Goal: Task Accomplishment & Management: Use online tool/utility

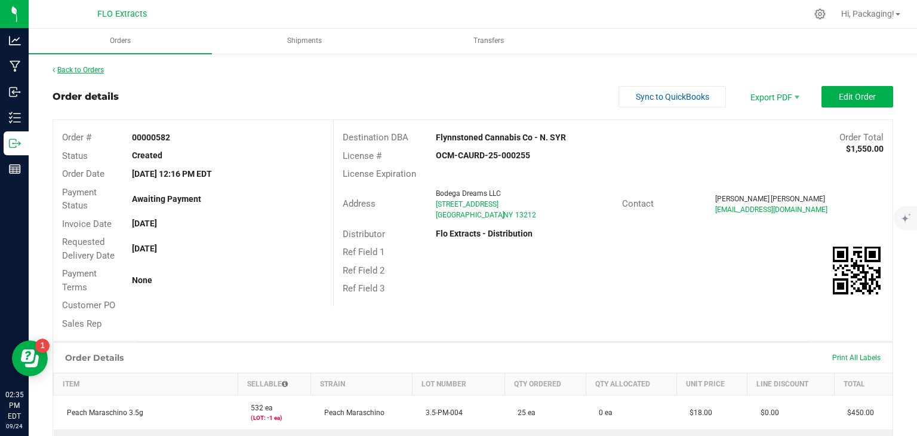
click at [91, 70] on link "Back to Orders" at bounding box center [78, 70] width 51 height 8
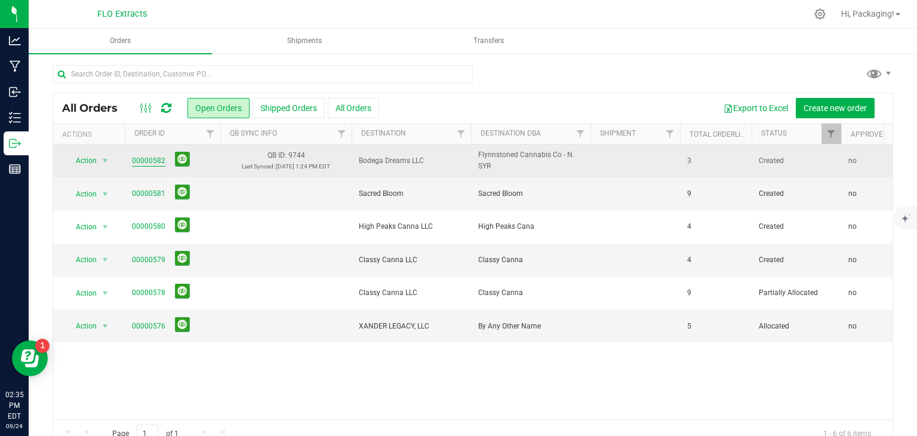
click at [150, 158] on link "00000582" at bounding box center [148, 160] width 33 height 11
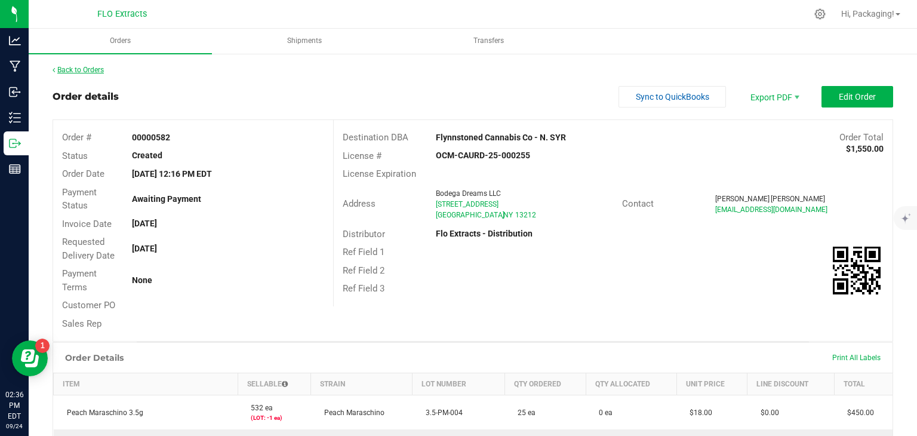
click at [75, 70] on link "Back to Orders" at bounding box center [78, 70] width 51 height 8
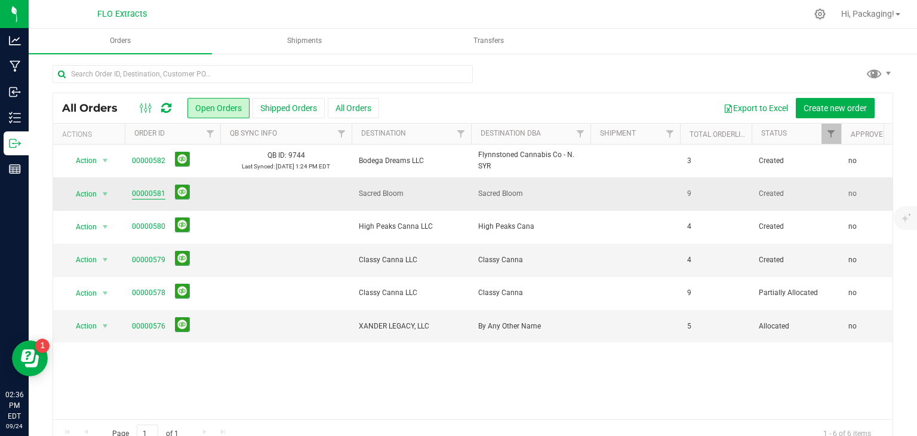
click at [141, 194] on link "00000581" at bounding box center [148, 193] width 33 height 11
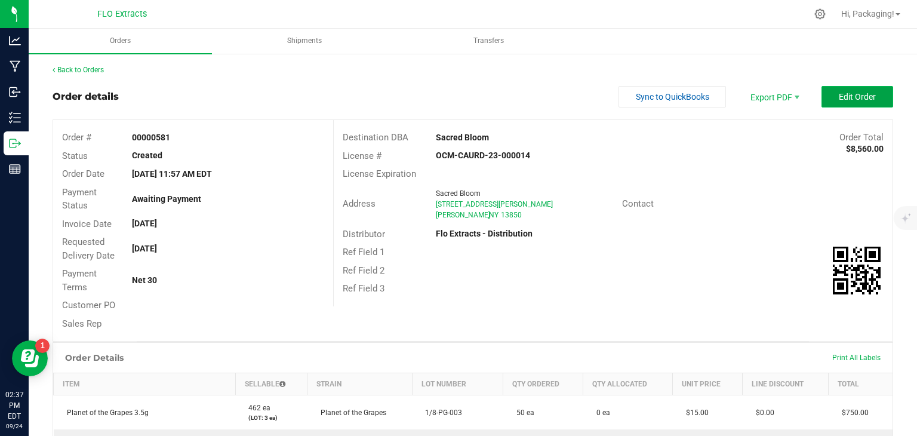
click at [827, 94] on button "Edit Order" at bounding box center [858, 96] width 72 height 21
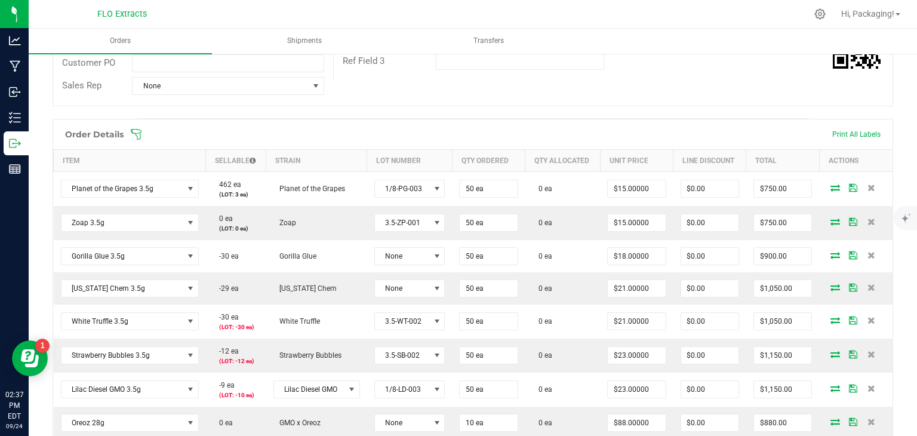
scroll to position [306, 0]
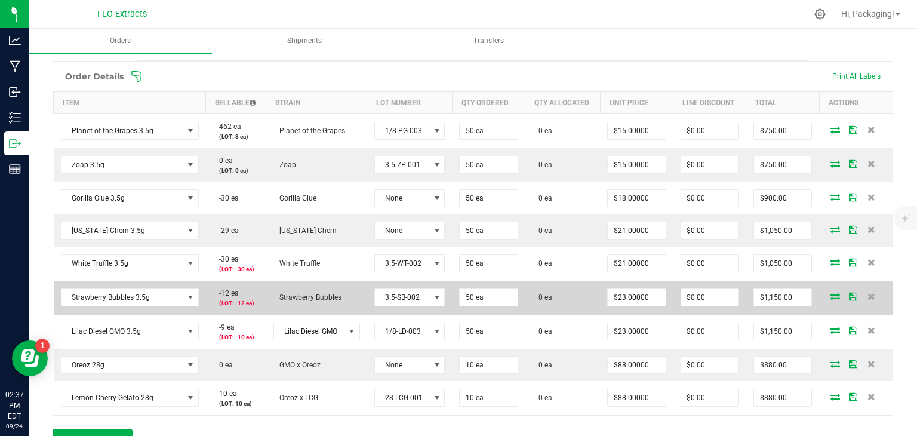
click at [830, 296] on icon at bounding box center [835, 296] width 10 height 7
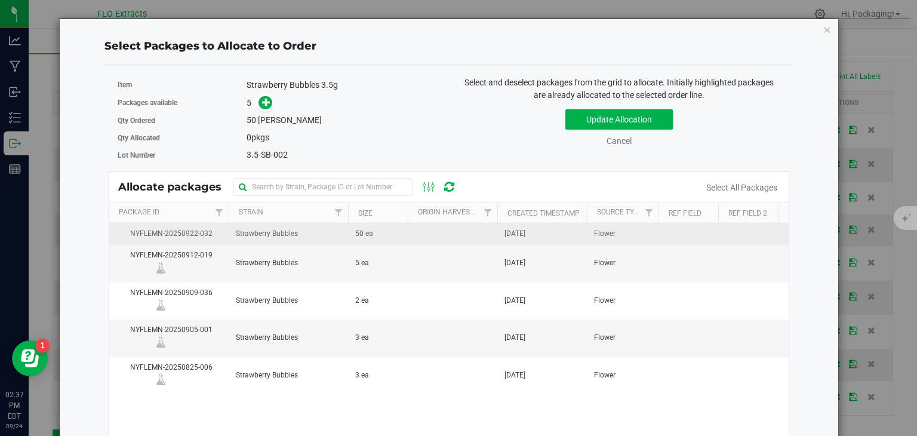
click at [525, 235] on span "[DATE]" at bounding box center [515, 233] width 21 height 11
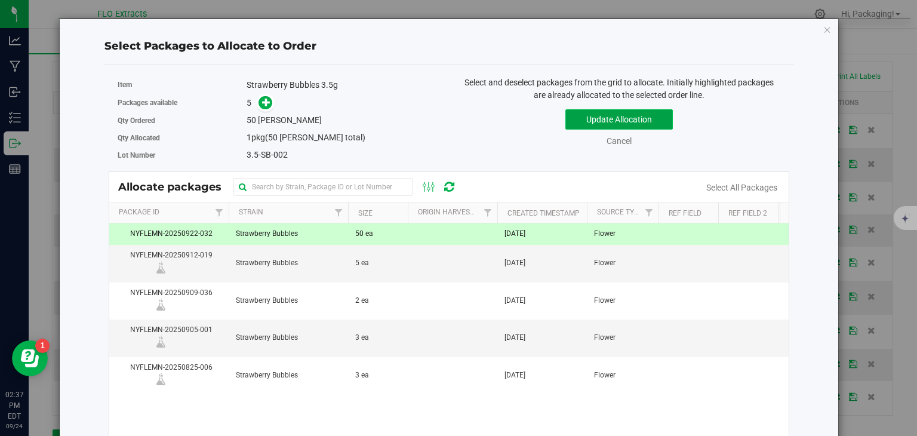
click at [614, 125] on button "Update Allocation" at bounding box center [618, 119] width 107 height 20
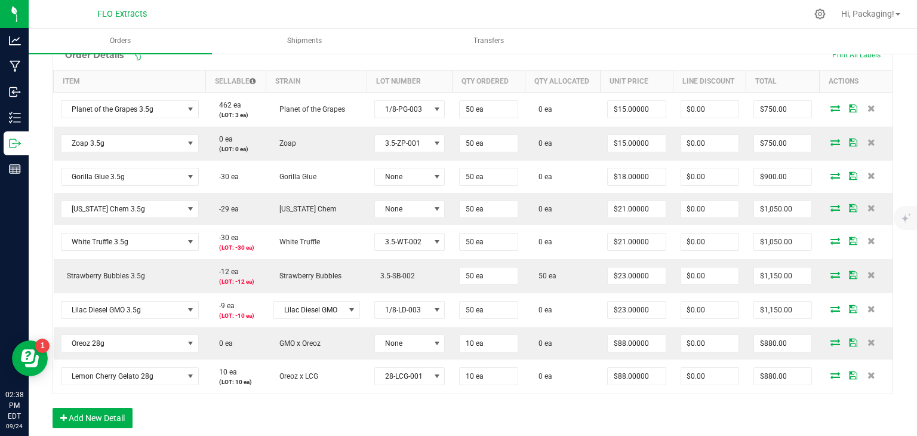
scroll to position [327, 0]
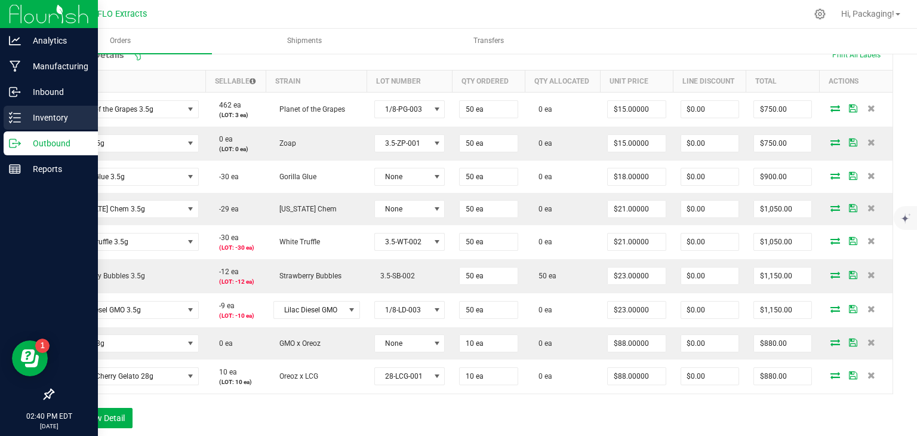
click at [55, 121] on p "Inventory" at bounding box center [57, 117] width 72 height 14
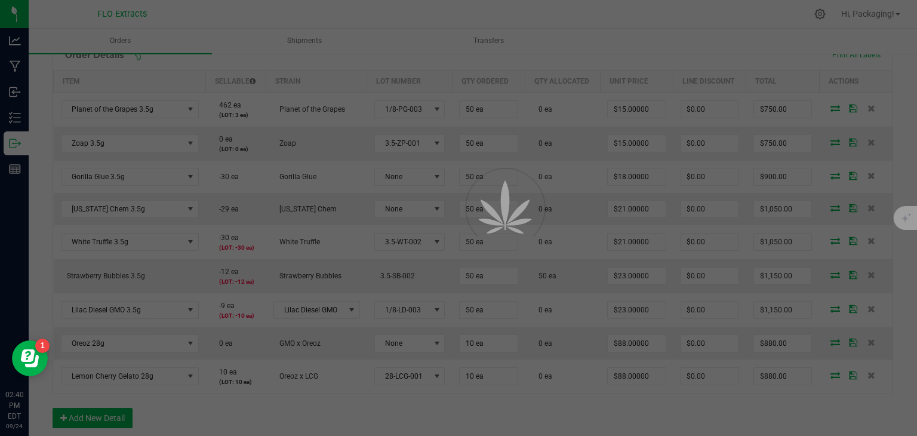
click at [916, 328] on div at bounding box center [458, 218] width 917 height 436
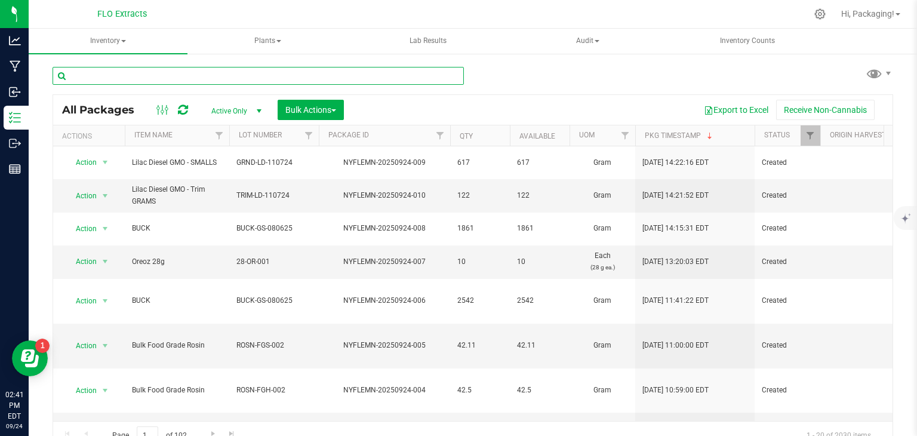
click at [171, 72] on input "text" at bounding box center [258, 76] width 411 height 18
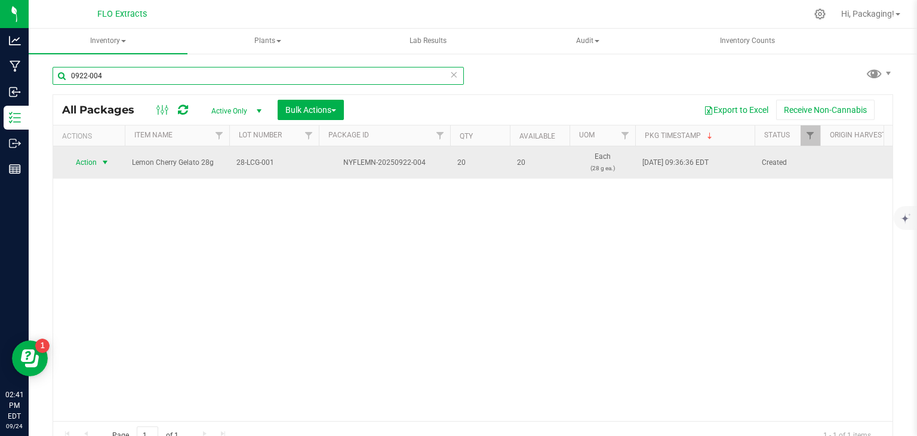
type input "0922-004"
click at [90, 161] on span "Action" at bounding box center [81, 162] width 32 height 17
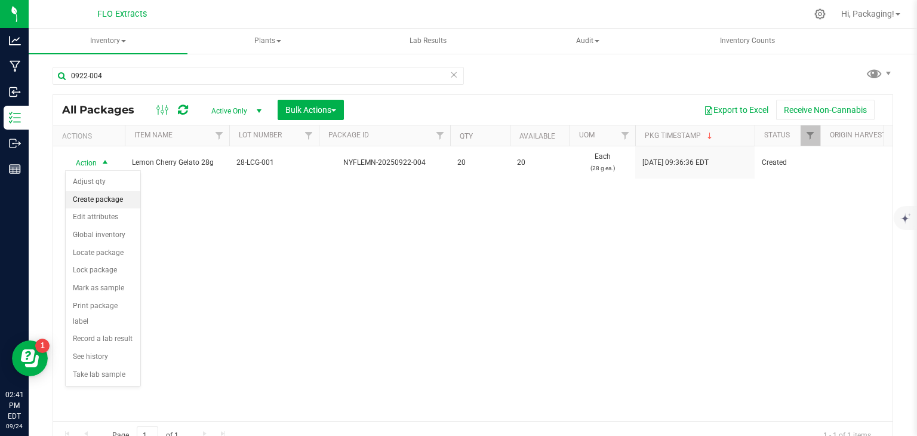
click at [113, 193] on li "Create package" at bounding box center [103, 200] width 75 height 18
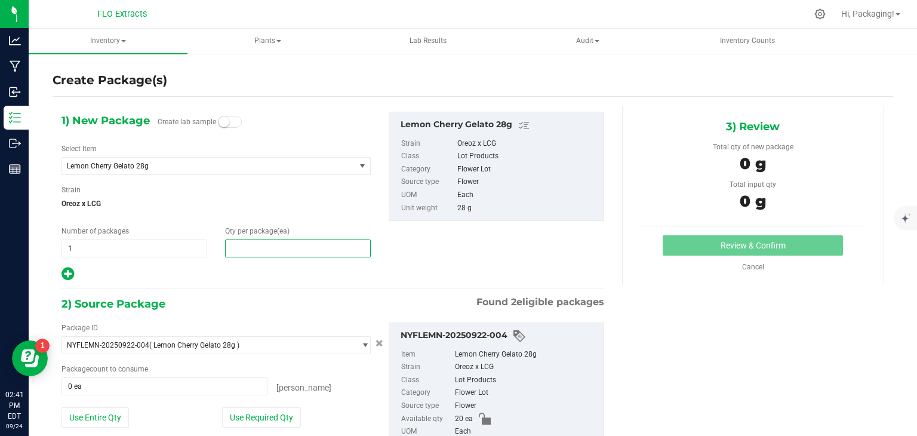
click at [244, 251] on span at bounding box center [298, 248] width 146 height 18
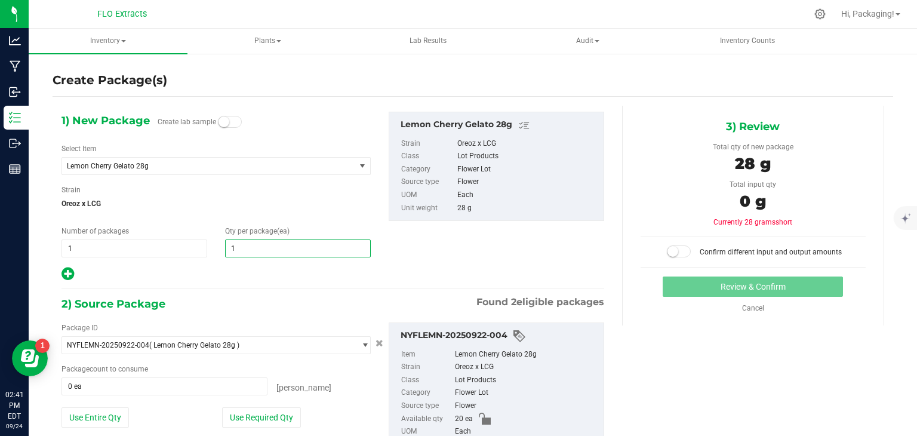
type input "10"
click at [249, 411] on button "Use Required Qty" at bounding box center [261, 417] width 79 height 20
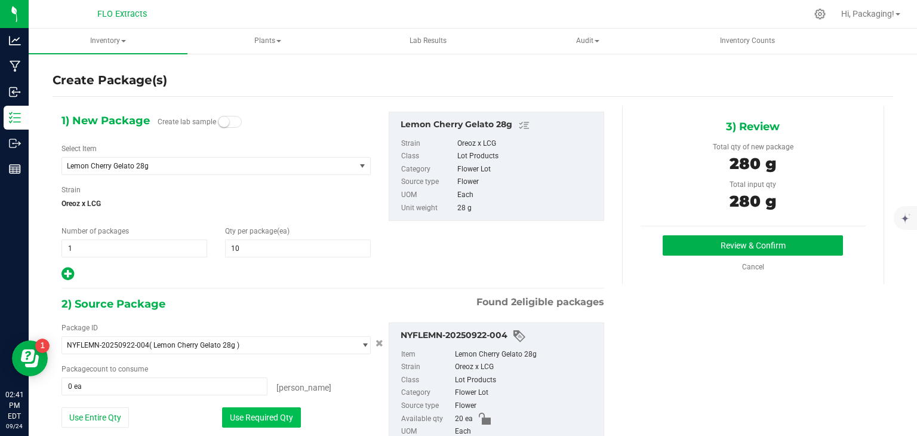
type input "10 ea"
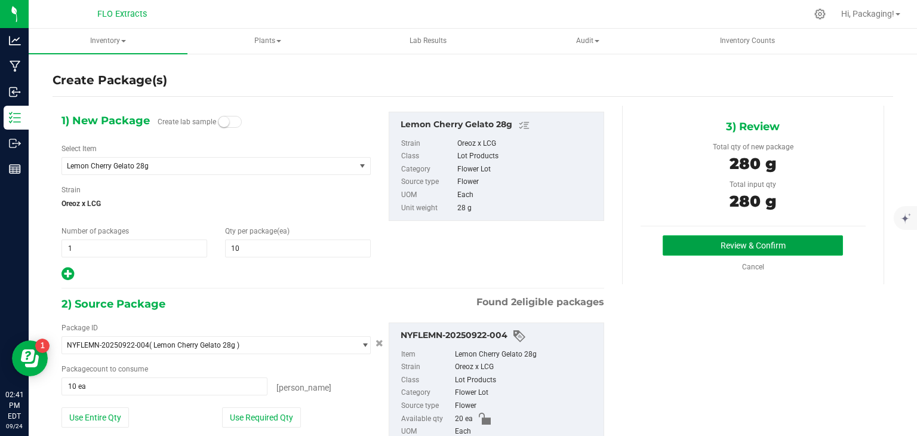
click at [747, 245] on button "Review & Confirm" at bounding box center [753, 245] width 180 height 20
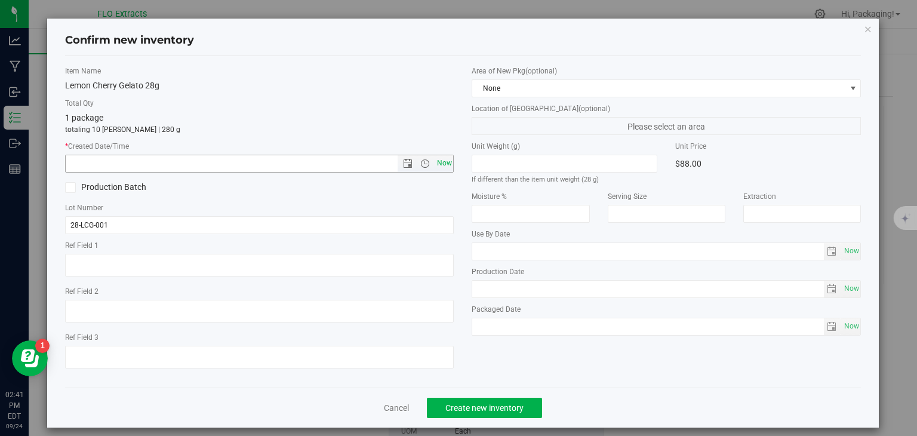
click at [442, 165] on span "Now" at bounding box center [444, 163] width 20 height 17
type input "[DATE] 2:41 PM"
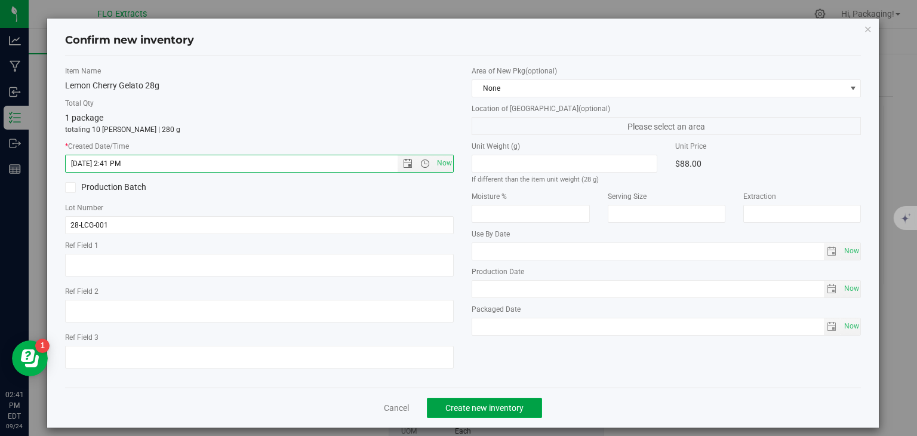
click at [502, 411] on span "Create new inventory" at bounding box center [484, 408] width 78 height 10
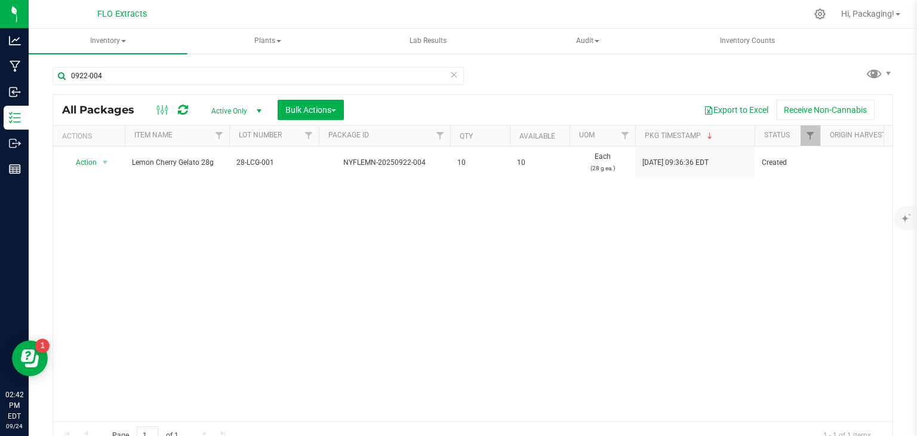
click at [450, 76] on icon at bounding box center [454, 74] width 8 height 14
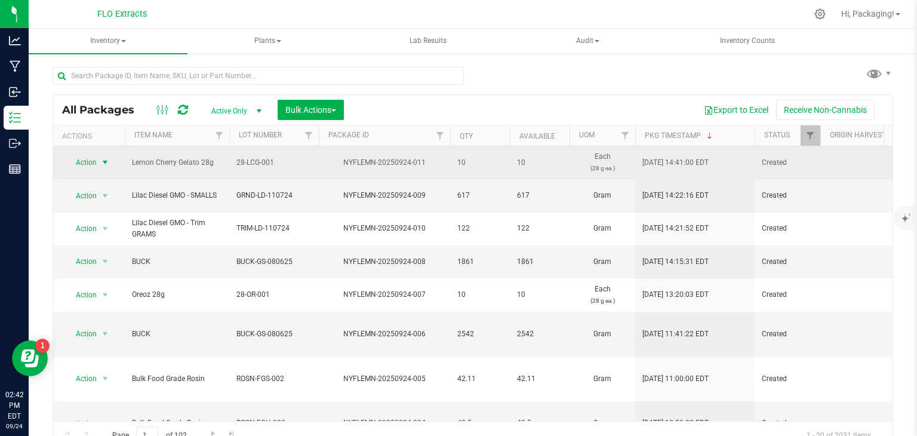
click at [88, 158] on span "Action" at bounding box center [81, 162] width 32 height 17
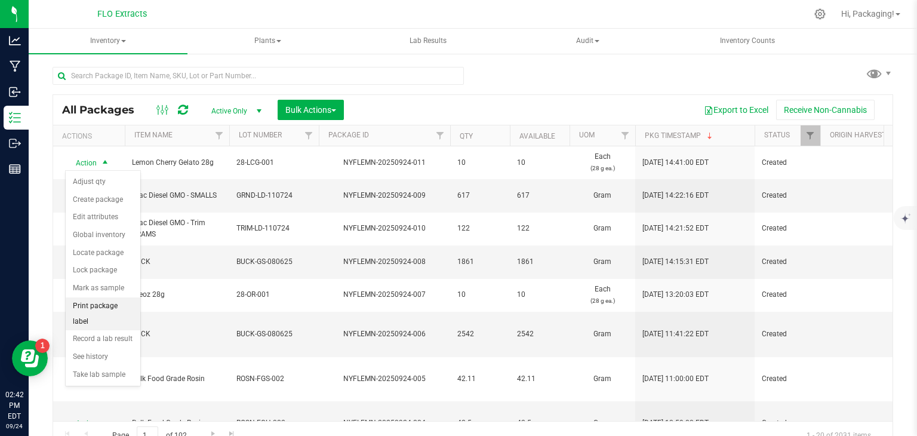
click at [127, 302] on li "Print package label" at bounding box center [103, 313] width 75 height 33
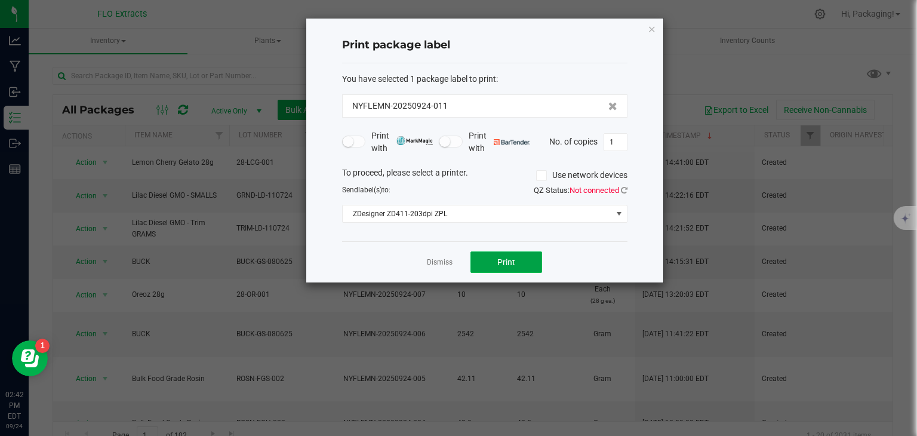
click at [515, 266] on span "Print" at bounding box center [506, 262] width 18 height 10
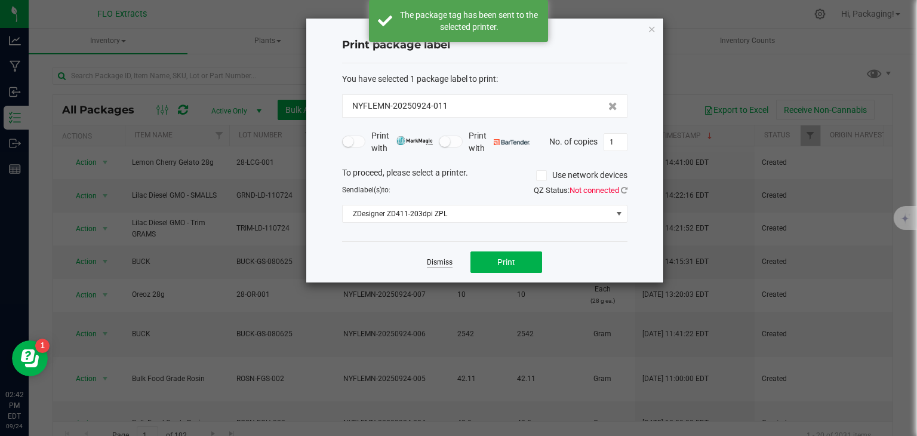
click at [439, 263] on link "Dismiss" at bounding box center [440, 262] width 26 height 10
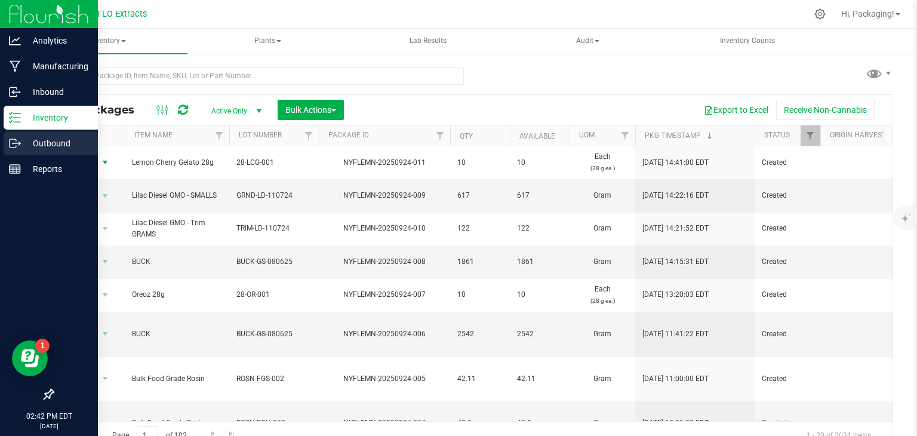
click at [27, 145] on p "Outbound" at bounding box center [57, 143] width 72 height 14
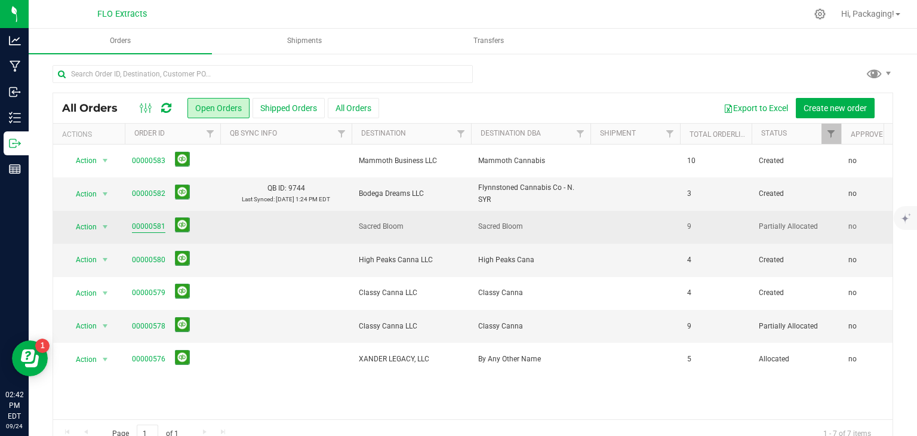
click at [158, 221] on link "00000581" at bounding box center [148, 226] width 33 height 11
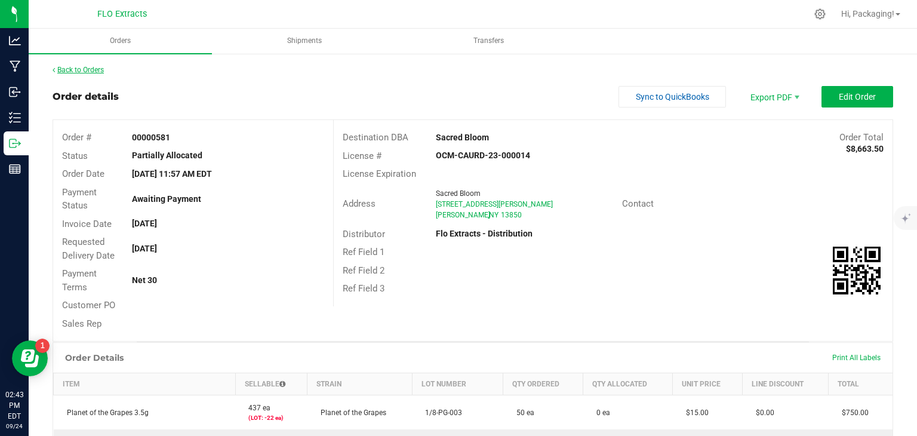
click at [96, 70] on link "Back to Orders" at bounding box center [78, 70] width 51 height 8
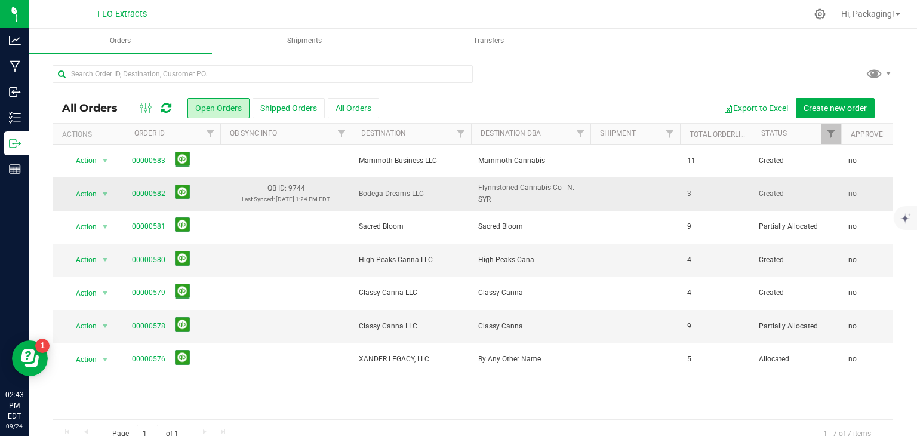
click at [148, 193] on link "00000582" at bounding box center [148, 193] width 33 height 11
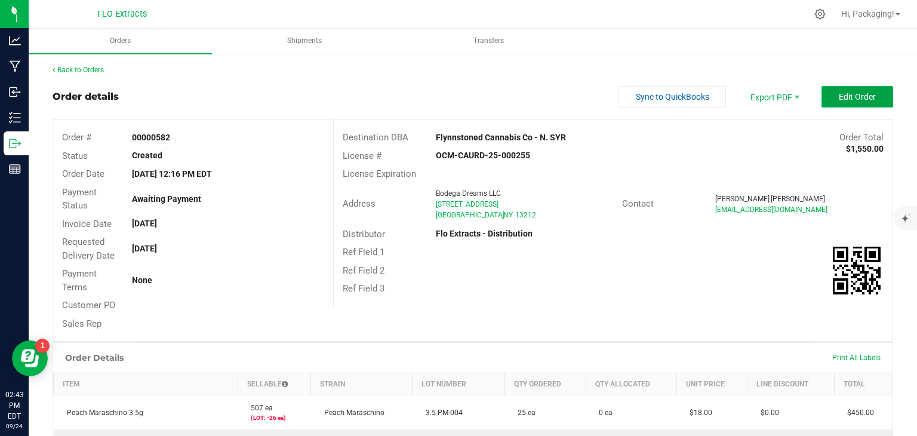
click at [841, 99] on span "Edit Order" at bounding box center [857, 97] width 37 height 10
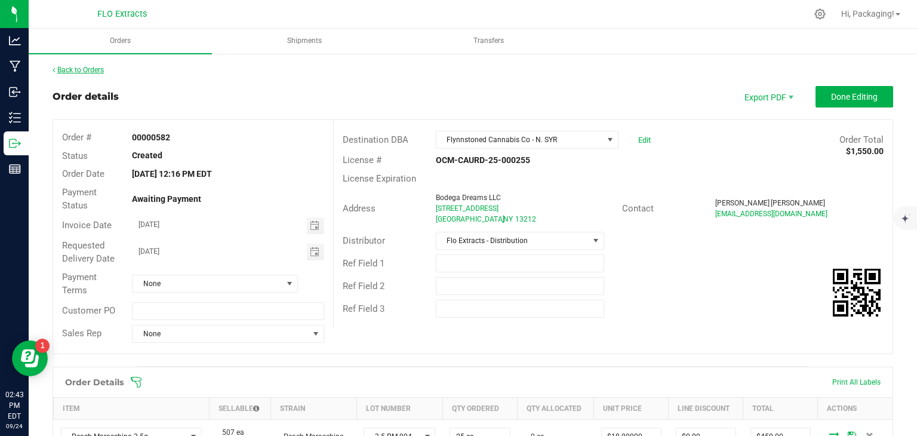
click at [81, 67] on link "Back to Orders" at bounding box center [78, 70] width 51 height 8
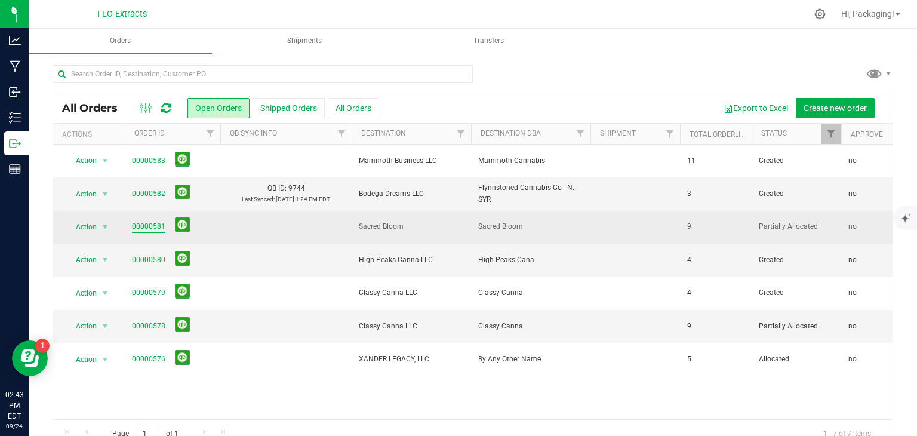
click at [152, 224] on link "00000581" at bounding box center [148, 226] width 33 height 11
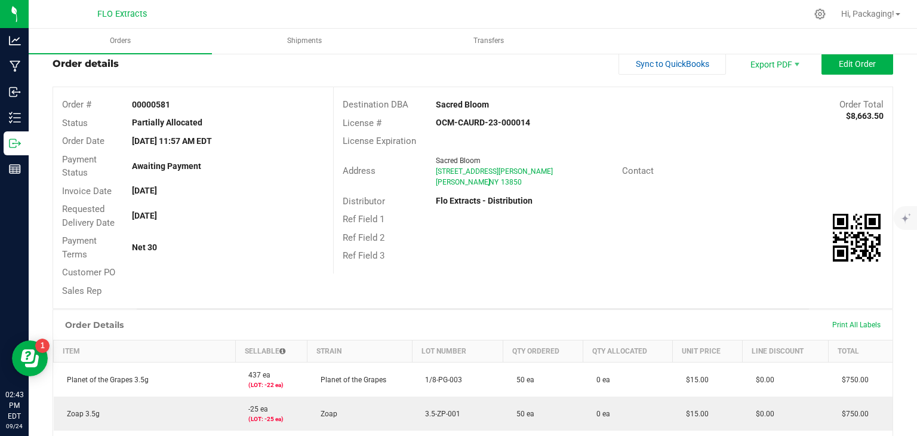
scroll to position [14, 0]
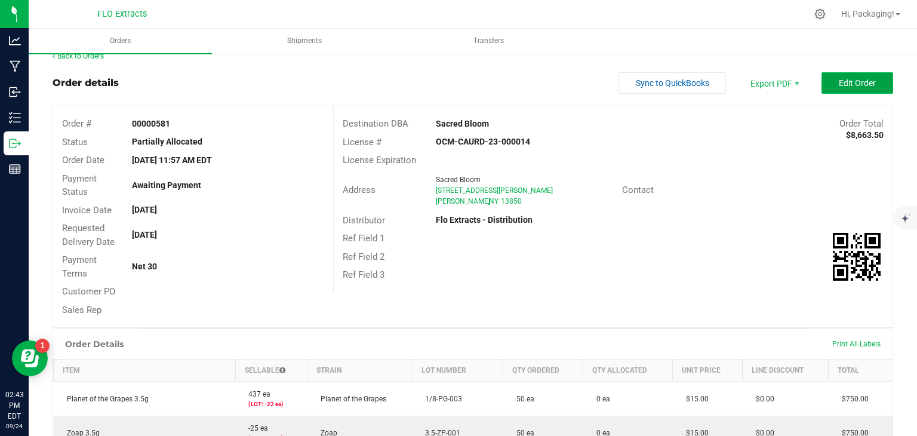
click at [824, 88] on button "Edit Order" at bounding box center [858, 82] width 72 height 21
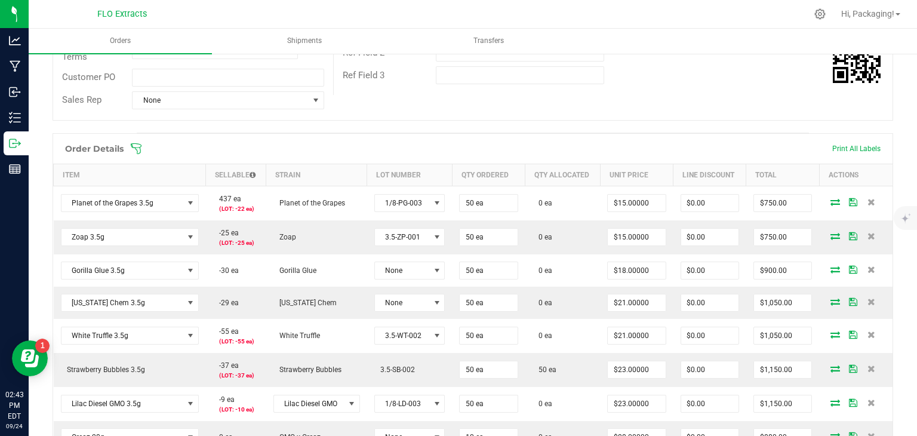
scroll to position [347, 0]
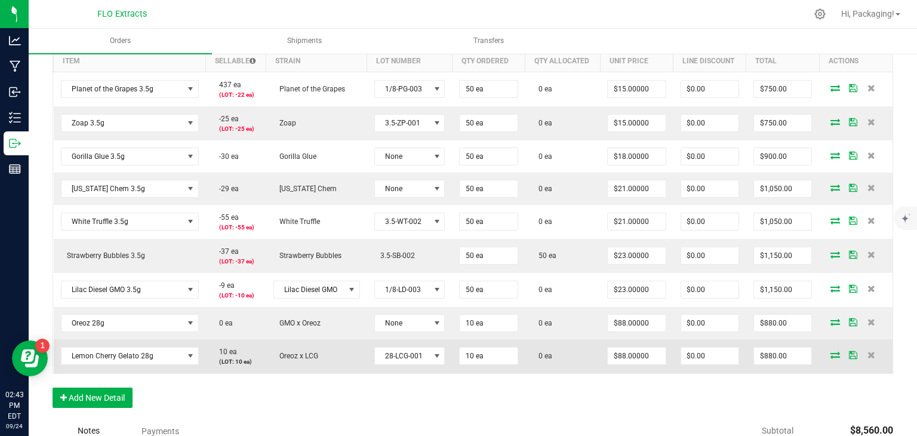
click at [830, 351] on icon at bounding box center [835, 354] width 10 height 7
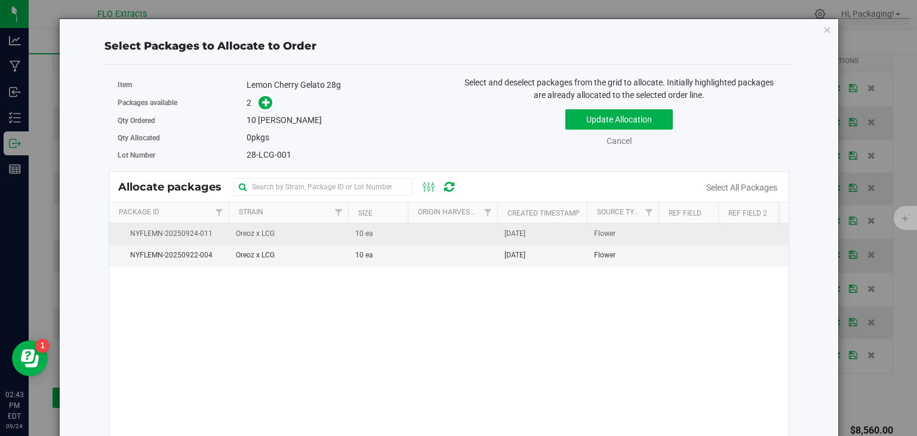
click at [556, 231] on td "[DATE]" at bounding box center [542, 233] width 90 height 21
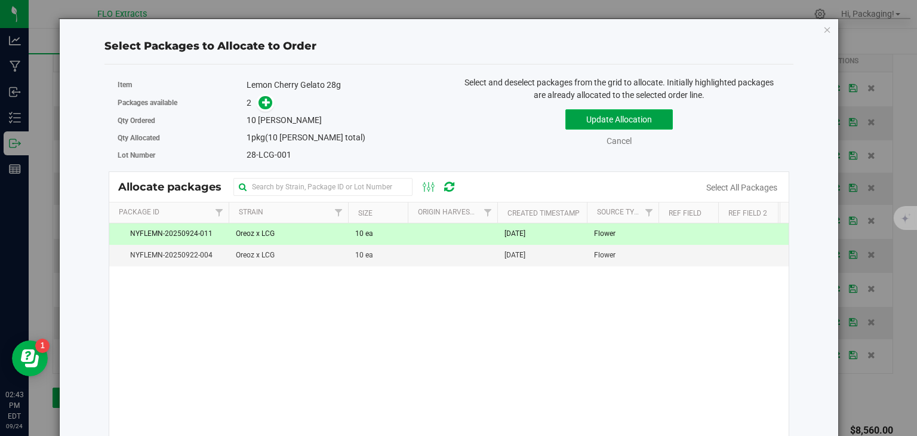
click at [629, 123] on button "Update Allocation" at bounding box center [618, 119] width 107 height 20
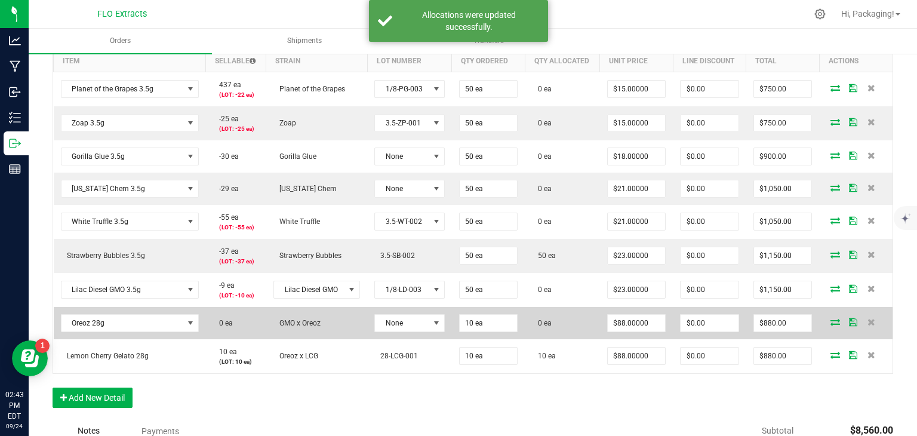
click at [830, 321] on icon at bounding box center [835, 321] width 10 height 7
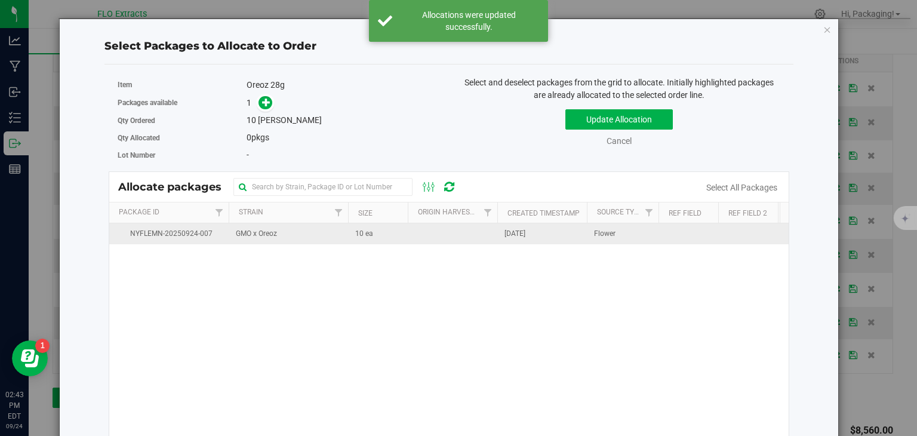
click at [546, 231] on td "[DATE]" at bounding box center [542, 233] width 90 height 21
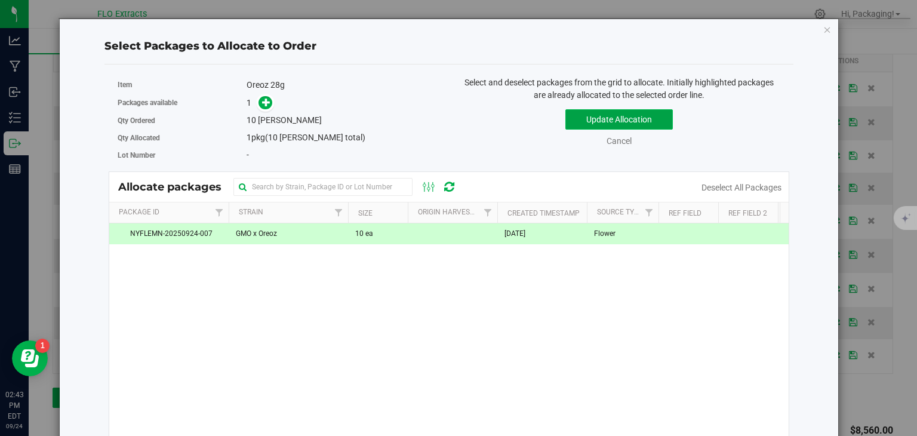
click at [617, 119] on button "Update Allocation" at bounding box center [618, 119] width 107 height 20
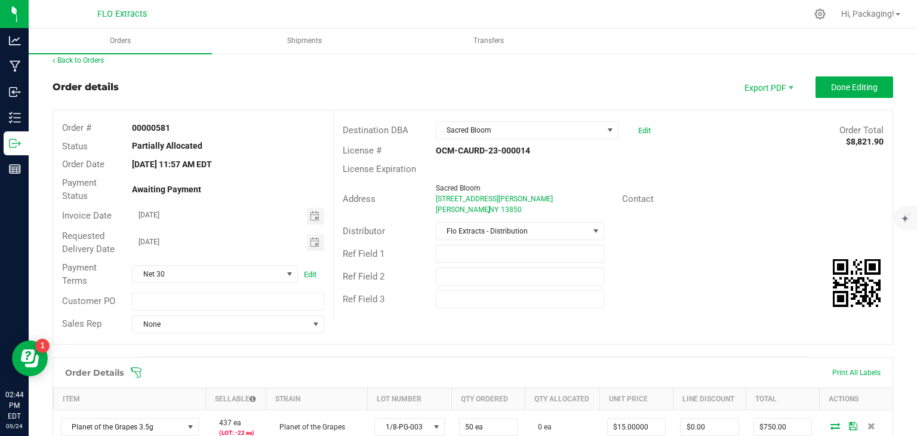
scroll to position [0, 0]
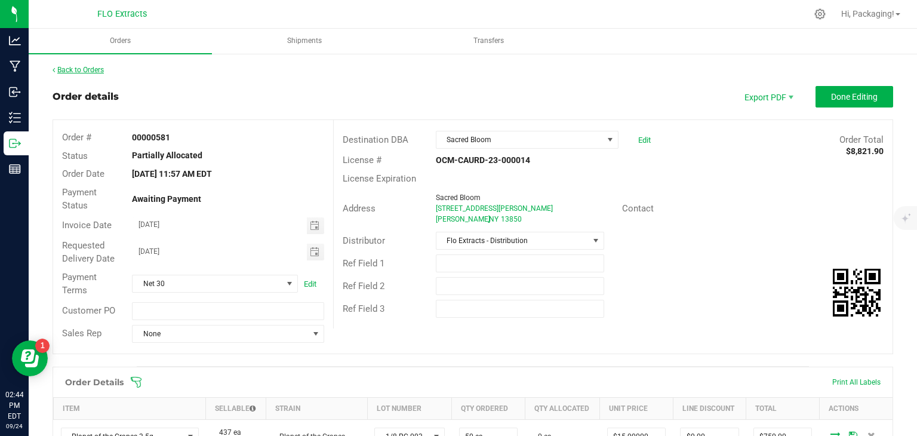
click at [93, 71] on link "Back to Orders" at bounding box center [78, 70] width 51 height 8
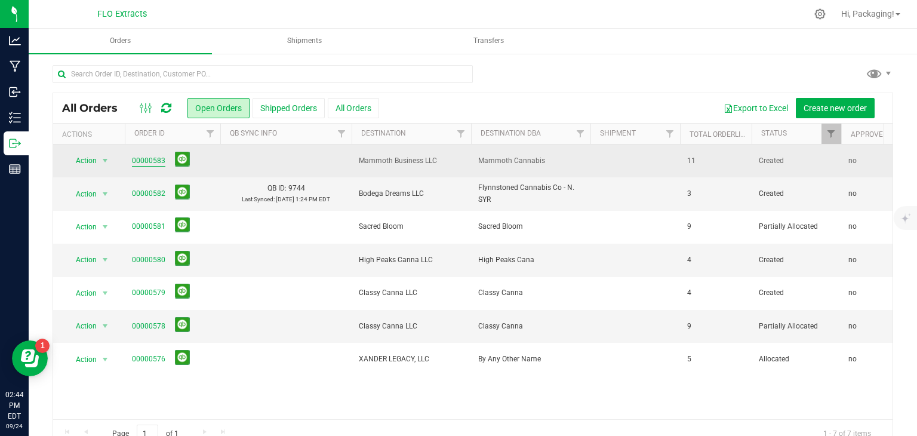
click at [150, 161] on link "00000583" at bounding box center [148, 160] width 33 height 11
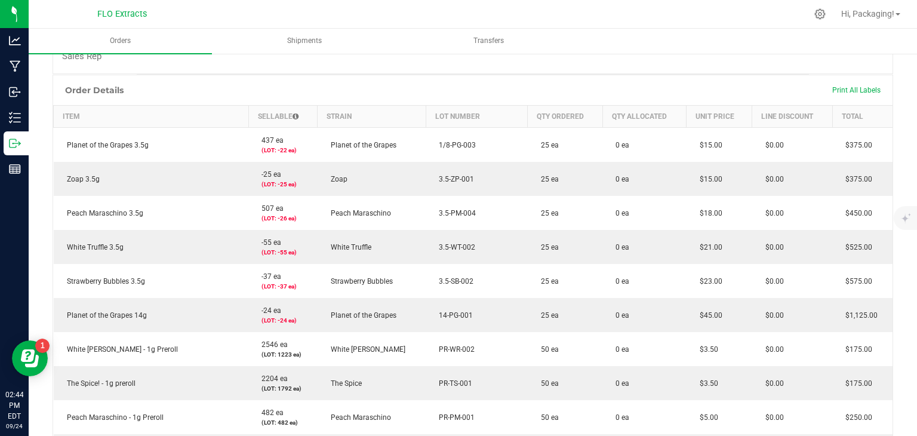
scroll to position [270, 0]
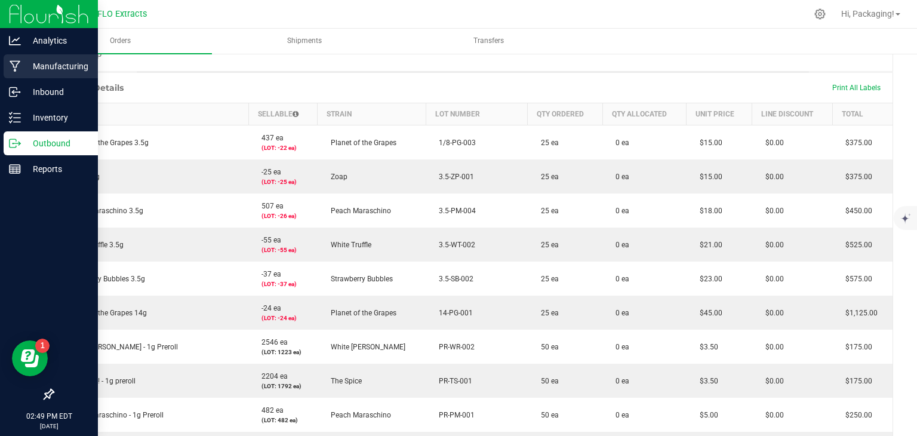
click at [50, 68] on p "Manufacturing" at bounding box center [57, 66] width 72 height 14
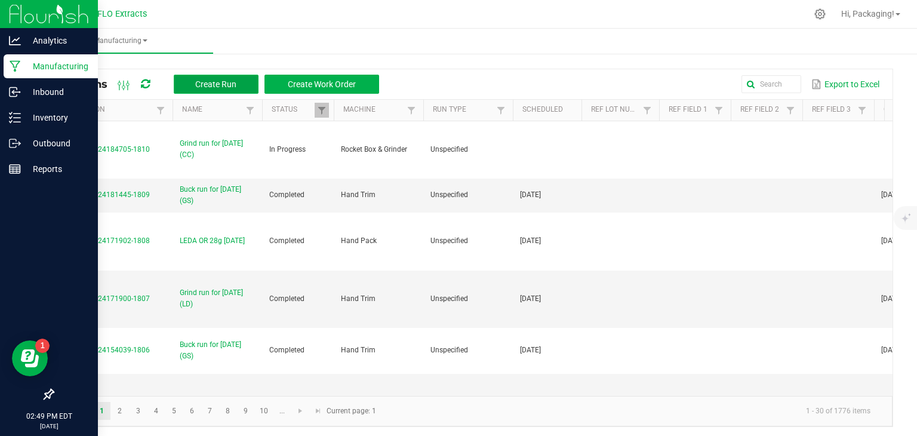
click at [192, 91] on button "Create Run" at bounding box center [216, 84] width 85 height 19
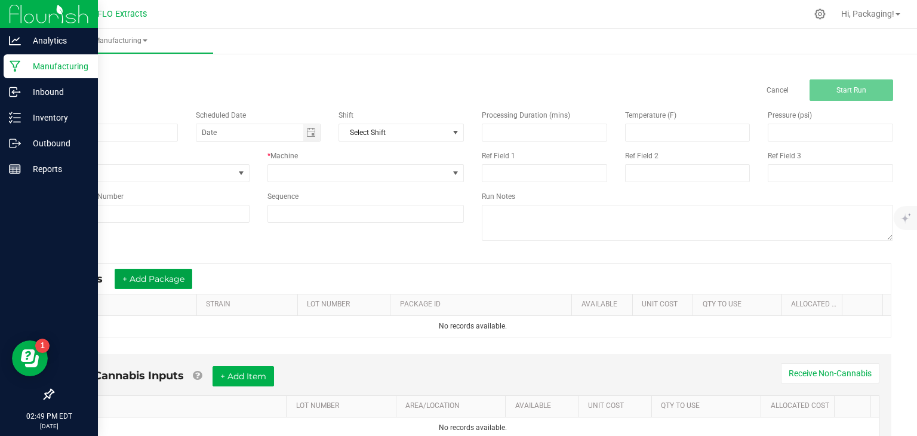
click at [148, 283] on button "+ Add Package" at bounding box center [154, 279] width 78 height 20
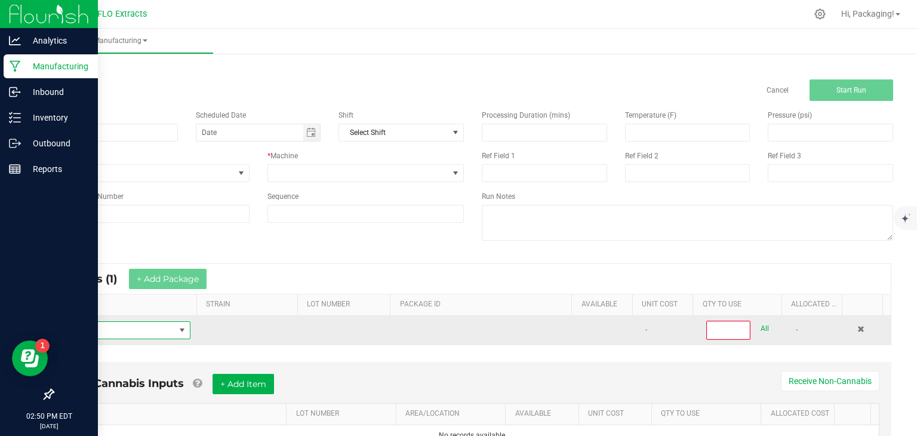
click at [136, 333] on span "NO DATA FOUND" at bounding box center [119, 330] width 112 height 17
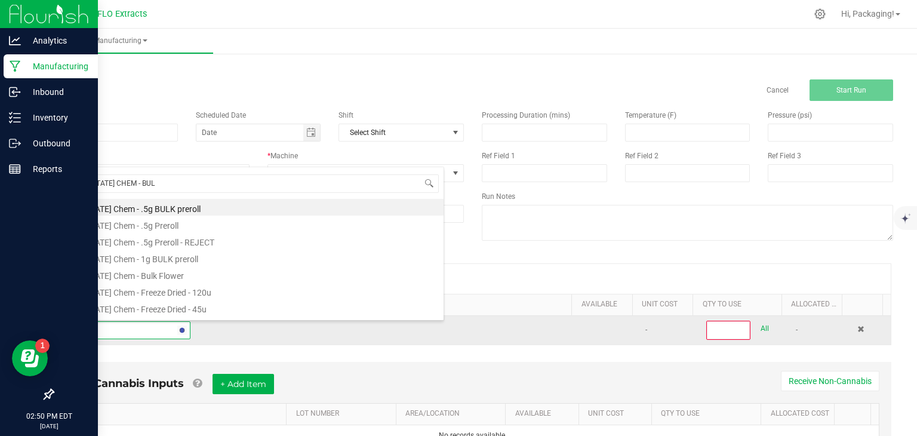
type input "[US_STATE] CHEM - BULK"
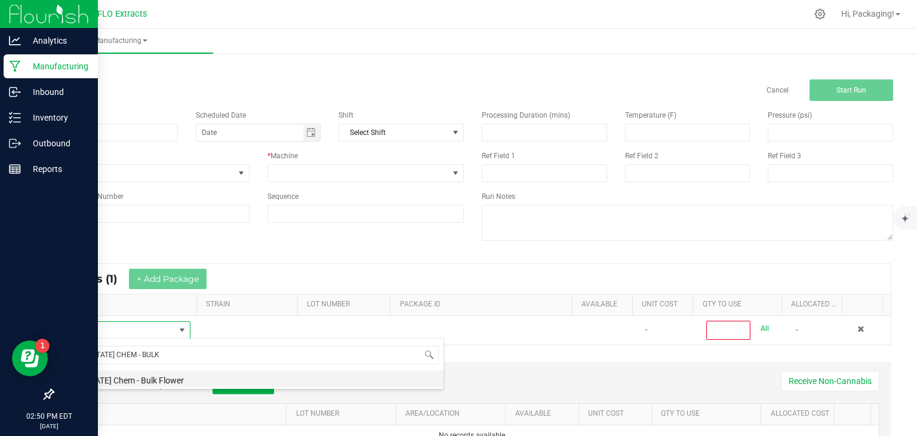
click at [141, 381] on li "[US_STATE] Chem - Bulk Flower" at bounding box center [253, 378] width 381 height 17
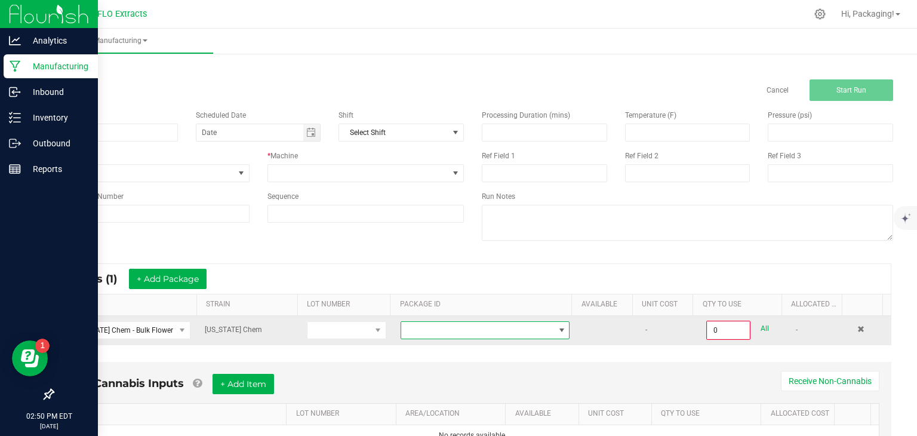
click at [438, 324] on span at bounding box center [477, 330] width 153 height 17
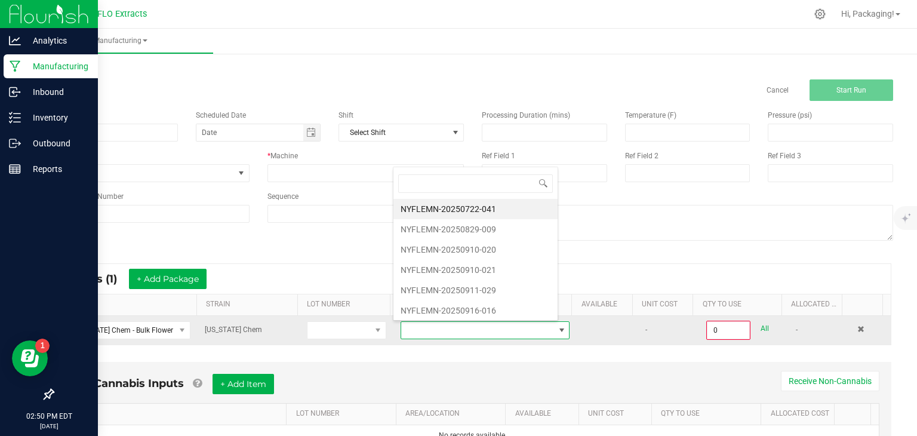
scroll to position [17, 162]
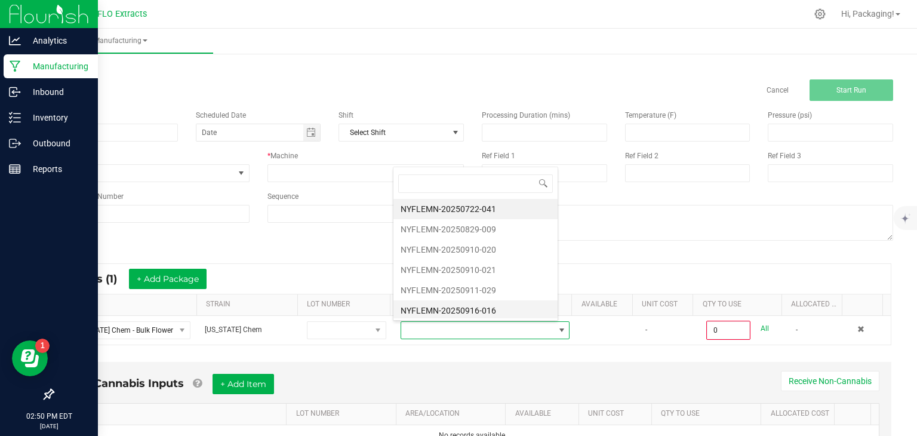
click at [481, 308] on li "NYFLEMN-20250916-016" at bounding box center [475, 310] width 164 height 20
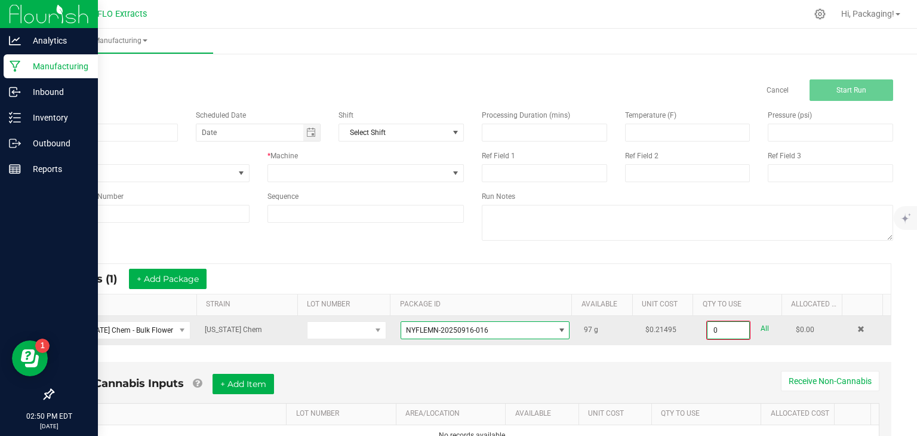
click at [708, 326] on input "0" at bounding box center [729, 330] width 42 height 17
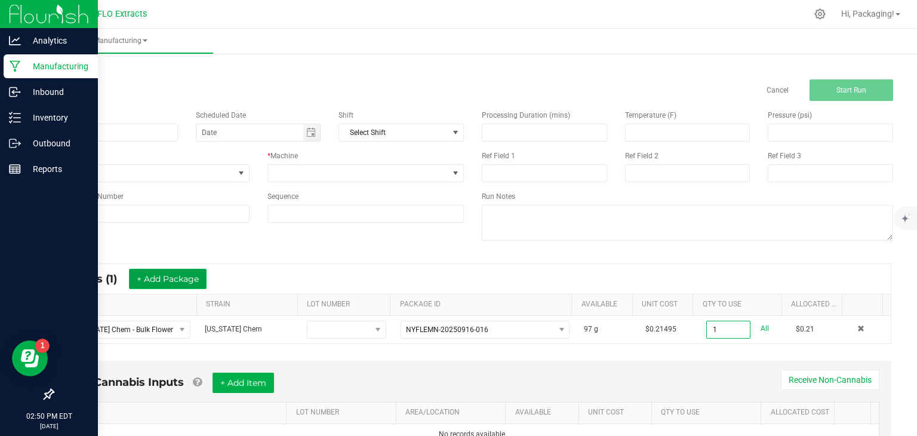
type input "1.0000 g"
click at [187, 273] on button "+ Add Package" at bounding box center [168, 279] width 78 height 20
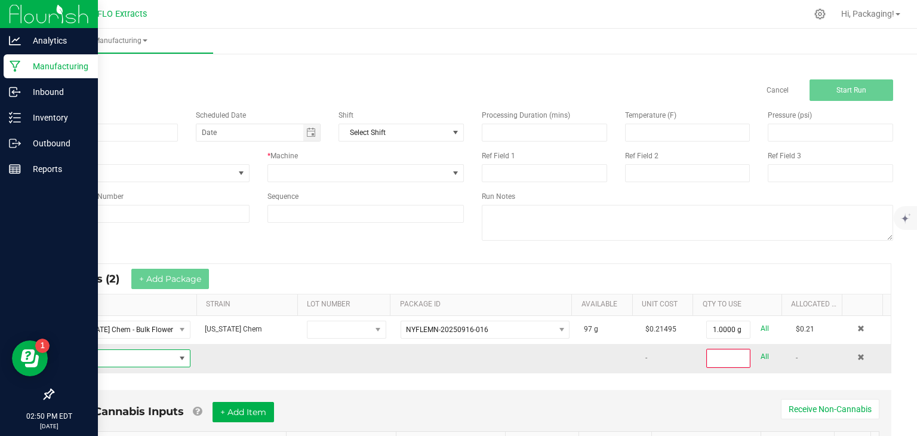
click at [119, 358] on span "NO DATA FOUND" at bounding box center [119, 358] width 112 height 17
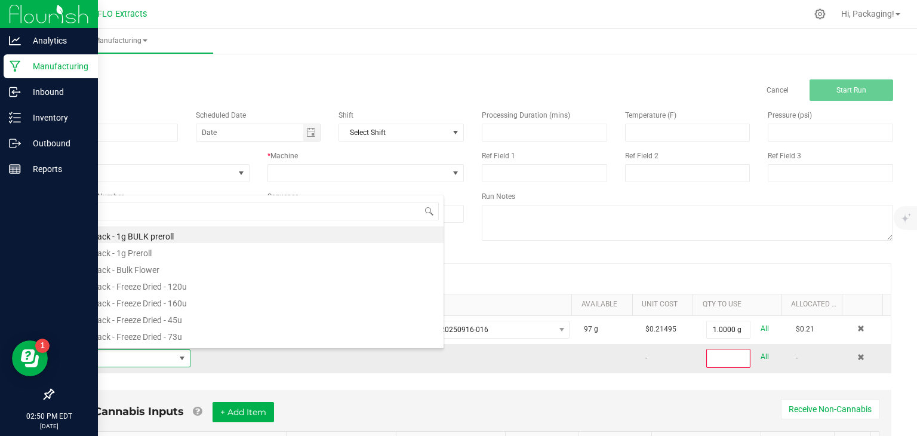
scroll to position [17, 124]
click at [119, 358] on span at bounding box center [119, 358] width 112 height 17
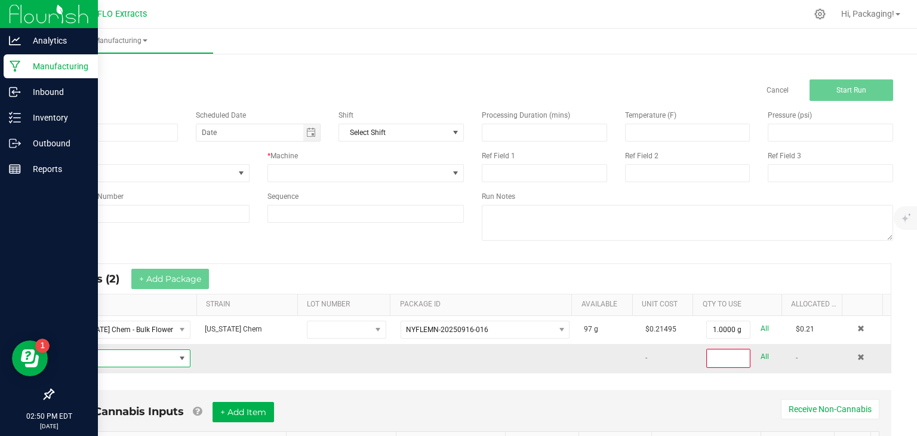
scroll to position [83, 0]
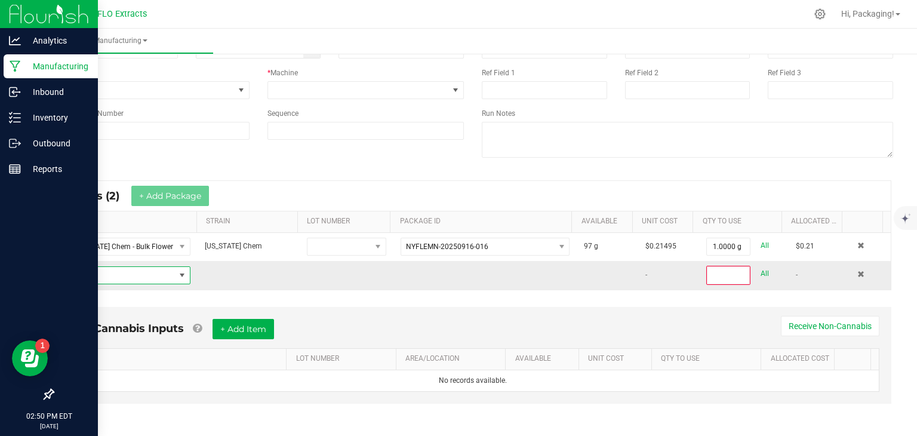
click at [104, 275] on span "NO DATA FOUND" at bounding box center [119, 275] width 112 height 17
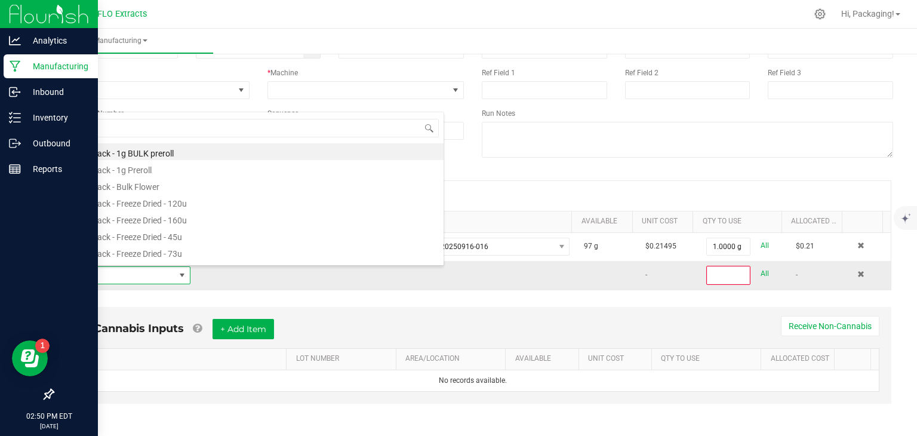
scroll to position [17, 124]
type input "[US_STATE] CHEM - BULK FLOWER"
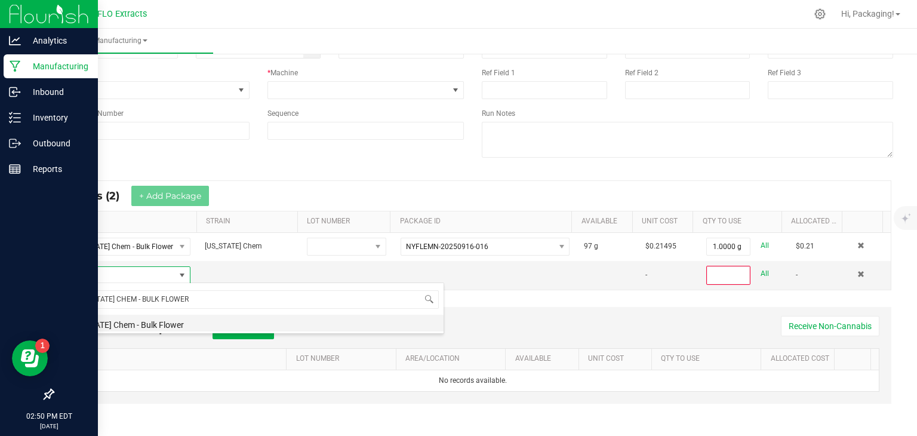
click at [131, 325] on li "[US_STATE] Chem - Bulk Flower" at bounding box center [253, 323] width 381 height 17
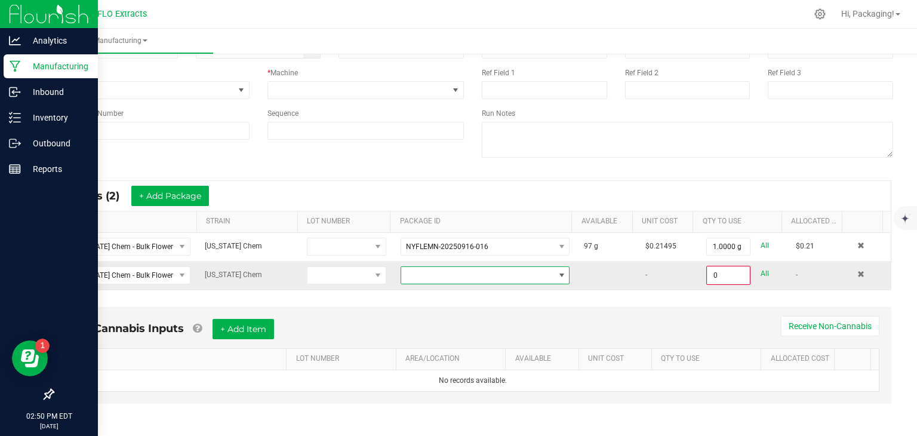
drag, startPoint x: 437, startPoint y: 278, endPoint x: 422, endPoint y: 273, distance: 16.2
click at [422, 273] on span at bounding box center [477, 275] width 153 height 17
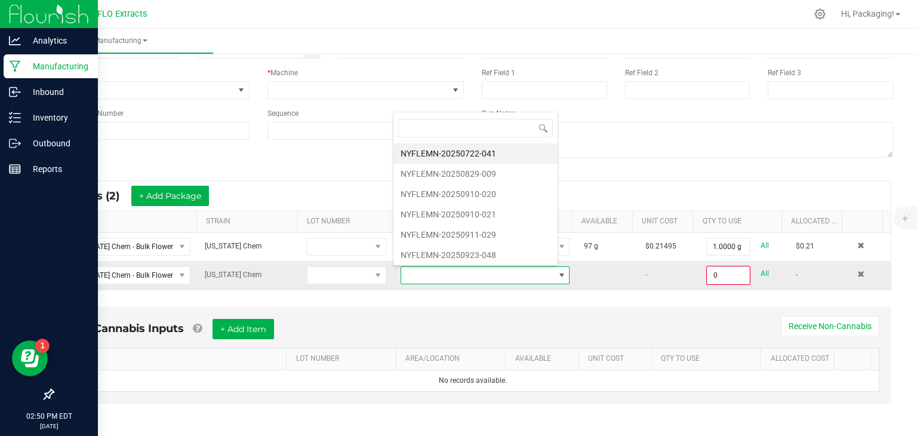
scroll to position [17, 162]
click at [456, 233] on li "NYFLEMN-20250911-029" at bounding box center [475, 234] width 164 height 20
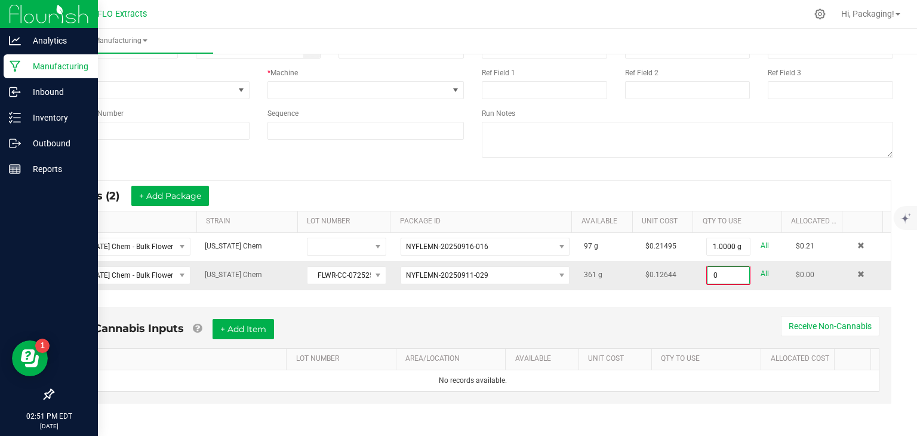
click at [716, 270] on input "0" at bounding box center [729, 275] width 42 height 17
type input "1.0000 g"
click at [744, 196] on div "* Inputs (2) + Add Package" at bounding box center [473, 197] width 836 height 30
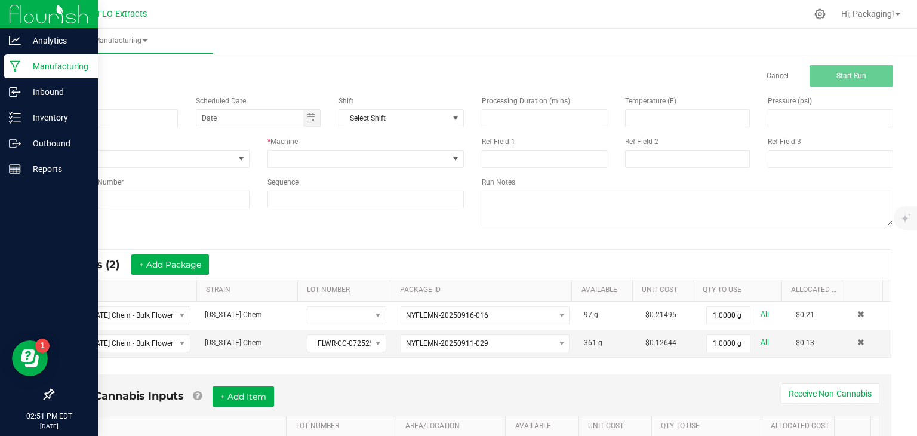
scroll to position [13, 0]
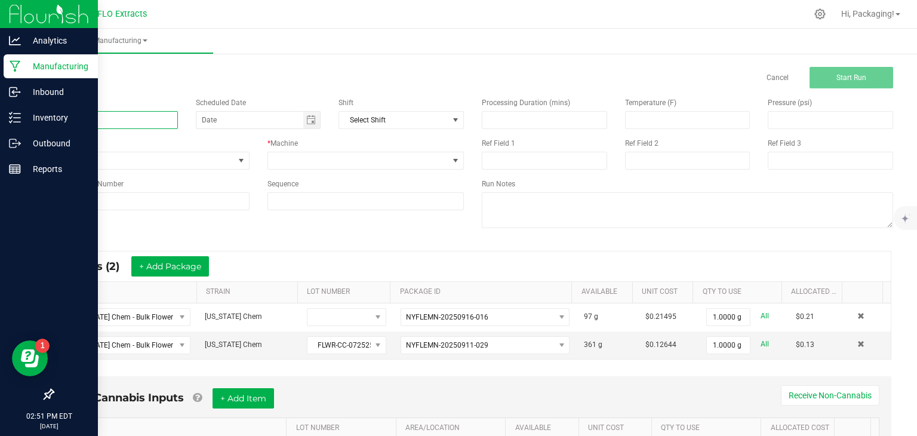
click at [127, 122] on input at bounding box center [115, 120] width 125 height 18
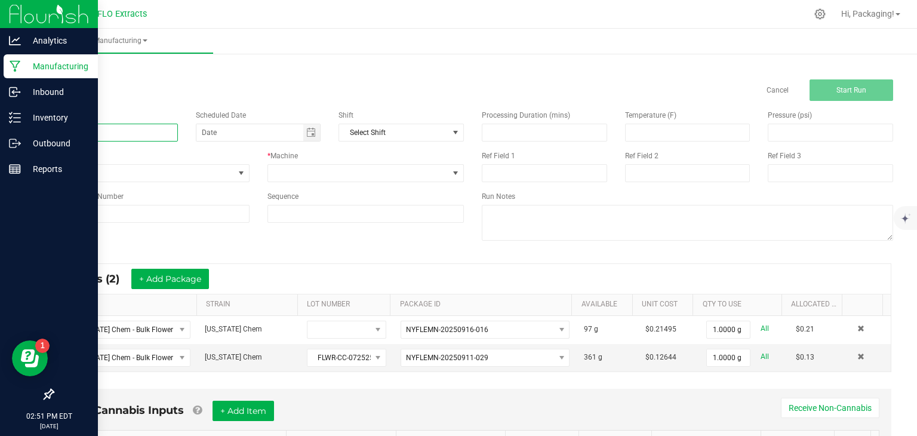
type input "l"
type input "LEDA CC 1/8"
click at [303, 176] on span at bounding box center [358, 173] width 181 height 17
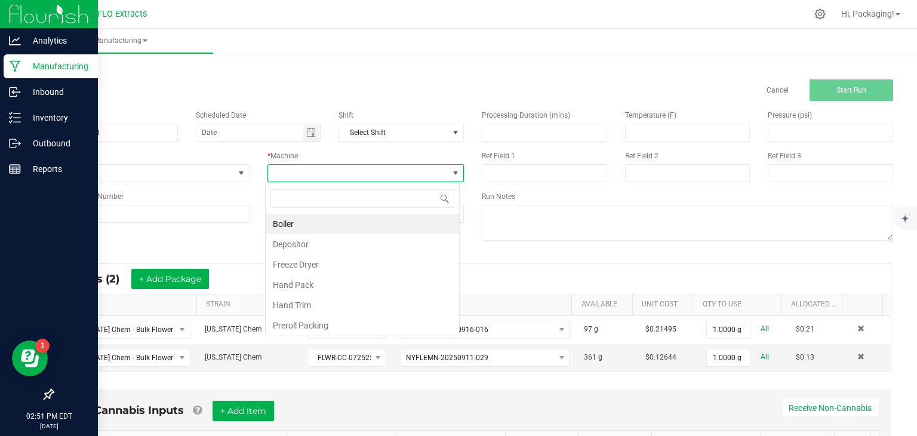
scroll to position [17, 194]
click at [290, 286] on li "Hand Pack" at bounding box center [362, 285] width 193 height 20
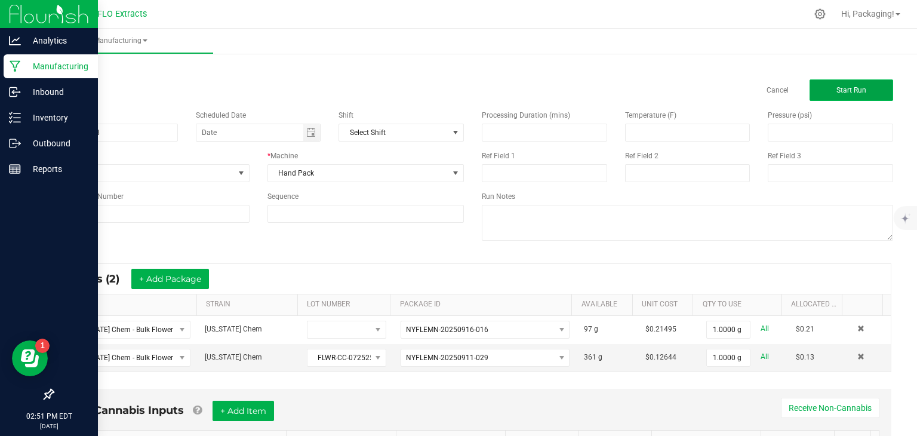
click at [843, 86] on span "Start Run" at bounding box center [851, 90] width 30 height 8
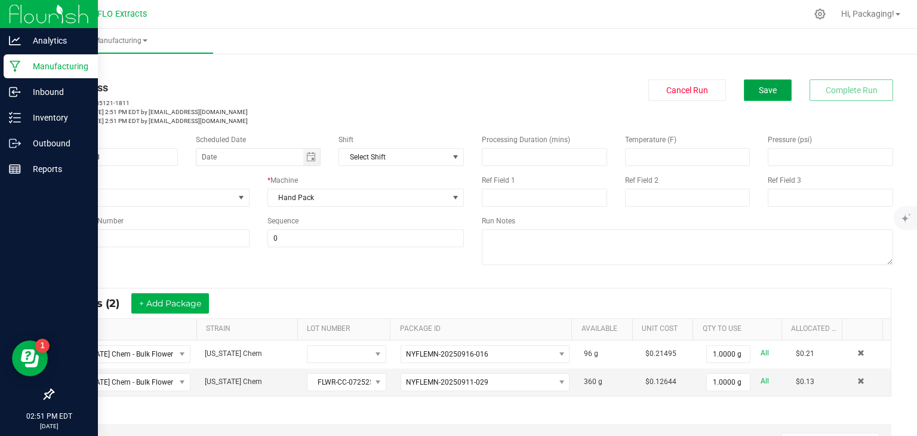
click at [749, 91] on button "Save" at bounding box center [768, 89] width 48 height 21
click at [51, 143] on p "Outbound" at bounding box center [57, 143] width 72 height 14
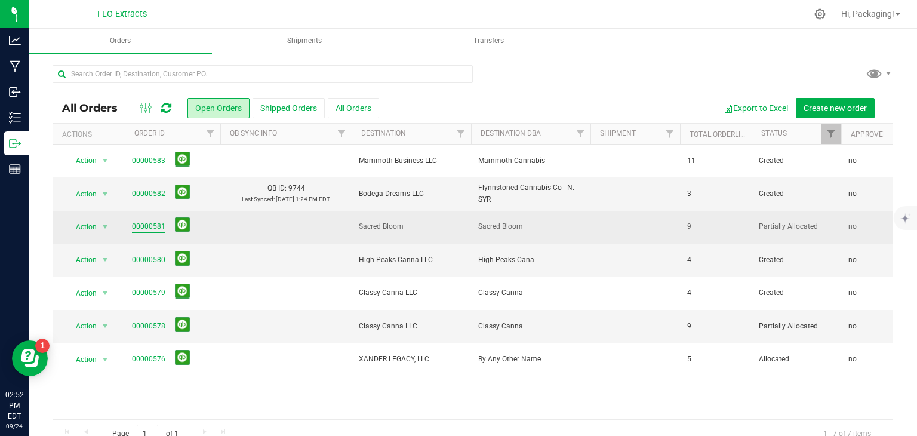
click at [155, 226] on link "00000581" at bounding box center [148, 226] width 33 height 11
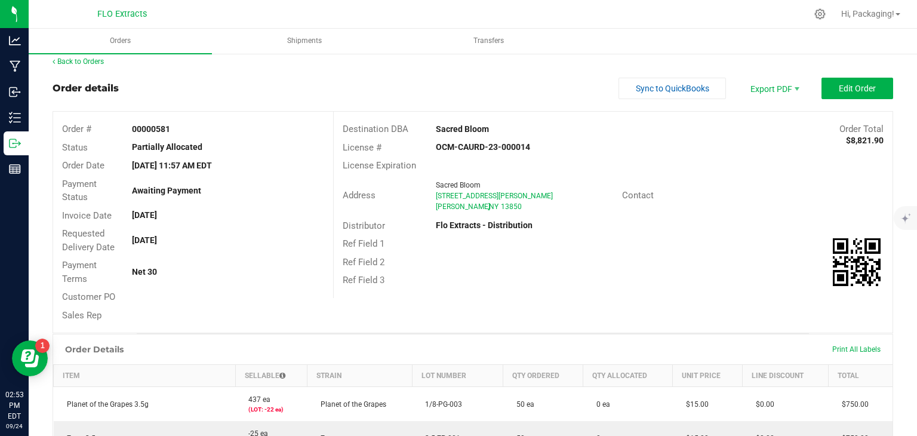
scroll to position [7, 0]
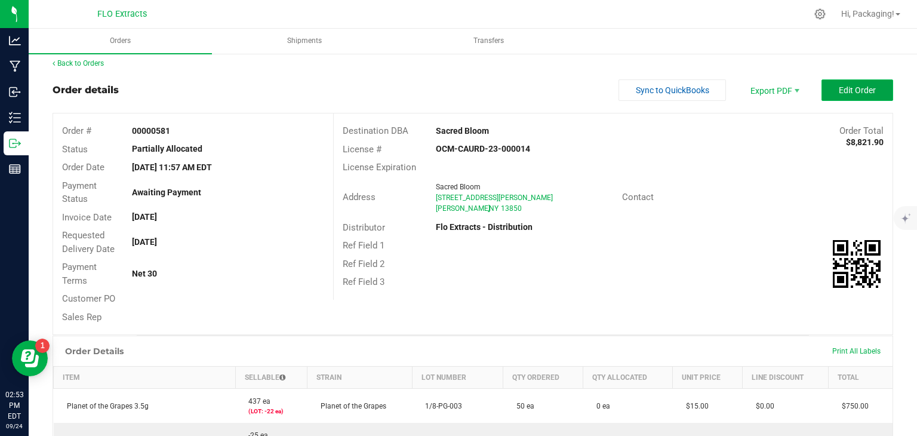
click at [830, 84] on button "Edit Order" at bounding box center [858, 89] width 72 height 21
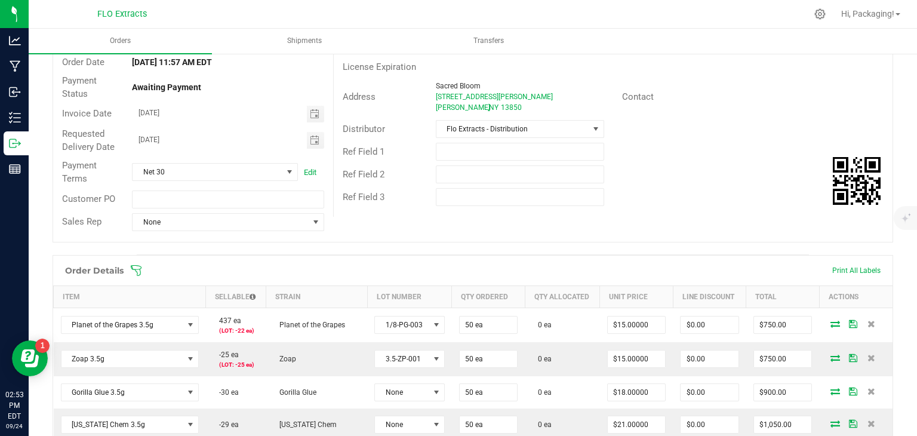
scroll to position [162, 0]
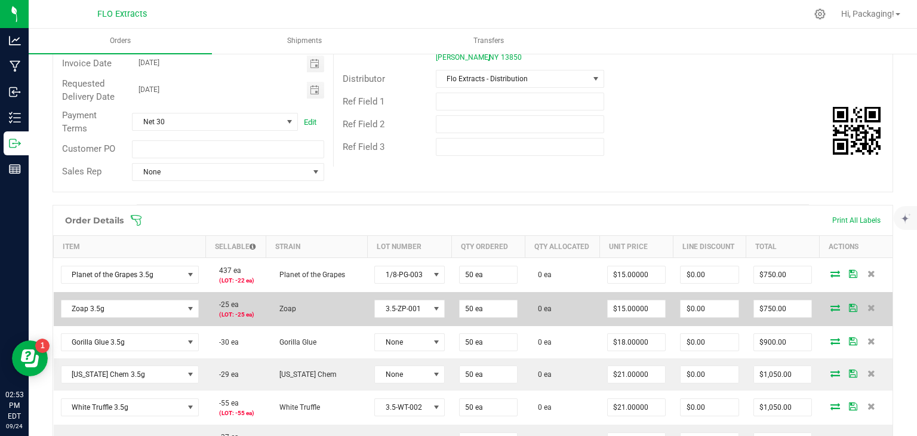
click at [830, 304] on icon at bounding box center [835, 307] width 10 height 7
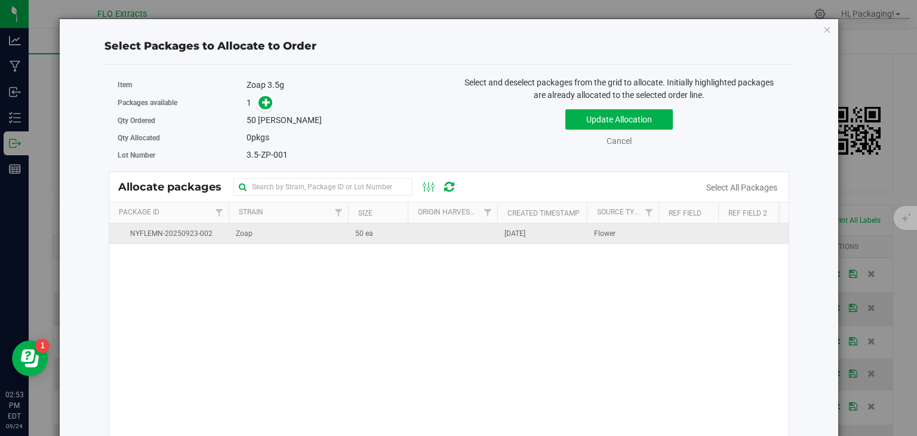
click at [525, 233] on span "[DATE]" at bounding box center [515, 233] width 21 height 11
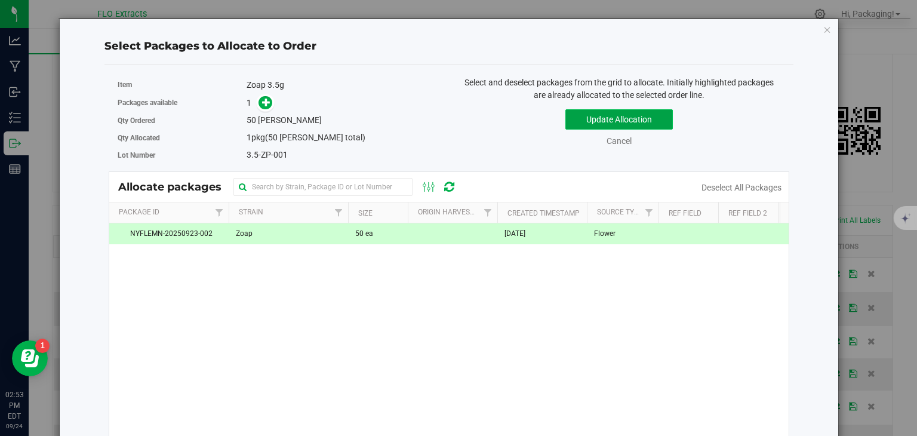
click at [617, 118] on button "Update Allocation" at bounding box center [618, 119] width 107 height 20
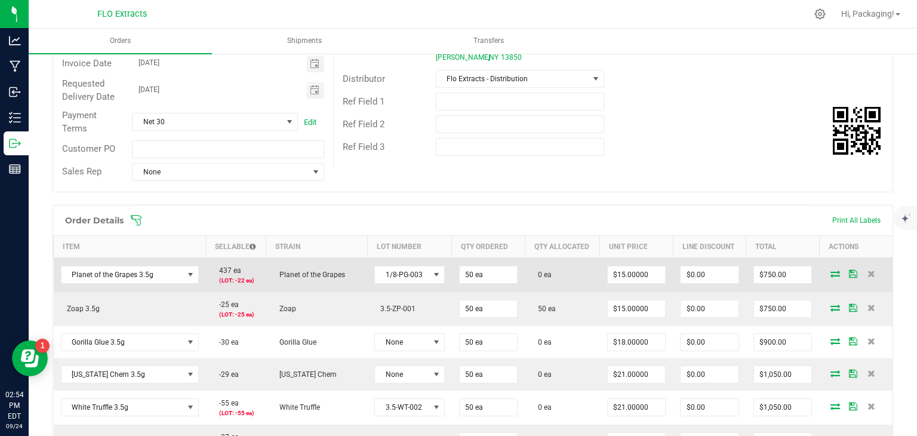
click at [830, 273] on icon at bounding box center [835, 273] width 10 height 7
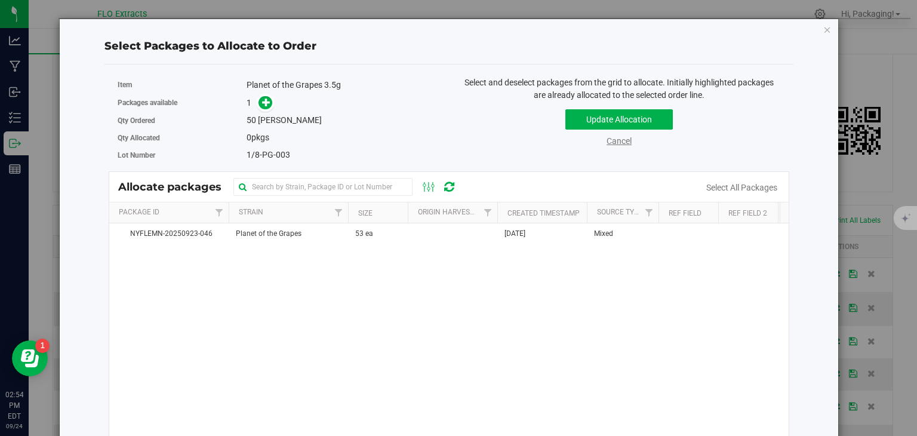
click at [620, 137] on link "Cancel" at bounding box center [619, 141] width 25 height 10
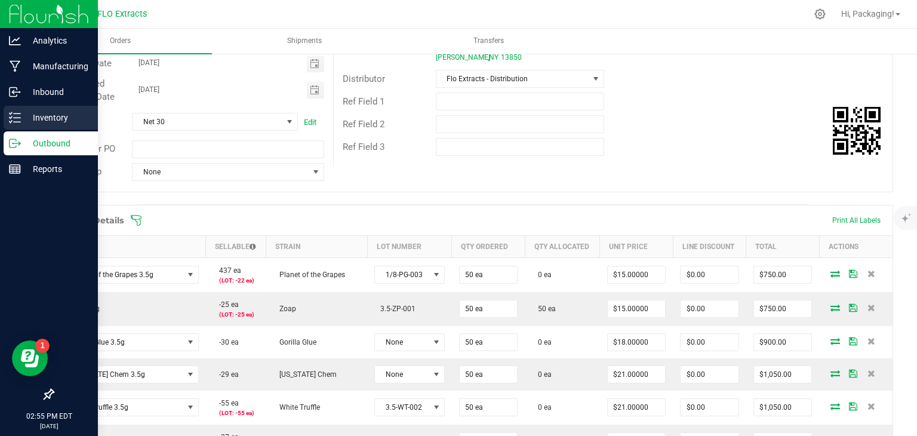
click at [19, 130] on link "Inventory" at bounding box center [49, 119] width 98 height 26
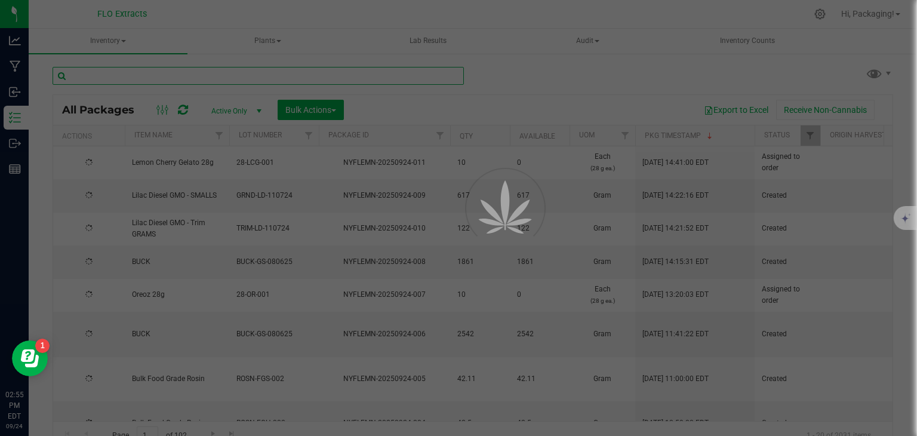
click at [222, 69] on input "text" at bounding box center [258, 76] width 411 height 18
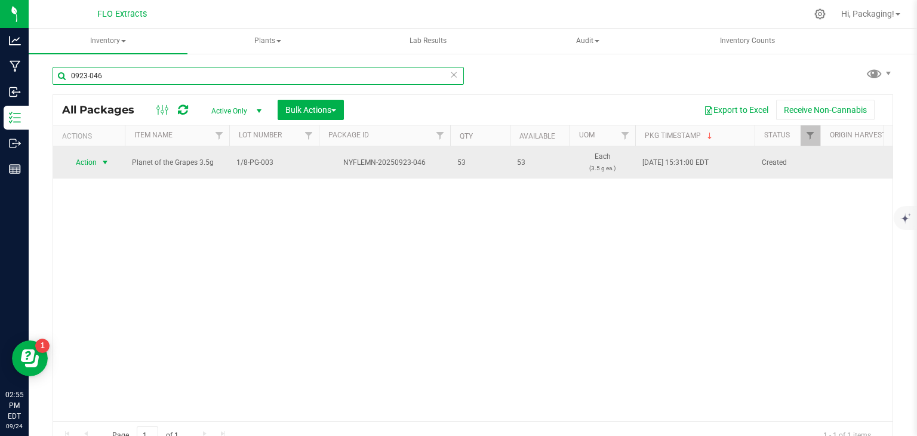
type input "0923-046"
click at [89, 160] on span "Action" at bounding box center [81, 162] width 32 height 17
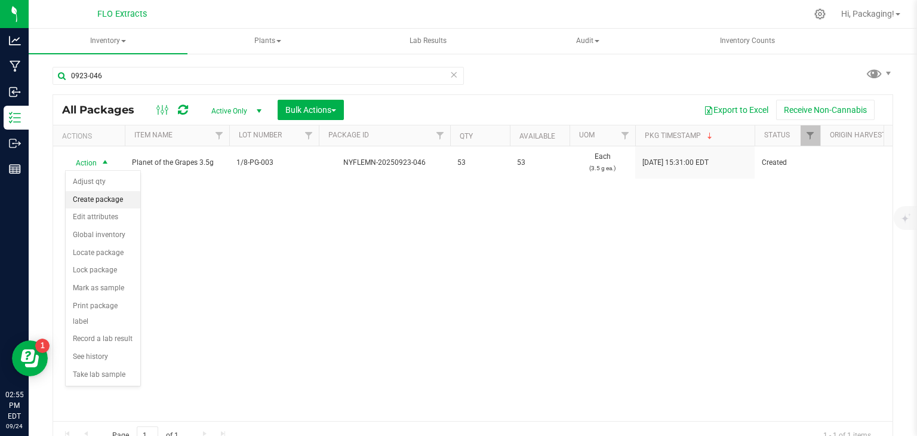
click at [108, 198] on li "Create package" at bounding box center [103, 200] width 75 height 18
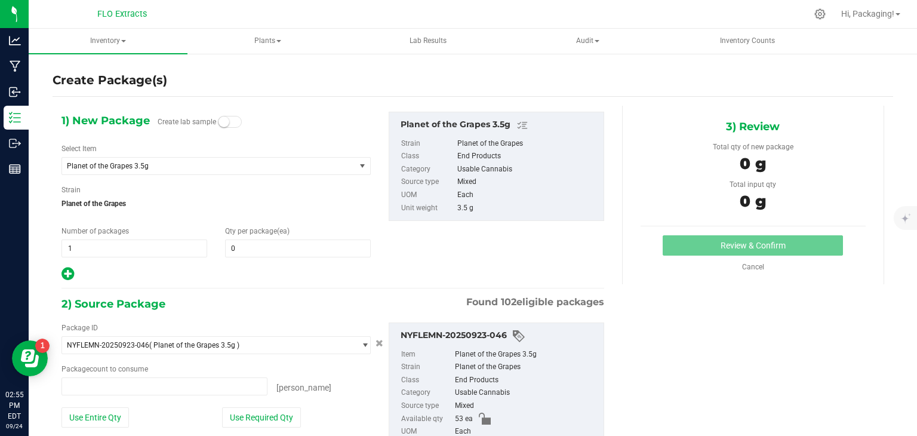
type input "0 ea"
click at [236, 245] on span at bounding box center [298, 248] width 146 height 18
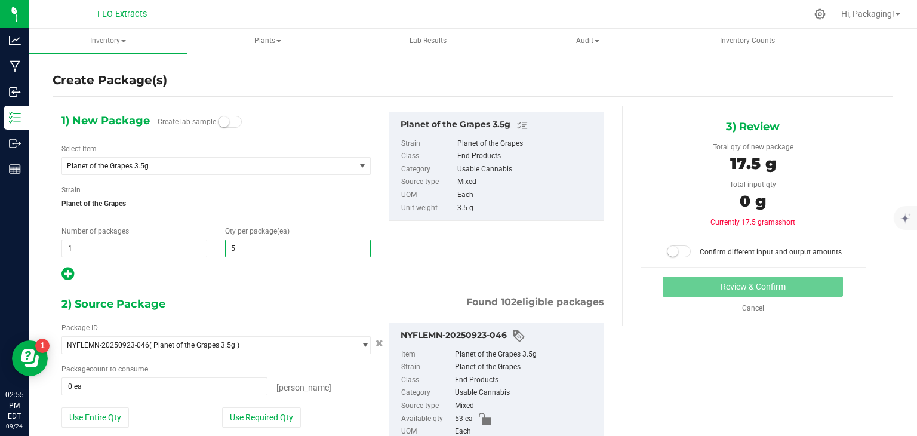
type input "50"
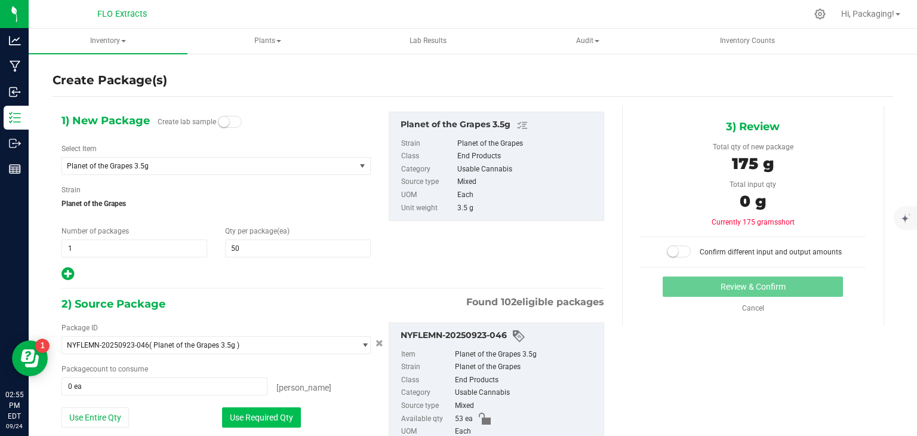
click at [267, 425] on button "Use Required Qty" at bounding box center [261, 417] width 79 height 20
type input "50 ea"
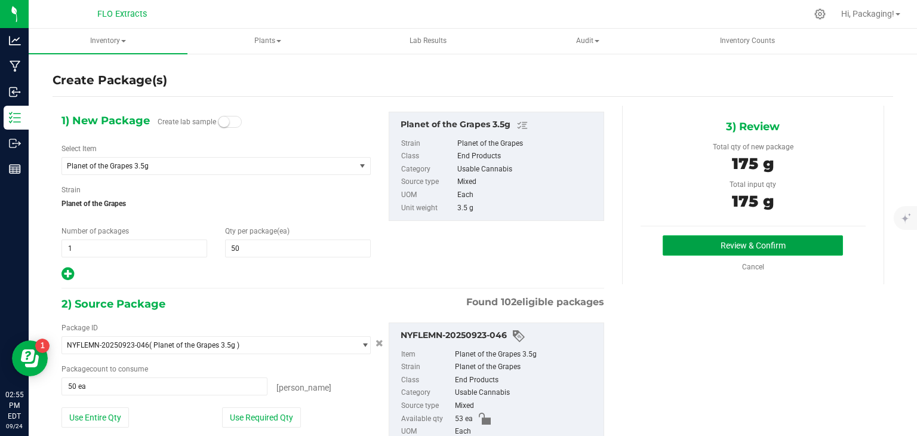
click at [700, 249] on button "Review & Confirm" at bounding box center [753, 245] width 180 height 20
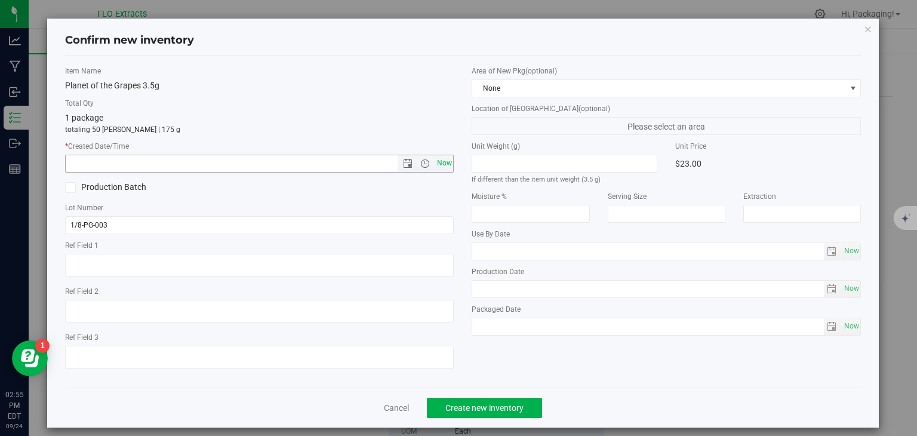
click at [436, 164] on span "Now" at bounding box center [444, 163] width 20 height 17
type input "[DATE] 2:55 PM"
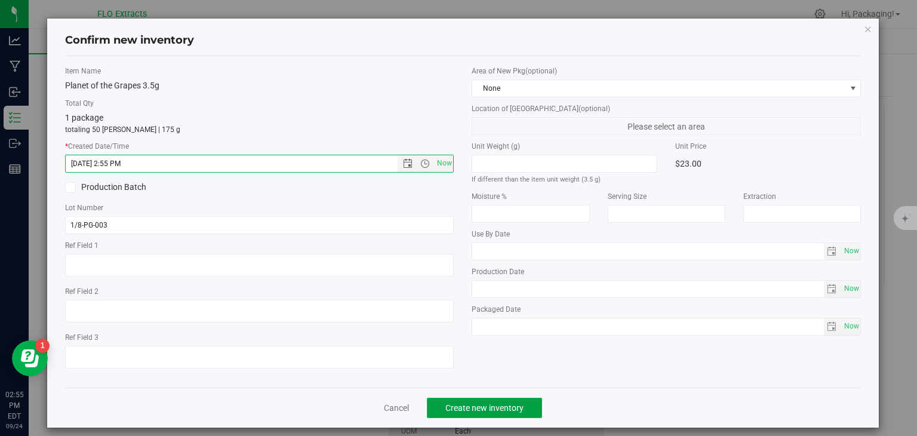
click at [465, 413] on button "Create new inventory" at bounding box center [484, 408] width 115 height 20
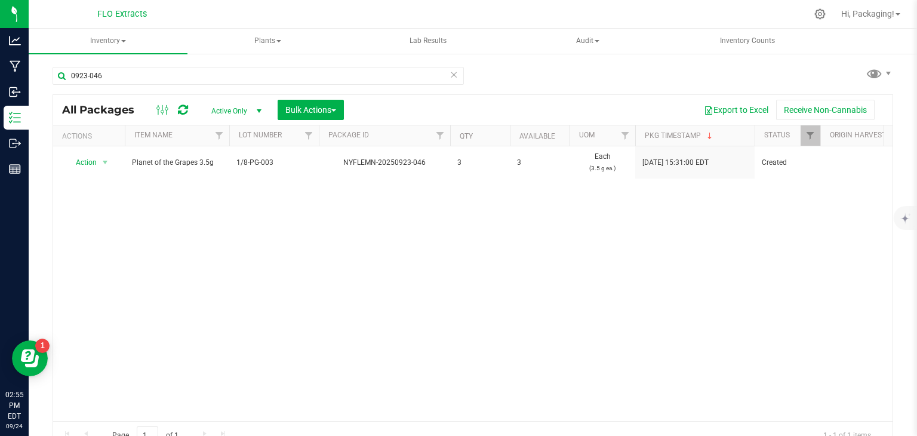
click at [450, 73] on icon at bounding box center [454, 74] width 8 height 14
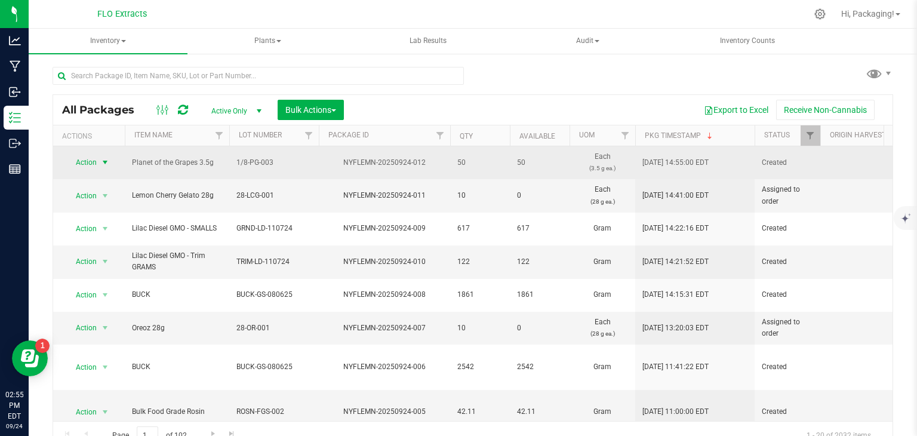
click at [79, 166] on span "Action" at bounding box center [81, 162] width 32 height 17
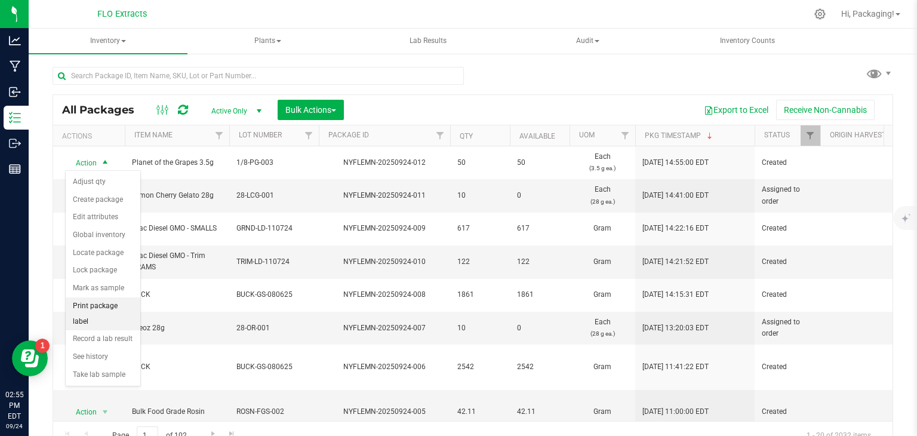
click at [129, 304] on li "Print package label" at bounding box center [103, 313] width 75 height 33
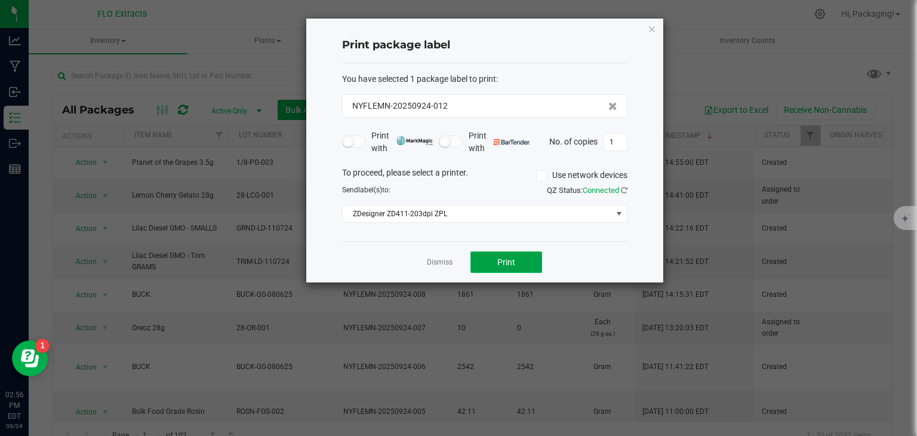
click at [513, 264] on span "Print" at bounding box center [506, 262] width 18 height 10
click at [443, 260] on div at bounding box center [484, 151] width 357 height 264
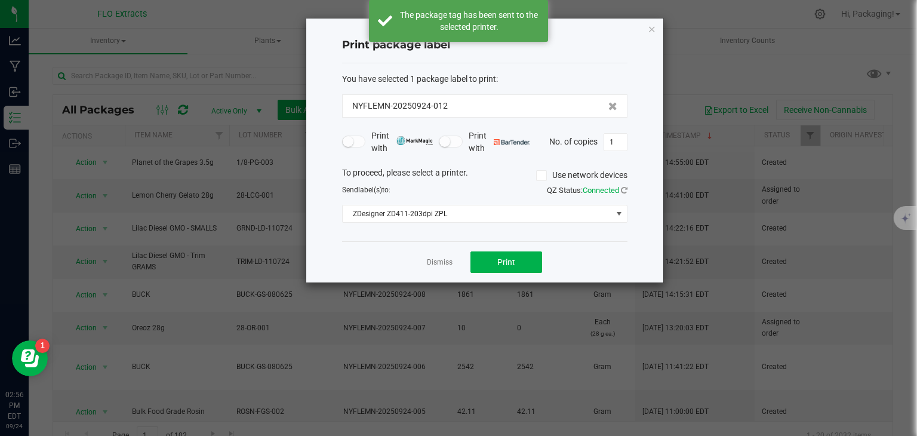
click at [443, 260] on link "Dismiss" at bounding box center [440, 262] width 26 height 10
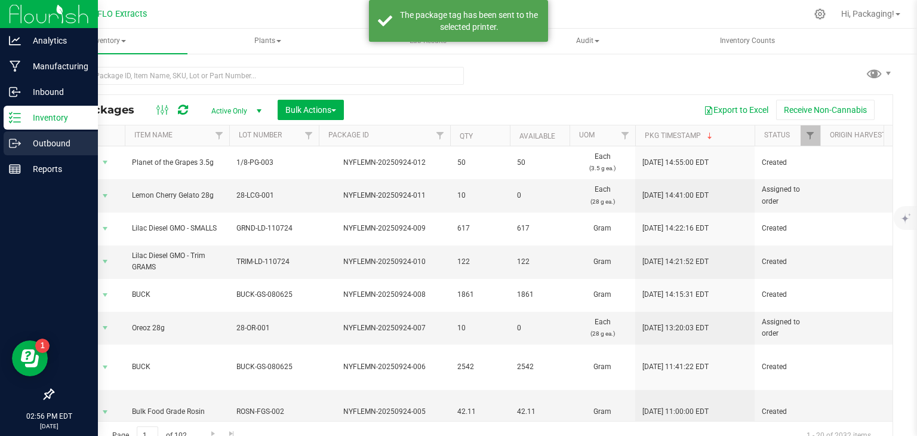
click at [55, 141] on p "Outbound" at bounding box center [57, 143] width 72 height 14
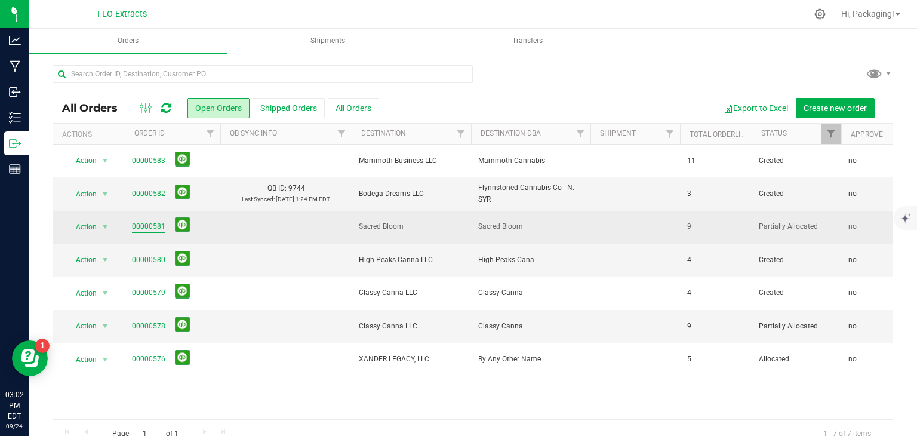
click at [149, 226] on link "00000581" at bounding box center [148, 226] width 33 height 11
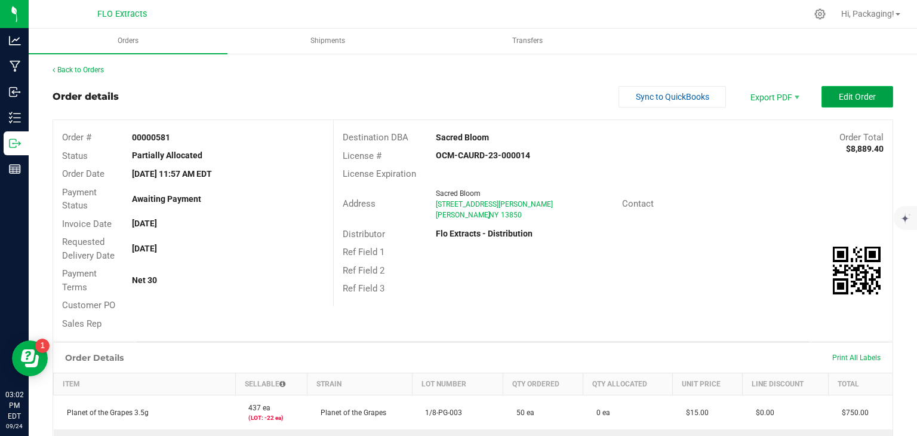
click at [836, 90] on button "Edit Order" at bounding box center [858, 96] width 72 height 21
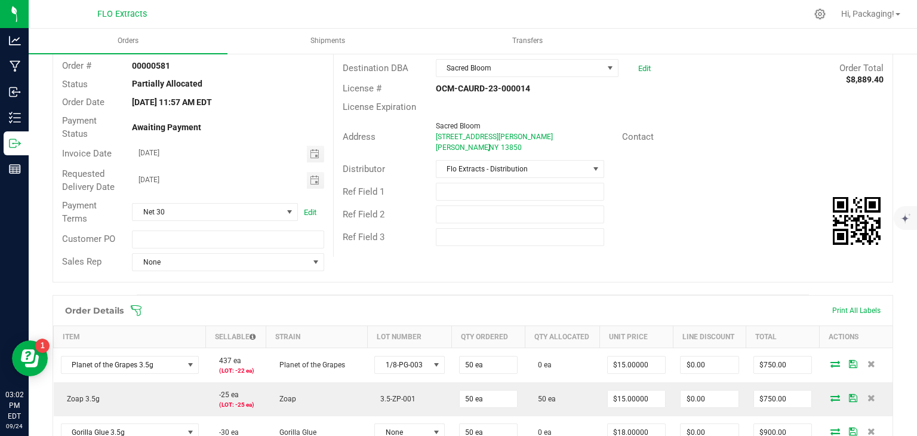
scroll to position [73, 0]
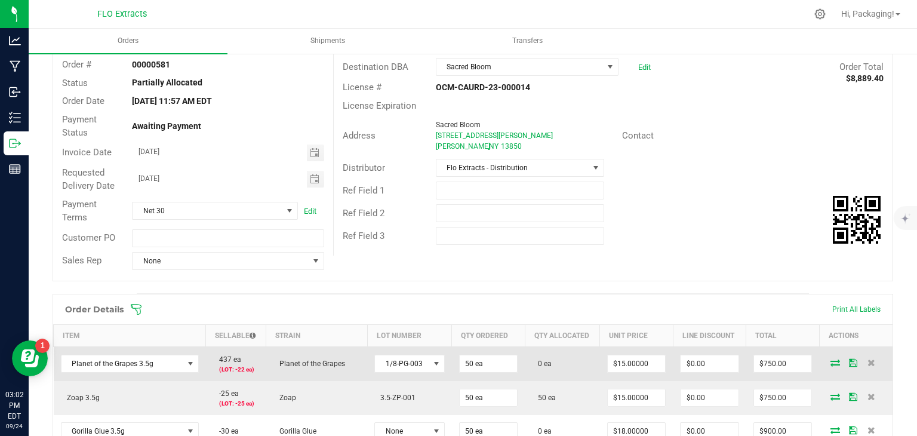
click at [830, 362] on icon at bounding box center [835, 362] width 10 height 7
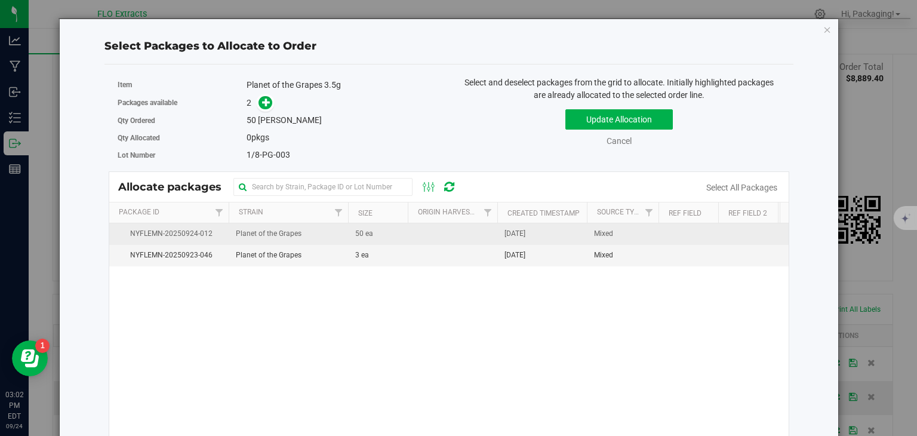
click at [525, 229] on span "[DATE]" at bounding box center [515, 233] width 21 height 11
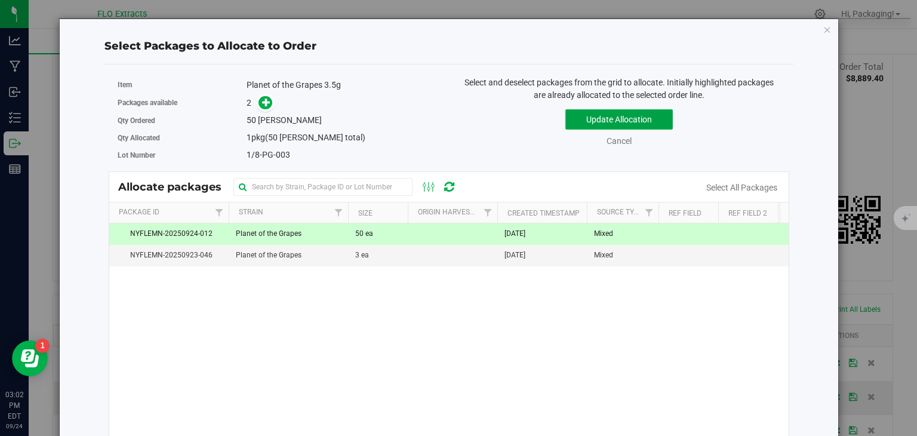
click at [627, 120] on button "Update Allocation" at bounding box center [618, 119] width 107 height 20
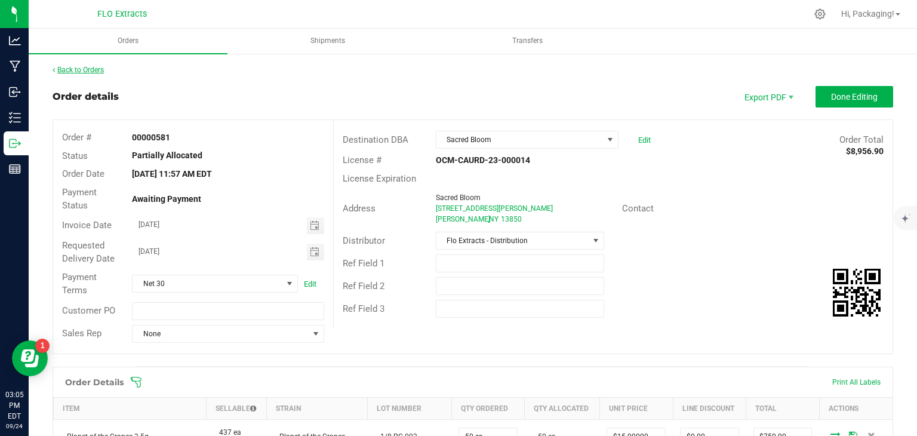
scroll to position [0, 0]
click at [87, 64] on div "Back to Orders" at bounding box center [473, 69] width 841 height 11
click at [88, 72] on link "Back to Orders" at bounding box center [78, 70] width 51 height 8
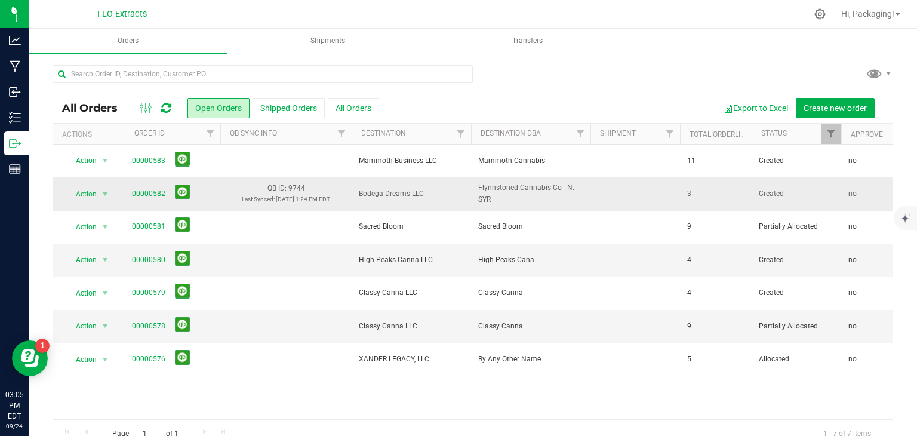
click at [139, 195] on link "00000582" at bounding box center [148, 193] width 33 height 11
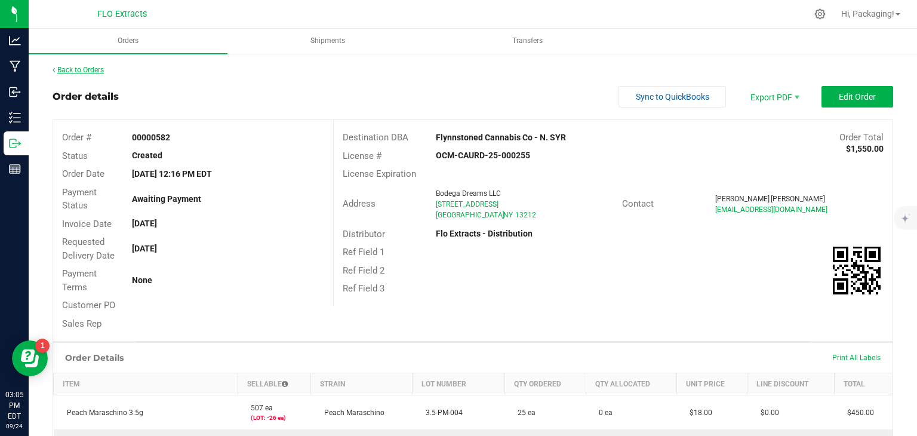
click at [102, 72] on link "Back to Orders" at bounding box center [78, 70] width 51 height 8
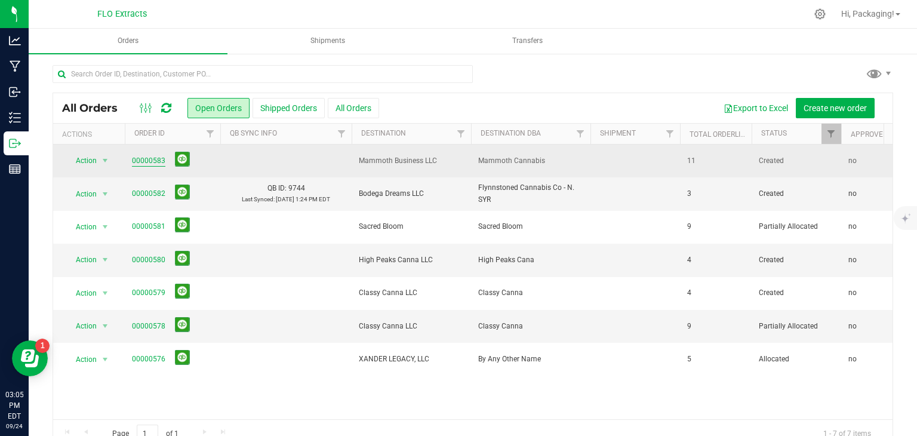
click at [146, 158] on link "00000583" at bounding box center [148, 160] width 33 height 11
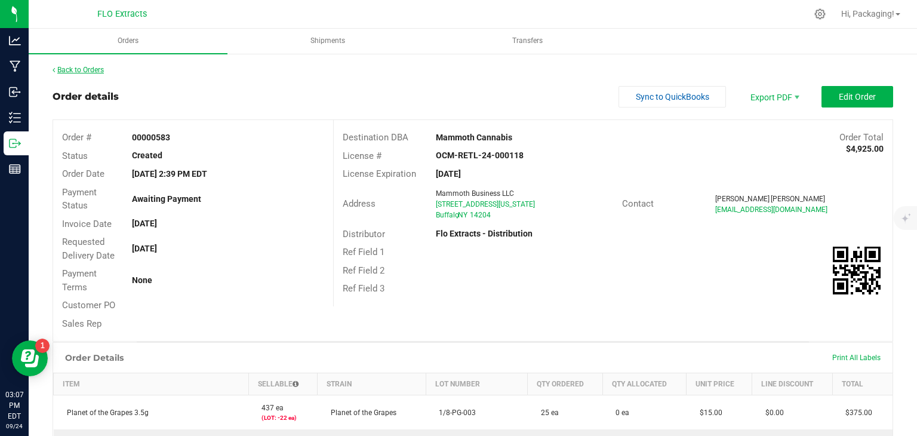
click at [88, 70] on link "Back to Orders" at bounding box center [78, 70] width 51 height 8
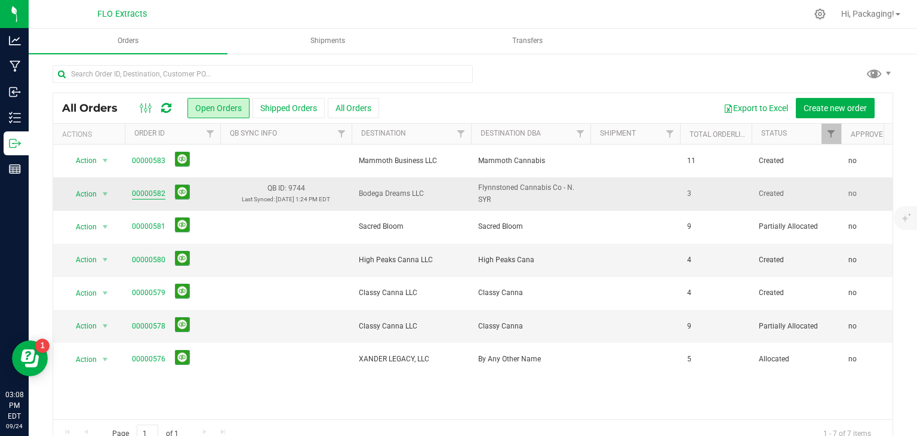
click at [154, 194] on link "00000582" at bounding box center [148, 193] width 33 height 11
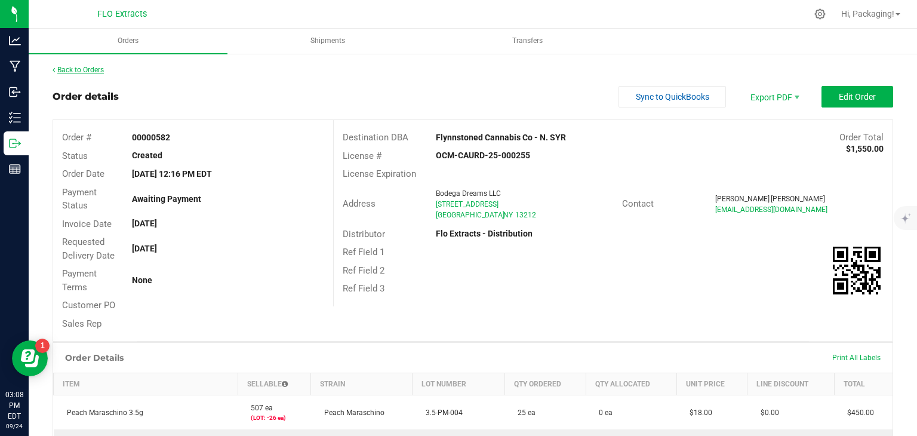
click at [92, 67] on link "Back to Orders" at bounding box center [78, 70] width 51 height 8
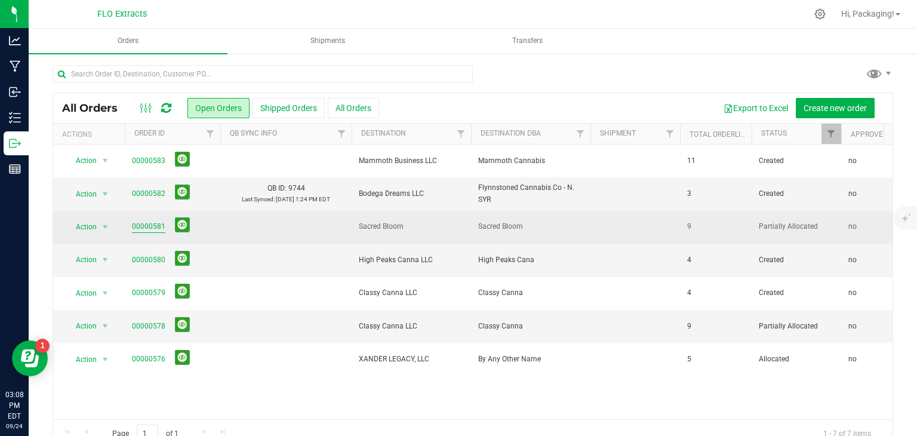
click at [134, 227] on link "00000581" at bounding box center [148, 226] width 33 height 11
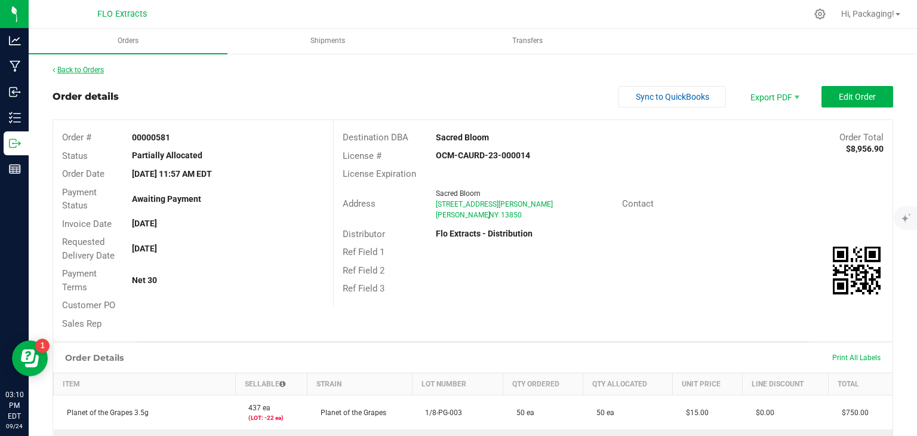
click at [72, 66] on link "Back to Orders" at bounding box center [78, 70] width 51 height 8
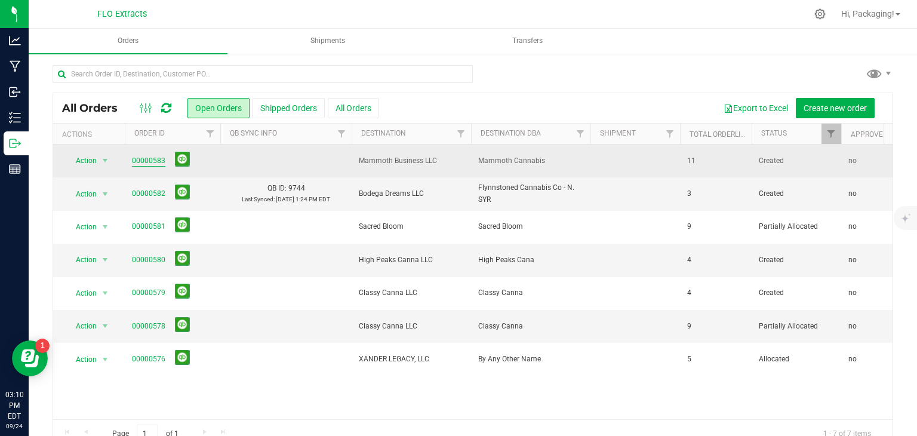
click at [155, 161] on link "00000583" at bounding box center [148, 160] width 33 height 11
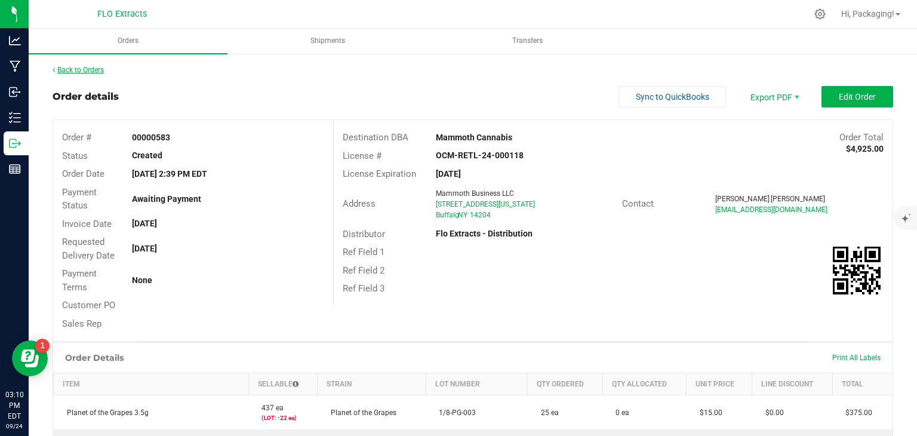
click at [87, 68] on link "Back to Orders" at bounding box center [78, 70] width 51 height 8
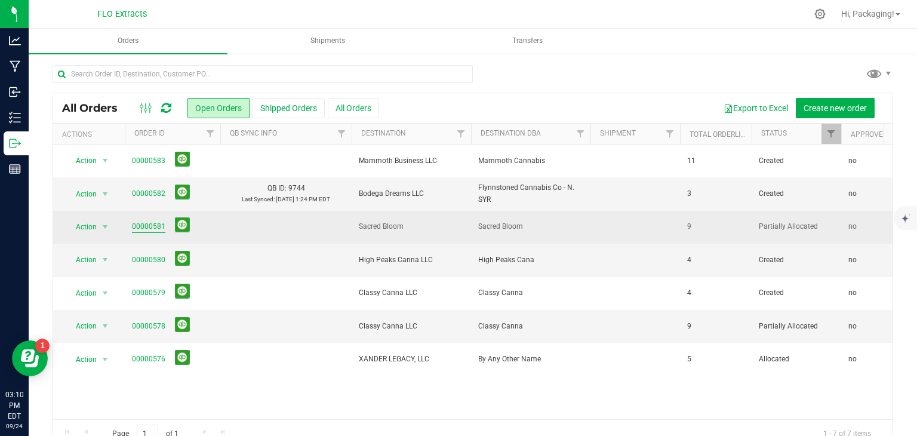
click at [150, 224] on link "00000581" at bounding box center [148, 226] width 33 height 11
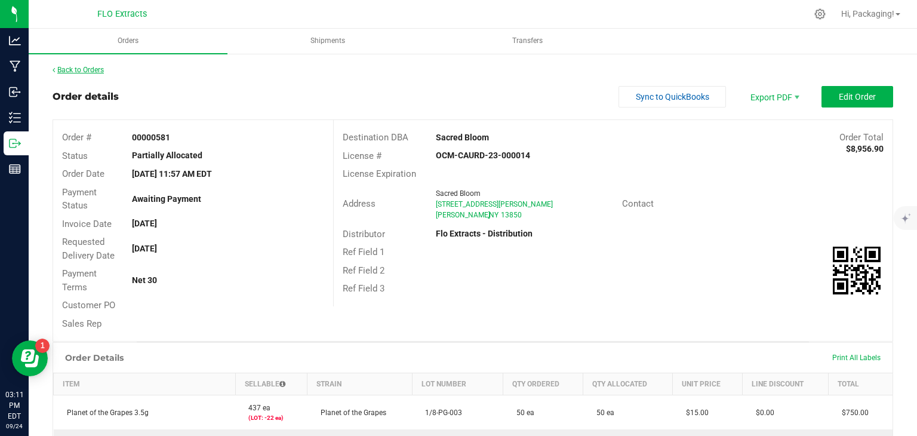
click at [81, 67] on link "Back to Orders" at bounding box center [78, 70] width 51 height 8
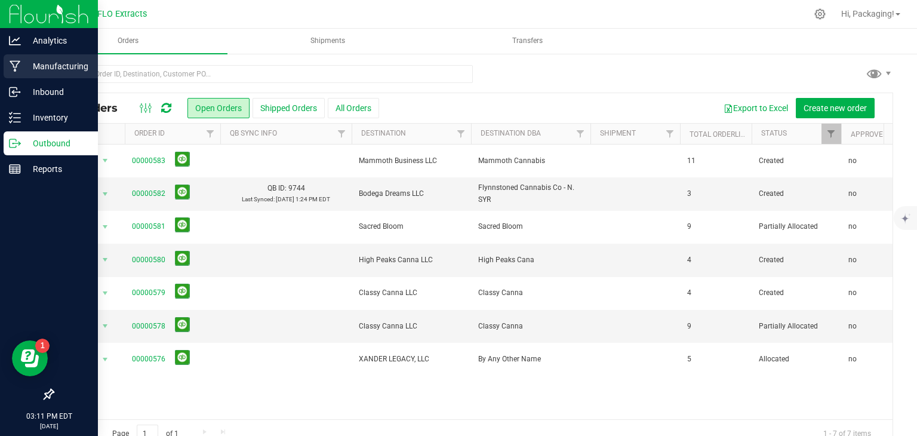
click at [59, 67] on p "Manufacturing" at bounding box center [57, 66] width 72 height 14
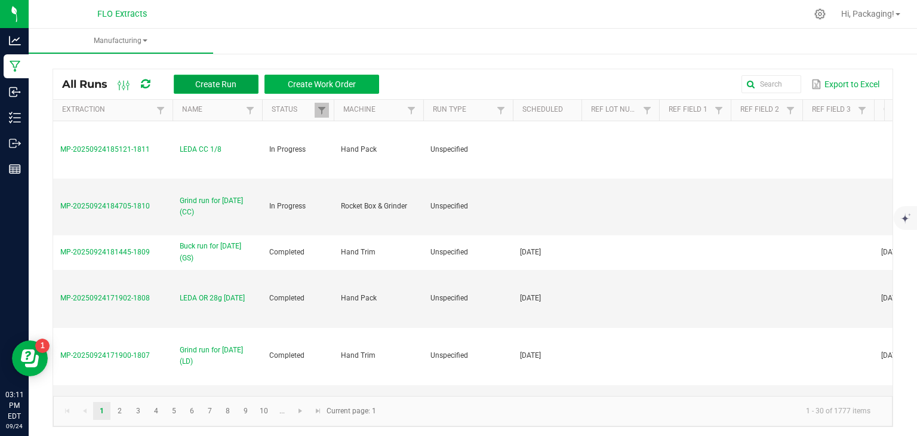
click at [214, 85] on span "Create Run" at bounding box center [215, 84] width 41 height 10
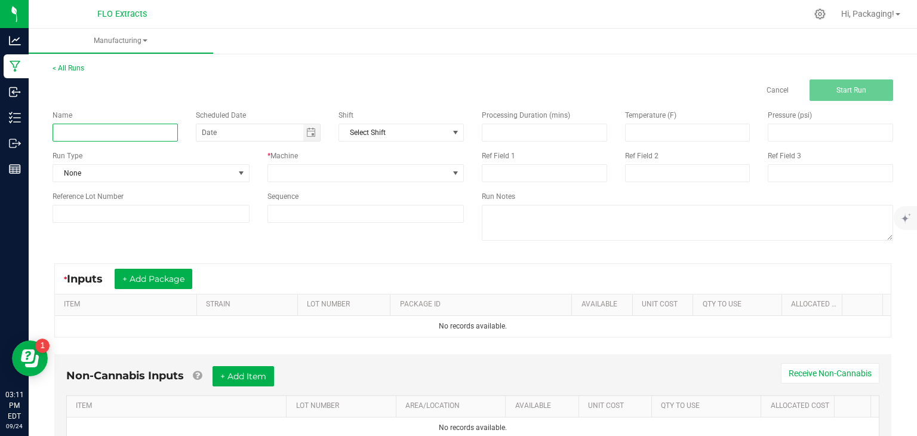
click at [82, 135] on input at bounding box center [115, 133] width 125 height 18
type input "[PERSON_NAME] PG 1g"
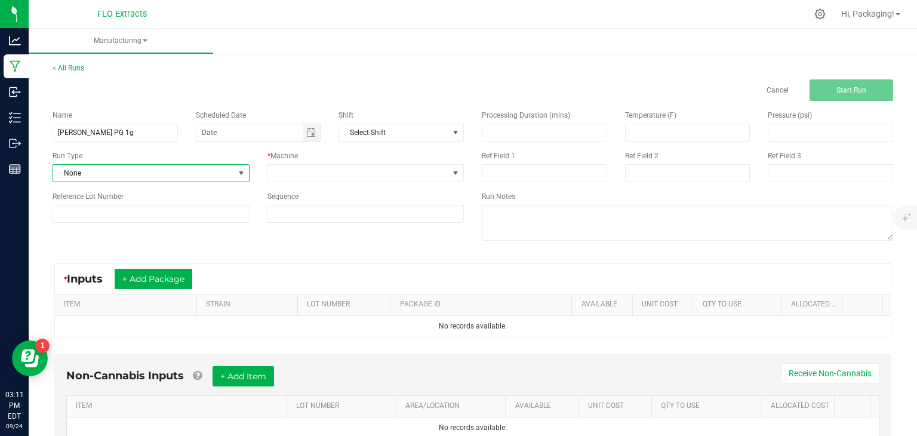
click at [243, 177] on span at bounding box center [240, 173] width 15 height 17
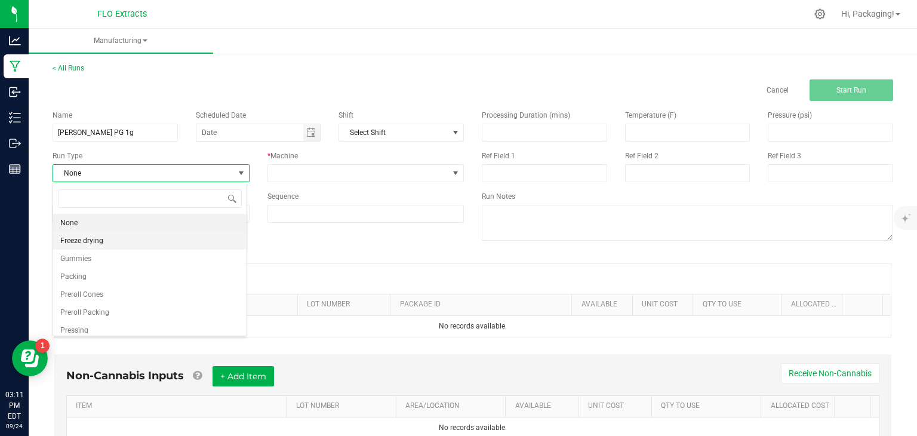
scroll to position [17, 194]
click at [107, 312] on li "Preroll Packing" at bounding box center [149, 312] width 193 height 18
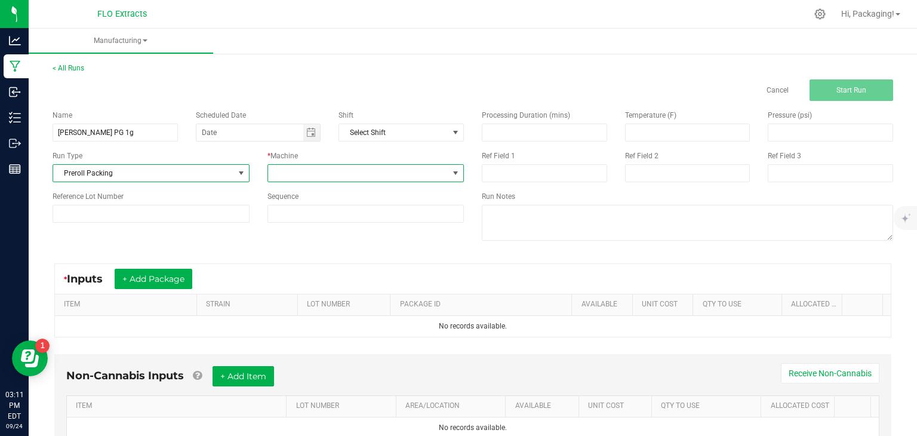
click at [451, 174] on span at bounding box center [456, 173] width 10 height 10
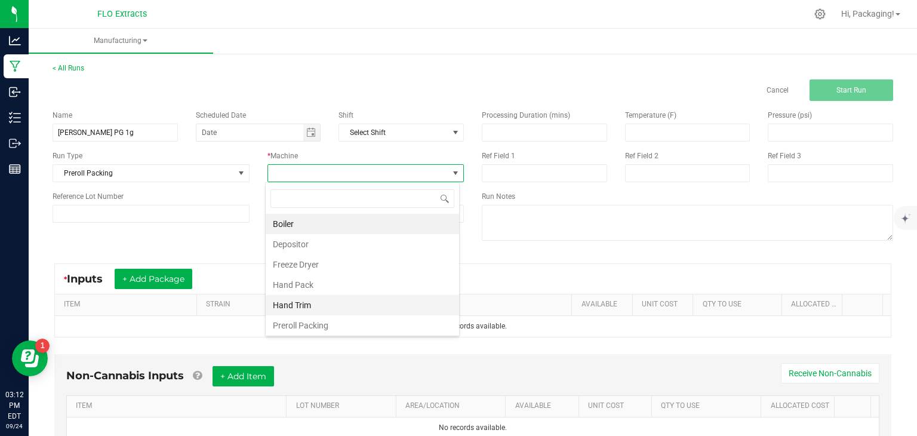
click at [318, 300] on li "Hand Trim" at bounding box center [362, 305] width 193 height 20
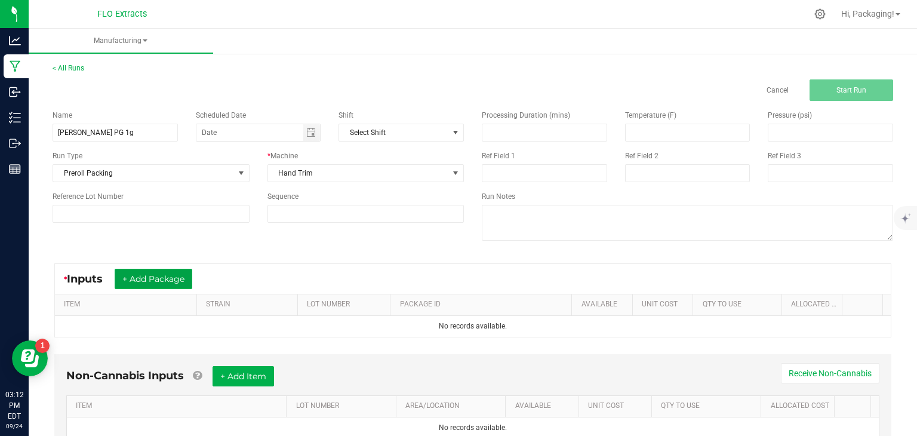
click at [187, 278] on button "+ Add Package" at bounding box center [154, 279] width 78 height 20
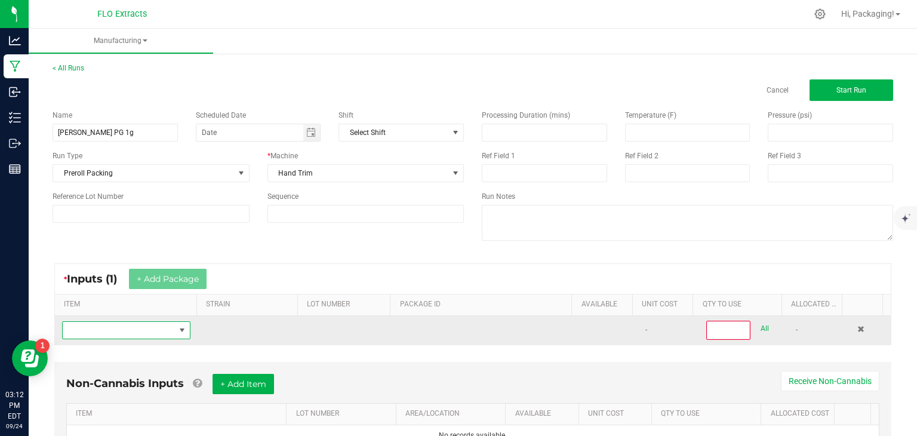
click at [179, 331] on span "NO DATA FOUND" at bounding box center [182, 330] width 10 height 10
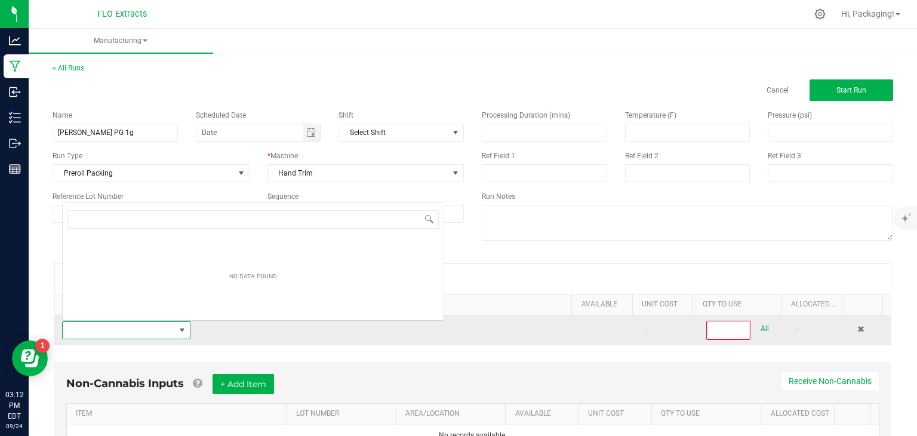
scroll to position [17, 124]
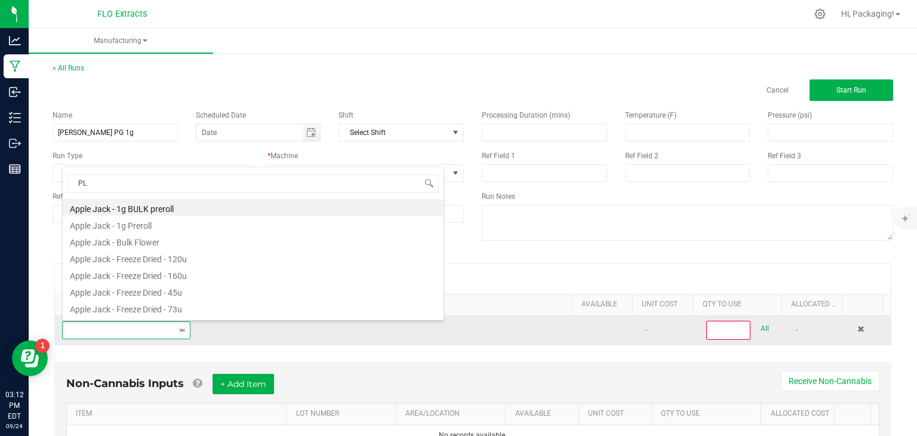
type input "PLA"
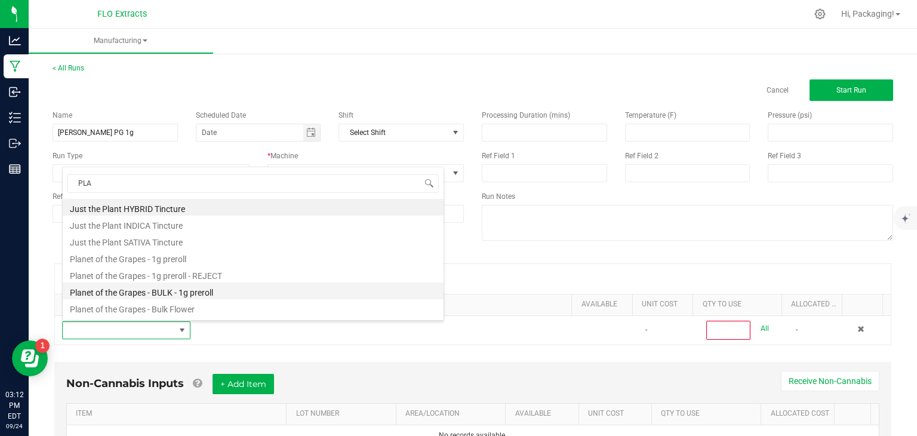
click at [194, 287] on li "Planet of the Grapes - BULK - 1g preroll" at bounding box center [253, 290] width 381 height 17
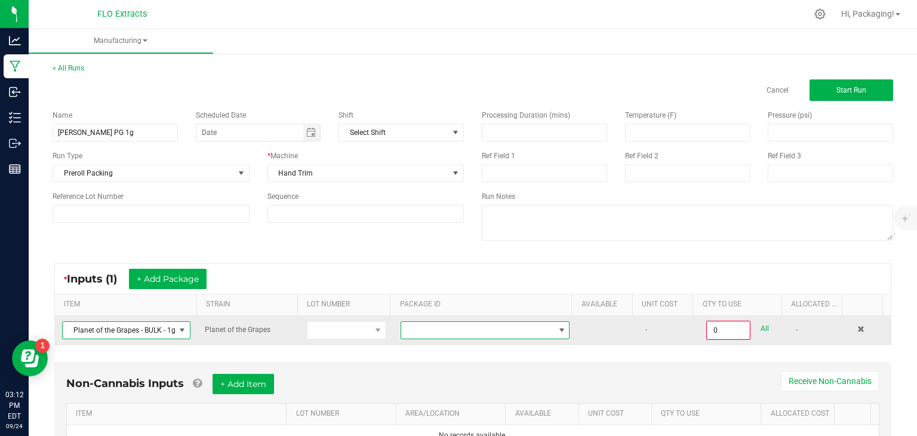
click at [557, 325] on span at bounding box center [562, 330] width 10 height 10
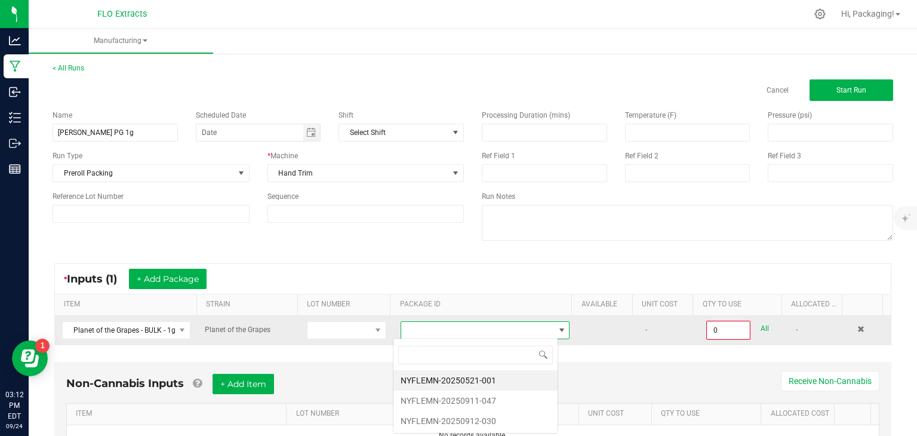
scroll to position [17, 165]
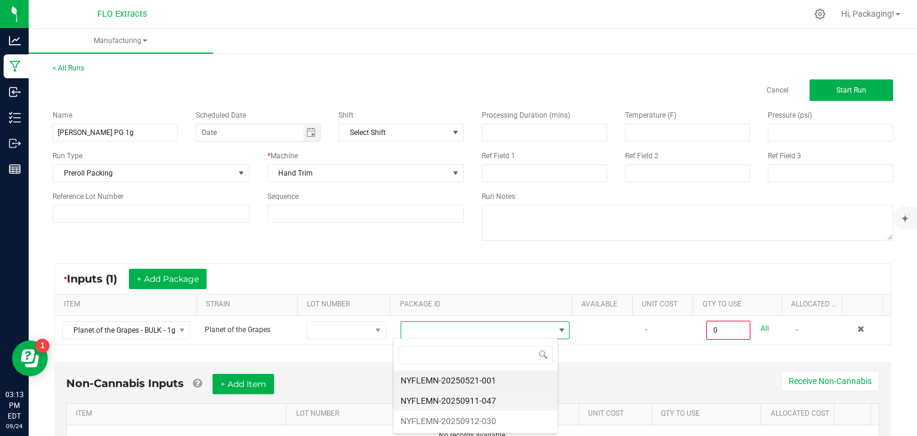
click at [451, 401] on li "NYFLEMN-20250911-047" at bounding box center [475, 400] width 164 height 20
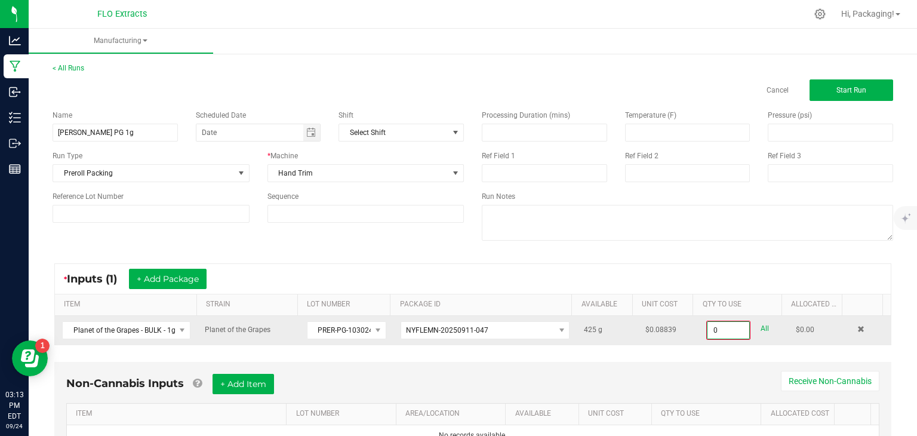
click at [728, 328] on input "0" at bounding box center [729, 330] width 42 height 17
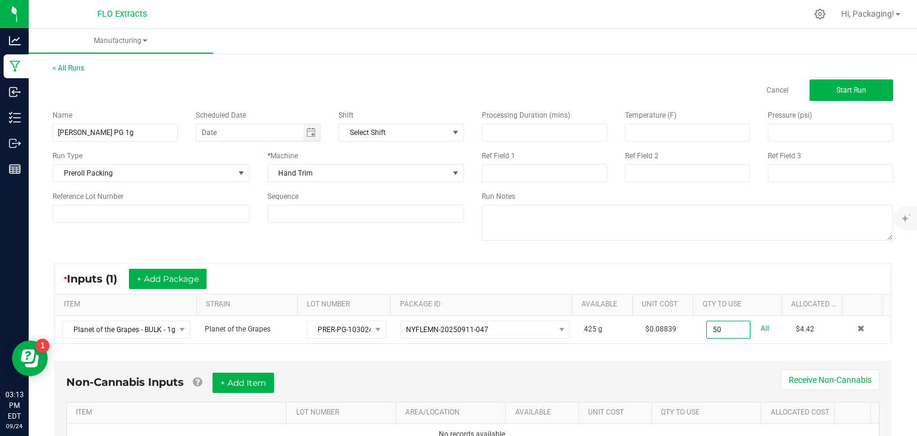
type input "50.0000 g"
click at [750, 350] on div "* Inputs (1) + Add Package ITEM STRAIN LOT NUMBER PACKAGE ID AVAILABLE Unit Cos…" at bounding box center [473, 304] width 859 height 102
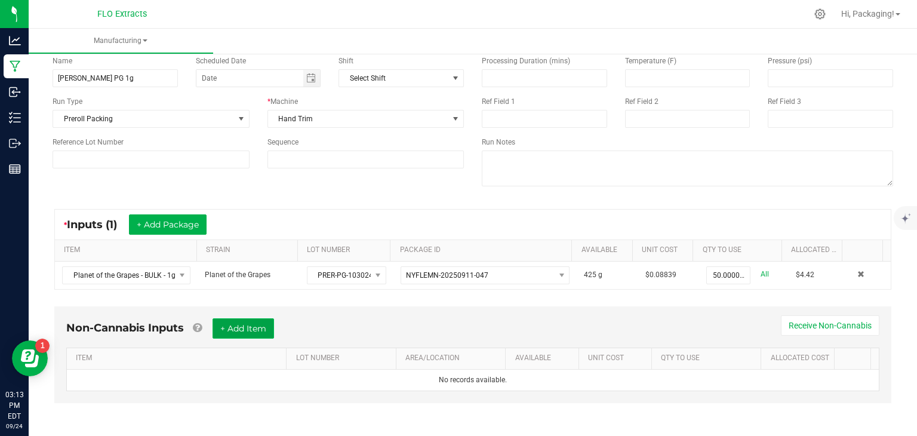
click at [250, 328] on button "+ Add Item" at bounding box center [243, 328] width 61 height 20
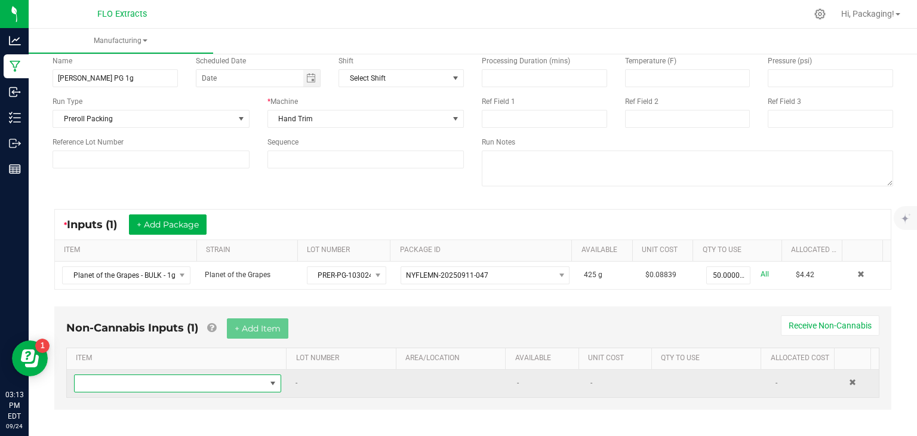
click at [270, 379] on span "NO DATA FOUND" at bounding box center [273, 384] width 10 height 10
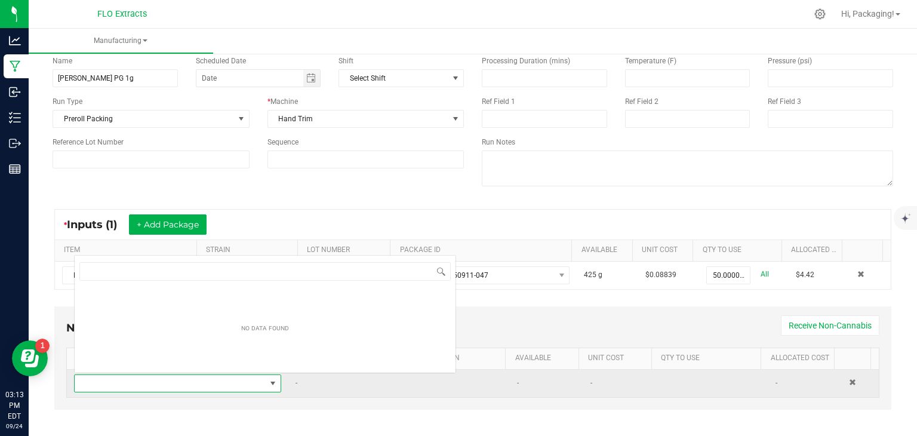
scroll to position [17, 199]
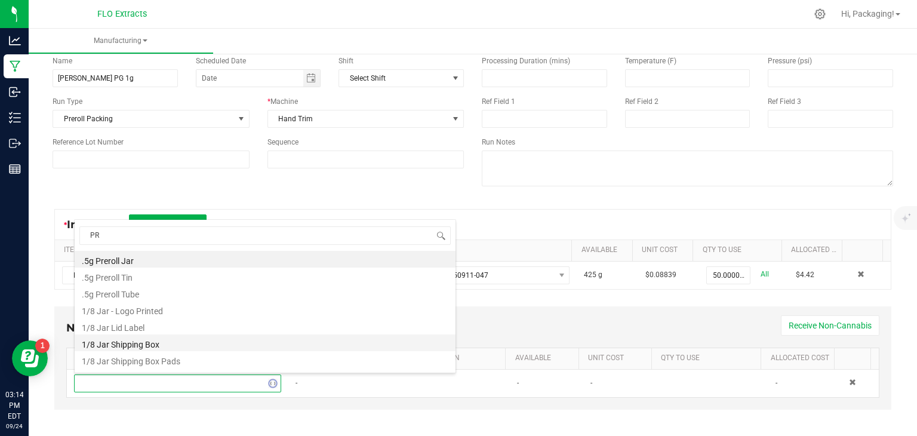
type input "PRE"
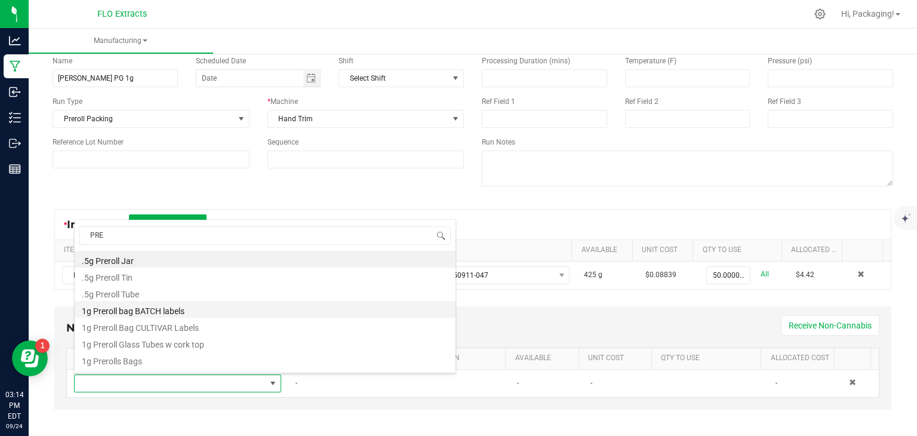
click at [192, 310] on li "1g Preroll bag BATCH labels" at bounding box center [265, 309] width 381 height 17
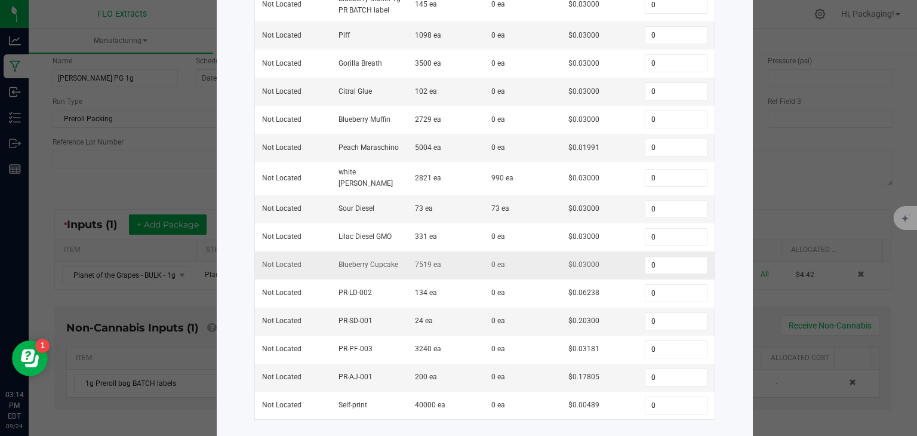
scroll to position [213, 0]
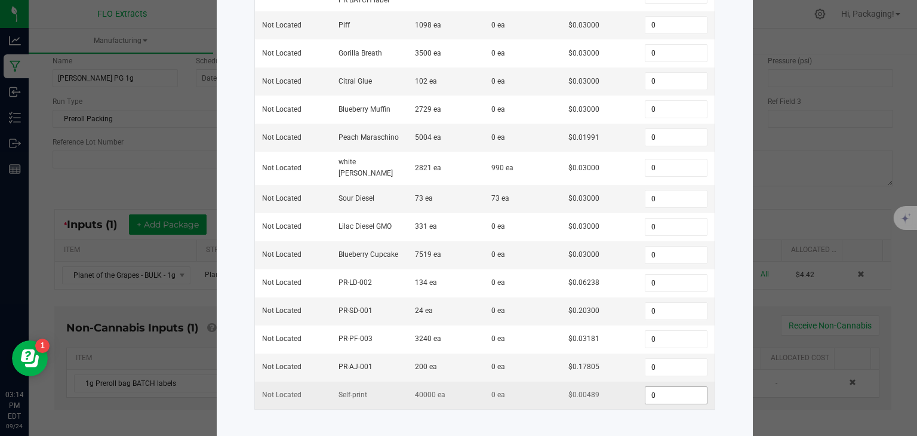
click at [651, 387] on input "0" at bounding box center [675, 395] width 61 height 17
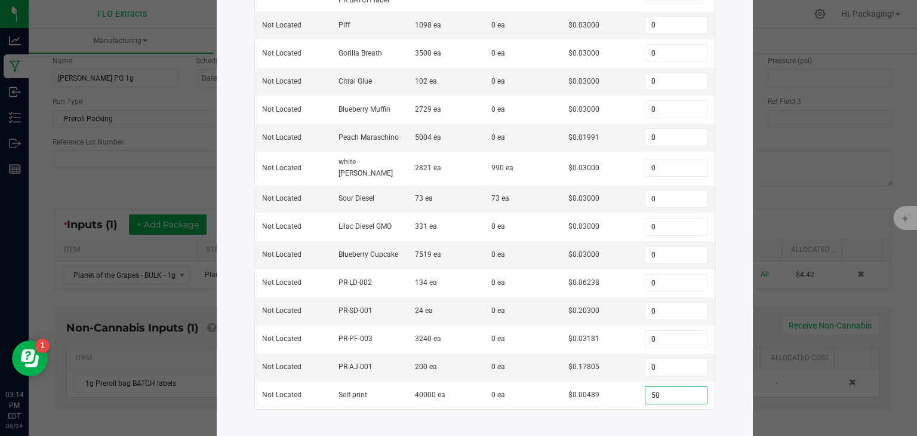
type input "50"
click at [733, 352] on div "Select Inventory to Allocate Item 1g Preroll bag BATCH labels Total Qty Availab…" at bounding box center [485, 125] width 536 height 641
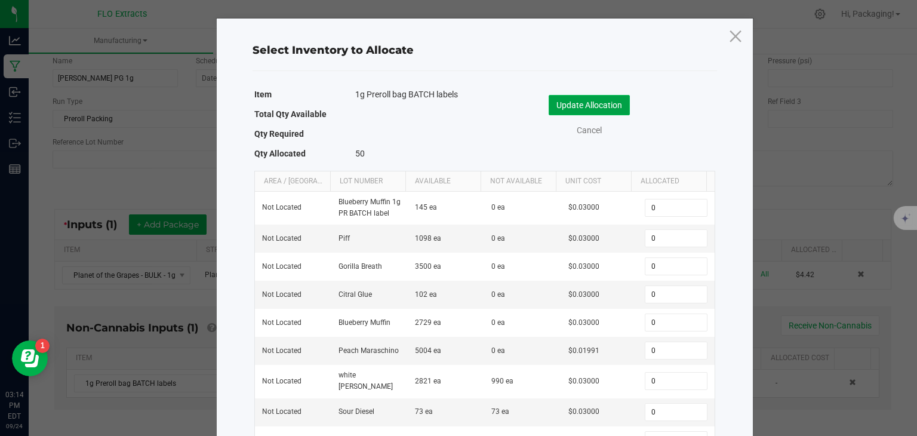
click at [587, 106] on button "Update Allocation" at bounding box center [589, 105] width 81 height 20
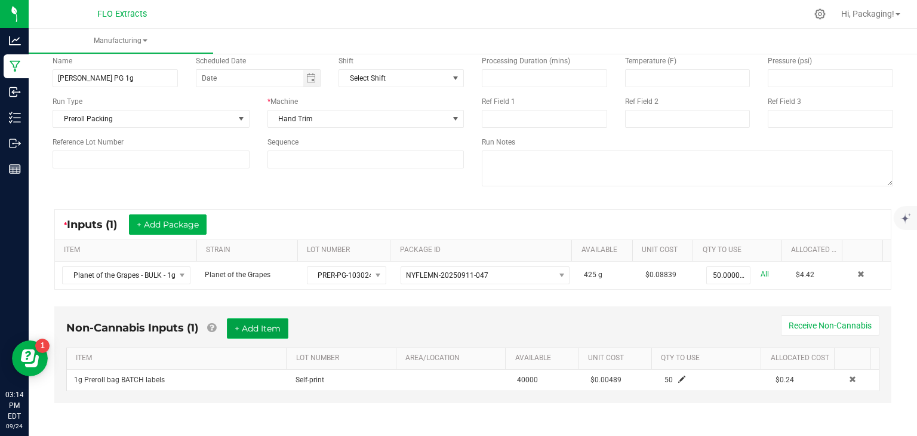
click at [239, 321] on button "+ Add Item" at bounding box center [257, 328] width 61 height 20
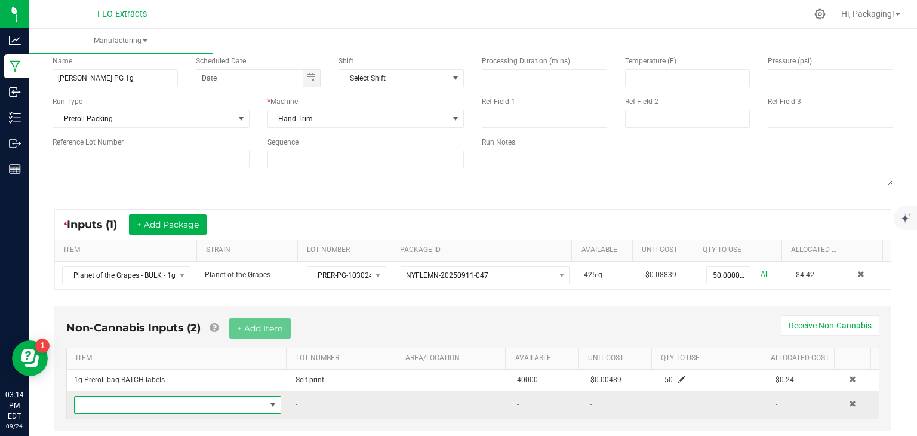
click at [268, 401] on span "NO DATA FOUND" at bounding box center [273, 405] width 10 height 10
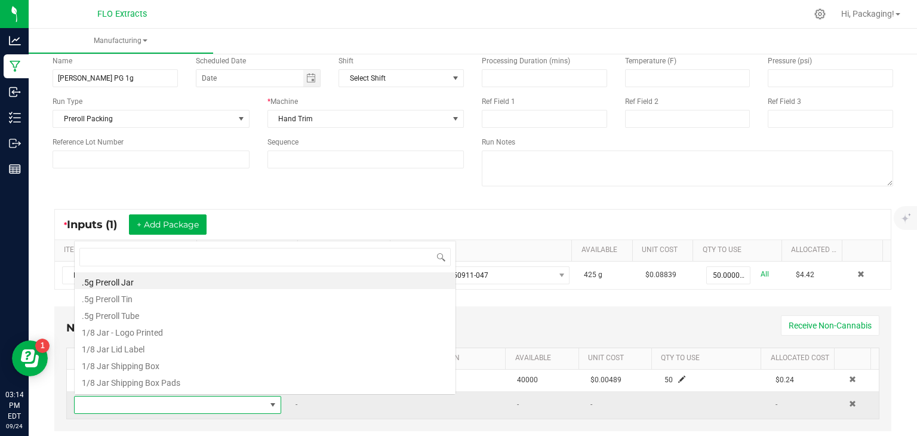
scroll to position [17, 199]
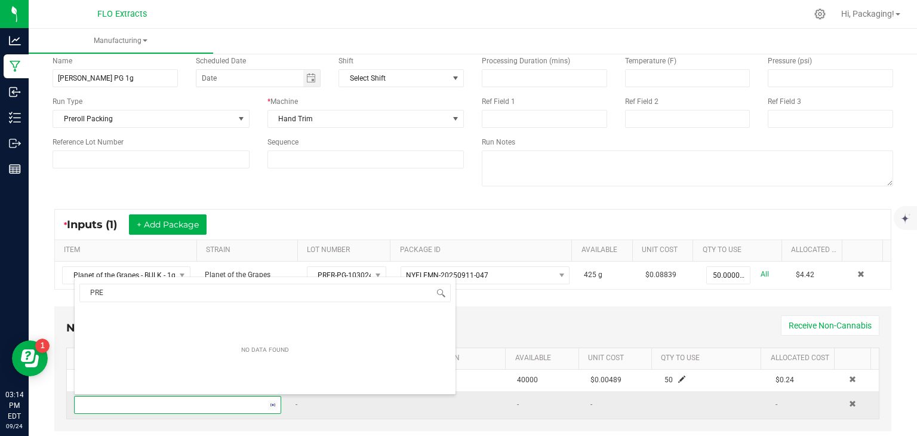
type input "PRER"
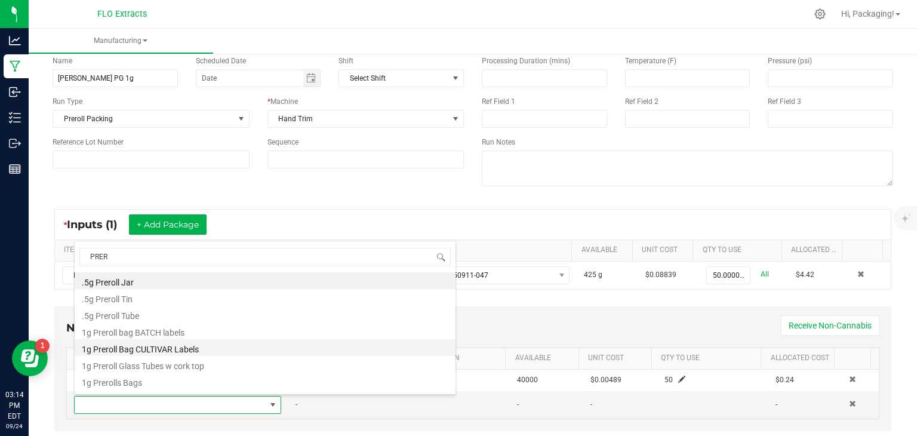
click at [204, 346] on li "1g Preroll Bag CULTIVAR Labels" at bounding box center [265, 347] width 381 height 17
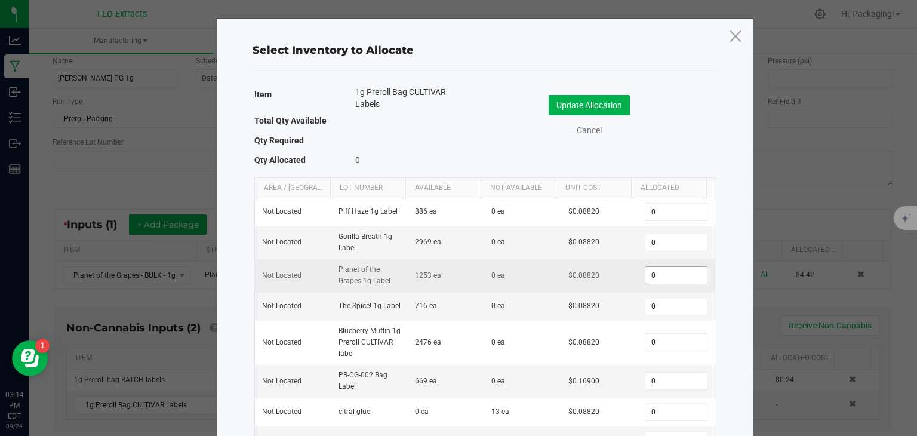
click at [650, 275] on input "0" at bounding box center [675, 275] width 61 height 17
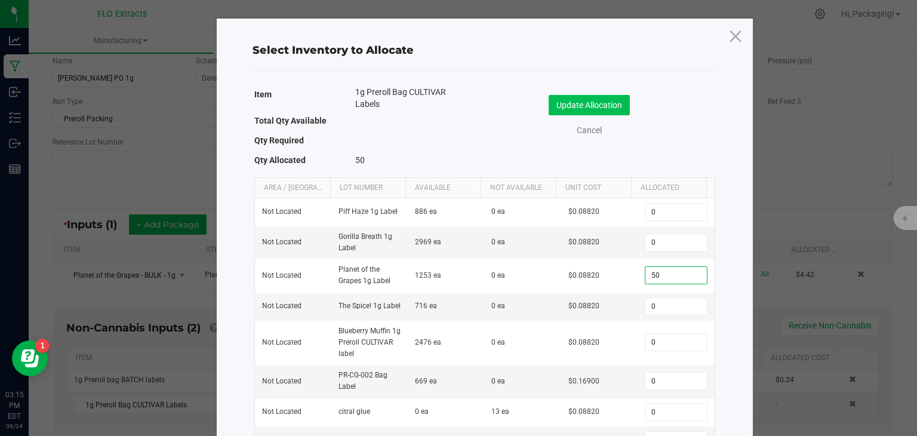
type input "50"
click at [574, 101] on button "Update Allocation" at bounding box center [589, 105] width 81 height 20
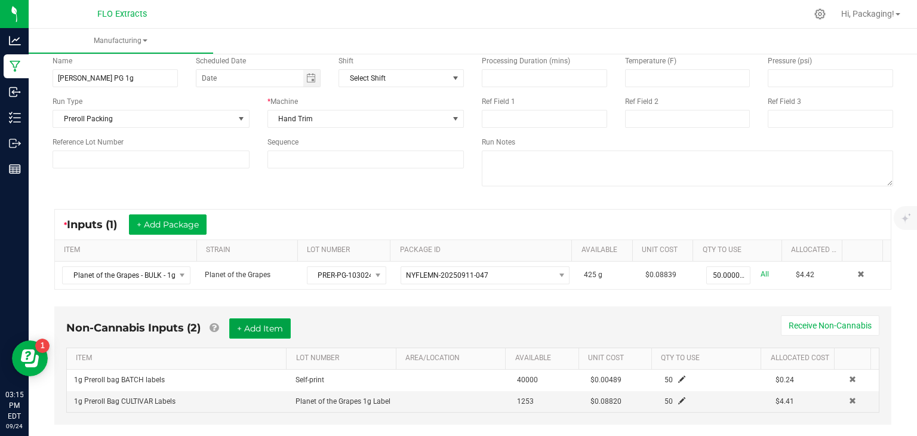
click at [270, 328] on button "+ Add Item" at bounding box center [259, 328] width 61 height 20
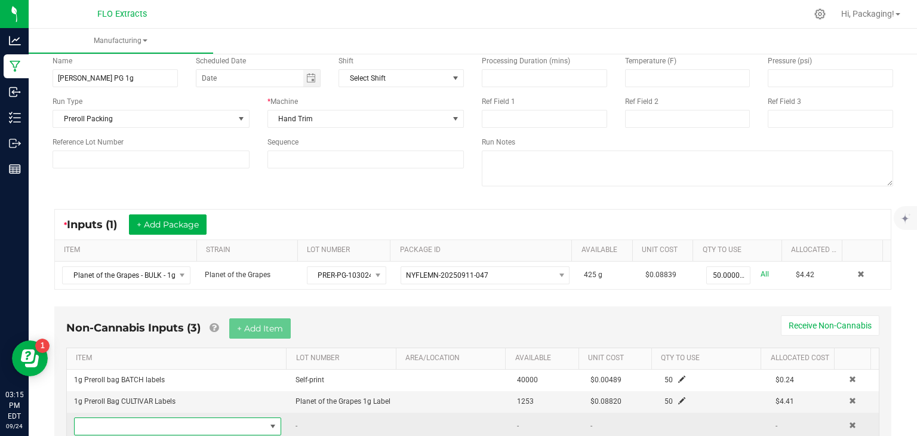
click at [269, 424] on span "NO DATA FOUND" at bounding box center [273, 427] width 10 height 10
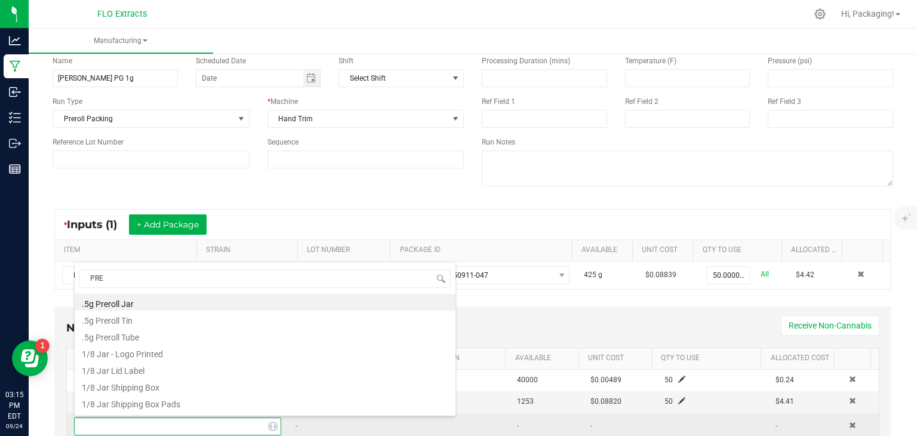
type input "PRER"
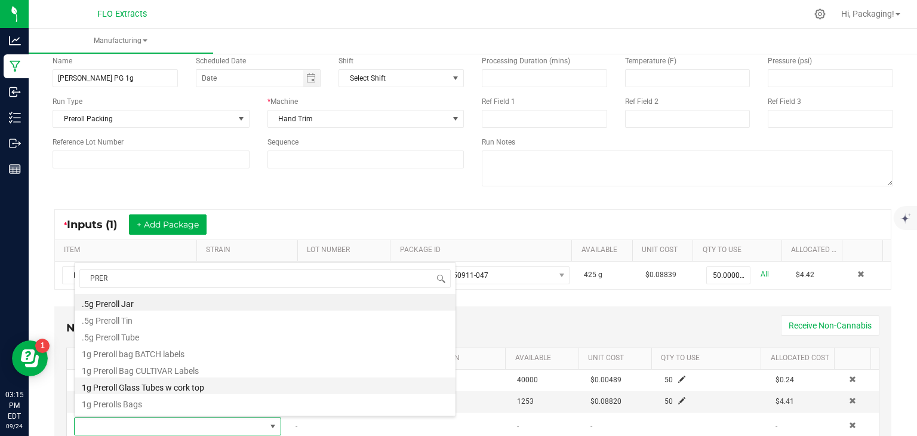
click at [142, 388] on li "1g Preroll Glass Tubes w cork top" at bounding box center [265, 385] width 381 height 17
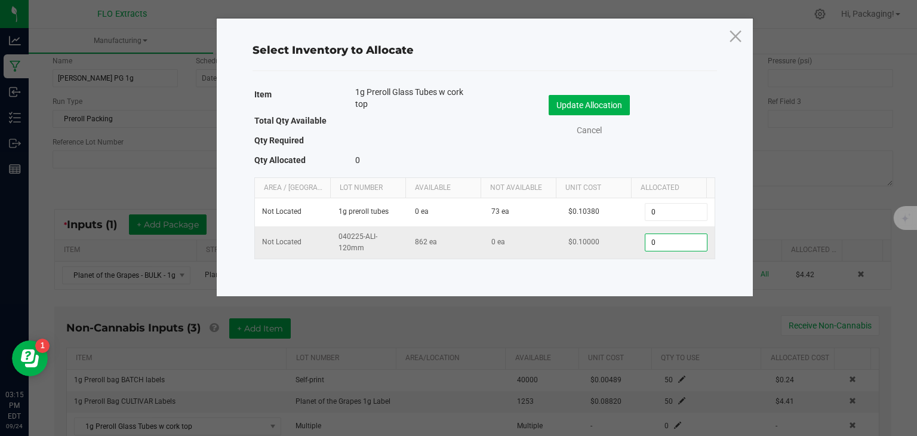
click at [660, 247] on input "0" at bounding box center [675, 242] width 61 height 17
type input "50"
click at [604, 103] on button "Update Allocation" at bounding box center [589, 105] width 81 height 20
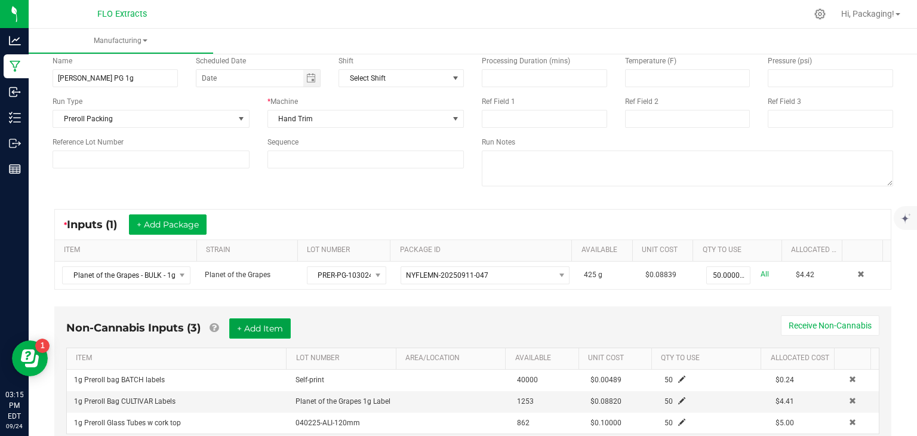
click at [275, 324] on button "+ Add Item" at bounding box center [259, 328] width 61 height 20
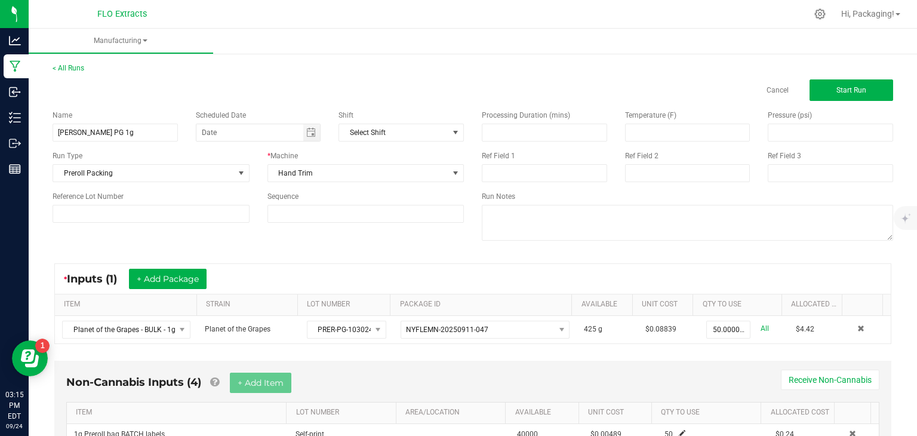
scroll to position [125, 0]
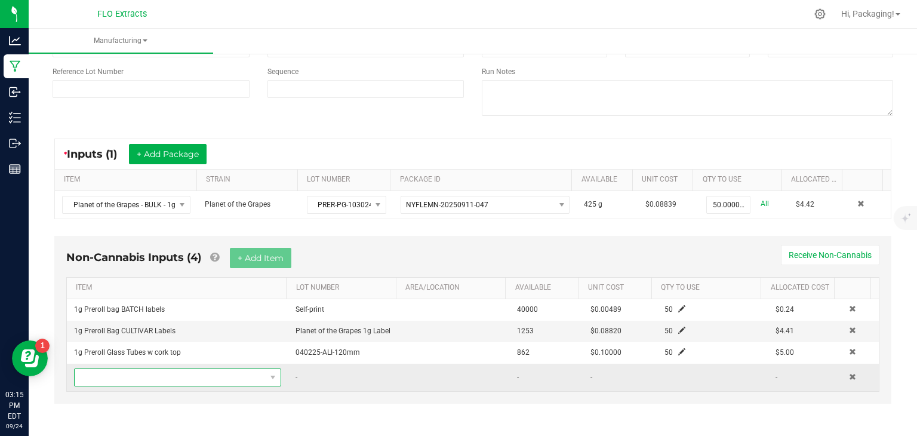
click at [266, 383] on span "NO DATA FOUND" at bounding box center [273, 377] width 15 height 17
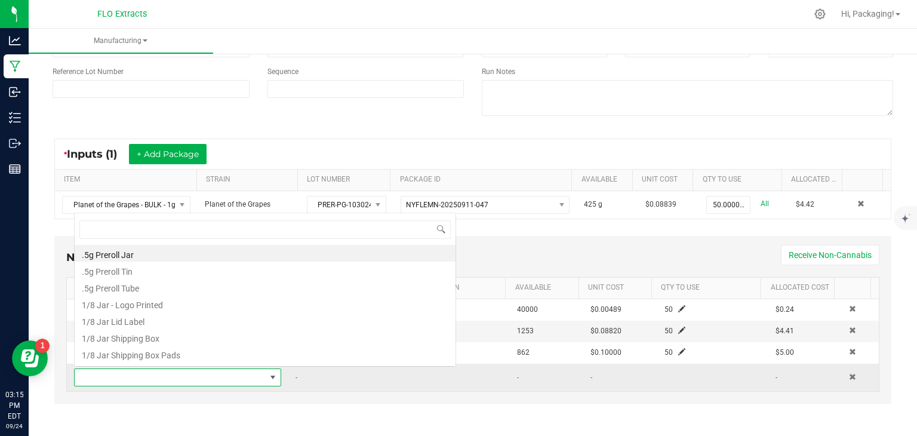
scroll to position [17, 199]
type input "["
type input "PRER"
click at [133, 356] on li "1g Prerolls Bags" at bounding box center [265, 353] width 381 height 17
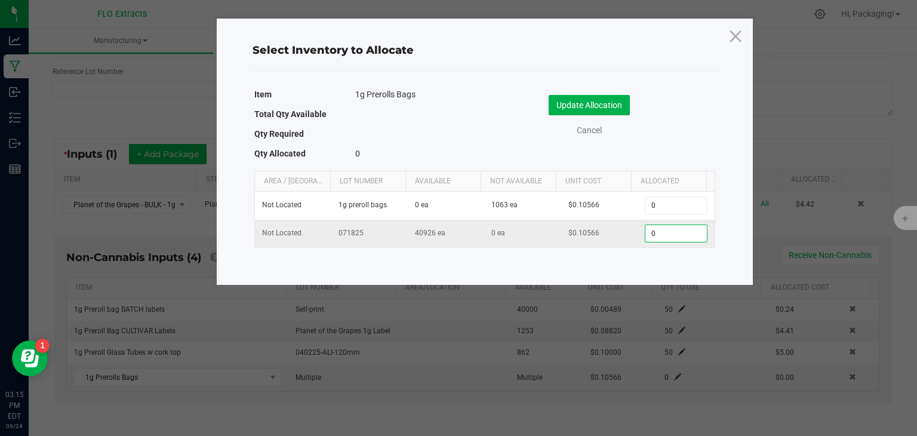
click at [681, 238] on input "0" at bounding box center [675, 233] width 61 height 17
type input "50"
click at [602, 106] on button "Update Allocation" at bounding box center [589, 105] width 81 height 20
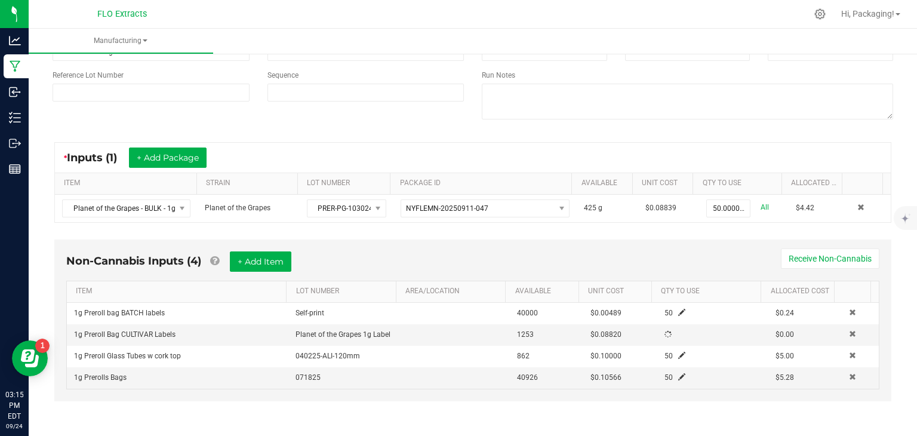
scroll to position [119, 0]
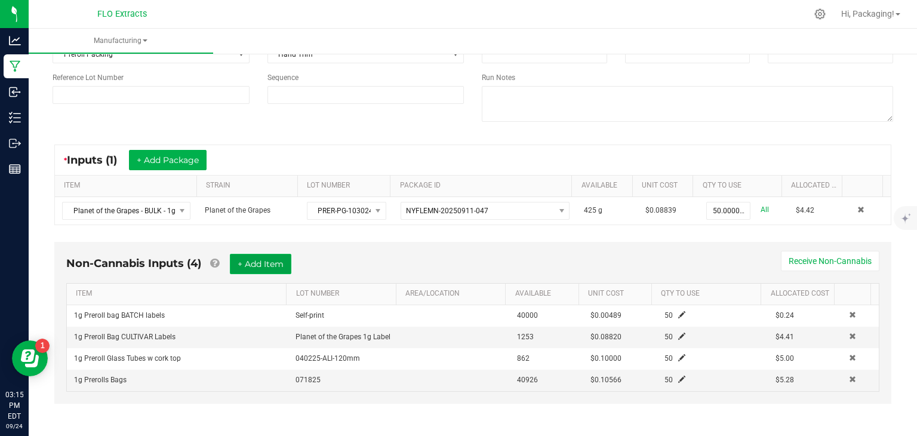
click at [262, 270] on button "+ Add Item" at bounding box center [260, 264] width 61 height 20
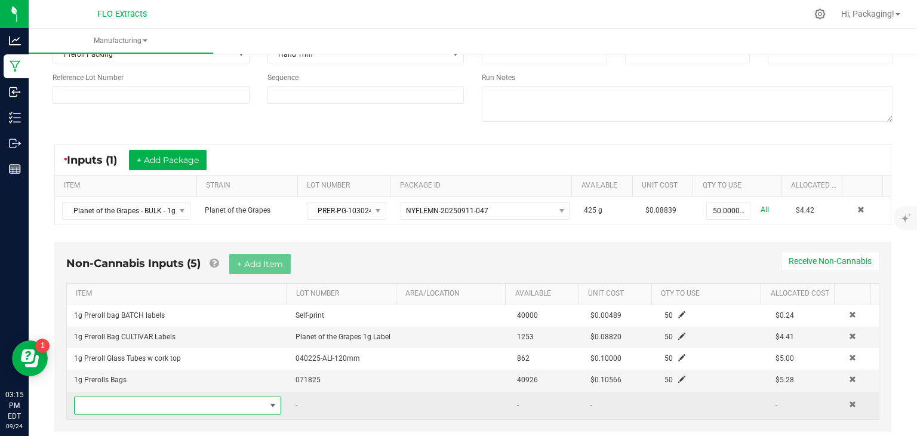
click at [269, 401] on span "NO DATA FOUND" at bounding box center [273, 406] width 10 height 10
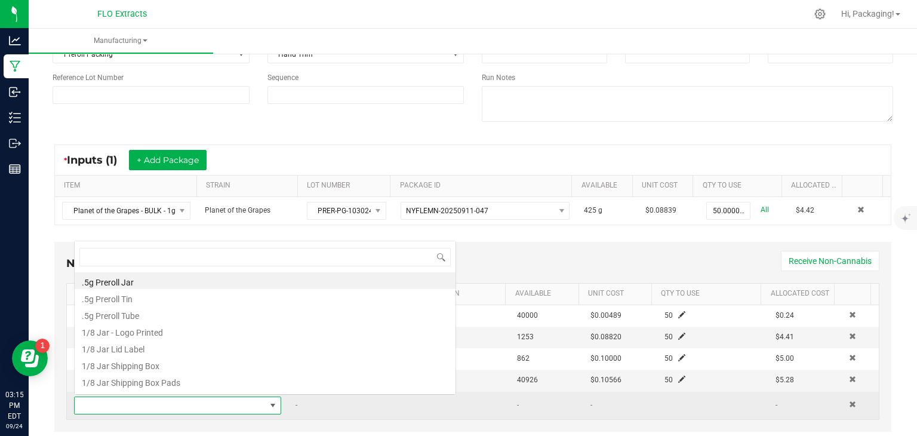
scroll to position [17, 199]
type input "P"
type input "100"
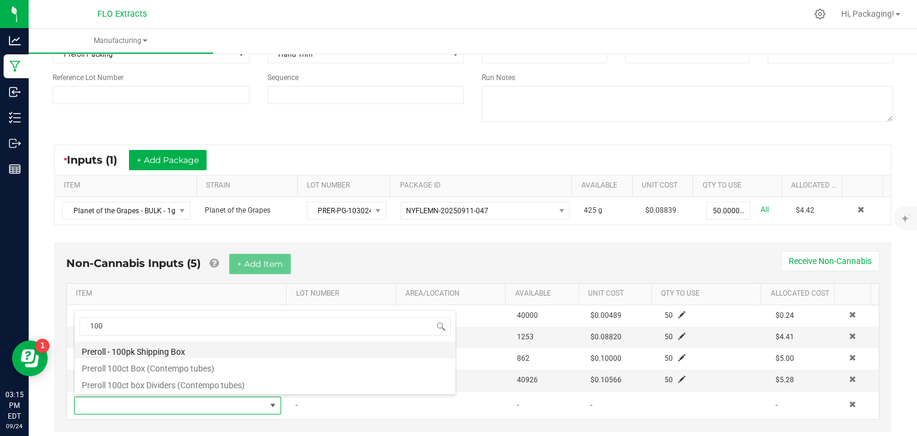
click at [167, 352] on li "Preroll - 100pk Shipping Box" at bounding box center [265, 350] width 381 height 17
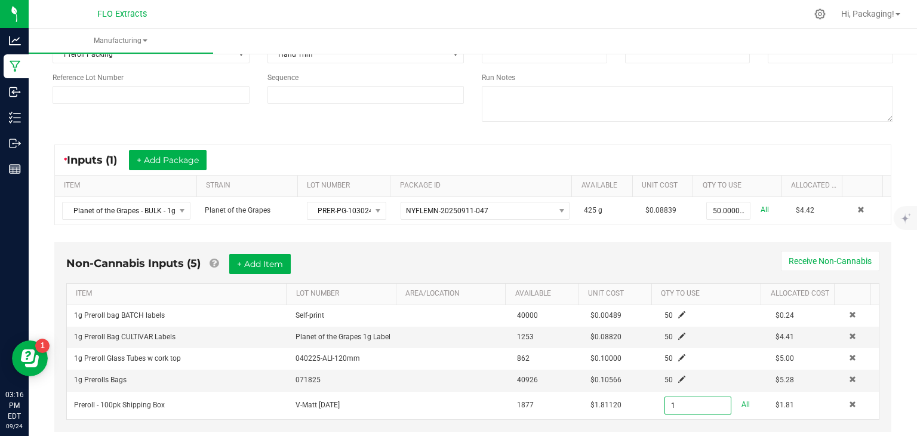
type input "1 ea"
click at [895, 344] on div "< All Runs Cancel Start Run Name [PERSON_NAME] PG 1g Scheduled Date Shift Selec…" at bounding box center [473, 199] width 888 height 534
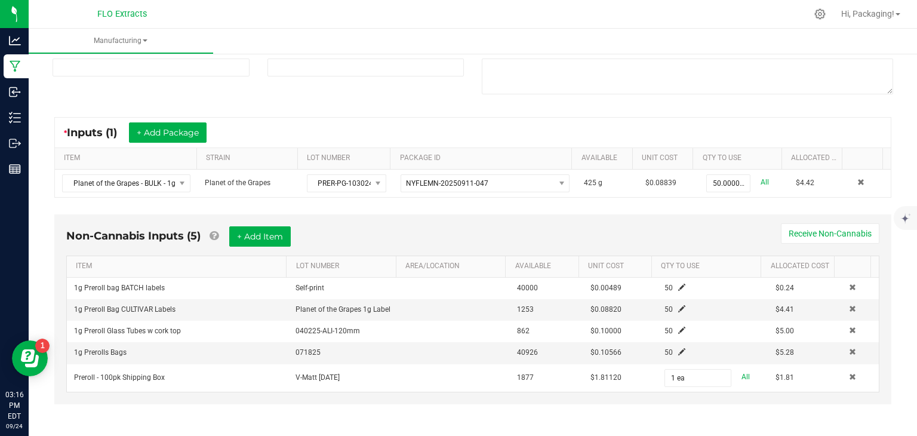
scroll to position [0, 0]
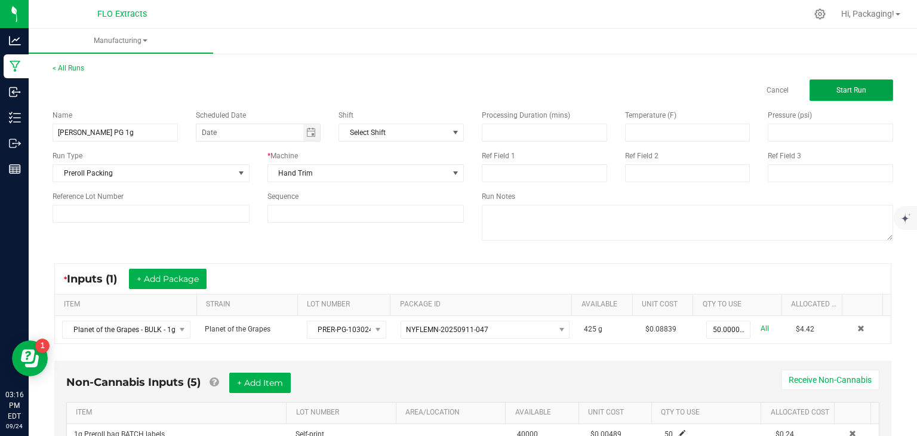
click at [870, 94] on button "Start Run" at bounding box center [852, 89] width 84 height 21
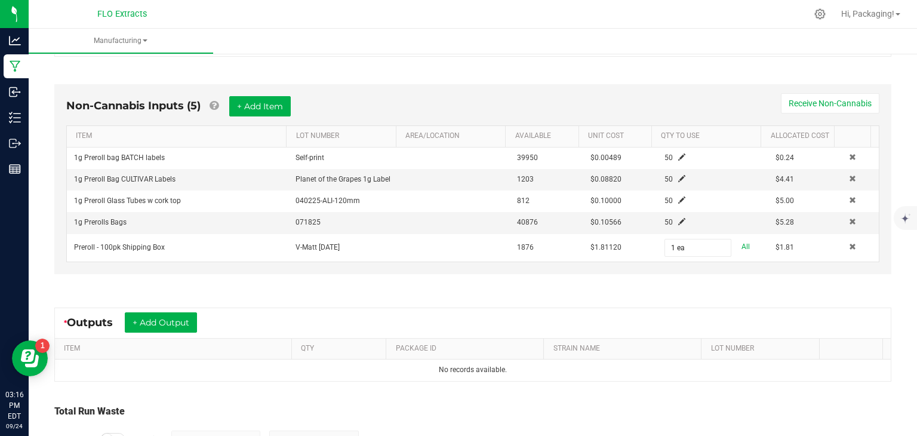
scroll to position [315, 0]
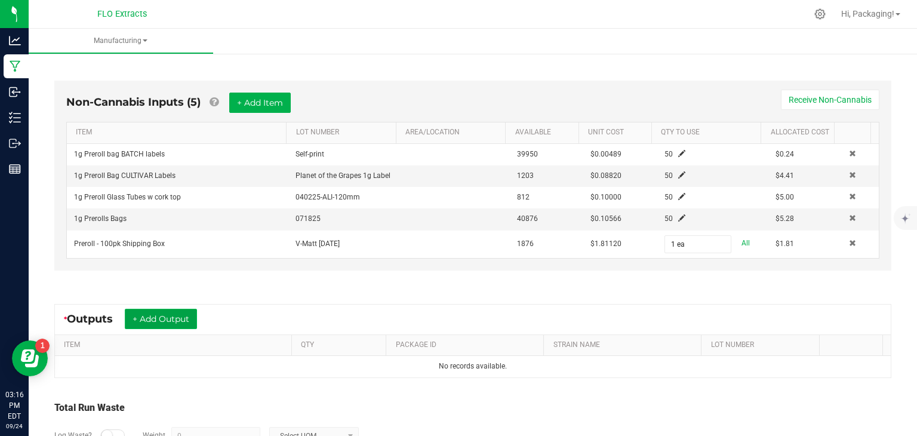
click at [172, 313] on button "+ Add Output" at bounding box center [161, 319] width 72 height 20
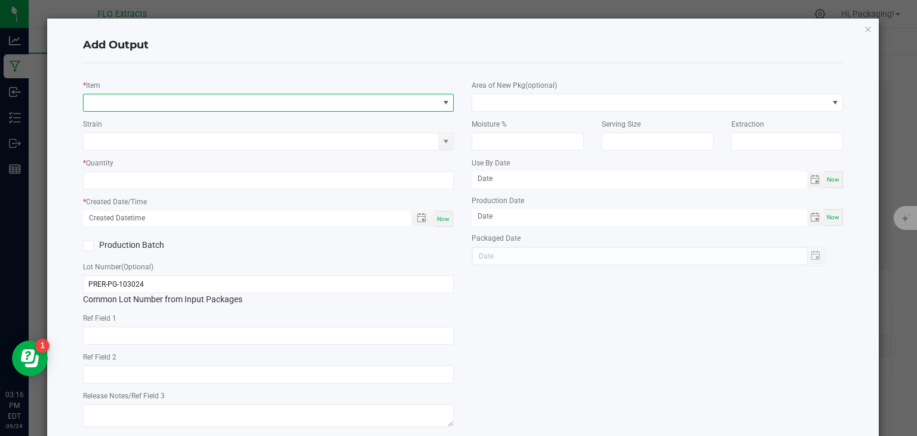
click at [441, 103] on span "NO DATA FOUND" at bounding box center [446, 103] width 10 height 10
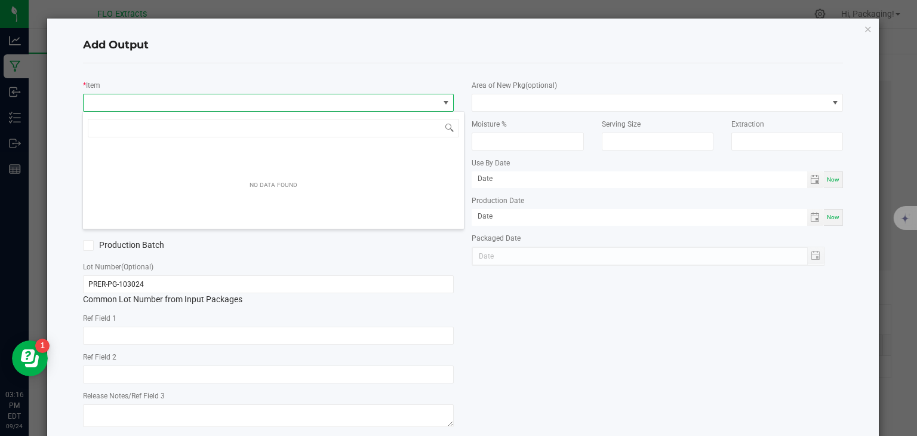
scroll to position [17, 367]
type input "PLAN"
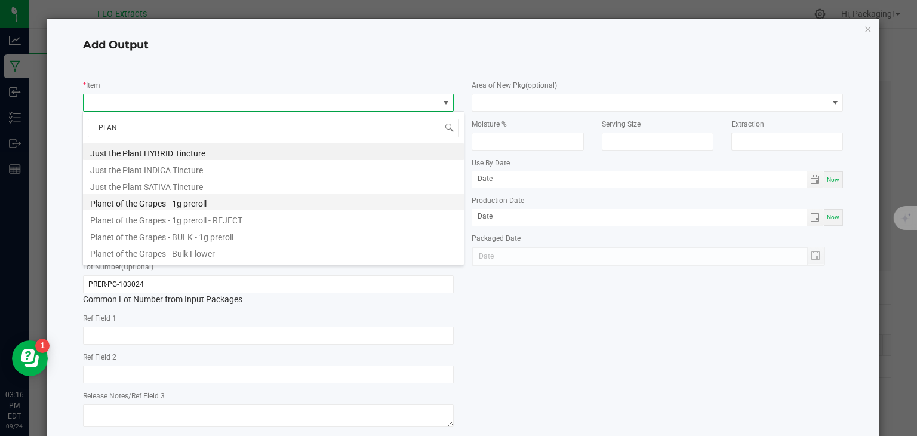
click at [202, 202] on li "Planet of the Grapes - 1g preroll" at bounding box center [273, 201] width 381 height 17
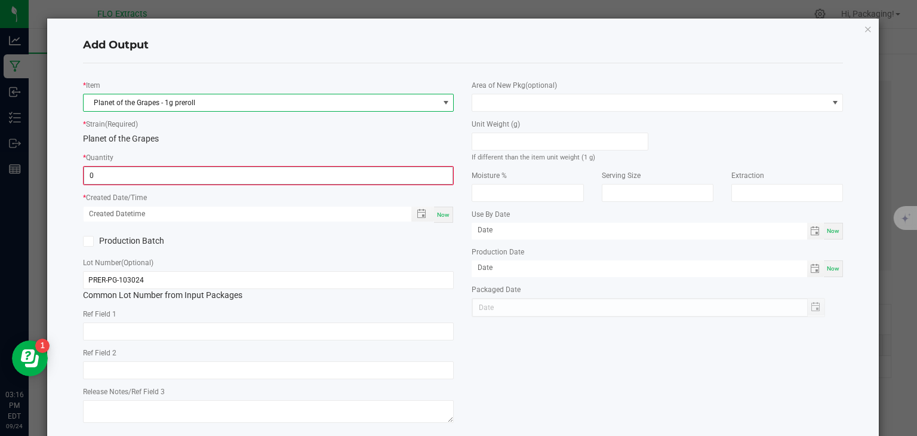
click at [152, 173] on input "0" at bounding box center [268, 175] width 369 height 17
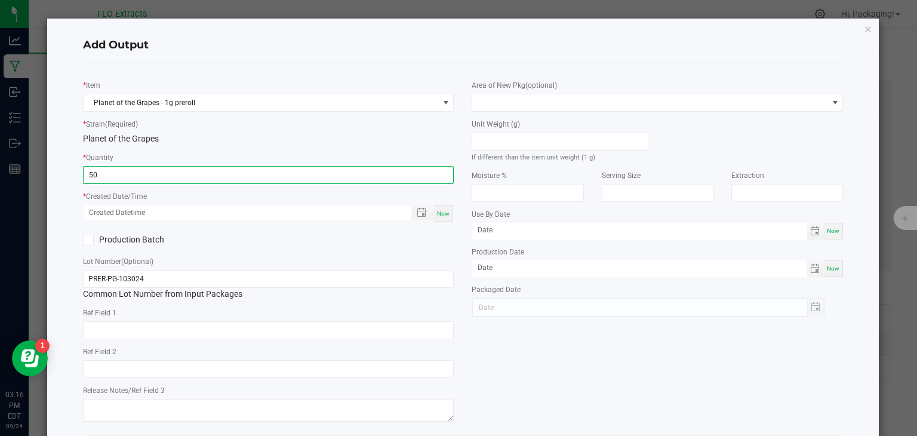
type input "50 ea"
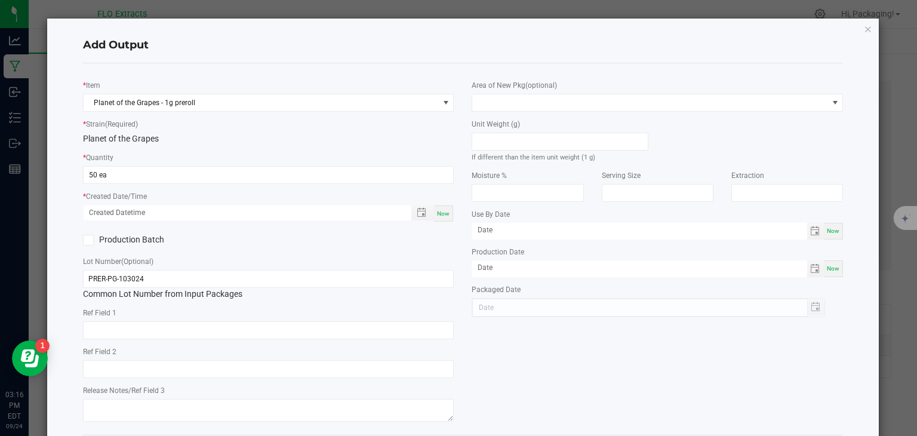
click at [441, 216] on span "Now" at bounding box center [443, 213] width 13 height 7
type input "[DATE] 3:16 PM"
type input "[DATE]"
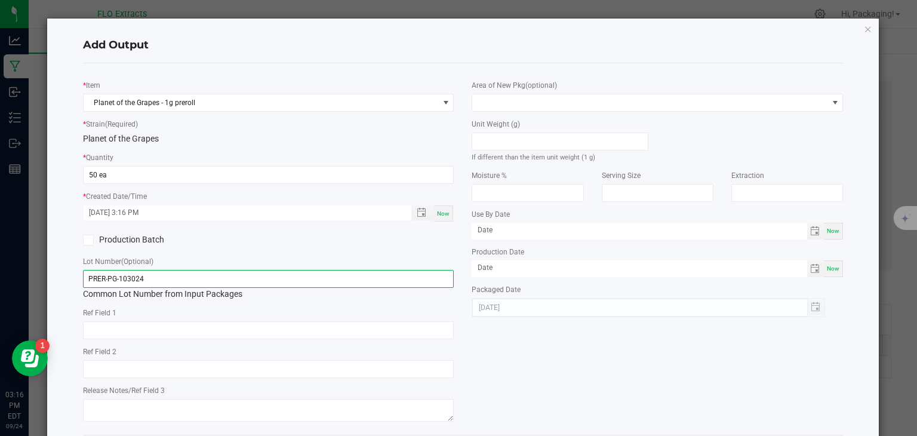
click at [153, 279] on input "PRER-PG-103024" at bounding box center [268, 279] width 371 height 18
type input "PR-PG-001"
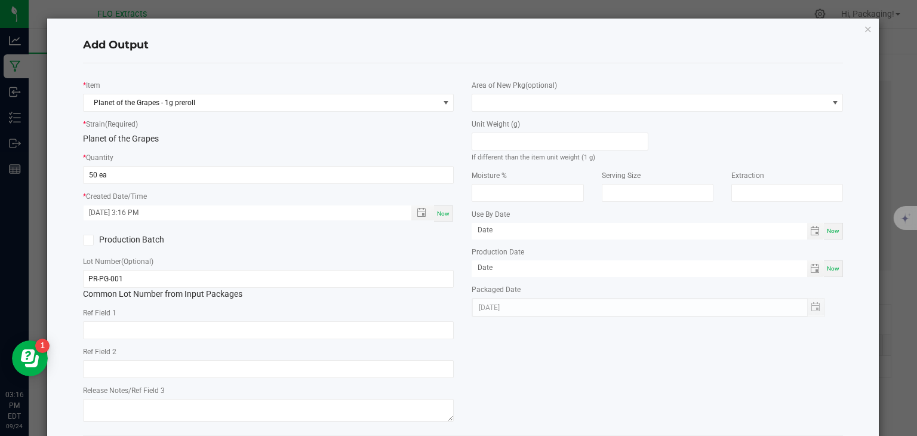
click at [576, 349] on div "* Item Planet of the Grapes - 1g preroll * Strain (Required) Planet of the Grap…" at bounding box center [463, 249] width 779 height 352
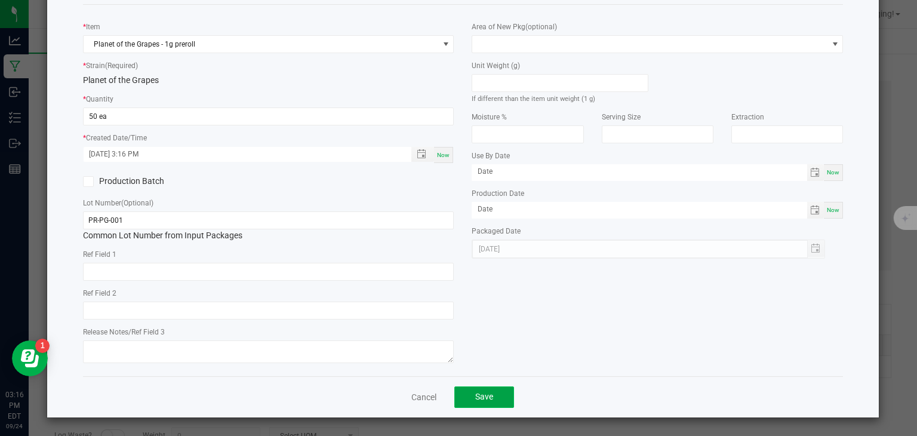
click at [488, 392] on span "Save" at bounding box center [484, 397] width 18 height 10
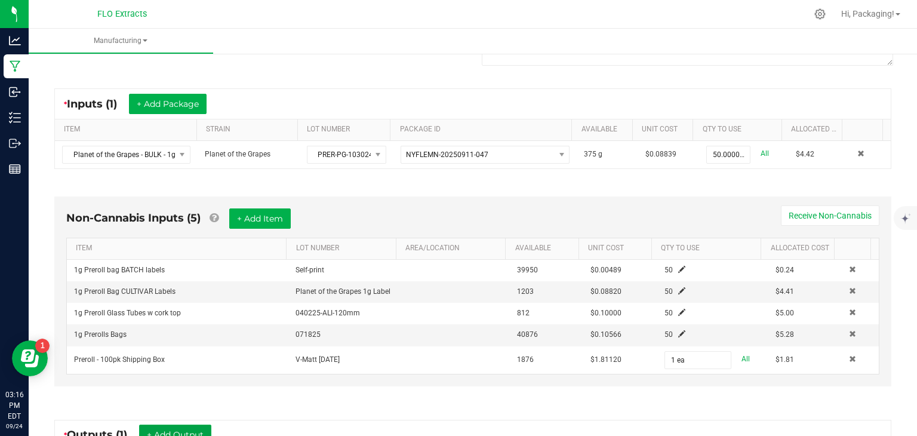
scroll to position [0, 0]
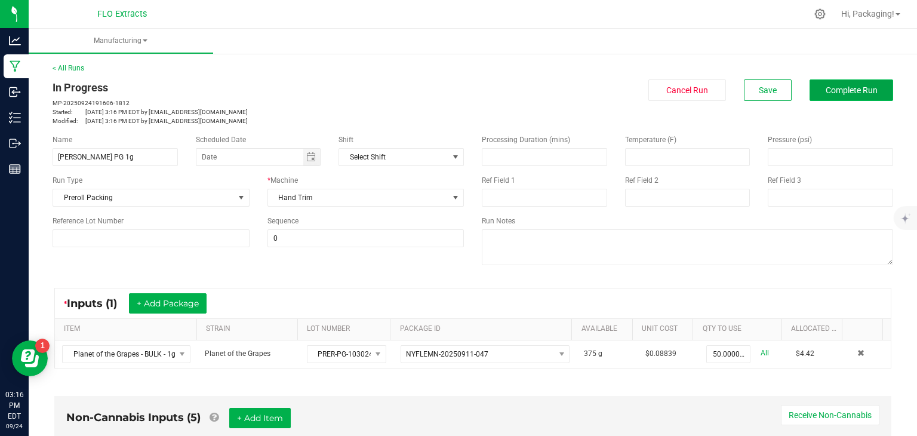
click at [826, 90] on span "Complete Run" at bounding box center [852, 90] width 52 height 10
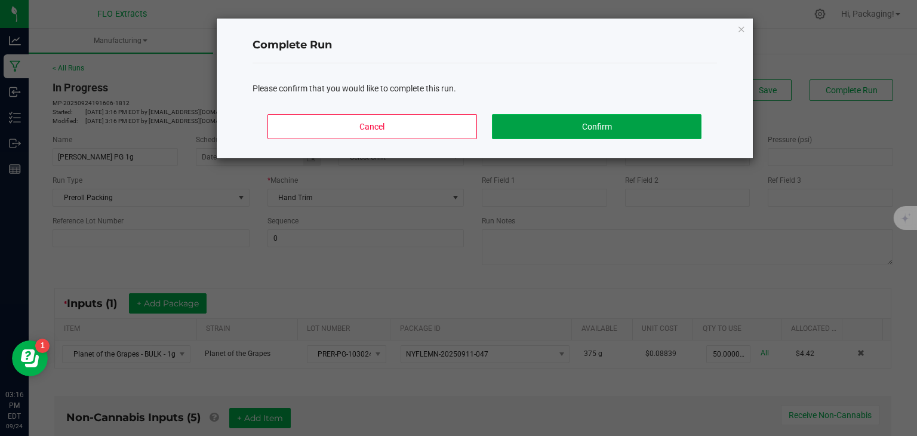
click at [595, 125] on button "Confirm" at bounding box center [596, 126] width 209 height 25
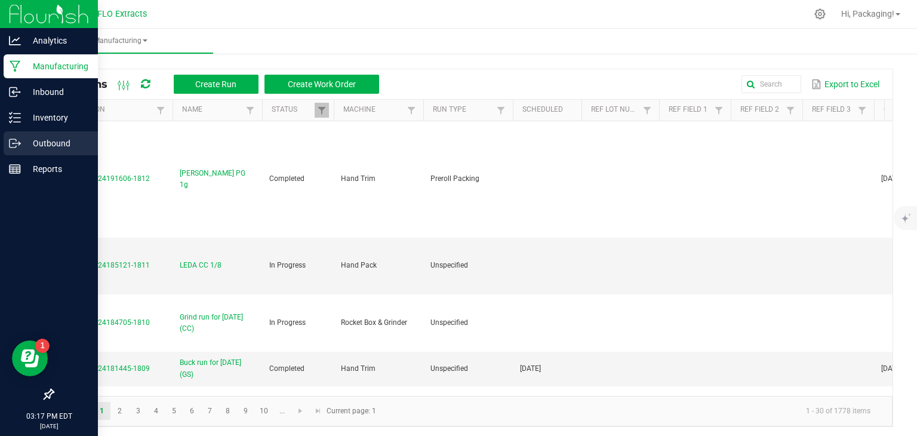
click at [48, 142] on p "Outbound" at bounding box center [57, 143] width 72 height 14
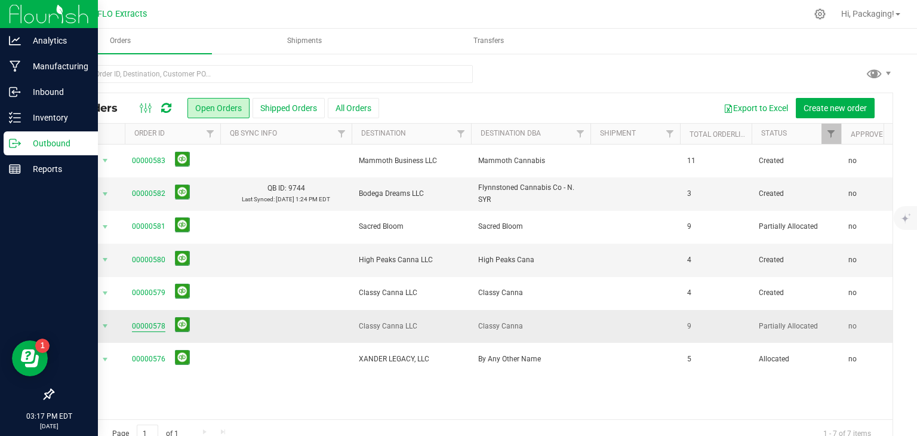
click at [143, 324] on link "00000578" at bounding box center [148, 326] width 33 height 11
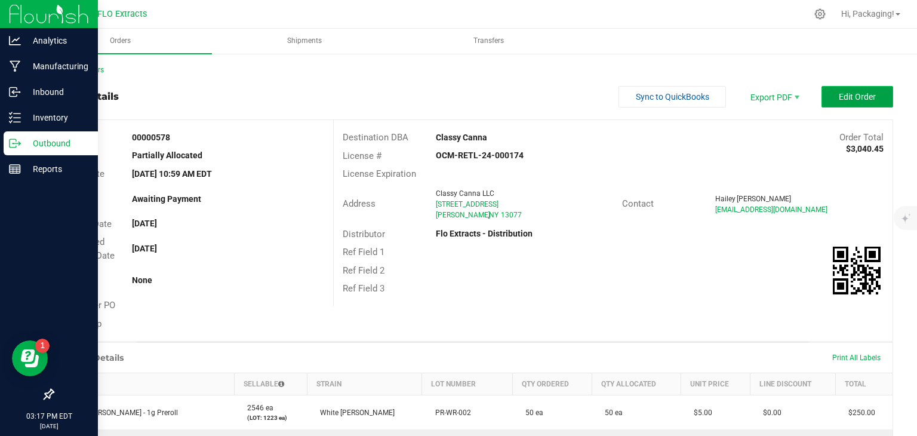
click at [826, 100] on button "Edit Order" at bounding box center [858, 96] width 72 height 21
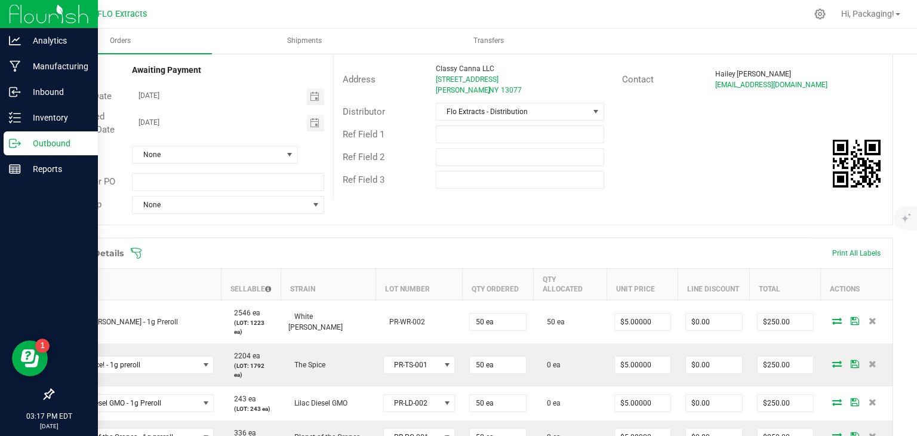
scroll to position [127, 0]
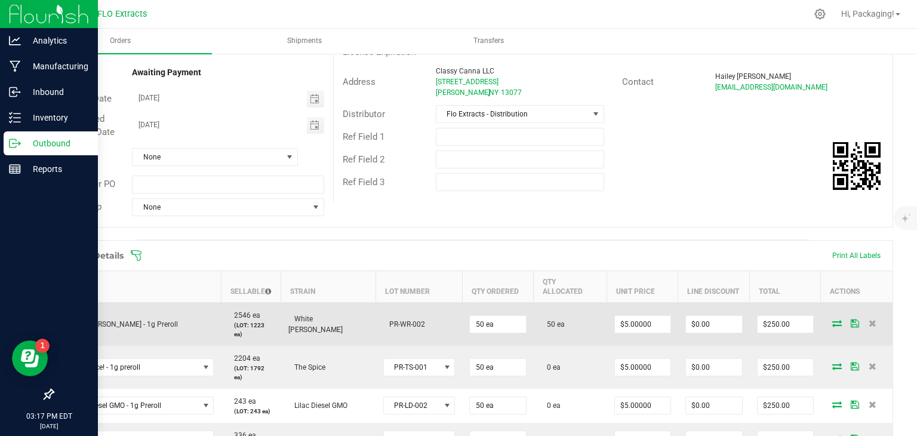
click at [832, 319] on icon at bounding box center [837, 322] width 10 height 7
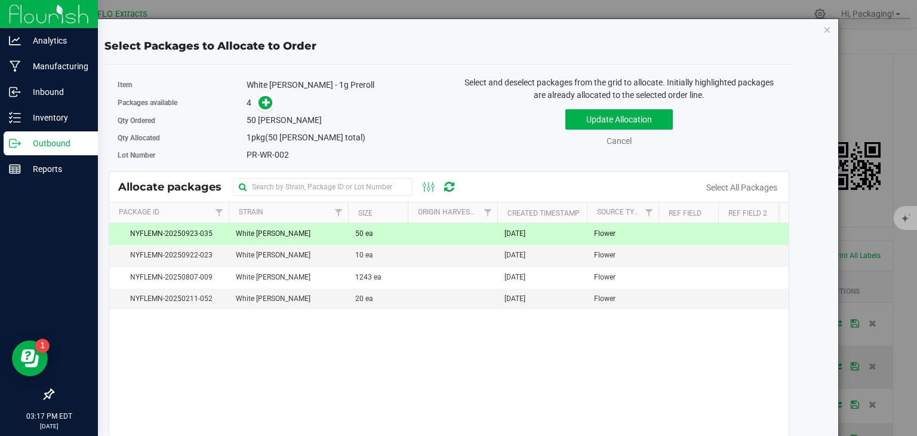
click at [561, 236] on td "[DATE]" at bounding box center [542, 233] width 90 height 21
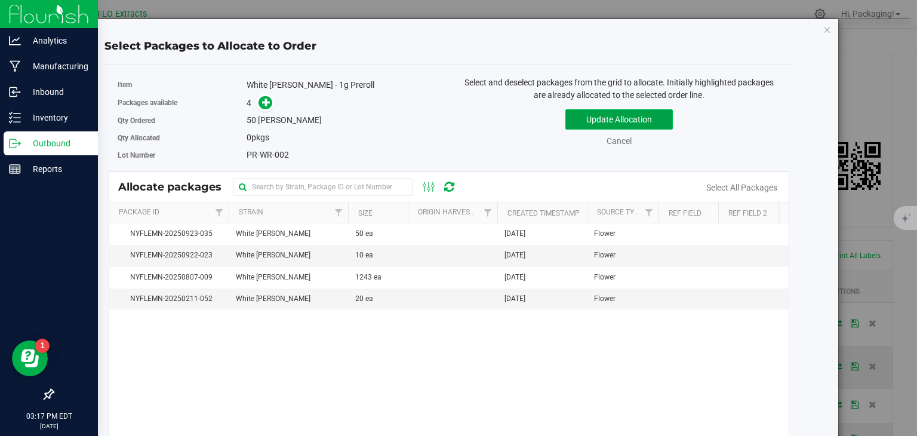
click at [632, 113] on button "Update Allocation" at bounding box center [618, 119] width 107 height 20
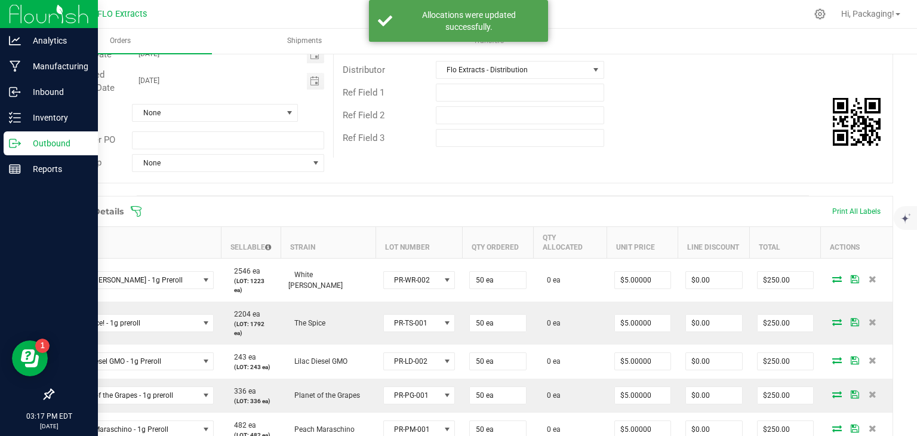
scroll to position [212, 0]
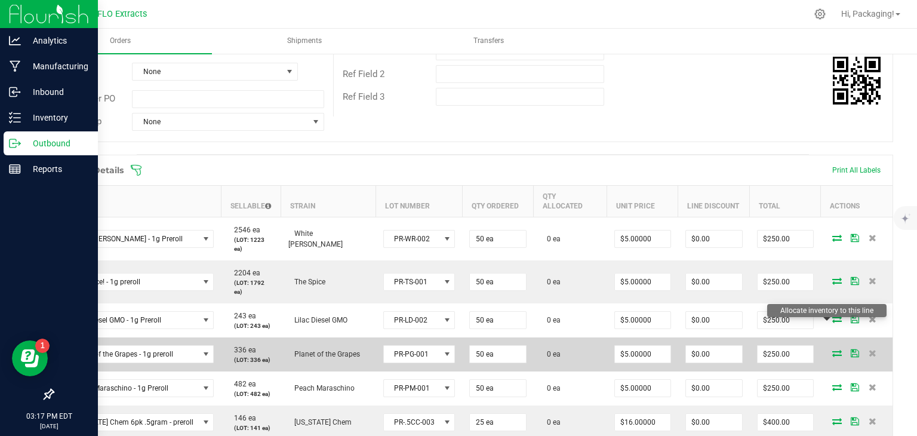
click at [832, 349] on icon at bounding box center [837, 352] width 10 height 7
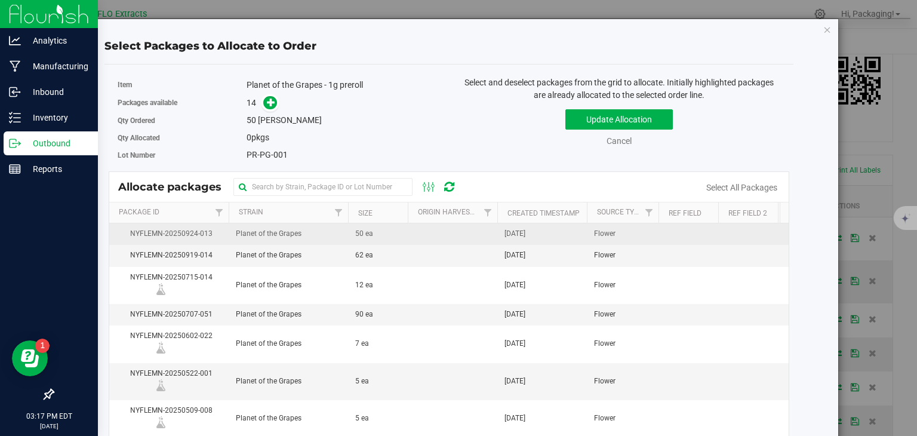
click at [525, 235] on span "[DATE]" at bounding box center [515, 233] width 21 height 11
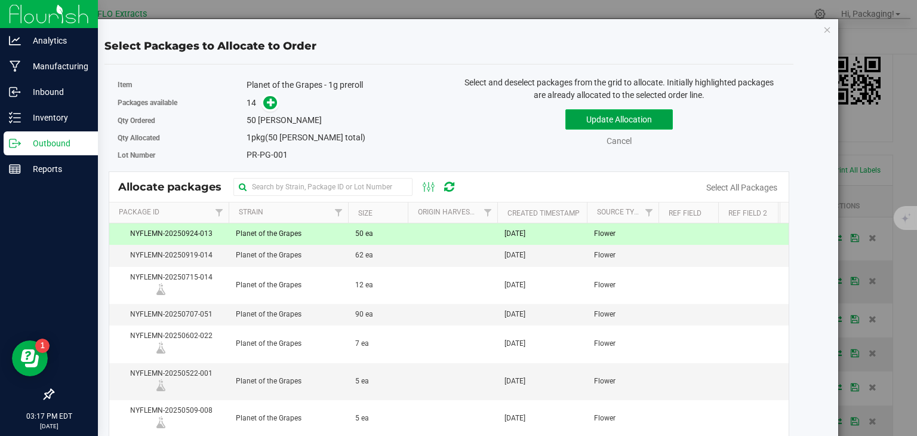
click at [632, 120] on button "Update Allocation" at bounding box center [618, 119] width 107 height 20
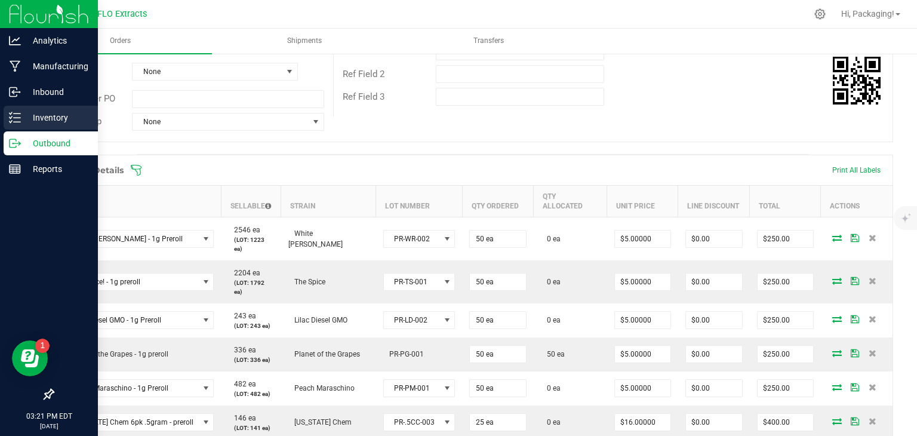
click at [67, 116] on p "Inventory" at bounding box center [57, 117] width 72 height 14
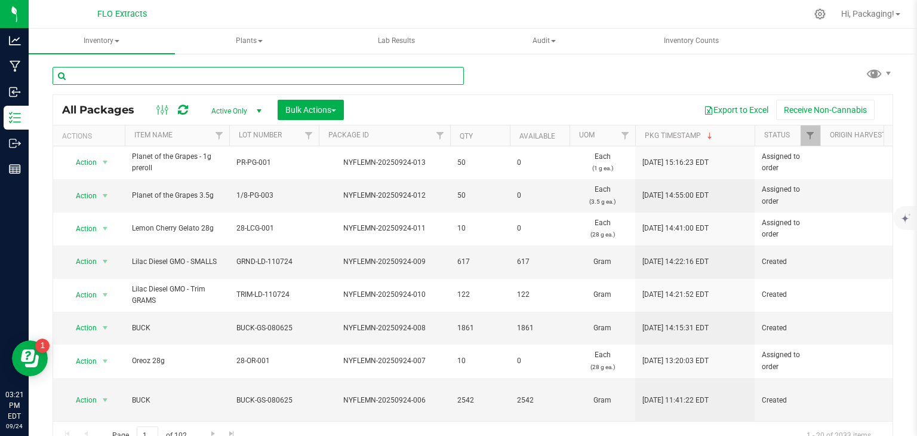
click at [207, 75] on input "text" at bounding box center [258, 76] width 411 height 18
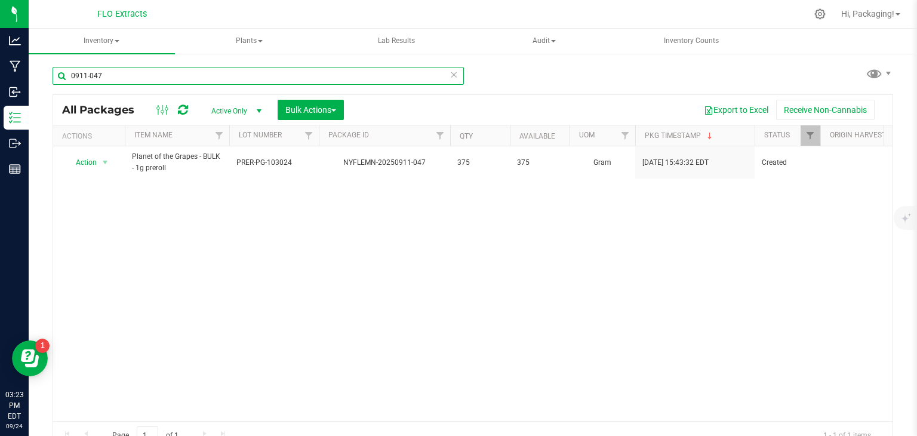
type input "0911-047"
click at [450, 73] on icon at bounding box center [454, 74] width 8 height 14
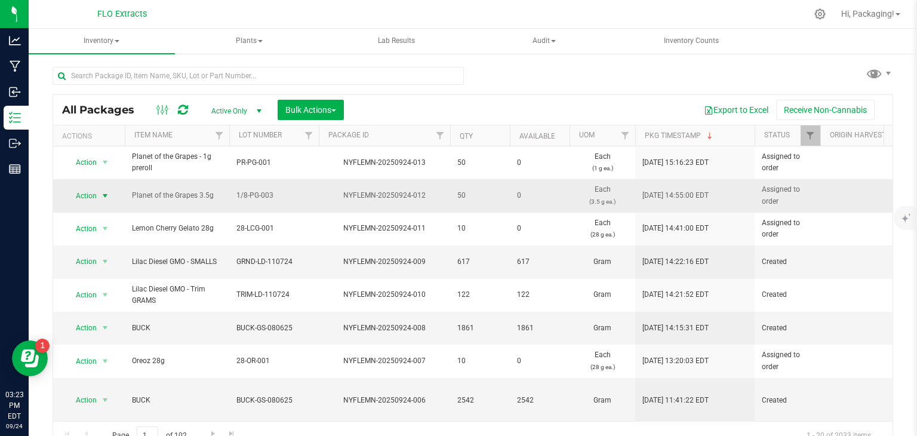
click at [85, 194] on span "Action" at bounding box center [81, 195] width 32 height 17
click at [119, 268] on li "Print package label" at bounding box center [104, 268] width 76 height 18
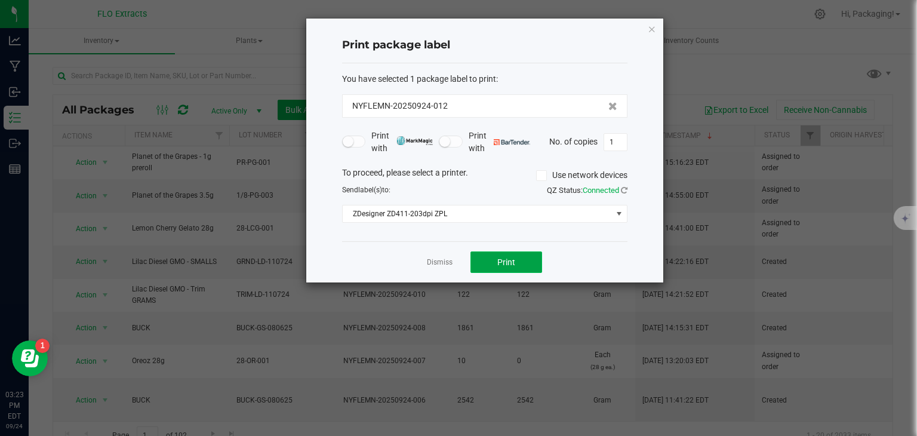
click at [509, 266] on span "Print" at bounding box center [506, 262] width 18 height 10
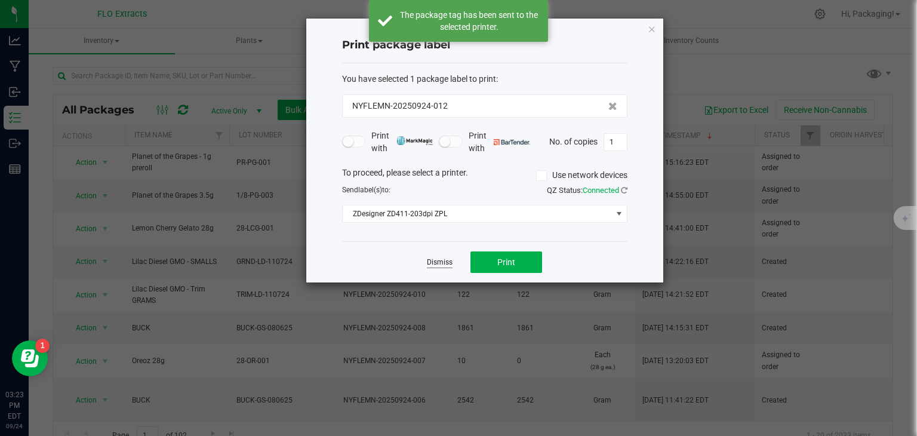
click at [444, 260] on link "Dismiss" at bounding box center [440, 262] width 26 height 10
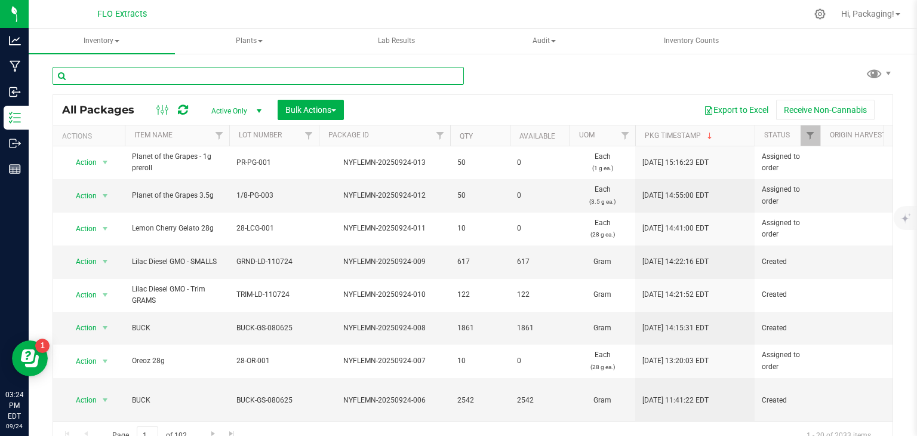
click at [124, 80] on input "text" at bounding box center [258, 76] width 411 height 18
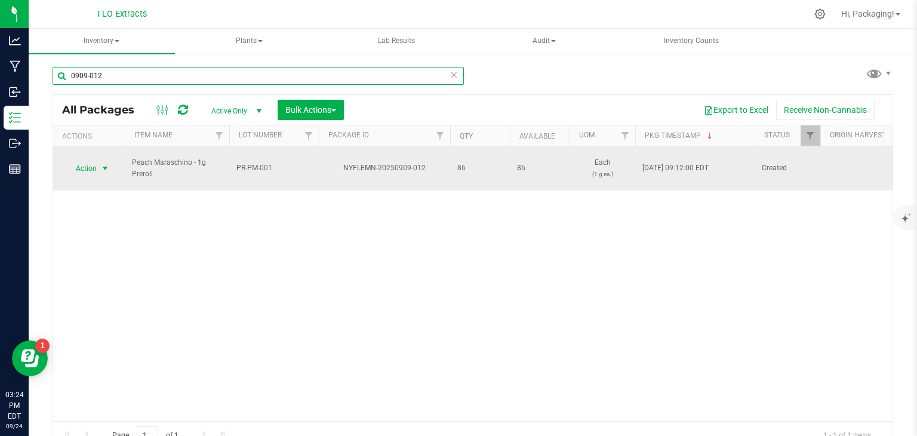
type input "0909-012"
click at [84, 160] on span "Action" at bounding box center [81, 168] width 32 height 17
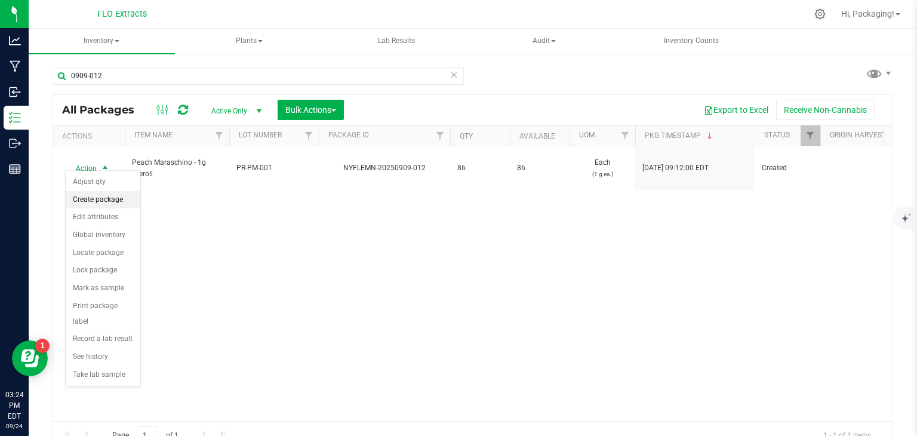
click at [115, 198] on li "Create package" at bounding box center [103, 200] width 75 height 18
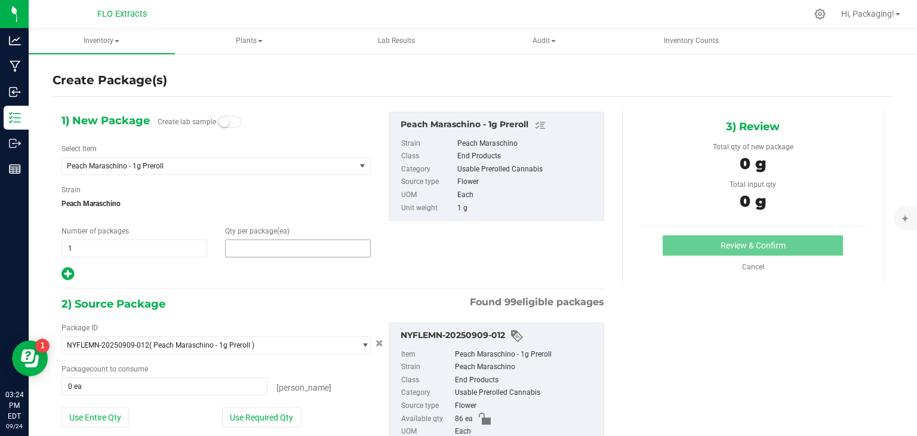
click at [239, 242] on span at bounding box center [298, 248] width 146 height 18
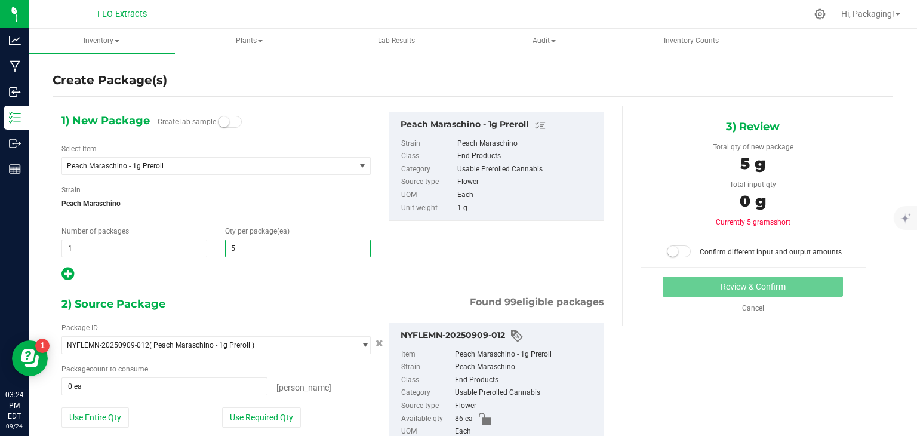
type input "50"
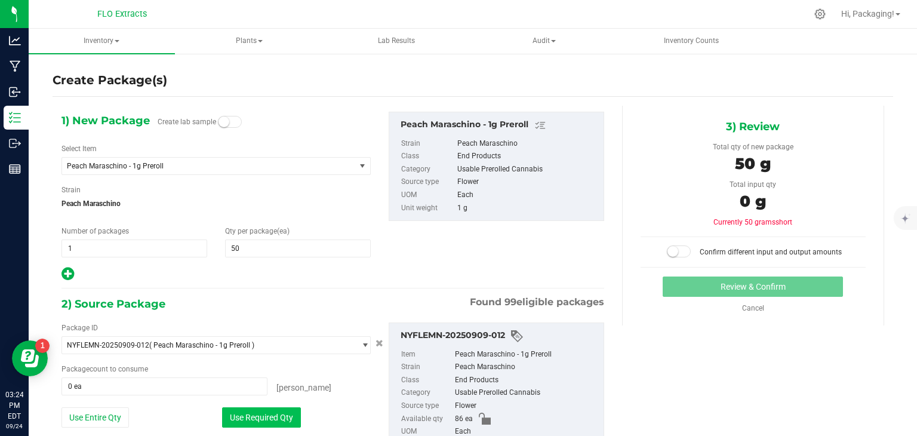
click at [263, 414] on button "Use Required Qty" at bounding box center [261, 417] width 79 height 20
type input "50 ea"
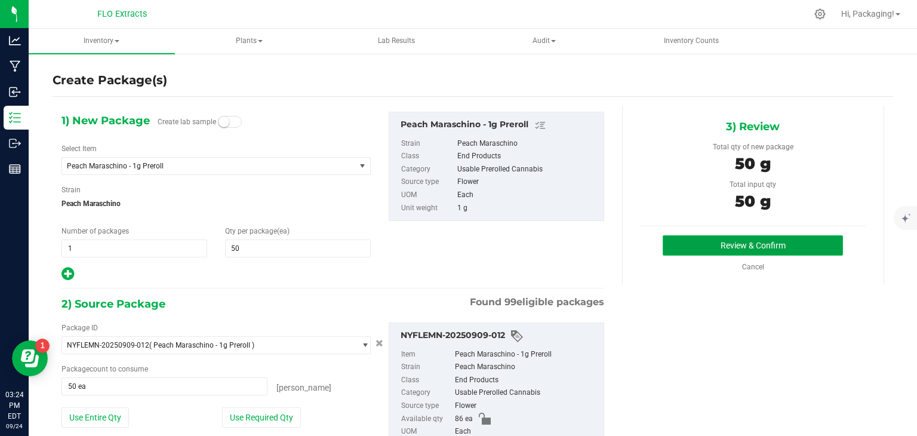
click at [774, 239] on button "Review & Confirm" at bounding box center [753, 245] width 180 height 20
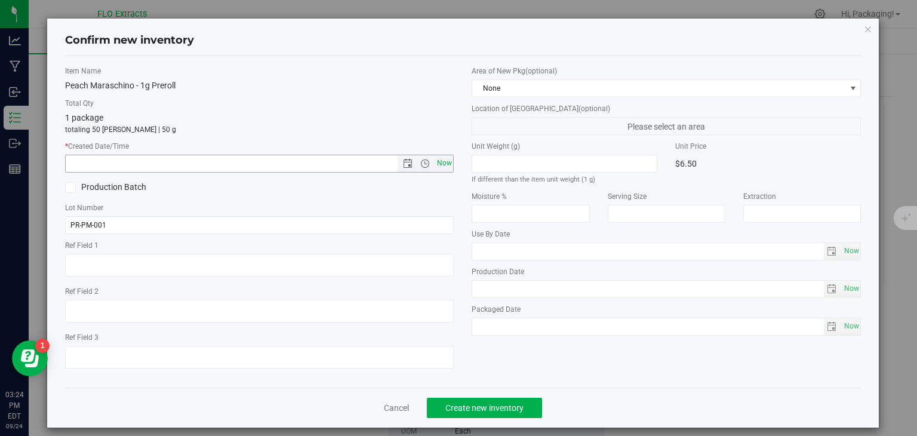
click at [435, 163] on span "Now" at bounding box center [444, 163] width 20 height 17
type input "[DATE] 3:24 PM"
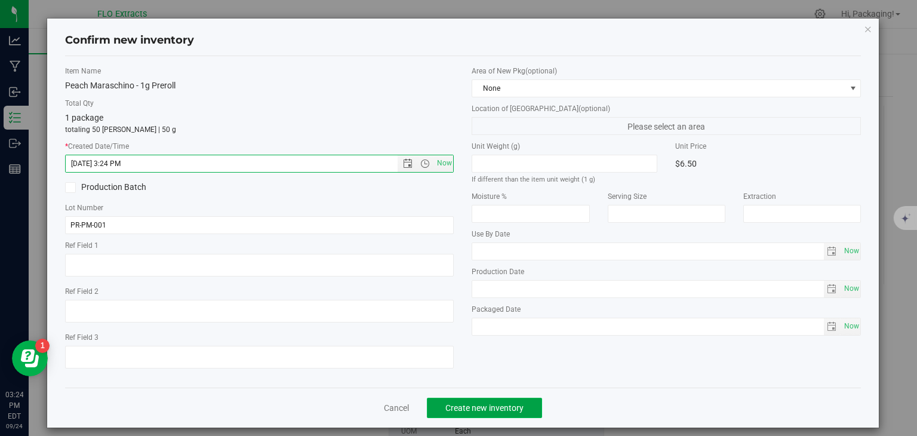
click at [484, 408] on span "Create new inventory" at bounding box center [484, 408] width 78 height 10
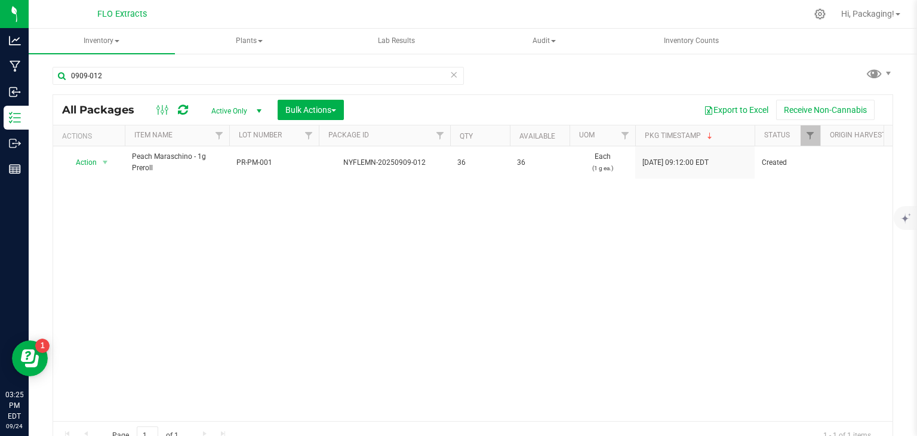
click at [453, 76] on icon at bounding box center [454, 74] width 8 height 14
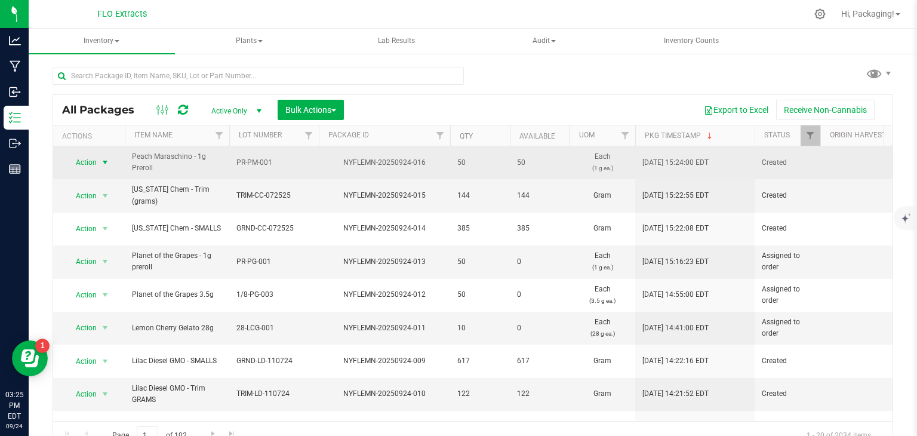
click at [84, 159] on span "Action" at bounding box center [81, 162] width 32 height 17
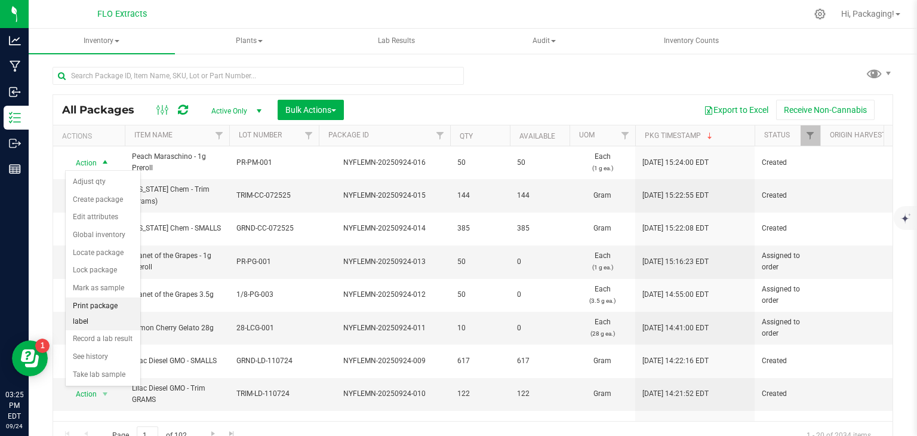
click at [122, 303] on li "Print package label" at bounding box center [103, 313] width 75 height 33
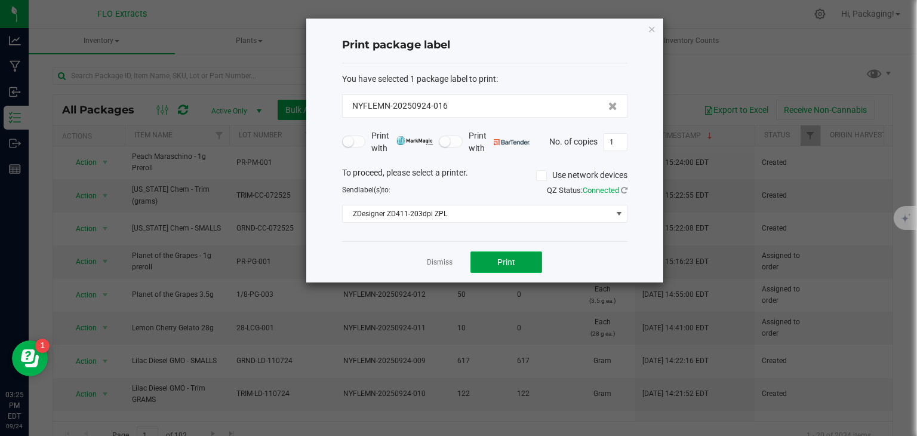
click at [508, 262] on span "Print" at bounding box center [506, 262] width 18 height 10
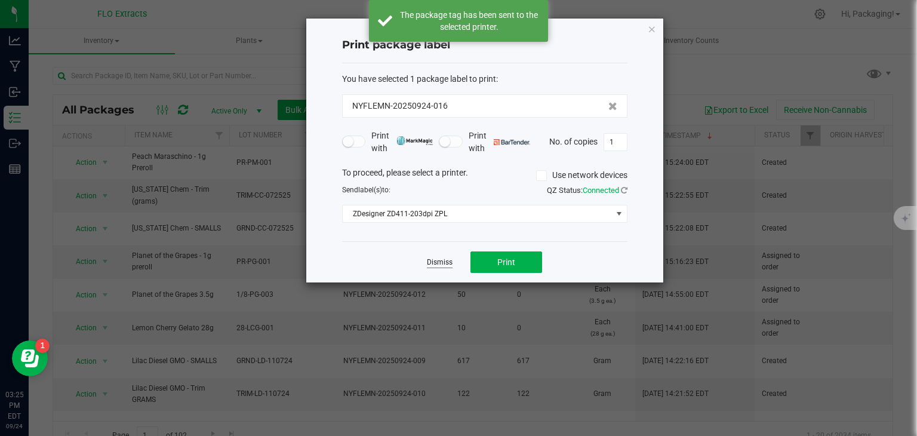
click at [447, 260] on link "Dismiss" at bounding box center [440, 262] width 26 height 10
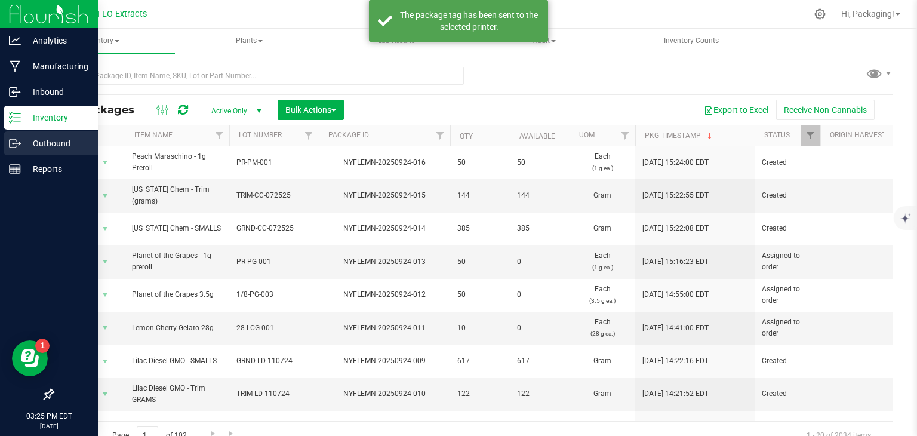
click at [19, 142] on icon at bounding box center [20, 143] width 2 height 2
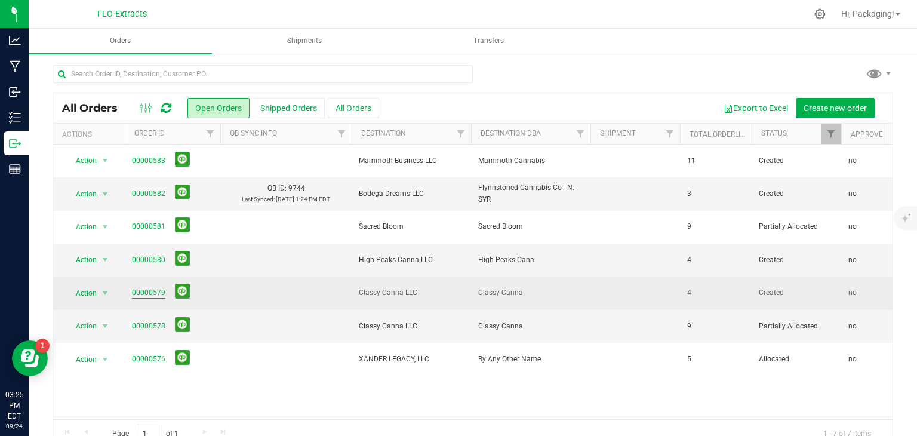
click at [146, 293] on link "00000579" at bounding box center [148, 292] width 33 height 11
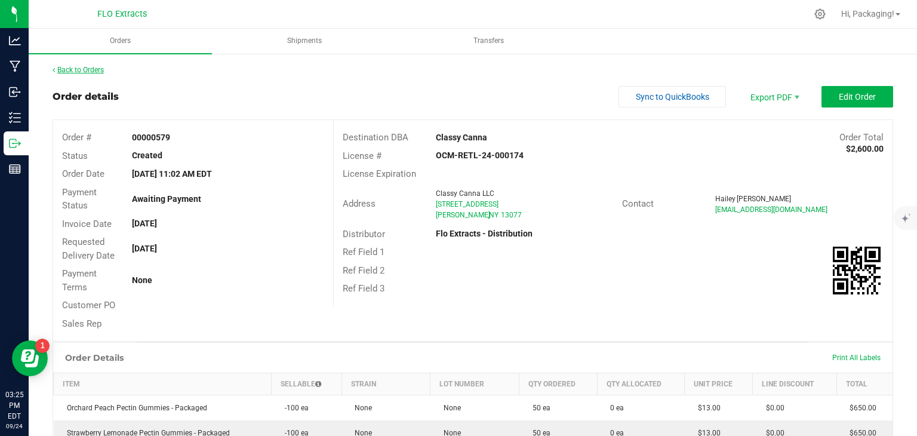
click at [92, 70] on link "Back to Orders" at bounding box center [78, 70] width 51 height 8
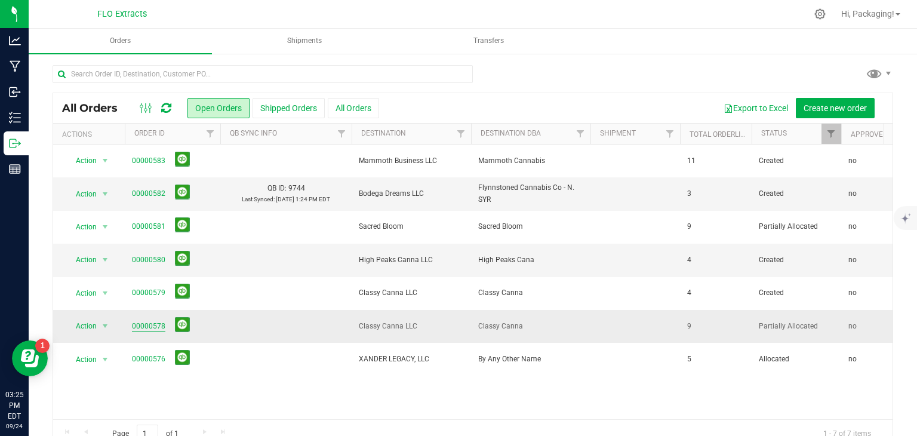
click at [133, 322] on link "00000578" at bounding box center [148, 326] width 33 height 11
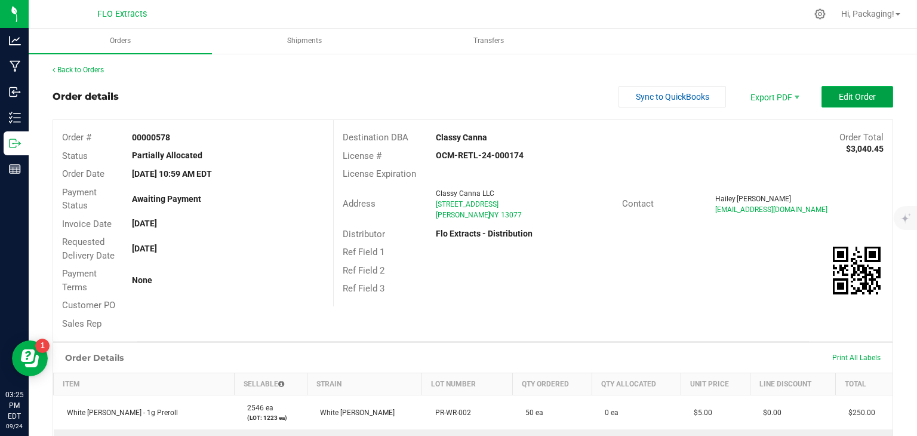
click at [844, 97] on span "Edit Order" at bounding box center [857, 97] width 37 height 10
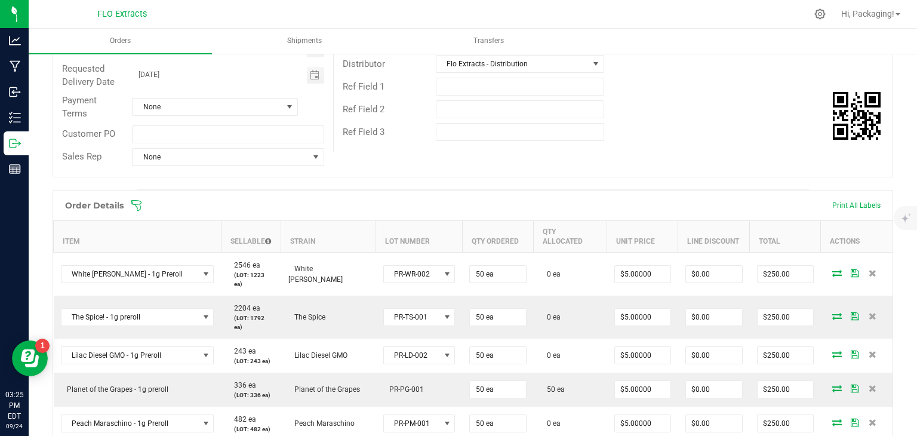
scroll to position [217, 0]
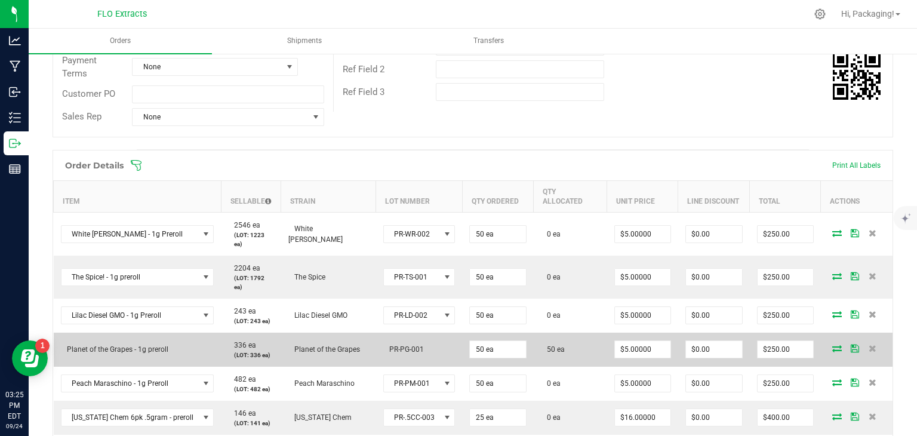
click at [832, 344] on icon at bounding box center [837, 347] width 10 height 7
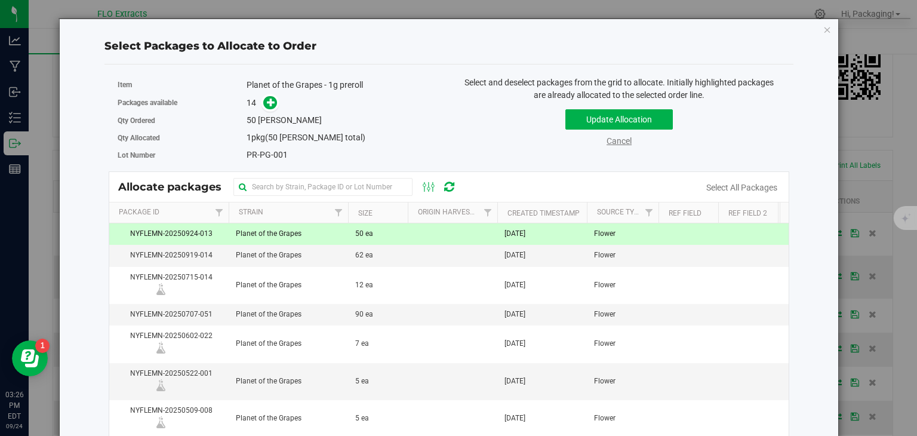
click at [609, 142] on link "Cancel" at bounding box center [619, 141] width 25 height 10
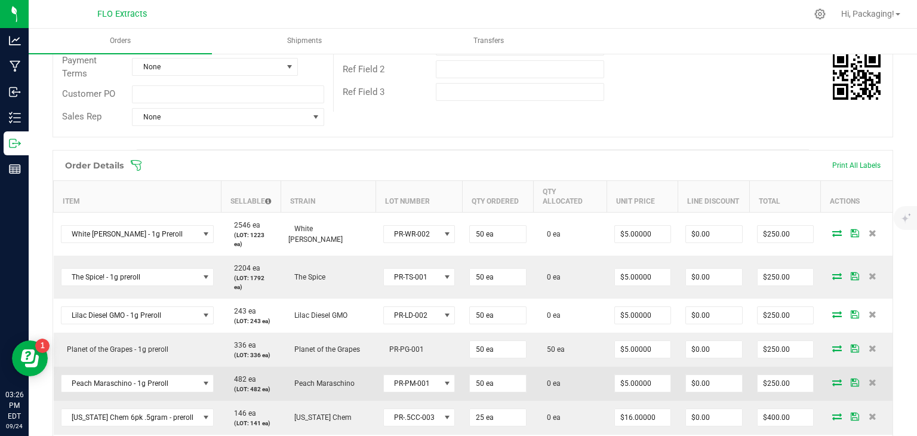
click at [832, 379] on icon at bounding box center [837, 382] width 10 height 7
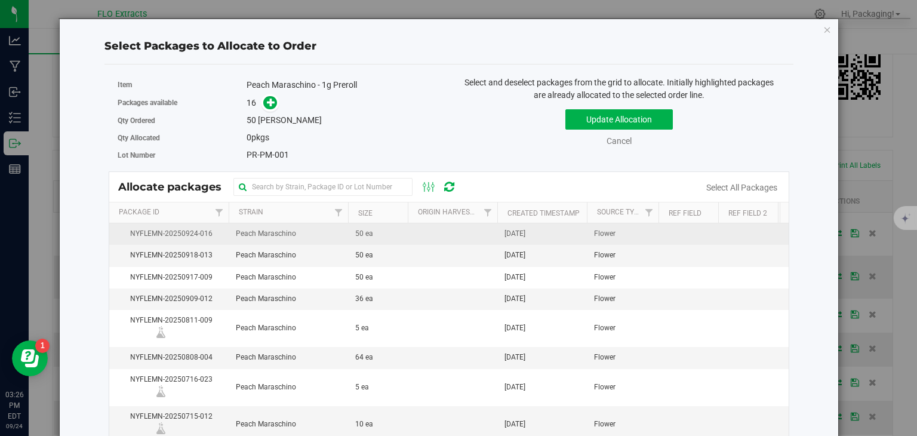
click at [525, 228] on span "[DATE]" at bounding box center [515, 233] width 21 height 11
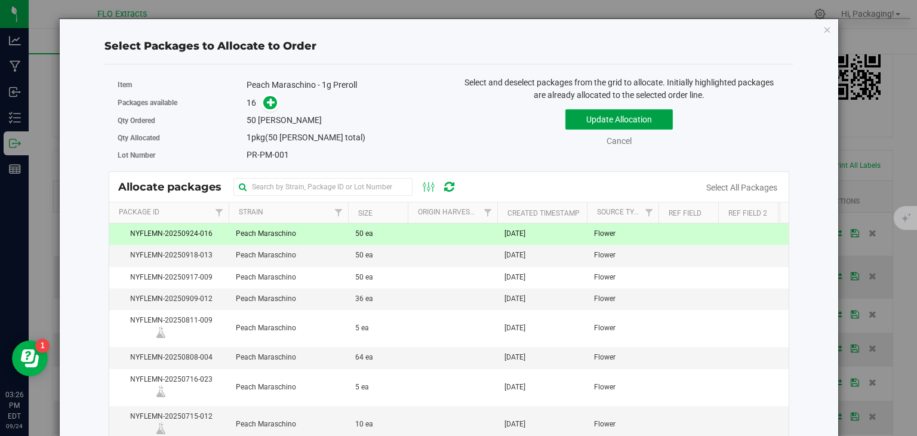
click at [630, 121] on button "Update Allocation" at bounding box center [618, 119] width 107 height 20
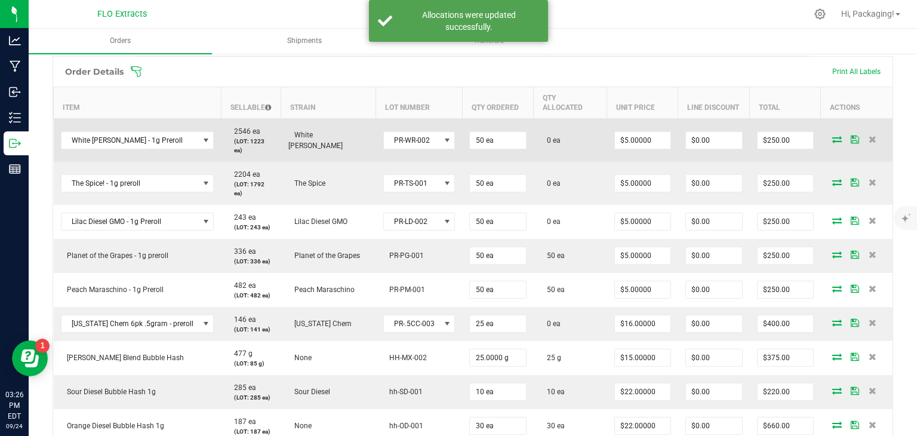
scroll to position [213, 0]
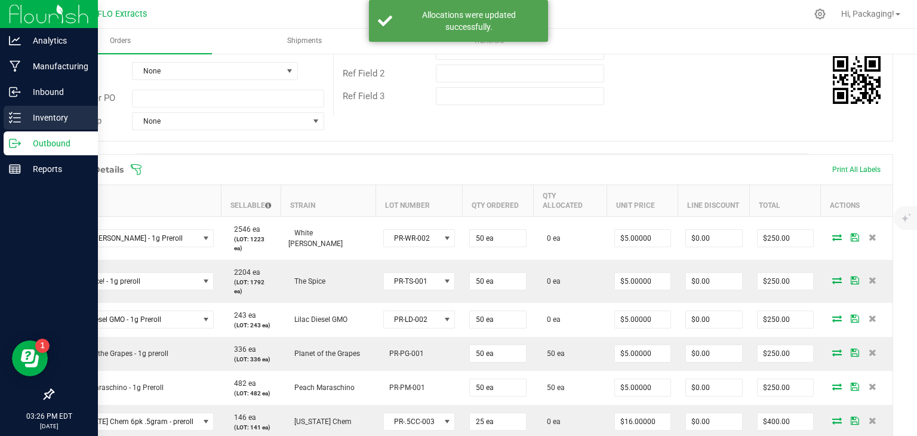
click at [45, 121] on p "Inventory" at bounding box center [57, 117] width 72 height 14
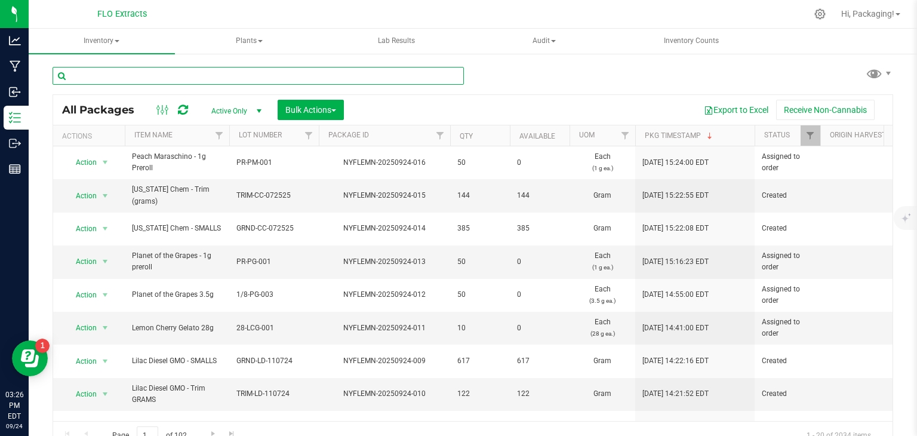
click at [184, 75] on input "text" at bounding box center [258, 76] width 411 height 18
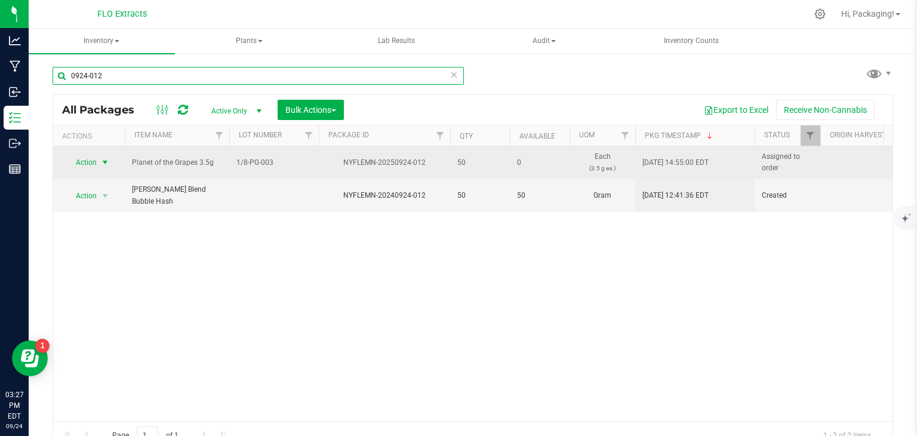
type input "0924-012"
click at [85, 161] on span "Action" at bounding box center [81, 162] width 32 height 17
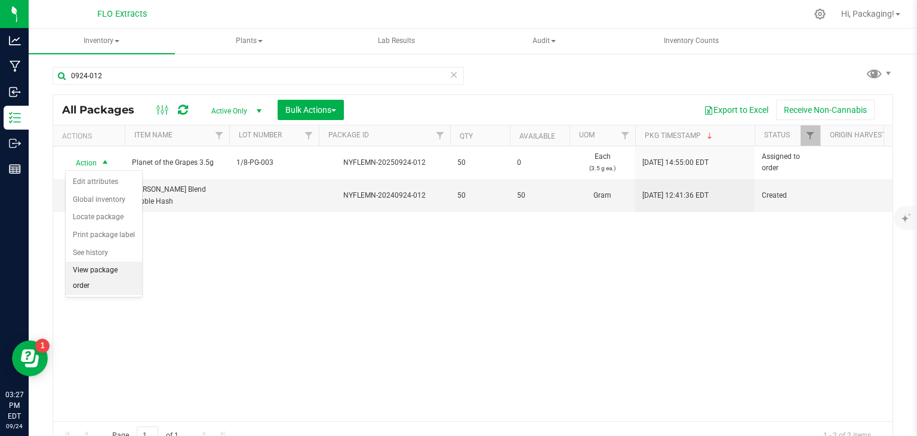
click at [87, 266] on li "View package order" at bounding box center [104, 278] width 76 height 33
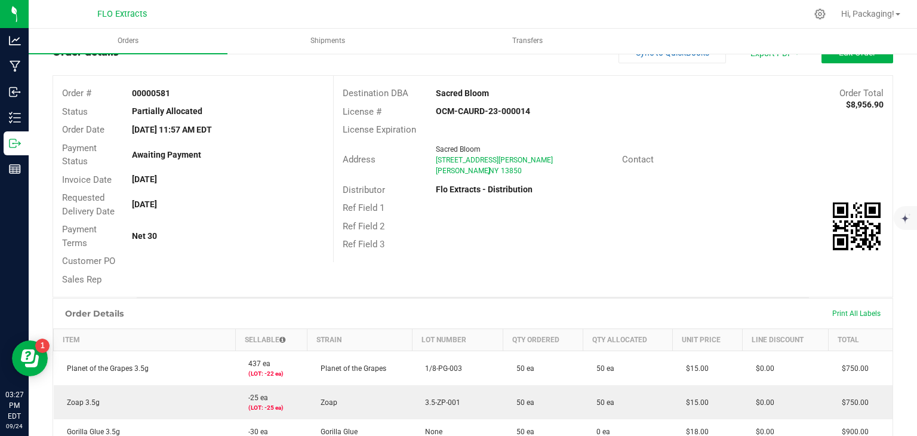
scroll to position [45, 0]
click at [87, 266] on div "Customer PO" at bounding box center [88, 261] width 70 height 14
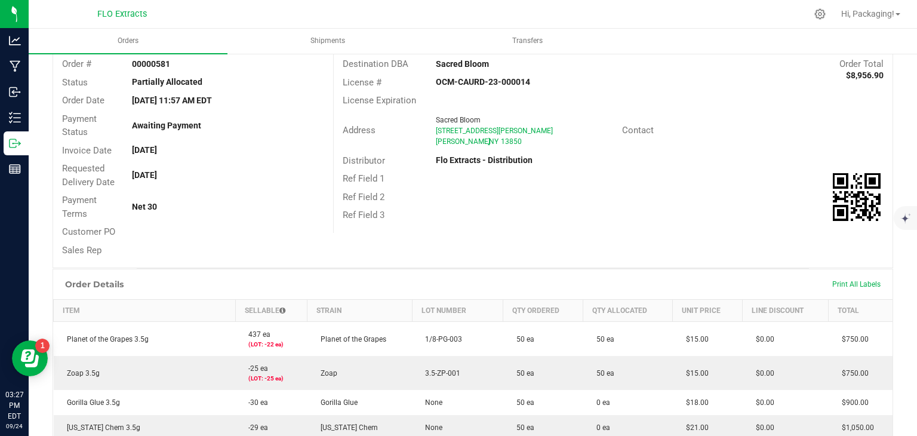
scroll to position [73, 0]
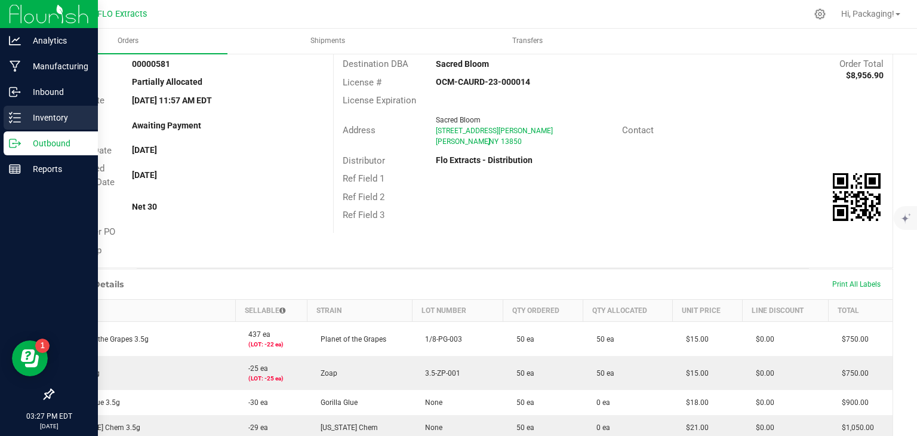
click at [56, 115] on p "Inventory" at bounding box center [57, 117] width 72 height 14
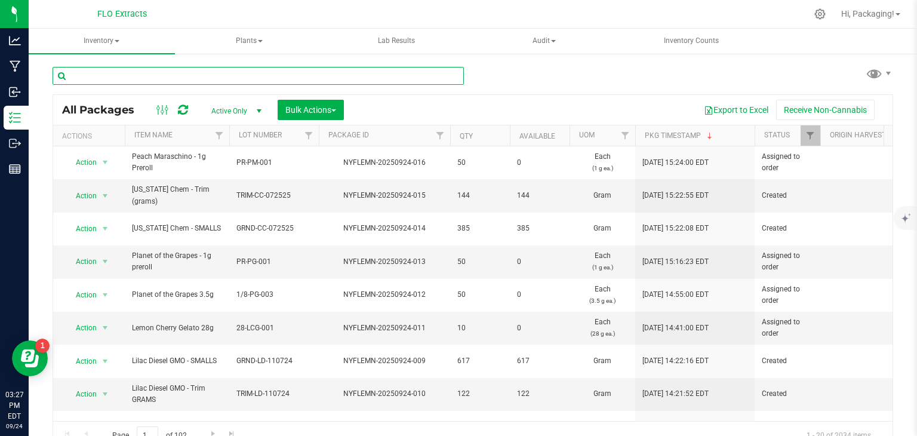
click at [136, 78] on input "text" at bounding box center [258, 76] width 411 height 18
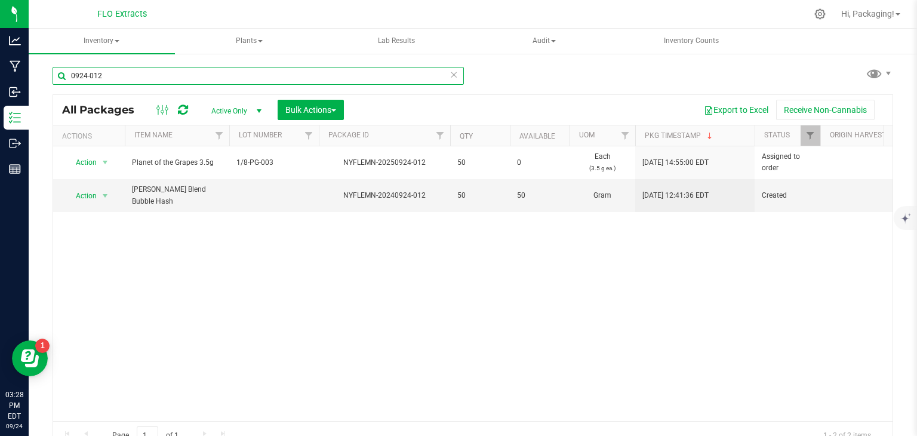
type input "0924-012"
click at [451, 71] on icon at bounding box center [454, 74] width 8 height 14
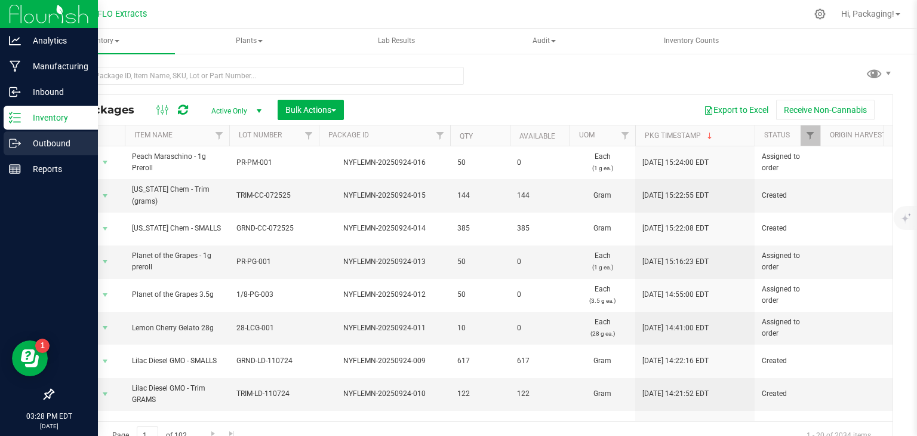
click at [60, 142] on p "Outbound" at bounding box center [57, 143] width 72 height 14
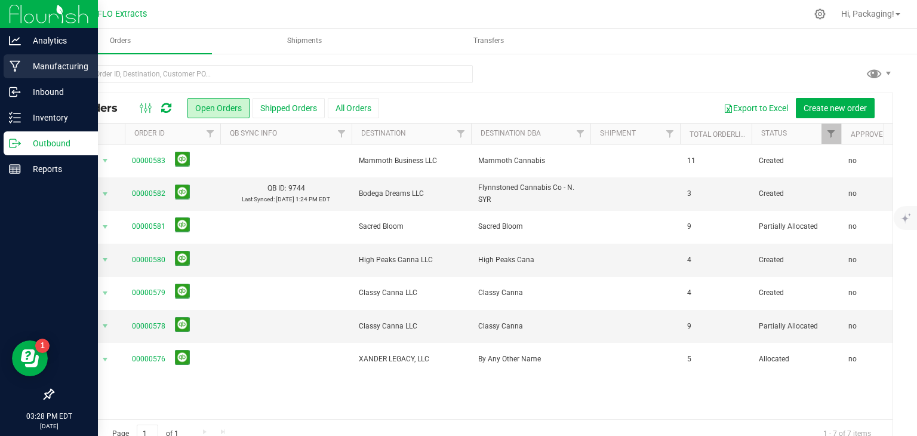
click at [64, 63] on p "Manufacturing" at bounding box center [57, 66] width 72 height 14
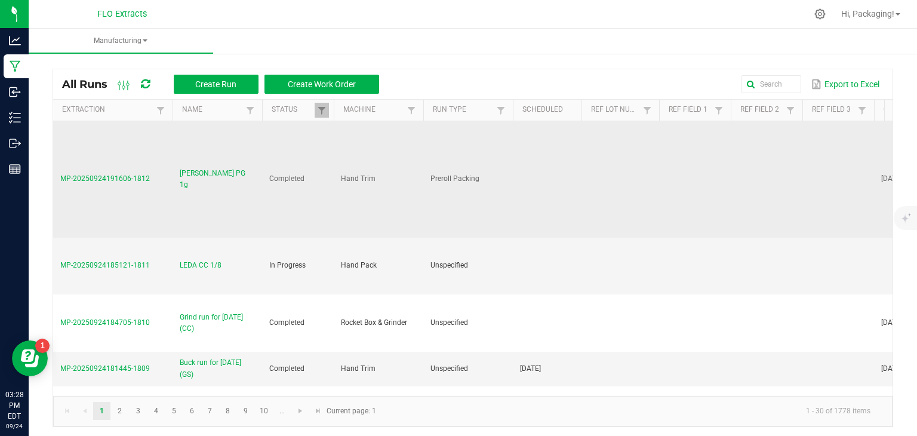
click at [101, 180] on span "MP-20250924191606-1812" at bounding box center [105, 178] width 90 height 8
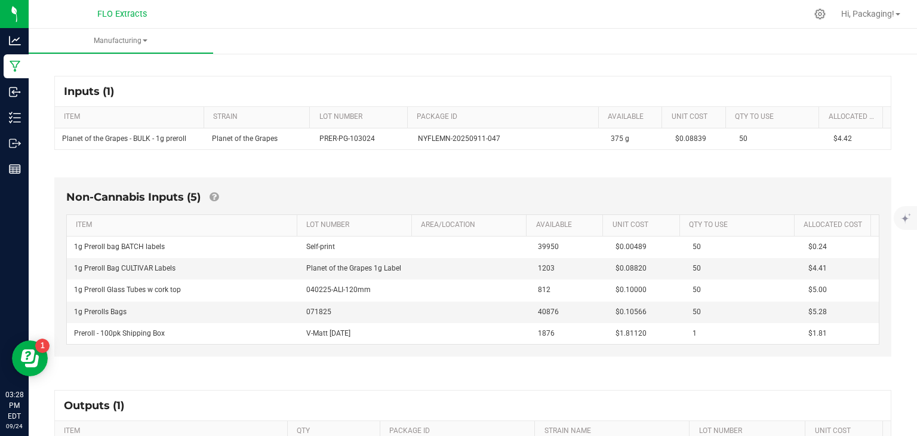
scroll to position [306, 0]
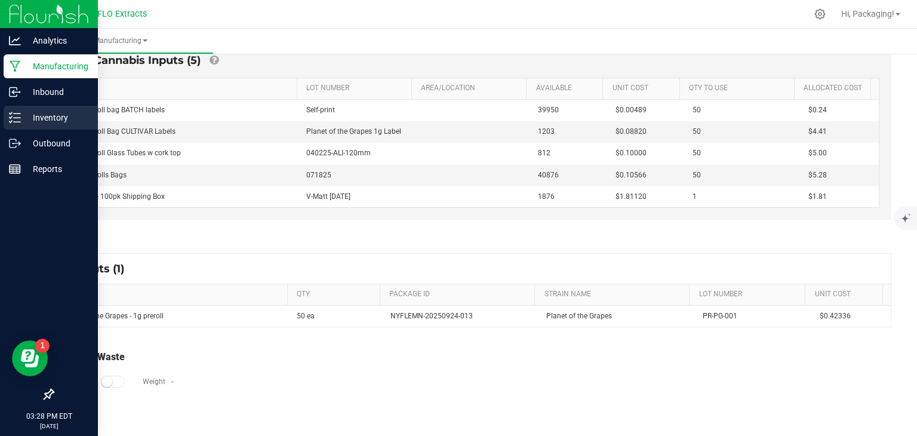
click at [38, 118] on p "Inventory" at bounding box center [57, 117] width 72 height 14
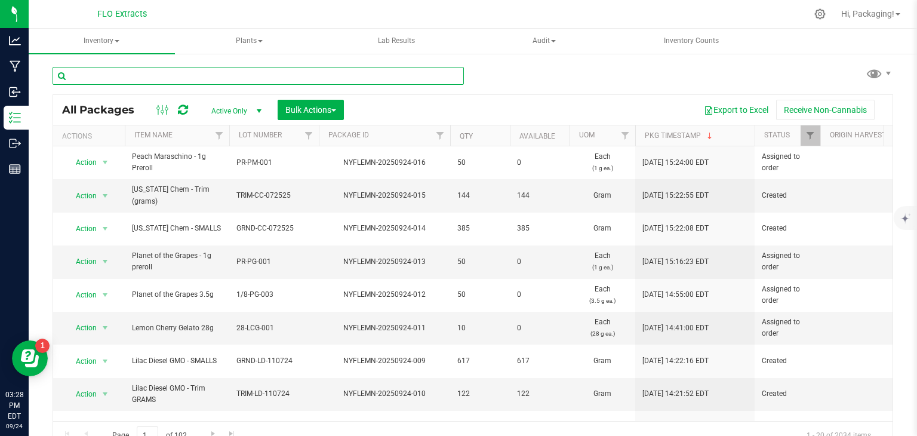
click at [220, 73] on input "text" at bounding box center [258, 76] width 411 height 18
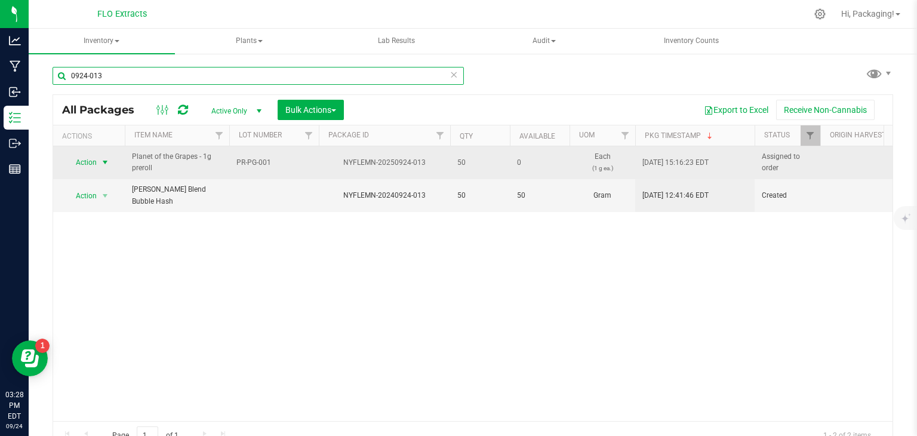
type input "0924-013"
click at [89, 164] on span "Action" at bounding box center [81, 162] width 32 height 17
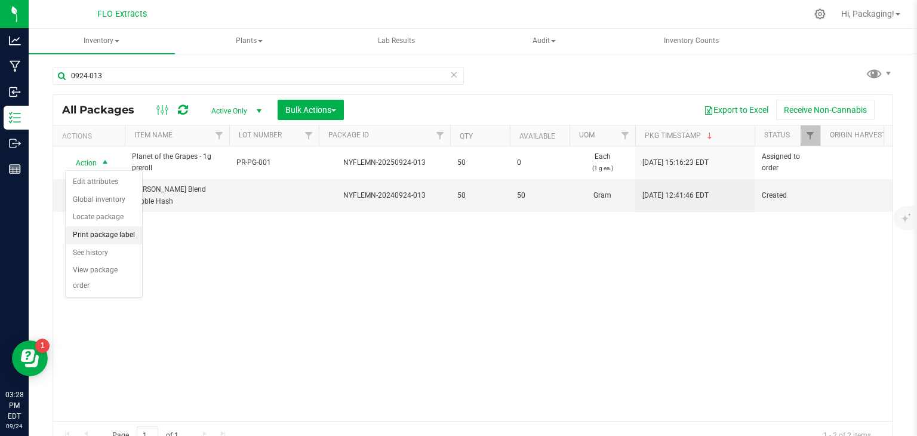
click at [132, 232] on li "Print package label" at bounding box center [104, 235] width 76 height 18
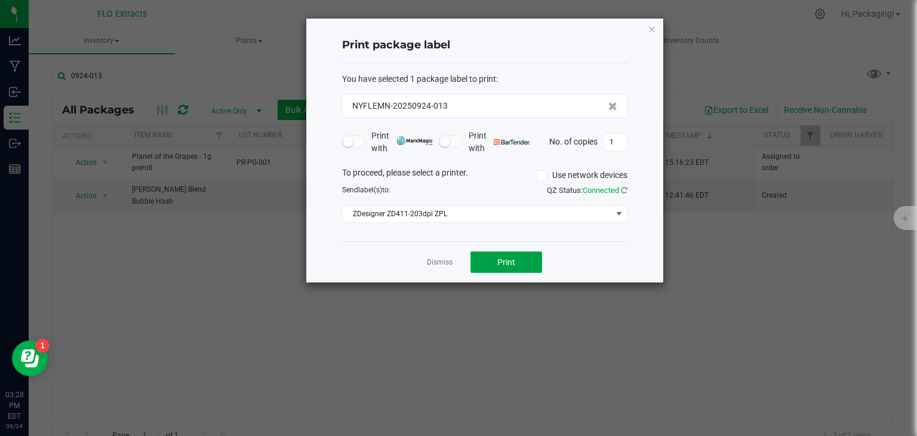
click at [490, 260] on button "Print" at bounding box center [506, 261] width 72 height 21
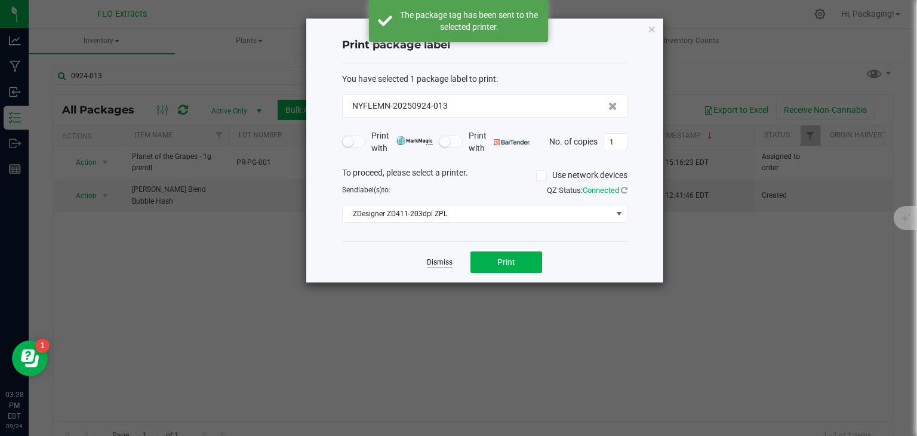
click at [449, 262] on link "Dismiss" at bounding box center [440, 262] width 26 height 10
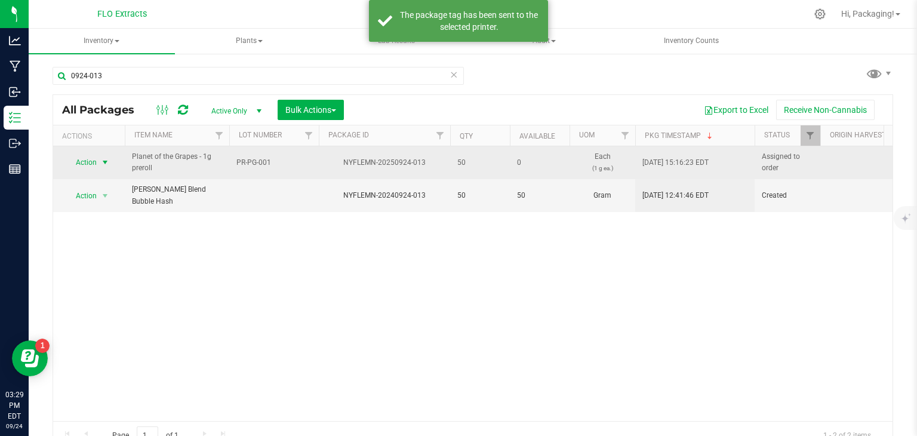
click at [93, 158] on span "Action" at bounding box center [81, 162] width 32 height 17
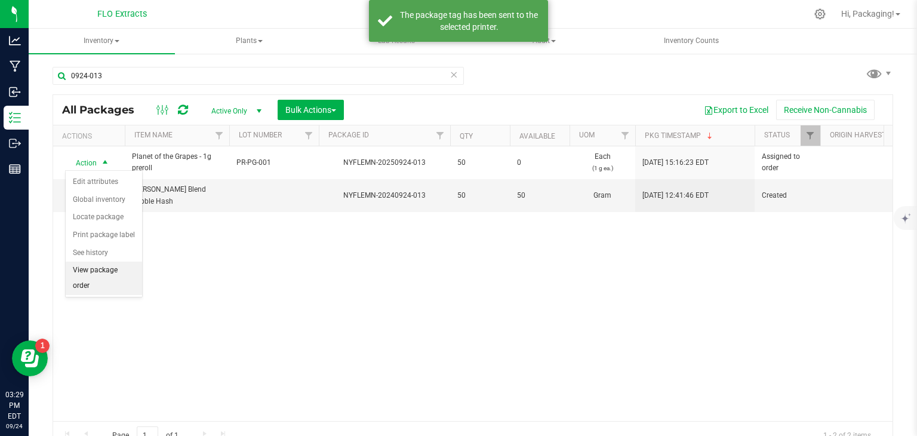
click at [90, 279] on li "View package order" at bounding box center [104, 278] width 76 height 33
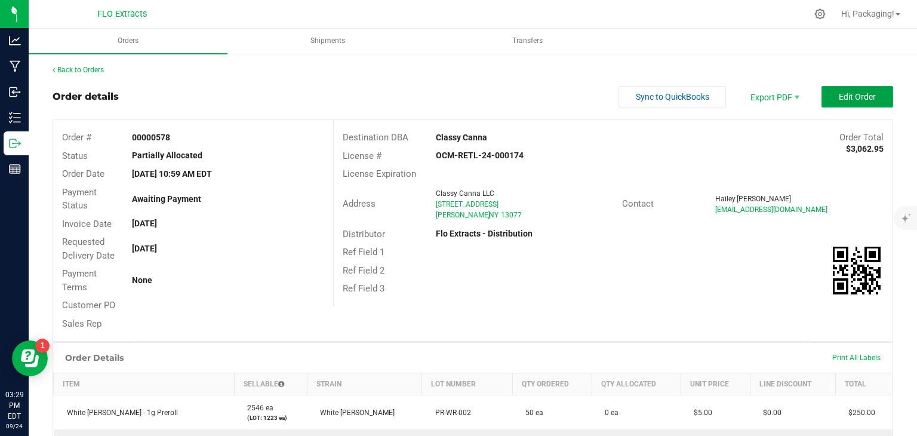
click at [825, 99] on button "Edit Order" at bounding box center [858, 96] width 72 height 21
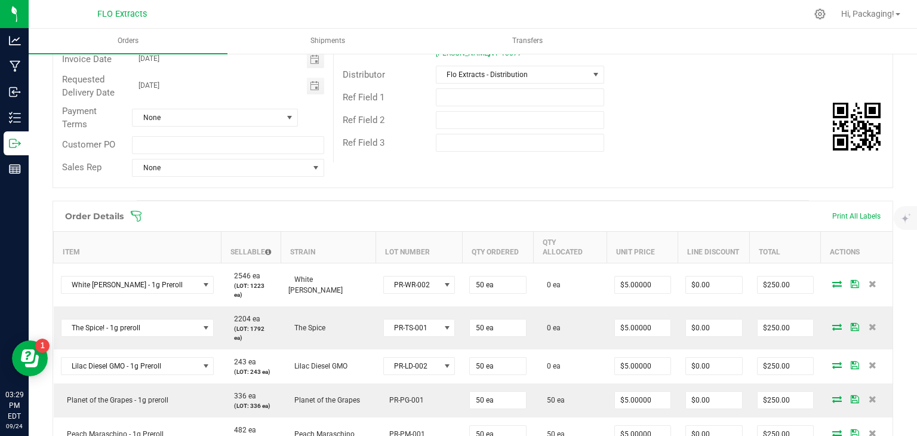
scroll to position [222, 0]
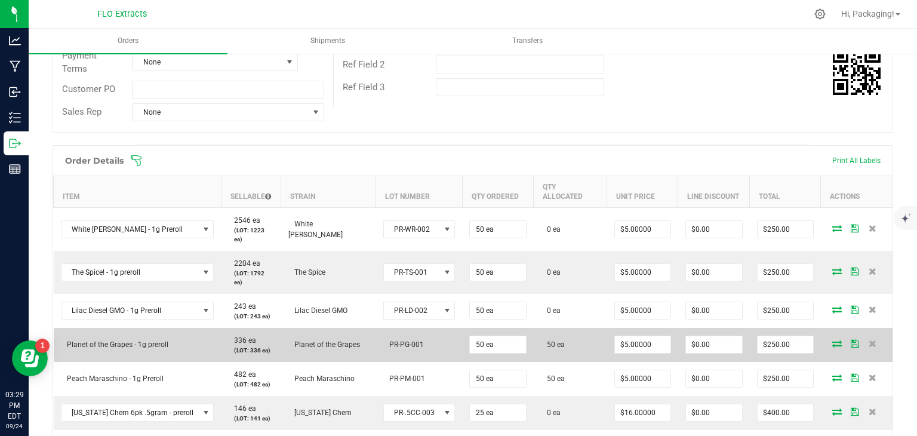
click at [832, 340] on icon at bounding box center [837, 343] width 10 height 7
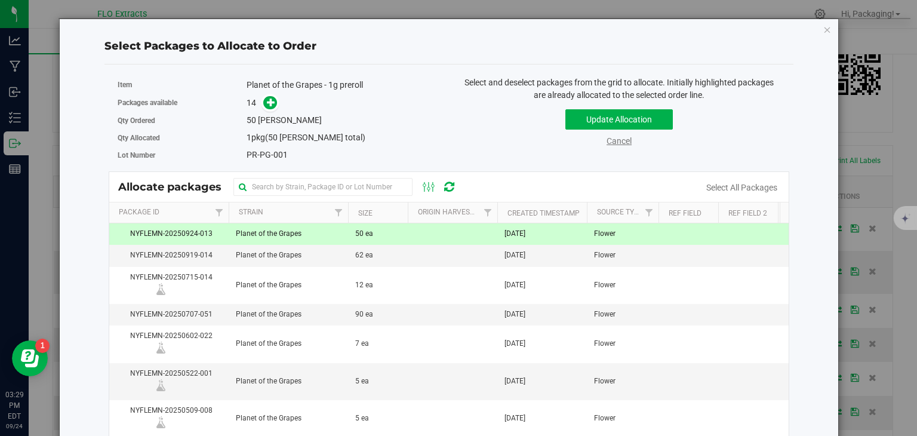
click at [607, 142] on link "Cancel" at bounding box center [619, 141] width 25 height 10
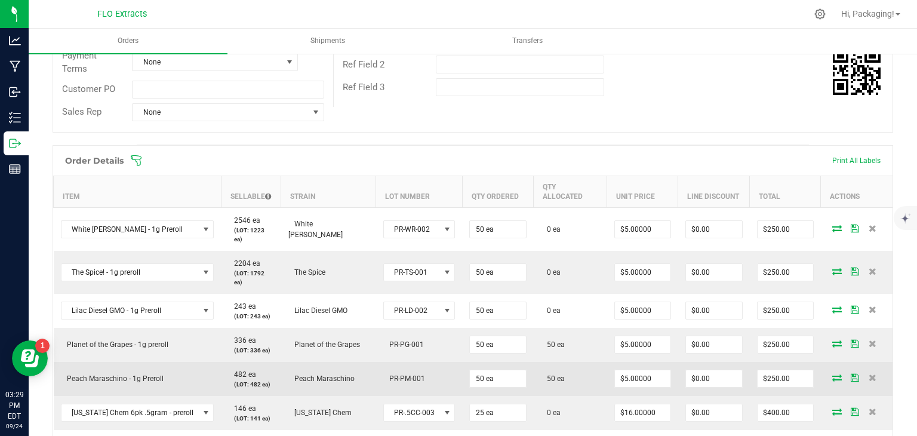
click at [832, 374] on icon at bounding box center [837, 377] width 10 height 7
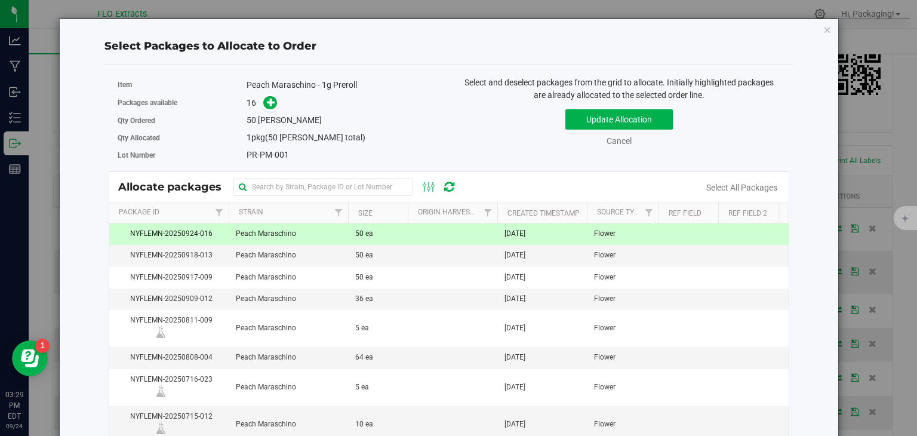
click at [525, 229] on span "[DATE]" at bounding box center [515, 233] width 21 height 11
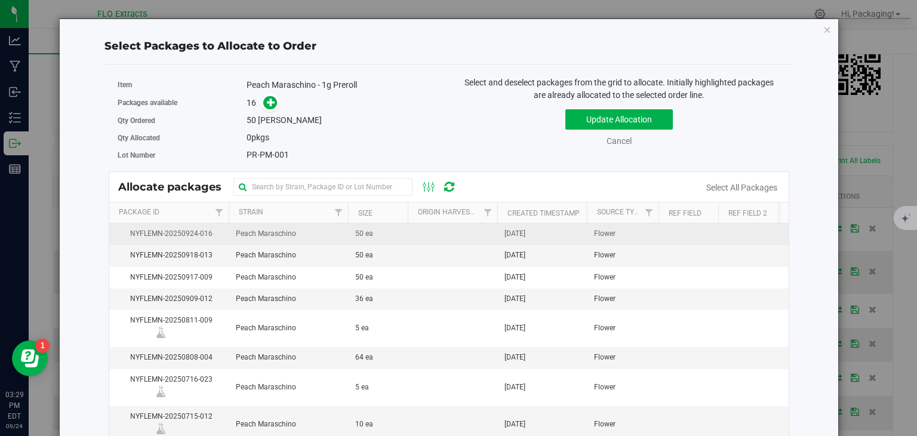
click at [525, 229] on span "[DATE]" at bounding box center [515, 233] width 21 height 11
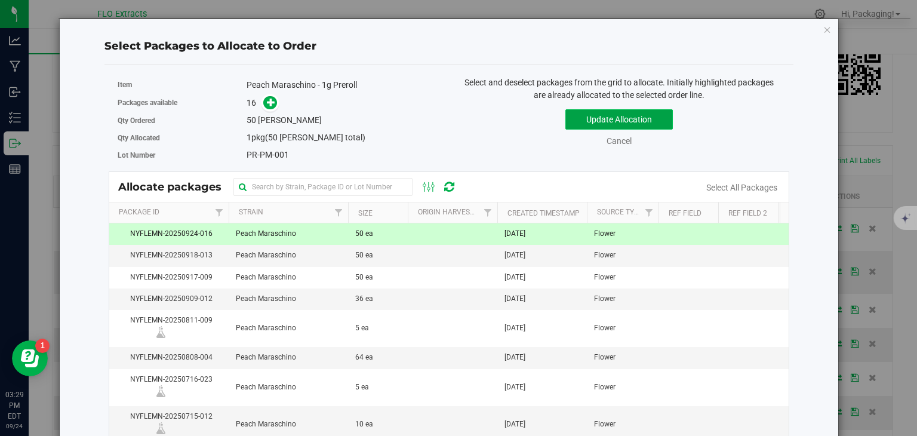
click at [632, 112] on button "Update Allocation" at bounding box center [618, 119] width 107 height 20
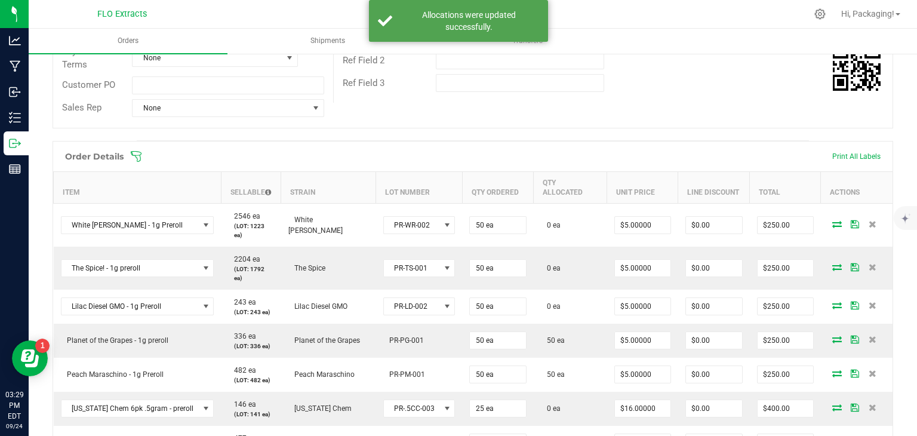
scroll to position [224, 0]
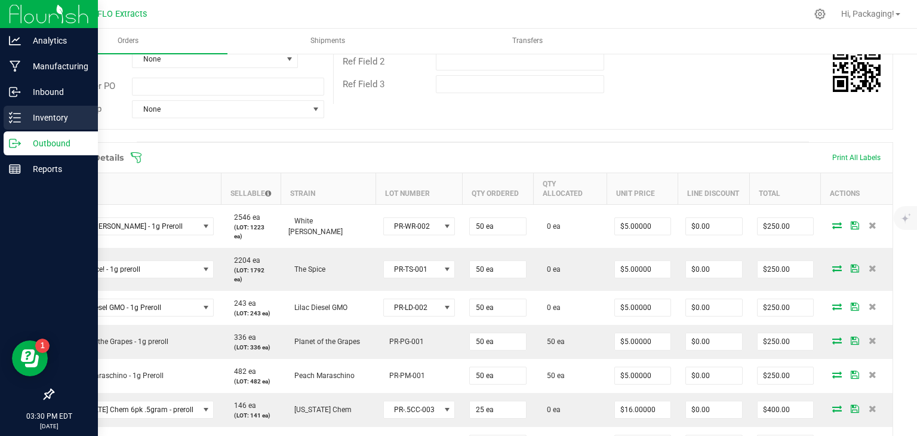
click at [53, 121] on p "Inventory" at bounding box center [57, 117] width 72 height 14
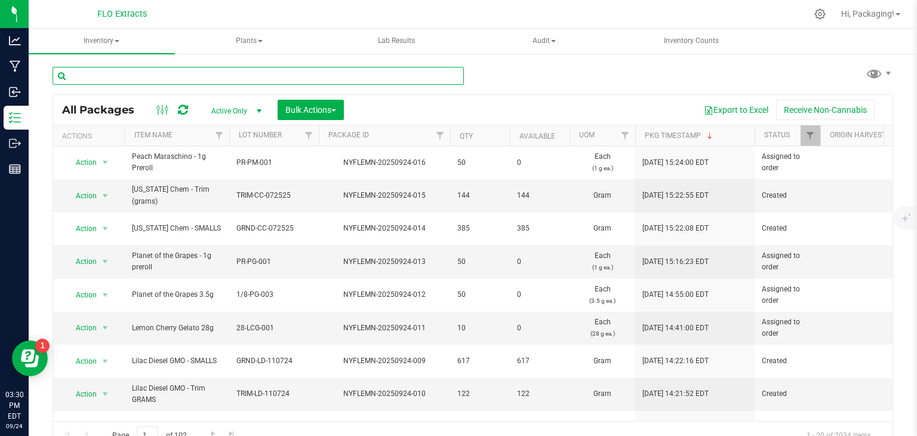
click at [150, 73] on input "text" at bounding box center [258, 76] width 411 height 18
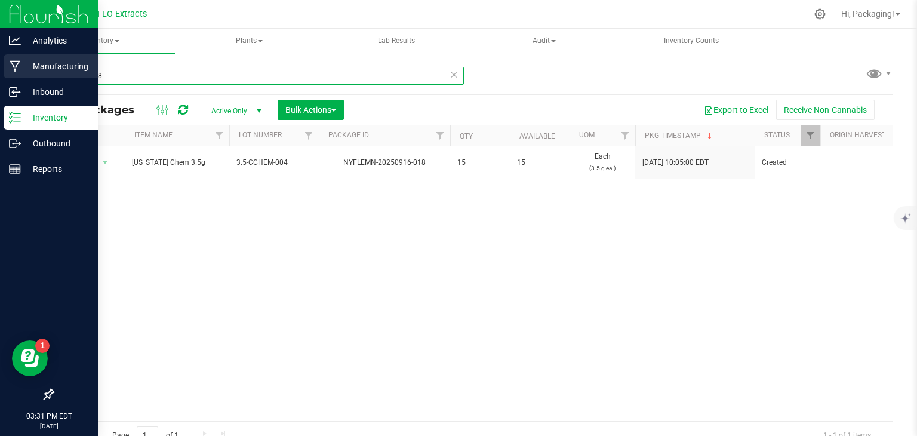
type input "0916-018"
click at [72, 63] on p "Manufacturing" at bounding box center [57, 66] width 72 height 14
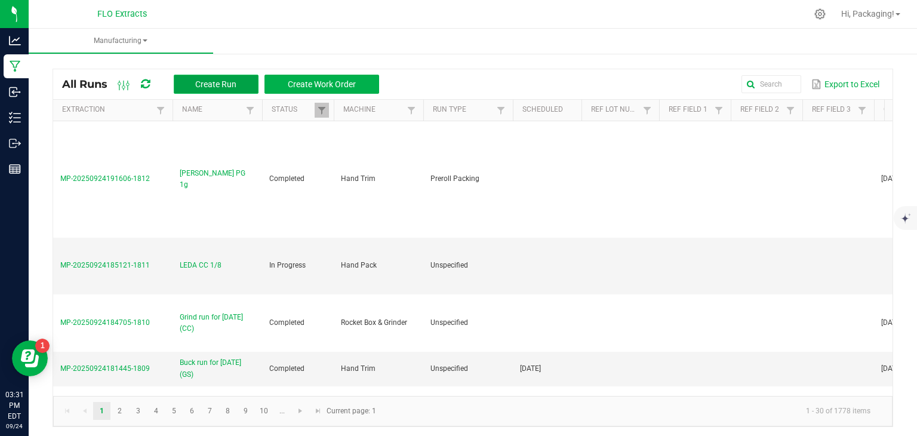
click at [208, 84] on span "Create Run" at bounding box center [215, 84] width 41 height 10
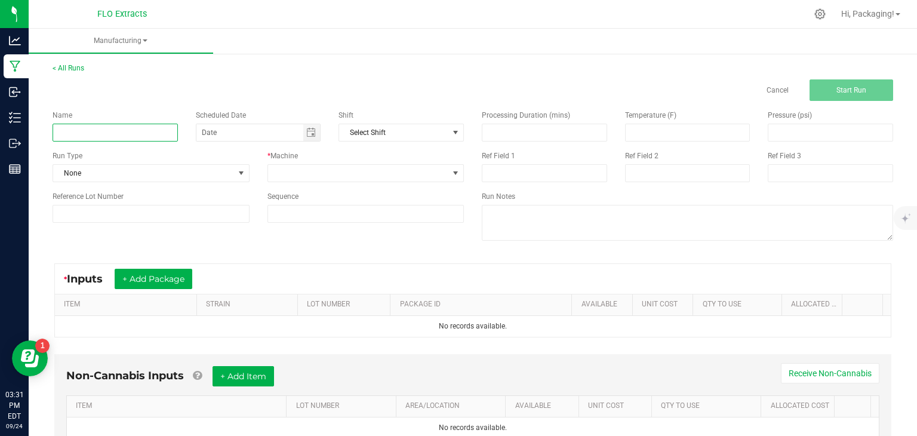
click at [98, 134] on input at bounding box center [115, 133] width 125 height 18
type input "[PERSON_NAME] CC 3.5"
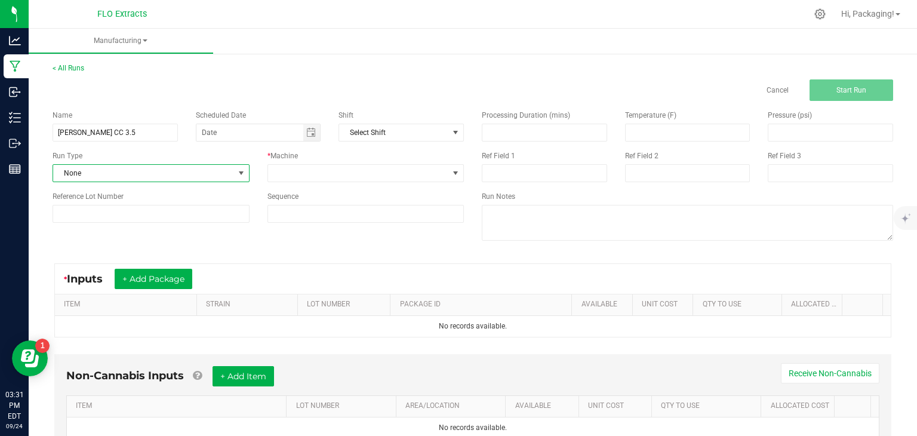
click at [246, 169] on span at bounding box center [240, 173] width 15 height 17
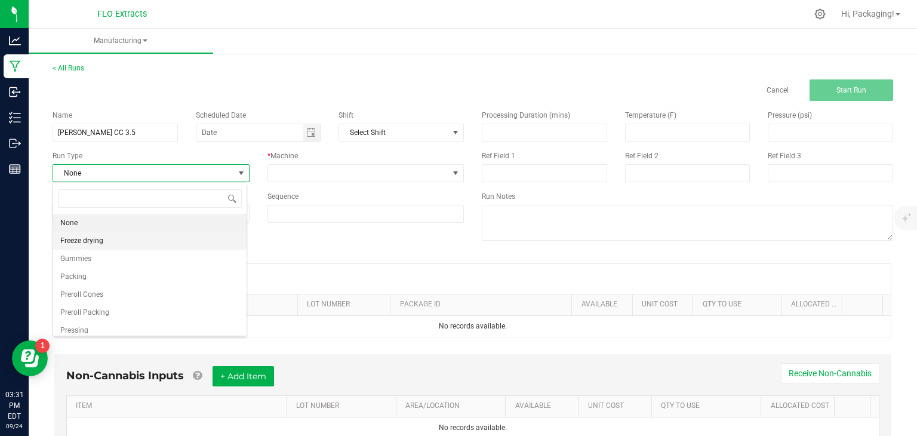
scroll to position [17, 194]
click at [101, 282] on li "Packing" at bounding box center [149, 276] width 193 height 18
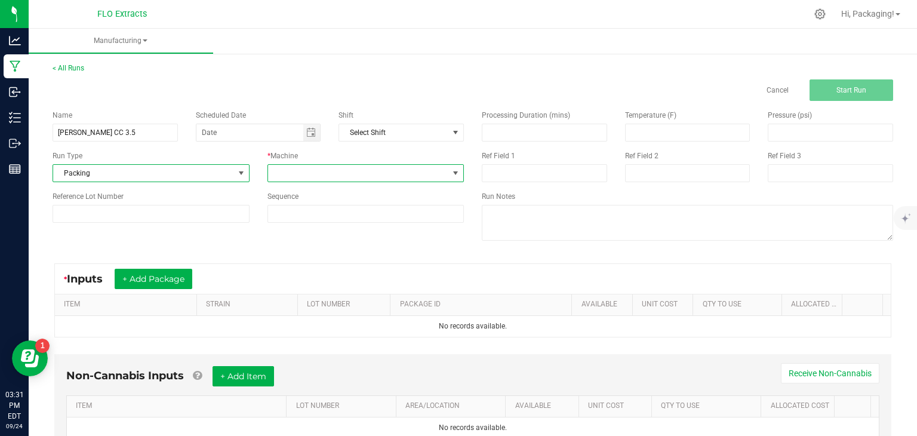
click at [457, 170] on span at bounding box center [455, 173] width 15 height 17
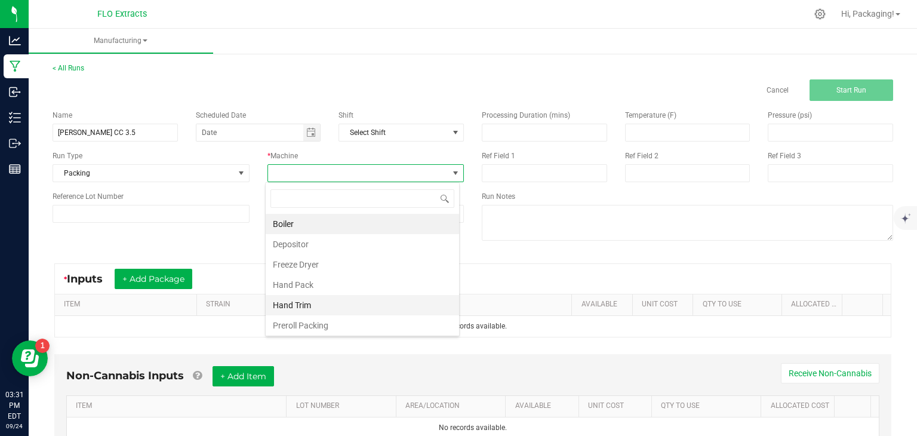
click at [300, 307] on li "Hand Trim" at bounding box center [362, 305] width 193 height 20
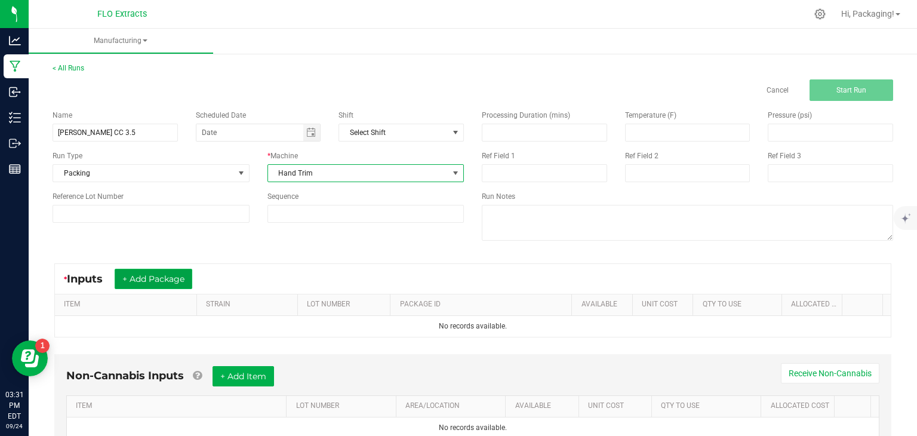
click at [177, 279] on button "+ Add Package" at bounding box center [154, 279] width 78 height 20
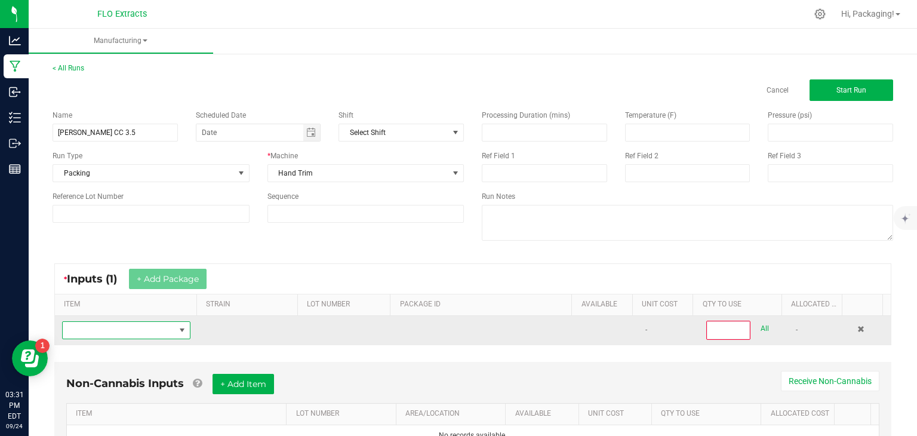
click at [177, 333] on span "NO DATA FOUND" at bounding box center [182, 330] width 10 height 10
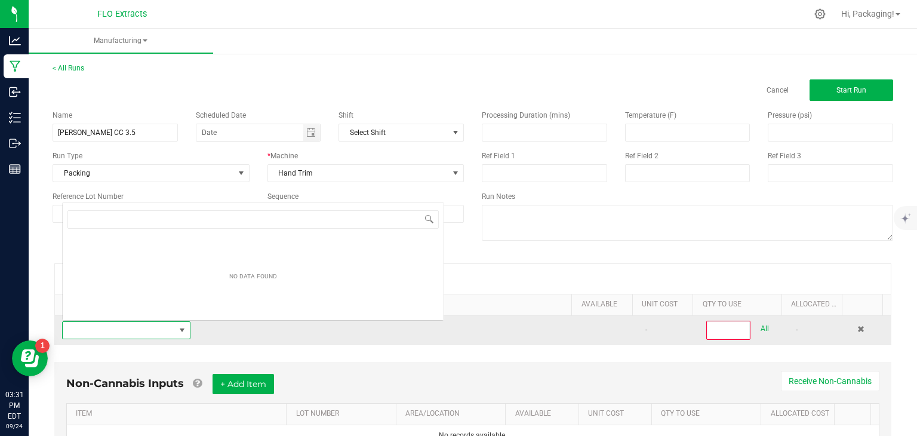
scroll to position [17, 124]
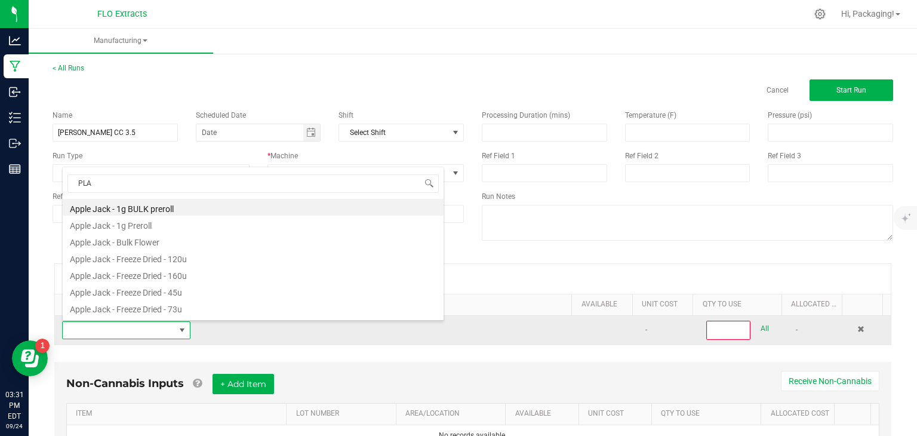
type input "PLAN"
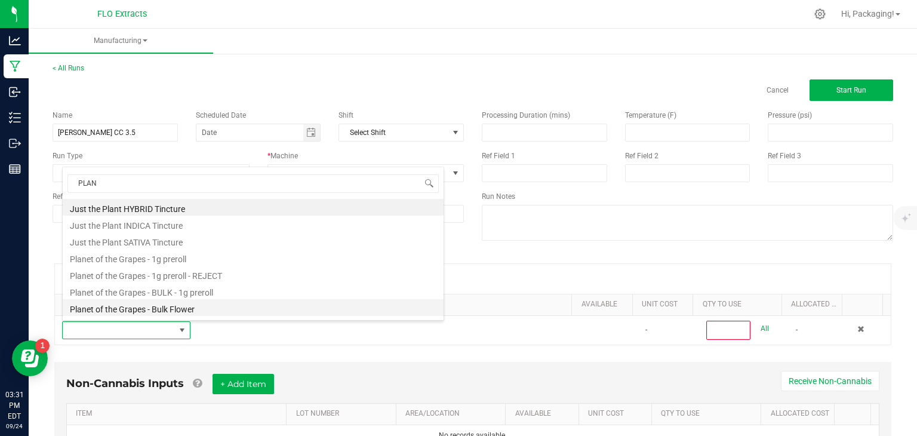
click at [175, 306] on li "Planet of the Grapes - Bulk Flower" at bounding box center [253, 307] width 381 height 17
type input "0"
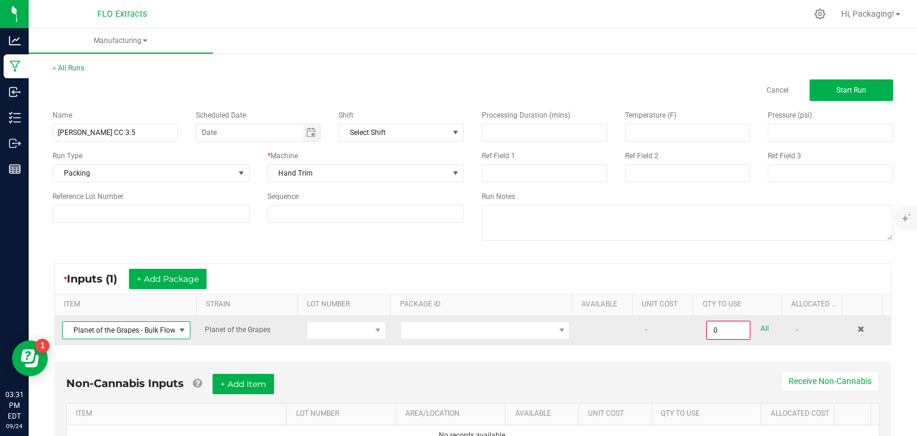
click at [180, 334] on span at bounding box center [182, 330] width 10 height 10
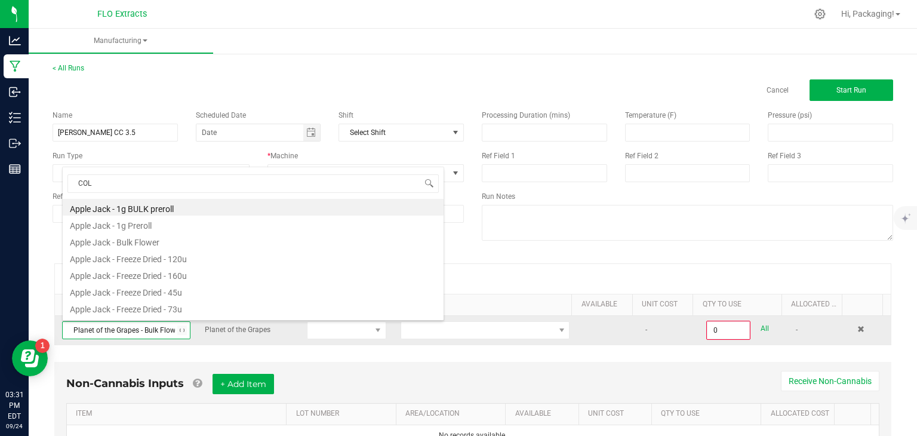
type input "COLO"
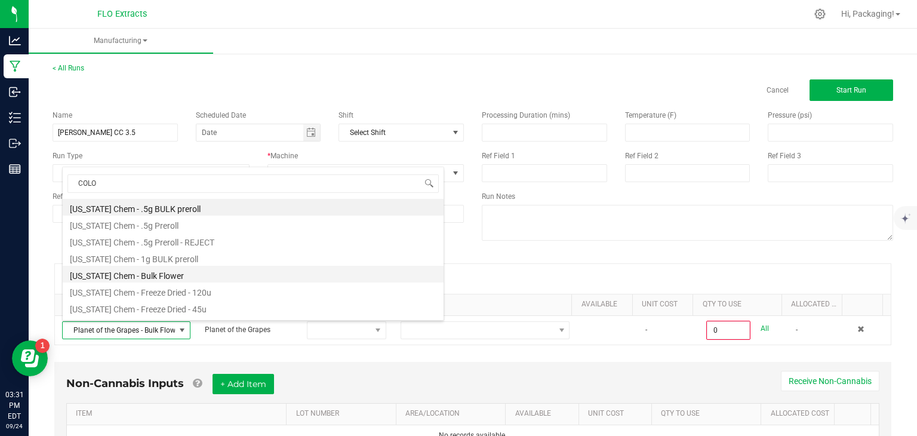
click at [157, 273] on li "[US_STATE] Chem - Bulk Flower" at bounding box center [253, 274] width 381 height 17
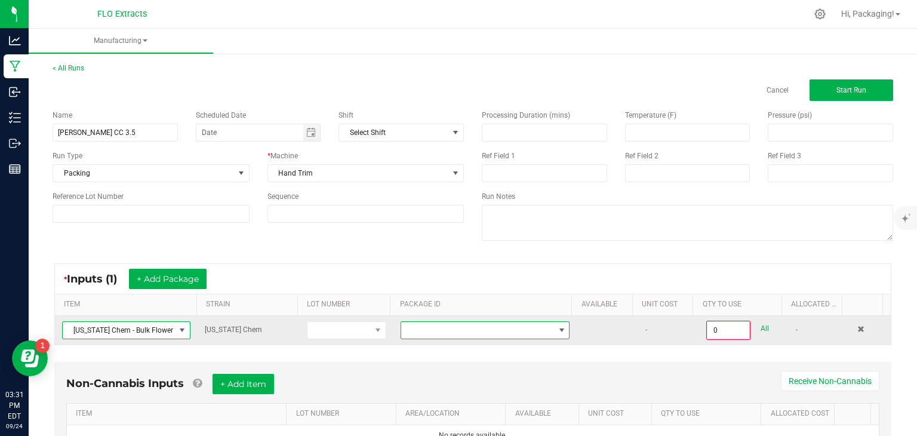
click at [557, 330] on span at bounding box center [562, 330] width 10 height 10
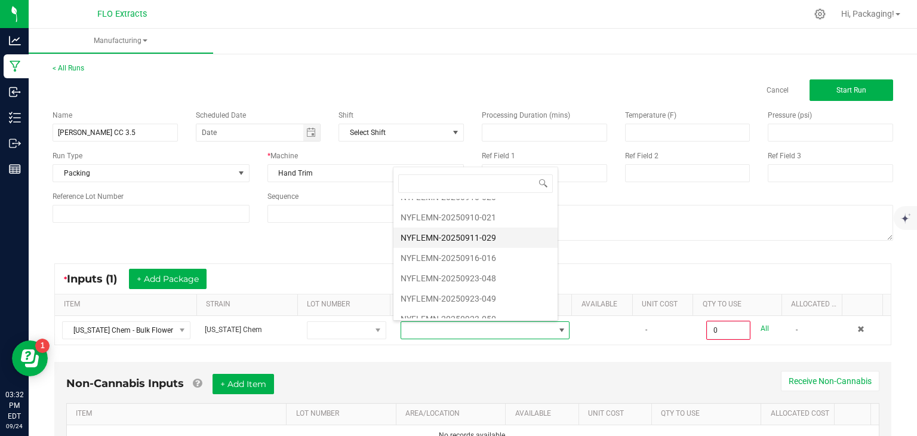
scroll to position [61, 0]
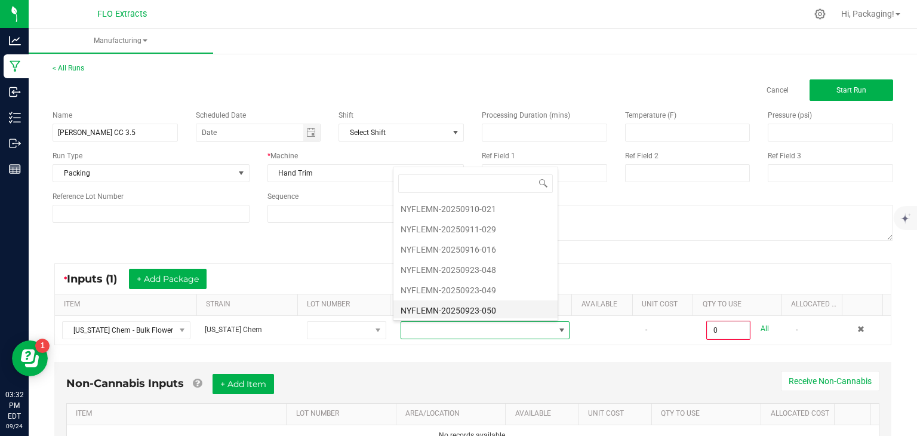
click at [481, 306] on li "NYFLEMN-20250923-050" at bounding box center [475, 310] width 164 height 20
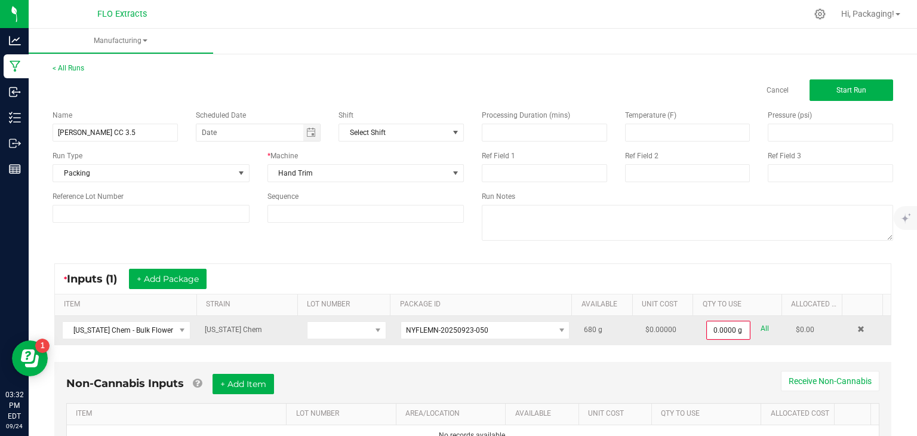
click at [761, 331] on link "All" at bounding box center [765, 329] width 8 height 16
type input "680.0000 g"
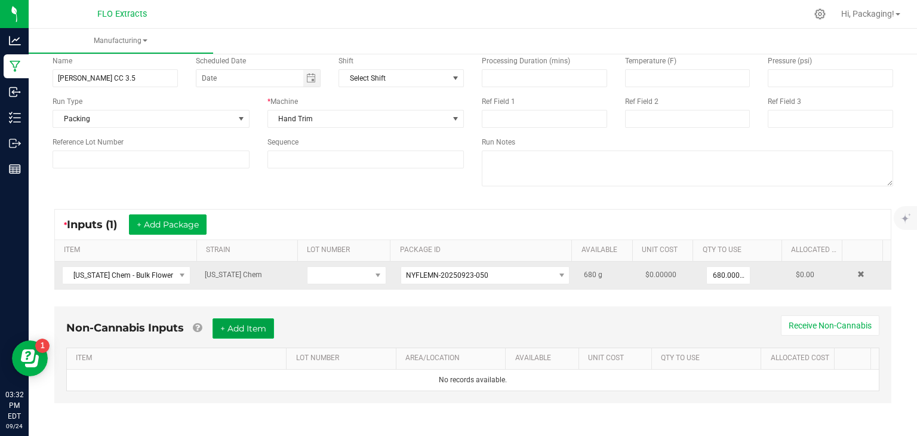
click at [262, 329] on button "+ Add Item" at bounding box center [243, 328] width 61 height 20
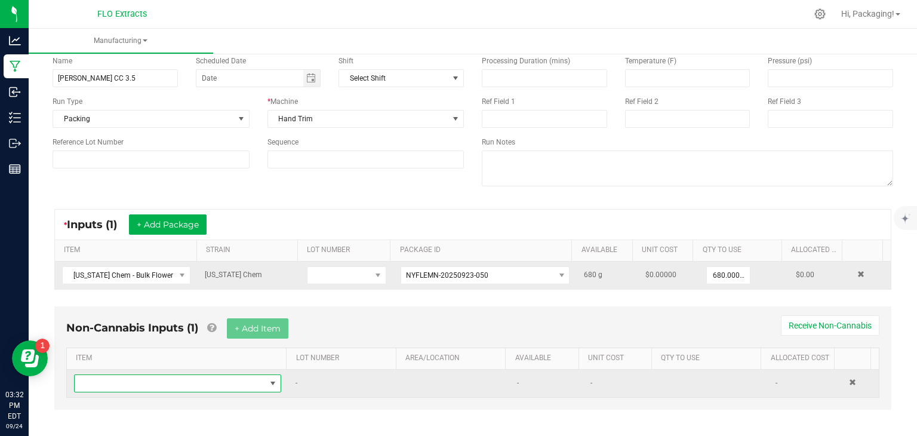
click at [268, 381] on span "NO DATA FOUND" at bounding box center [273, 384] width 10 height 10
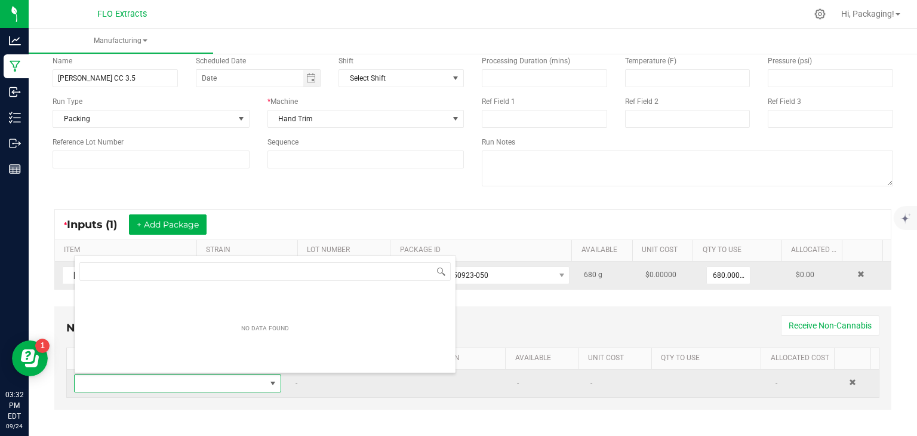
scroll to position [17, 199]
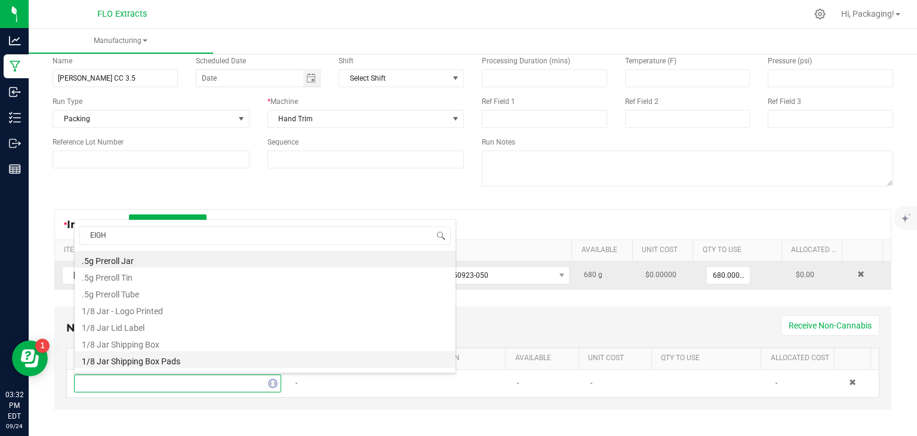
type input "EIGHT"
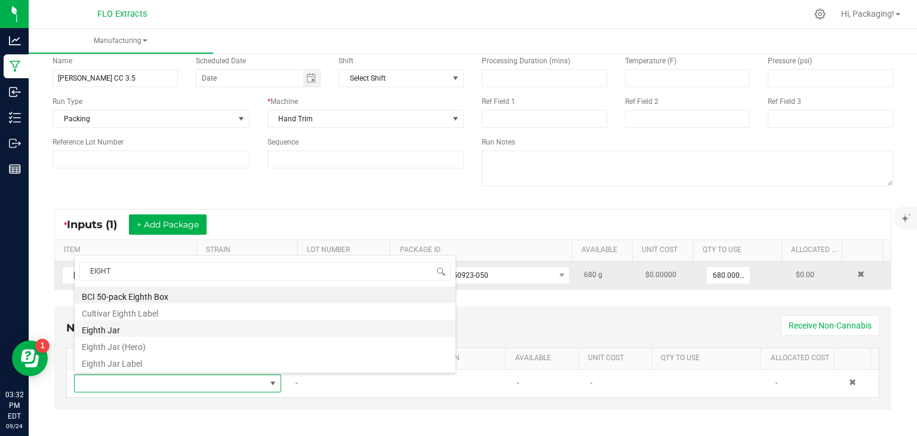
click at [125, 330] on li "Eighth Jar" at bounding box center [265, 328] width 381 height 17
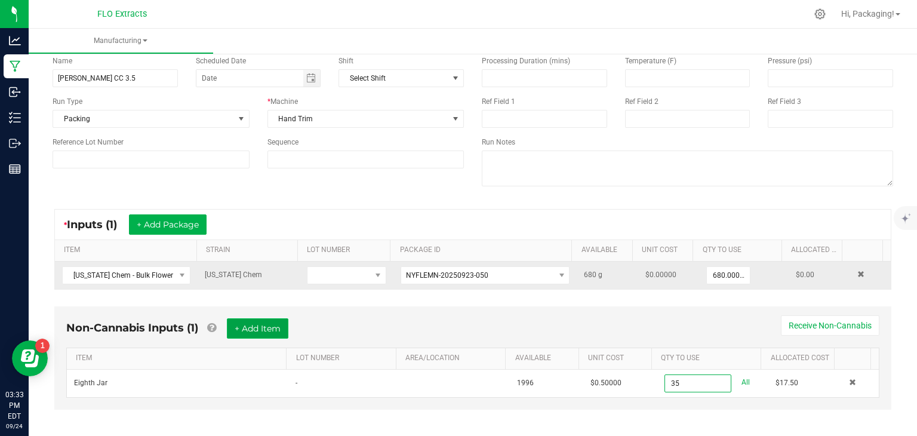
type input "35 ea"
click at [261, 325] on button "+ Add Item" at bounding box center [257, 328] width 61 height 20
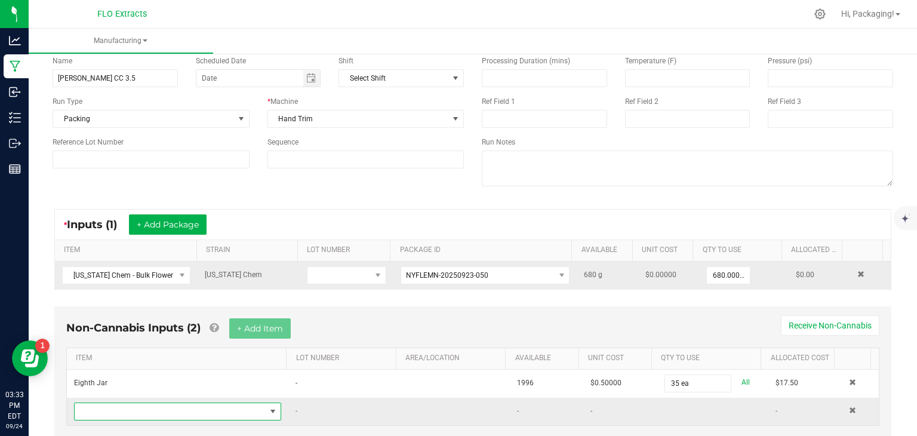
click at [270, 409] on span "NO DATA FOUND" at bounding box center [273, 412] width 10 height 10
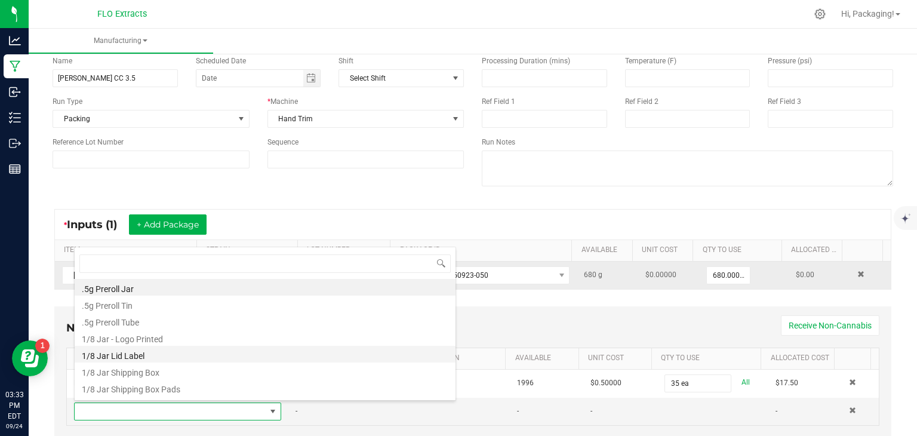
click at [154, 354] on li "1/8 Jar Lid Label" at bounding box center [265, 354] width 381 height 17
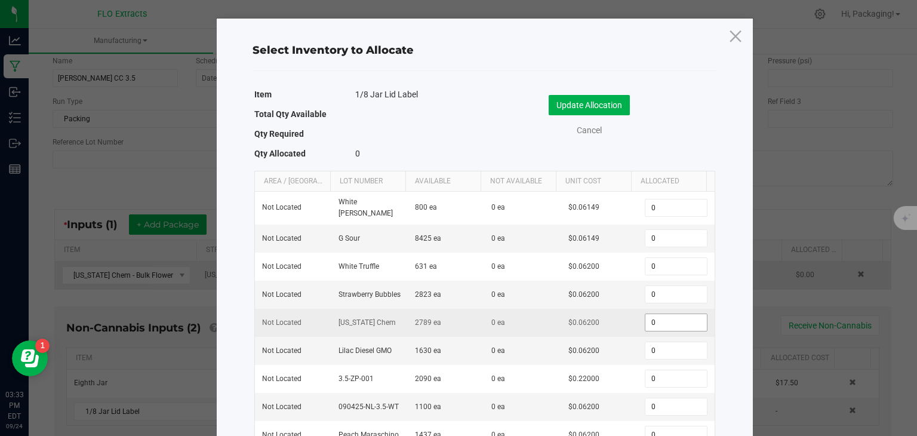
click at [650, 323] on input "0" at bounding box center [675, 322] width 61 height 17
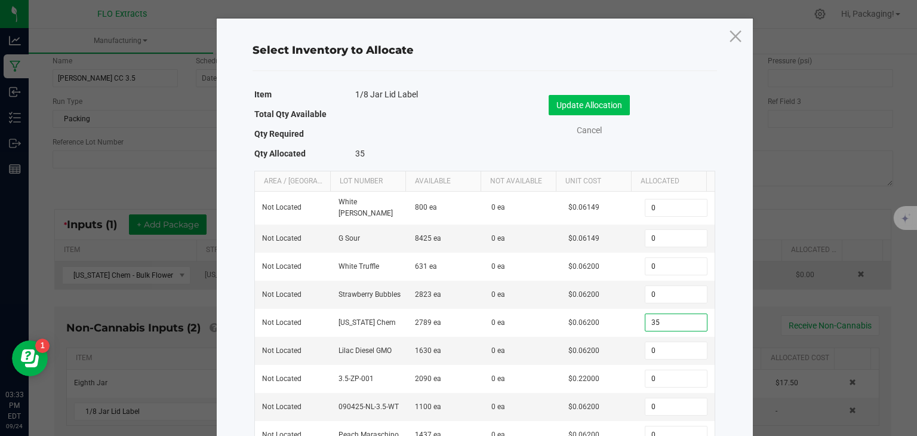
type input "35"
click at [591, 104] on button "Update Allocation" at bounding box center [589, 105] width 81 height 20
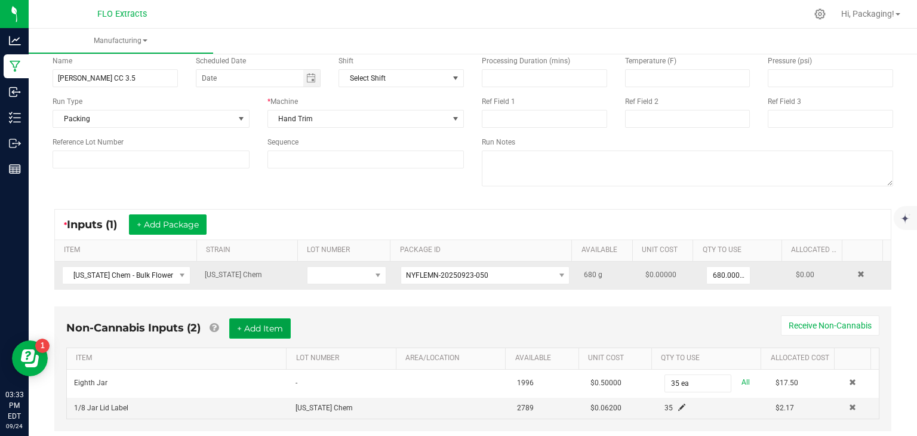
click at [267, 323] on button "+ Add Item" at bounding box center [259, 328] width 61 height 20
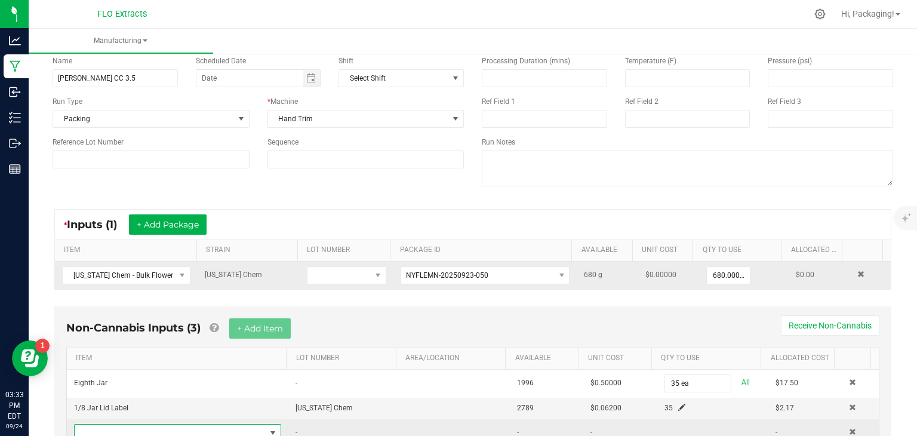
click at [268, 428] on span "NO DATA FOUND" at bounding box center [273, 433] width 10 height 10
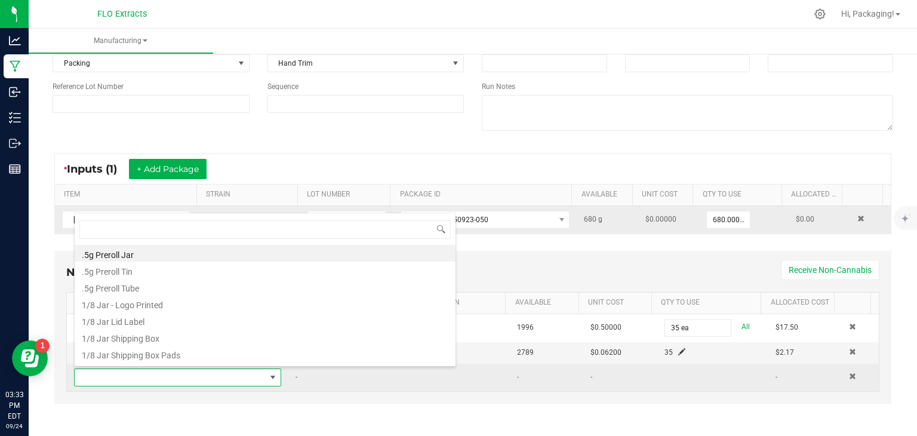
scroll to position [110, 0]
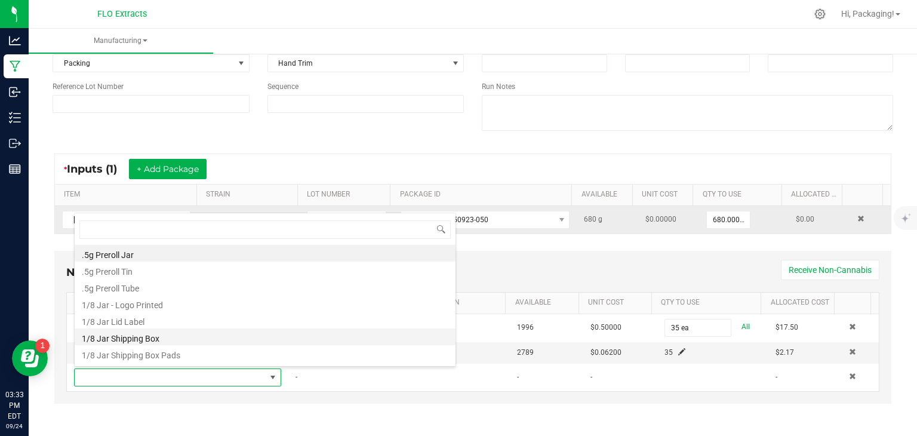
click at [168, 335] on li "1/8 Jar Shipping Box" at bounding box center [265, 336] width 381 height 17
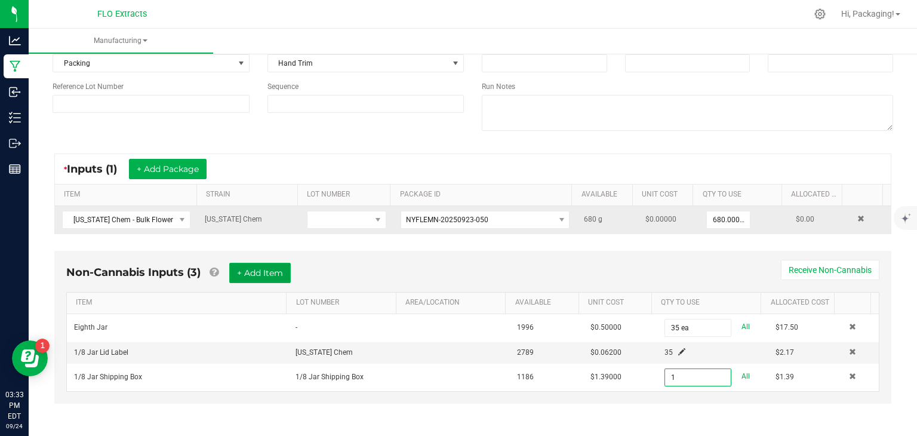
type input "1 ea"
click at [270, 269] on button "+ Add Item" at bounding box center [259, 273] width 61 height 20
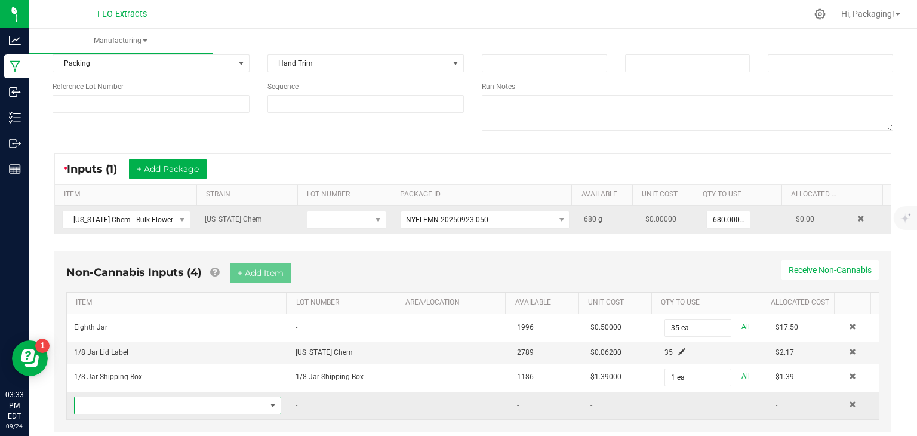
click at [268, 401] on span "NO DATA FOUND" at bounding box center [273, 406] width 10 height 10
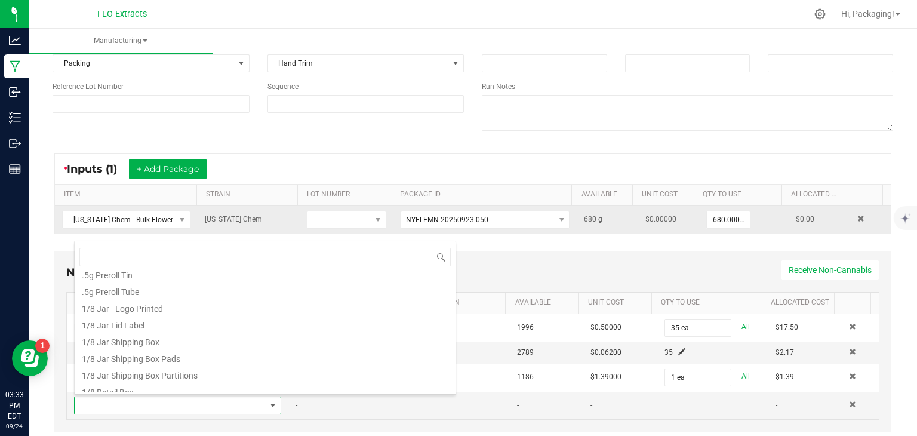
scroll to position [48, 0]
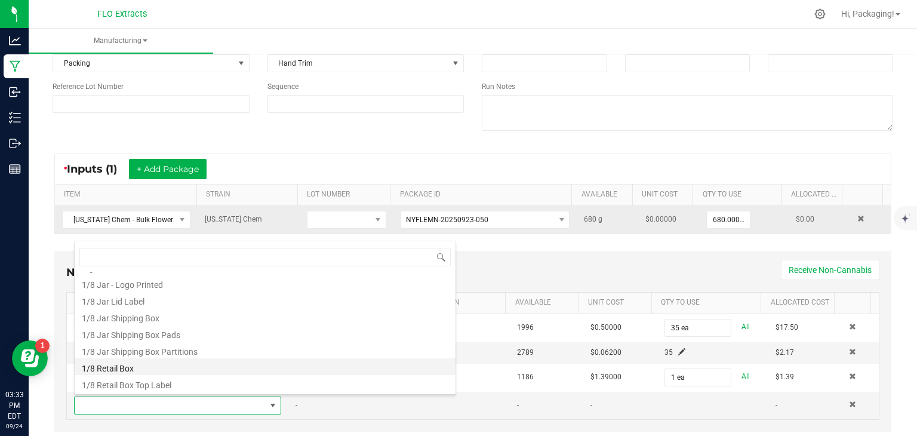
click at [143, 368] on li "1/8 Retail Box" at bounding box center [265, 366] width 381 height 17
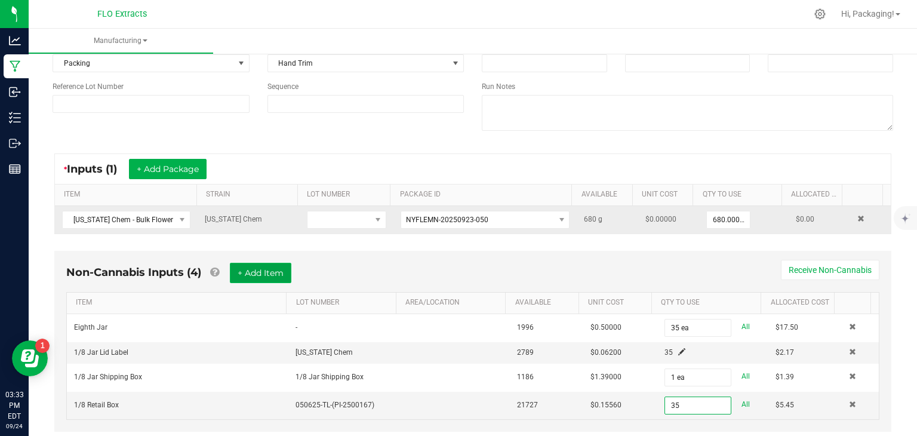
type input "35 ea"
click at [260, 279] on button "+ Add Item" at bounding box center [260, 273] width 61 height 20
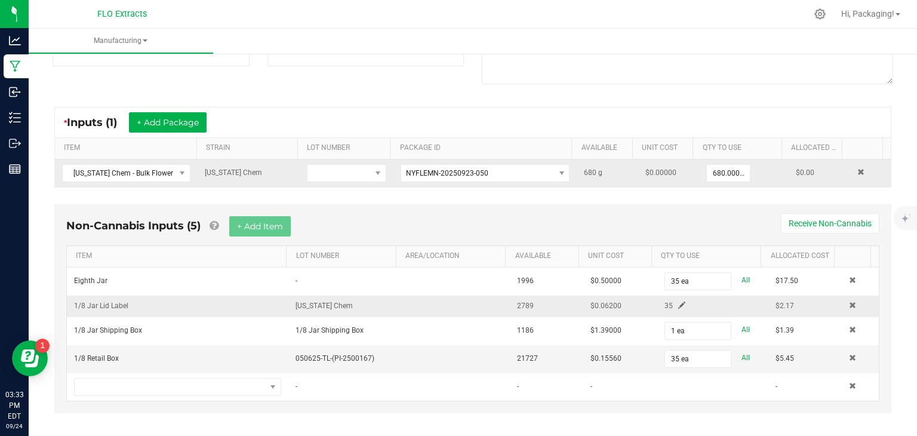
scroll to position [157, 0]
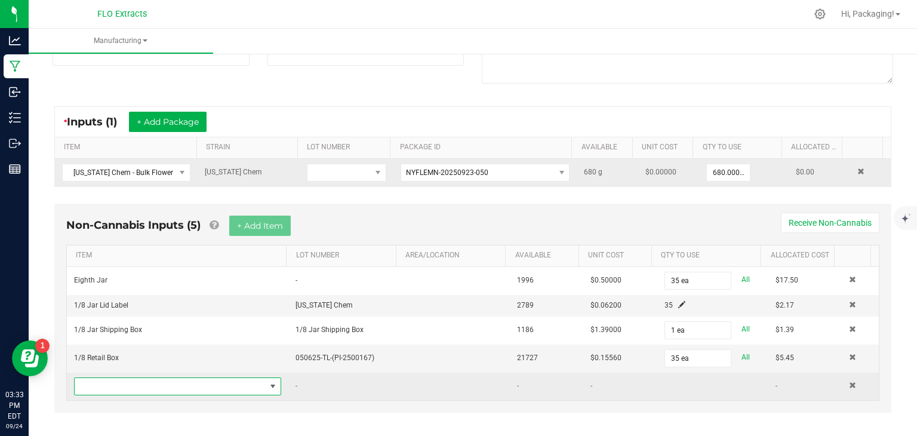
click at [272, 383] on span "NO DATA FOUND" at bounding box center [273, 387] width 10 height 10
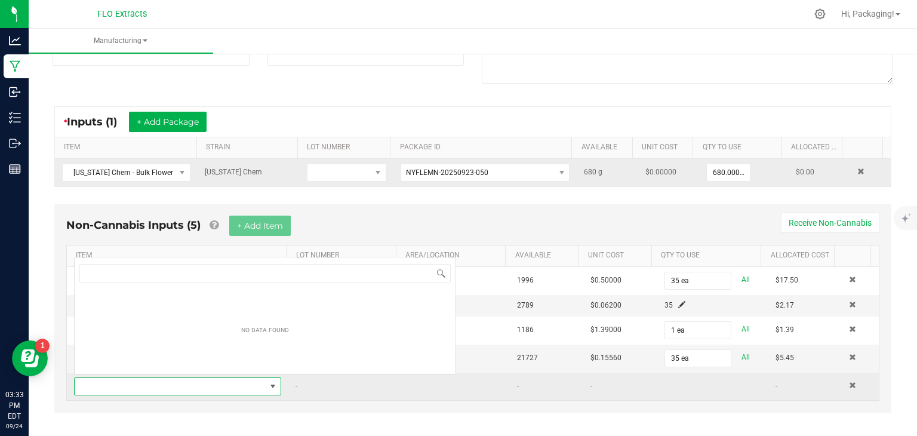
scroll to position [17, 199]
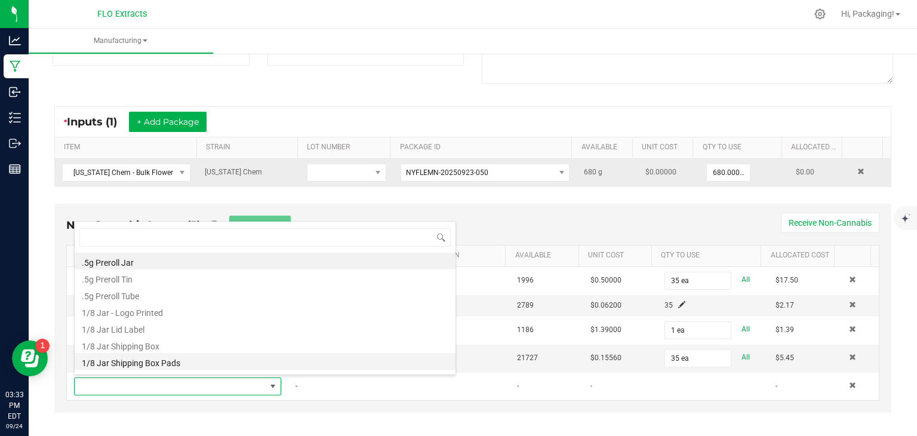
click at [446, 367] on li "1/8 Jar Shipping Box Pads" at bounding box center [265, 361] width 381 height 17
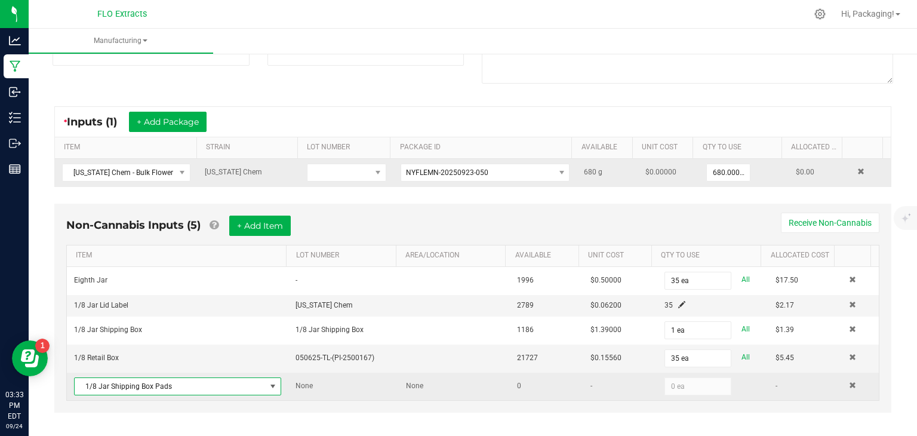
click at [270, 383] on span at bounding box center [273, 387] width 10 height 10
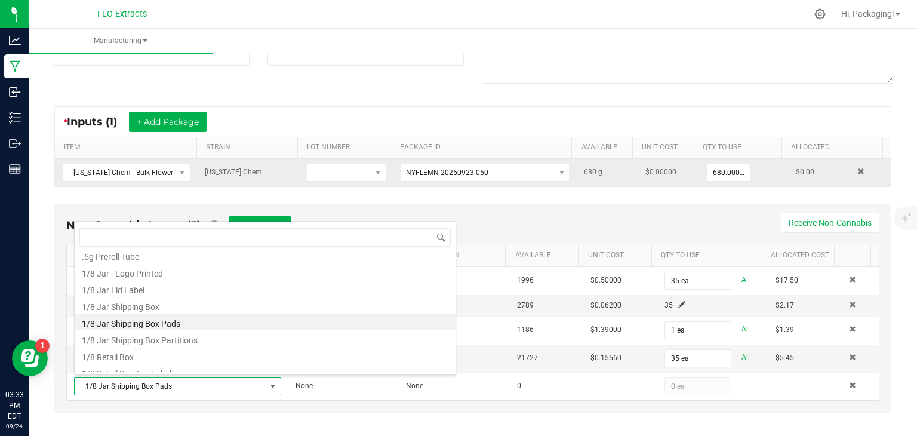
scroll to position [48, 0]
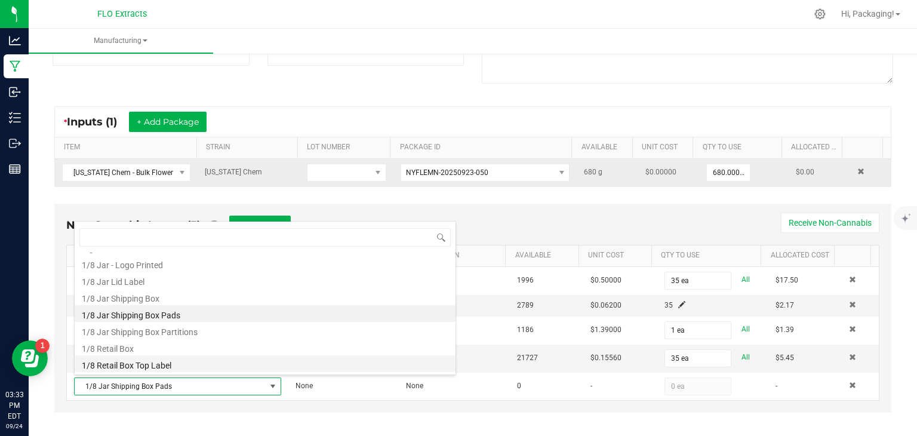
click at [157, 368] on li "1/8 Retail Box Top Label" at bounding box center [265, 363] width 381 height 17
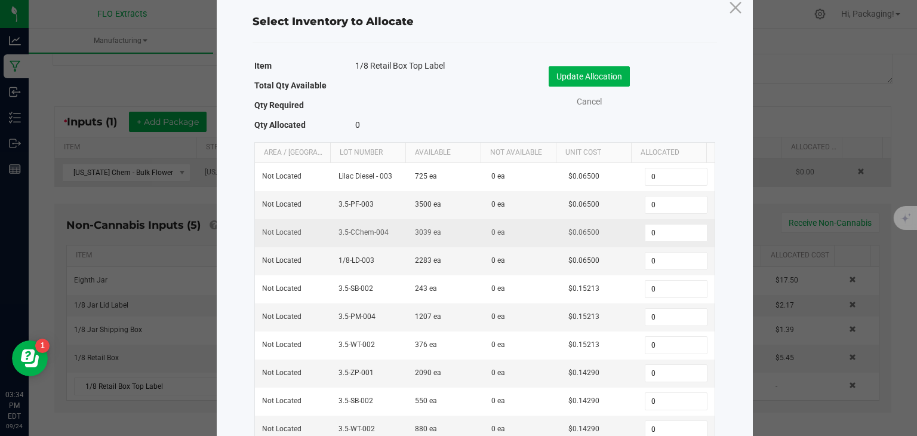
scroll to position [13, 0]
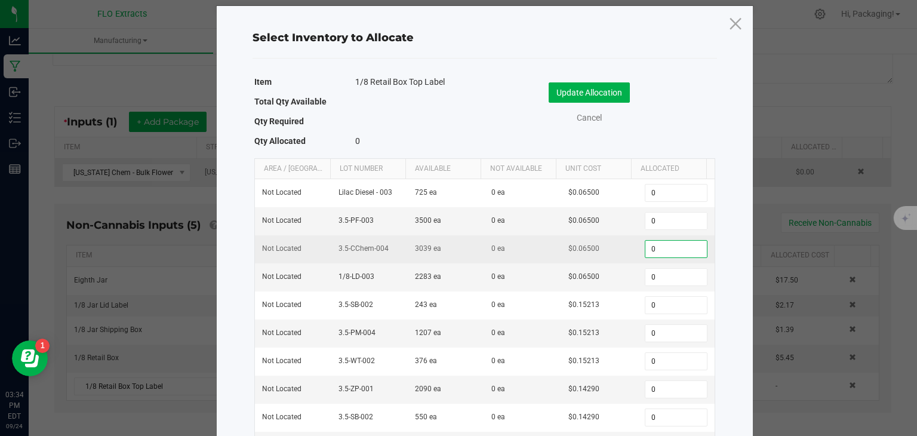
click at [665, 247] on input "0" at bounding box center [675, 249] width 61 height 17
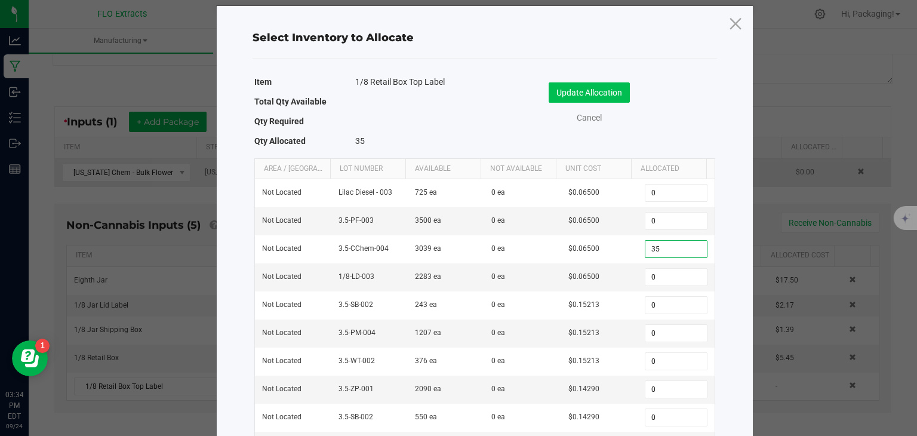
type input "35"
click at [582, 94] on button "Update Allocation" at bounding box center [589, 92] width 81 height 20
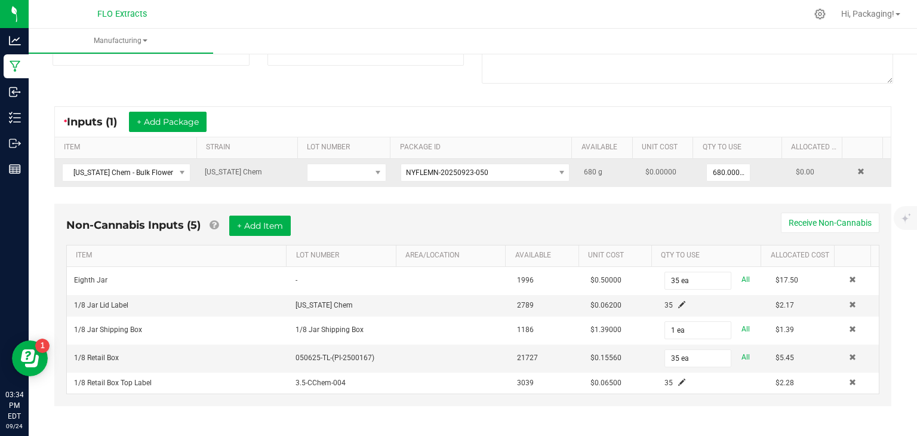
scroll to position [0, 0]
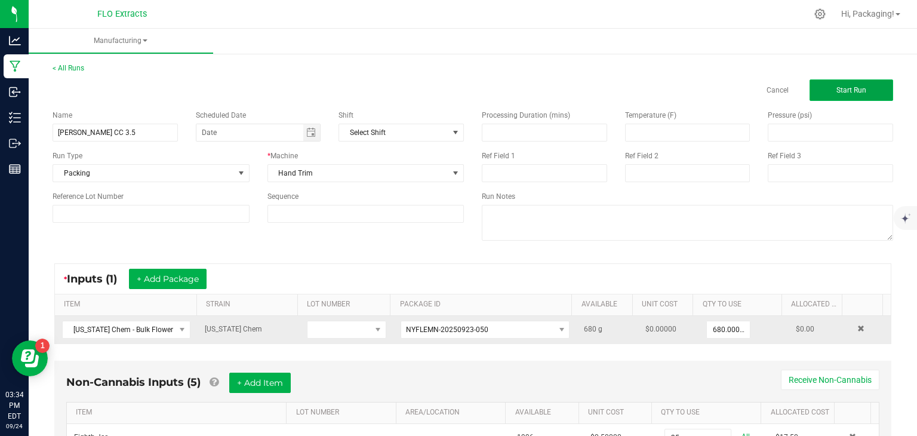
click at [858, 86] on button "Start Run" at bounding box center [852, 89] width 84 height 21
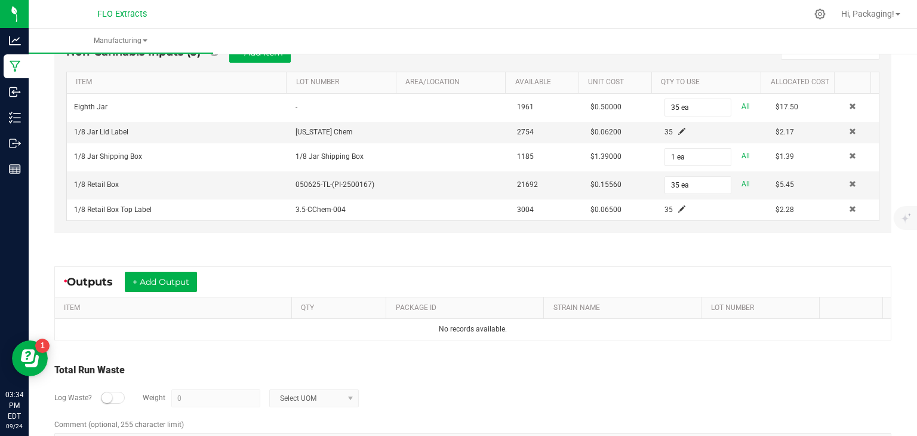
scroll to position [366, 0]
click at [172, 280] on button "+ Add Output" at bounding box center [161, 281] width 72 height 20
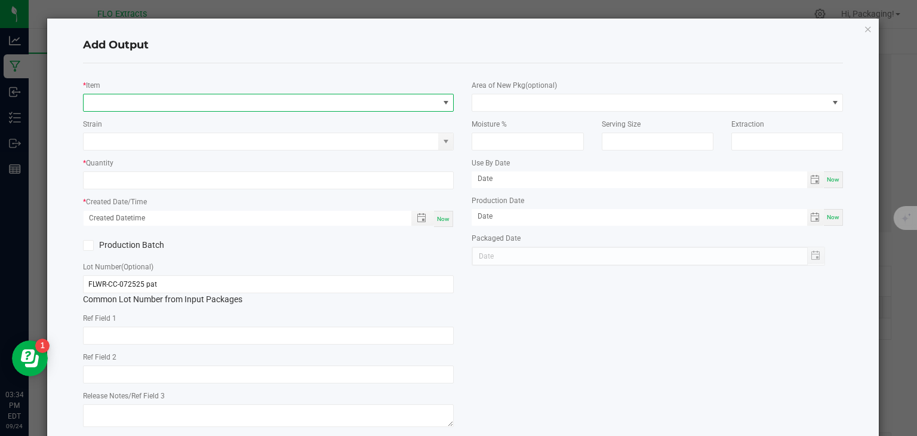
click at [441, 105] on span "NO DATA FOUND" at bounding box center [446, 103] width 10 height 10
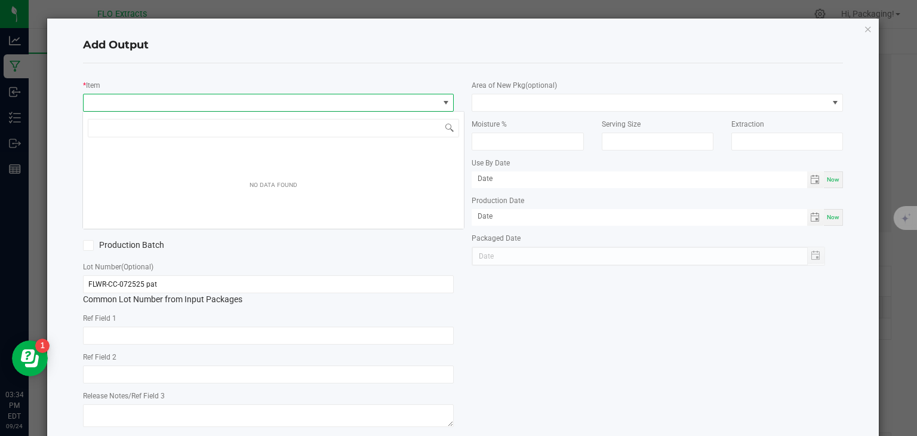
scroll to position [17, 367]
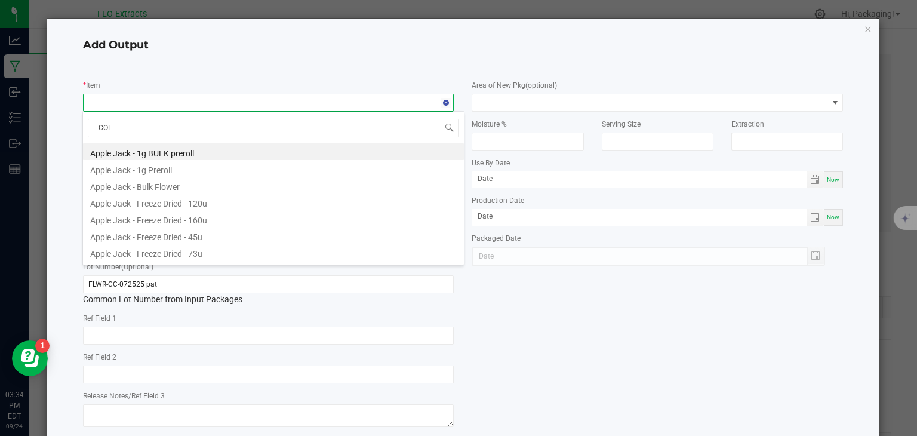
type input "COLO"
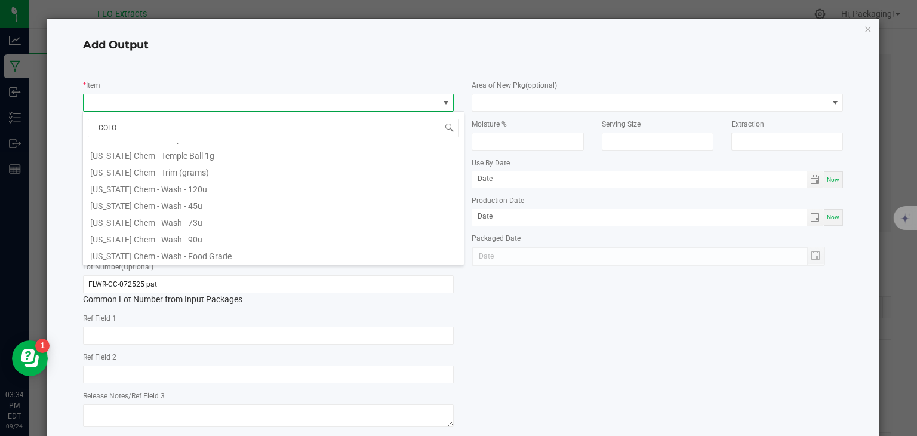
scroll to position [248, 0]
click at [157, 238] on li "[US_STATE] Chem 3.5g" at bounding box center [273, 237] width 381 height 17
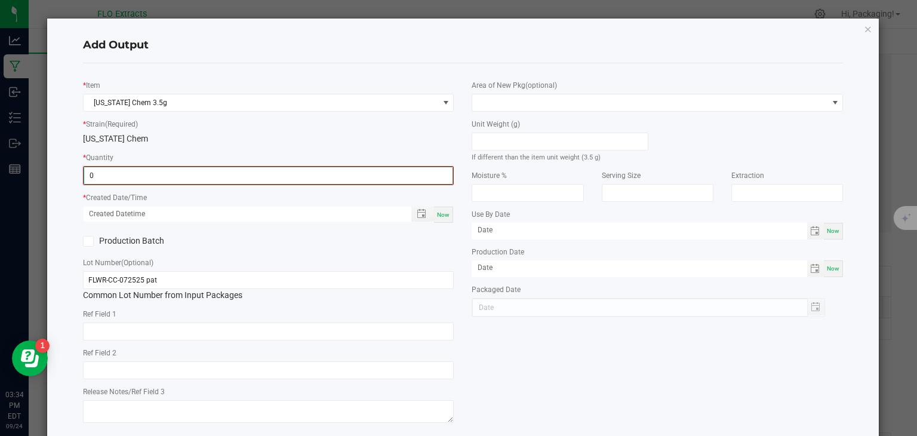
click at [188, 173] on input "0" at bounding box center [268, 175] width 369 height 17
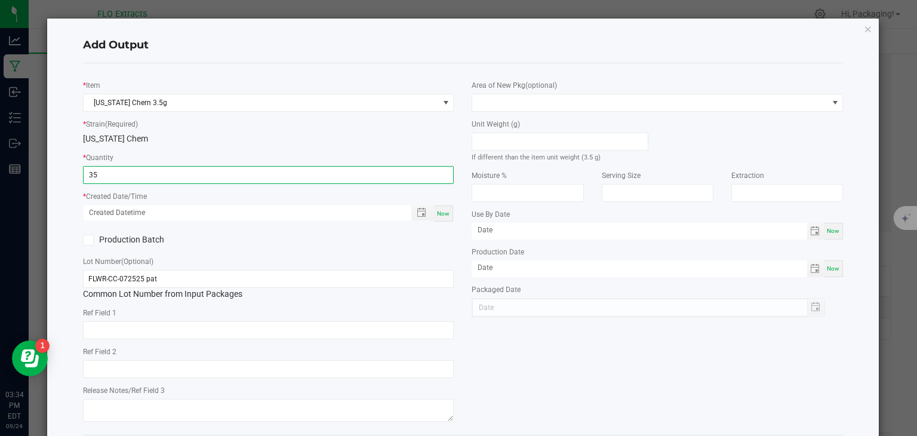
type input "35 ea"
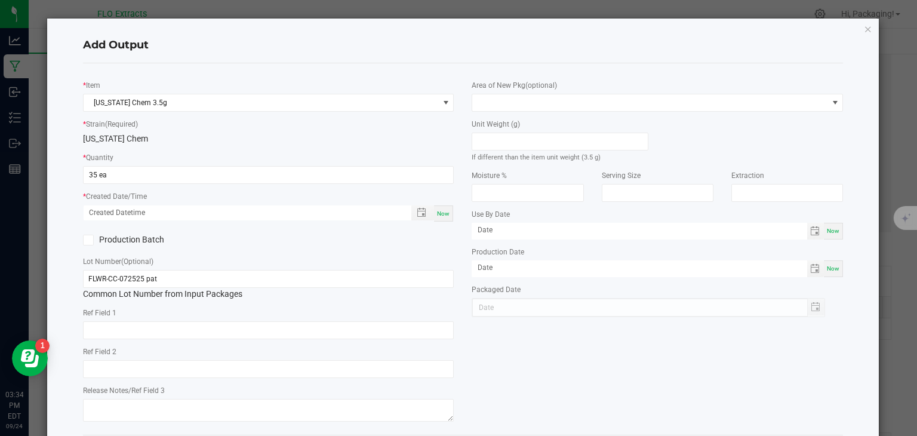
click at [439, 217] on span "Now" at bounding box center [443, 213] width 13 height 7
type input "[DATE] 3:34 PM"
type input "[DATE]"
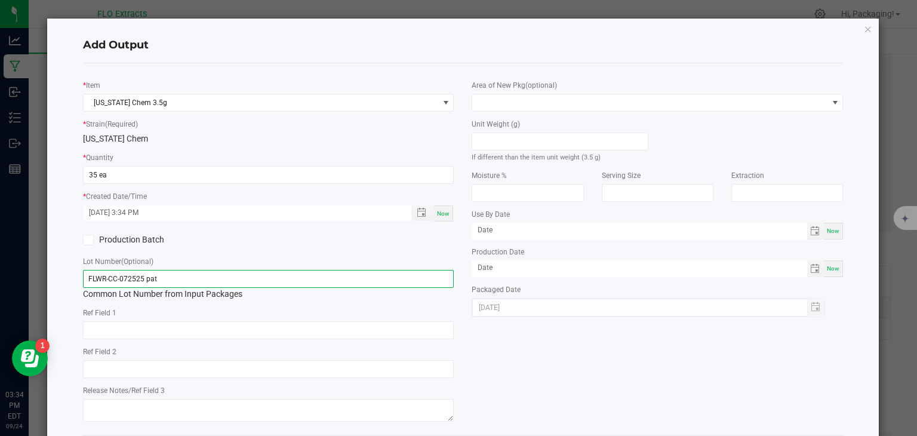
drag, startPoint x: 175, startPoint y: 280, endPoint x: 0, endPoint y: 287, distance: 175.1
click at [0, 287] on ngb-modal-window "Add Output * Item [US_STATE] Chem 3.5g * Strain (Required) [US_STATE] Chem * Qu…" at bounding box center [463, 218] width 926 height 436
type input "3.5-CC-005"
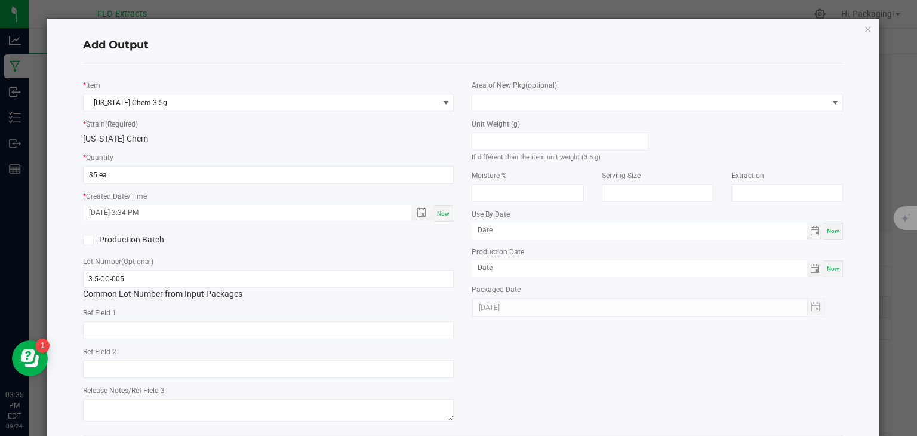
click at [501, 368] on div "* Item [US_STATE] Chem 3.5g * Strain (Required) [US_STATE] Chem * Quantity 35 e…" at bounding box center [463, 249] width 779 height 352
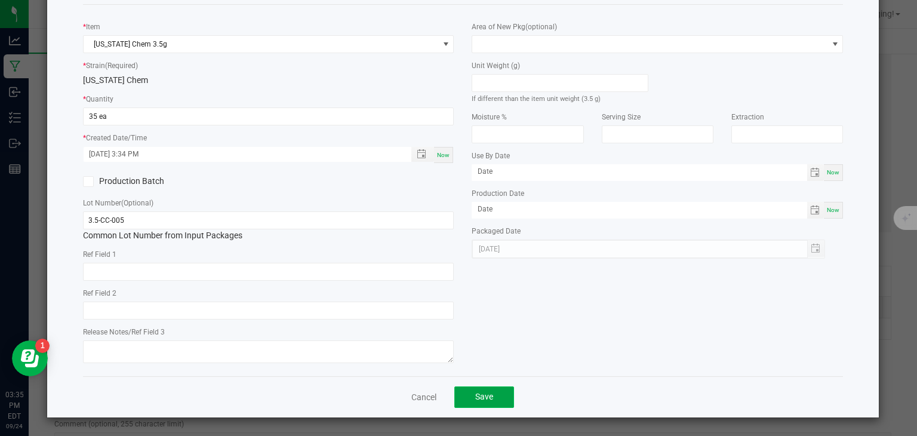
click at [491, 389] on button "Save" at bounding box center [484, 396] width 60 height 21
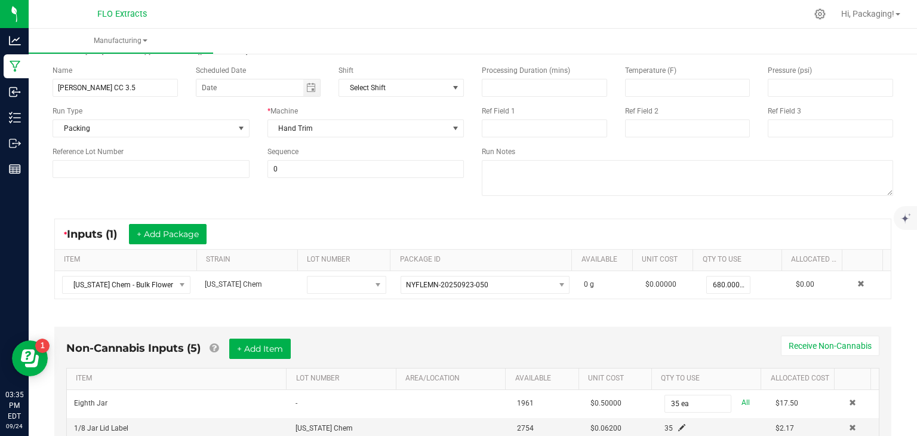
scroll to position [0, 0]
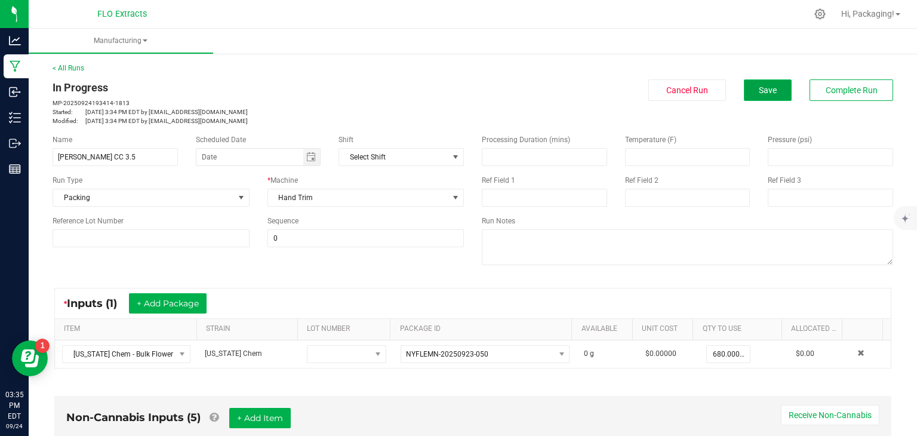
click at [763, 94] on span "Save" at bounding box center [768, 90] width 18 height 10
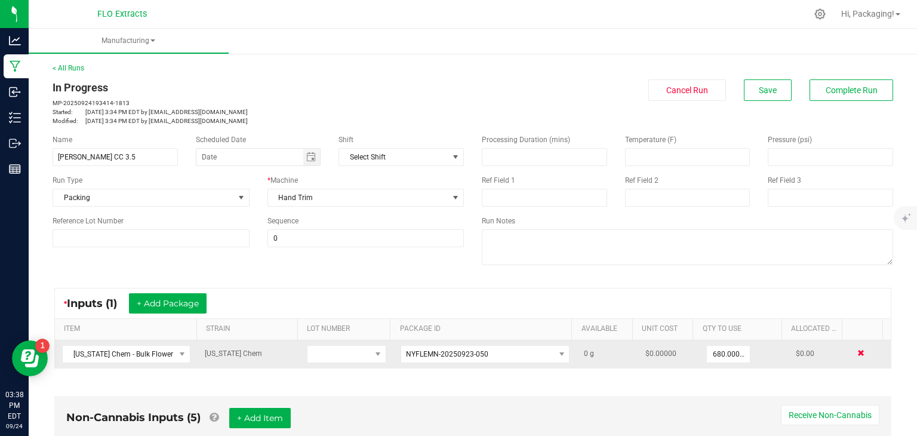
click at [857, 354] on span at bounding box center [860, 352] width 7 height 7
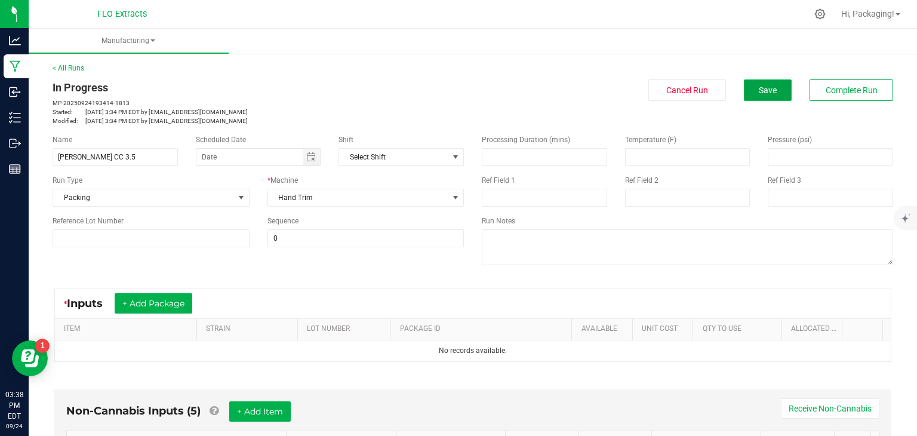
click at [761, 91] on span "Save" at bounding box center [768, 90] width 18 height 10
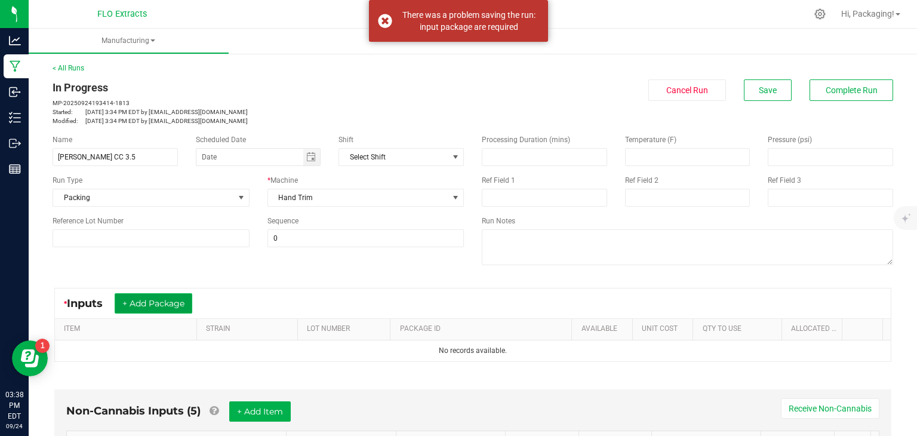
click at [161, 306] on button "+ Add Package" at bounding box center [154, 303] width 78 height 20
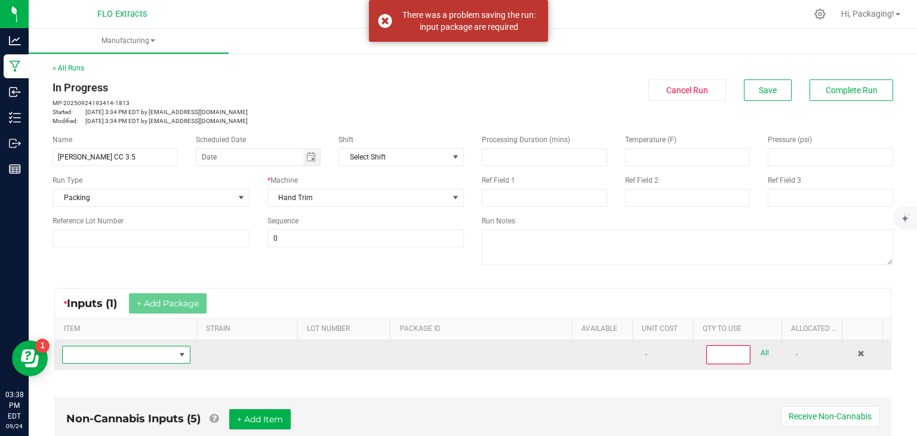
click at [182, 359] on span "NO DATA FOUND" at bounding box center [182, 354] width 15 height 17
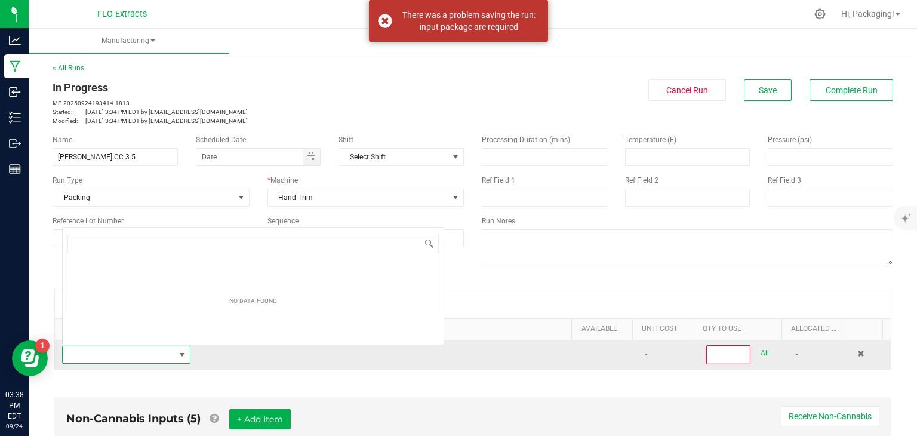
scroll to position [17, 124]
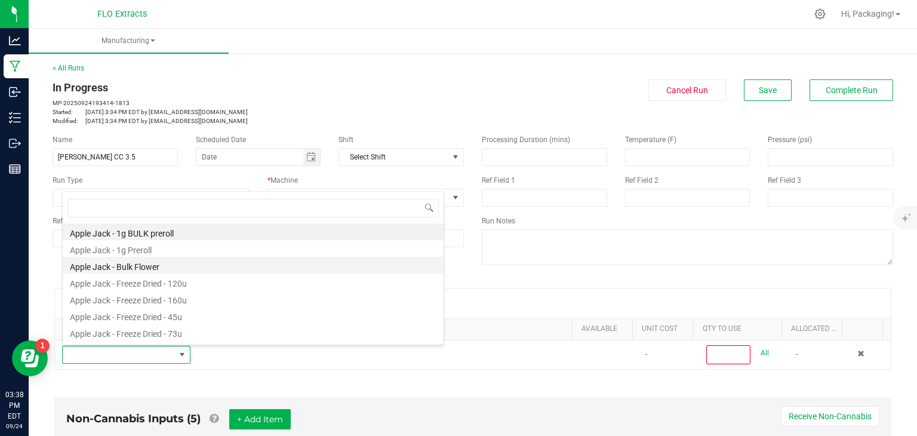
click at [148, 261] on li "Apple Jack - Bulk Flower" at bounding box center [253, 265] width 381 height 17
type input "0"
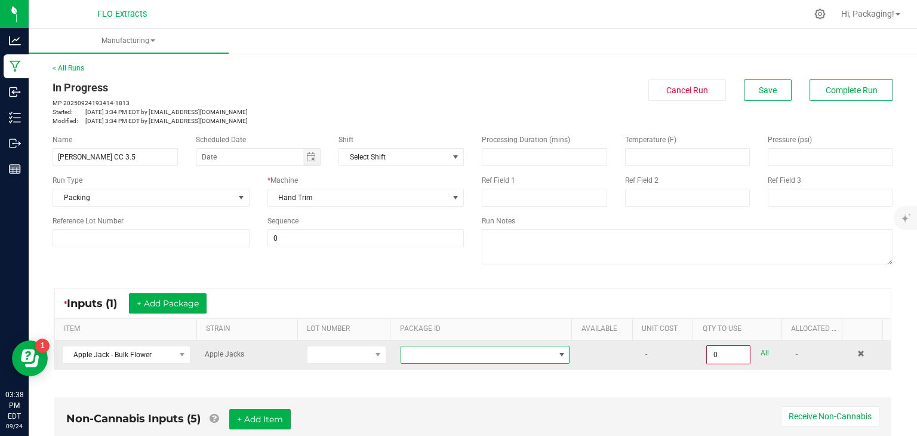
click at [556, 361] on span "NO DATA FOUND" at bounding box center [561, 354] width 15 height 17
click at [175, 348] on span at bounding box center [182, 354] width 15 height 17
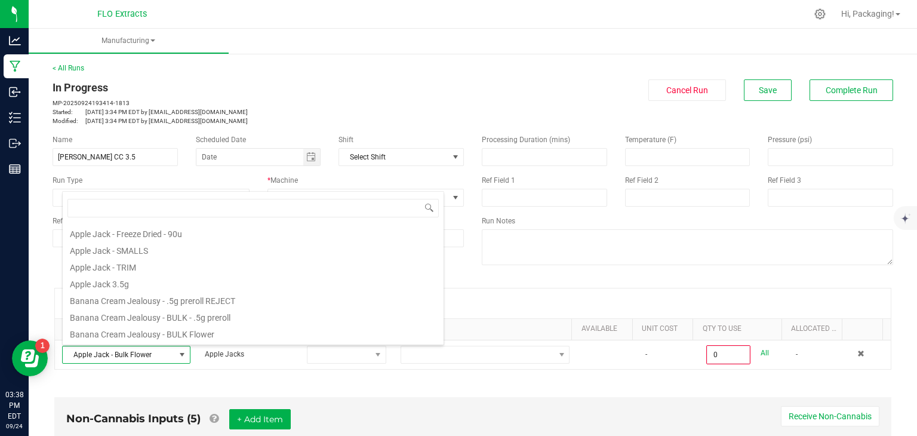
scroll to position [134, 0]
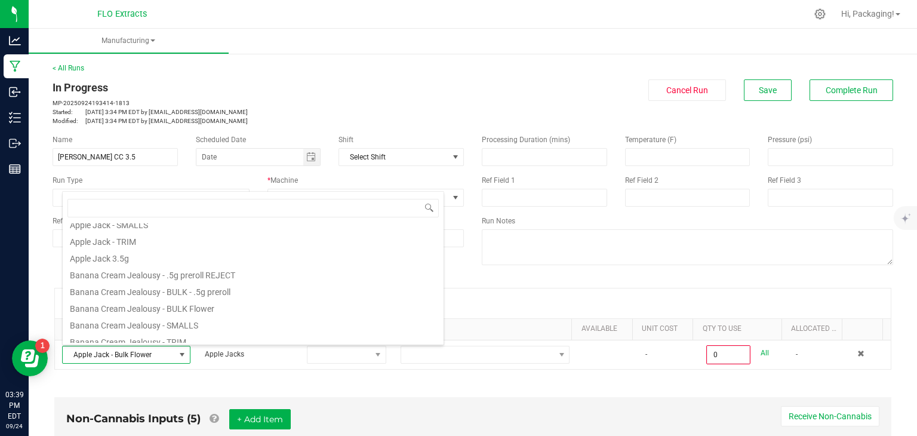
scroll to position [158, 0]
click at [188, 313] on li "Banana Cream Jealousy - BULK Flower" at bounding box center [253, 308] width 381 height 17
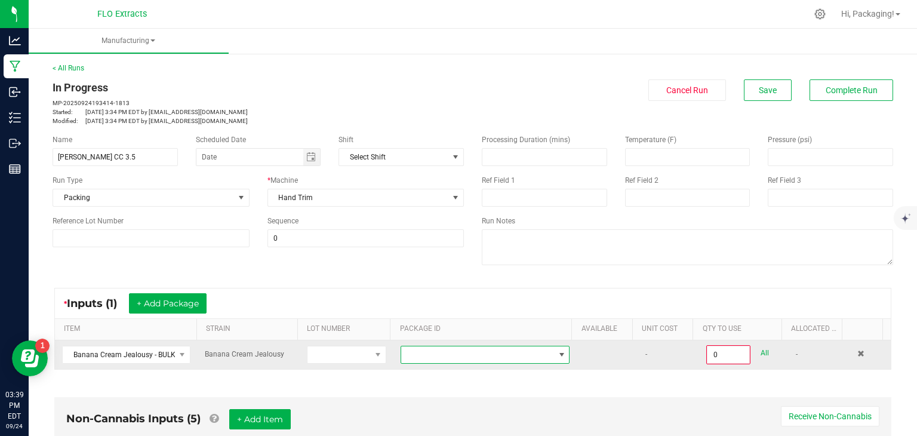
click at [557, 350] on span "NO DATA FOUND" at bounding box center [562, 355] width 10 height 10
click at [180, 353] on span at bounding box center [182, 355] width 10 height 10
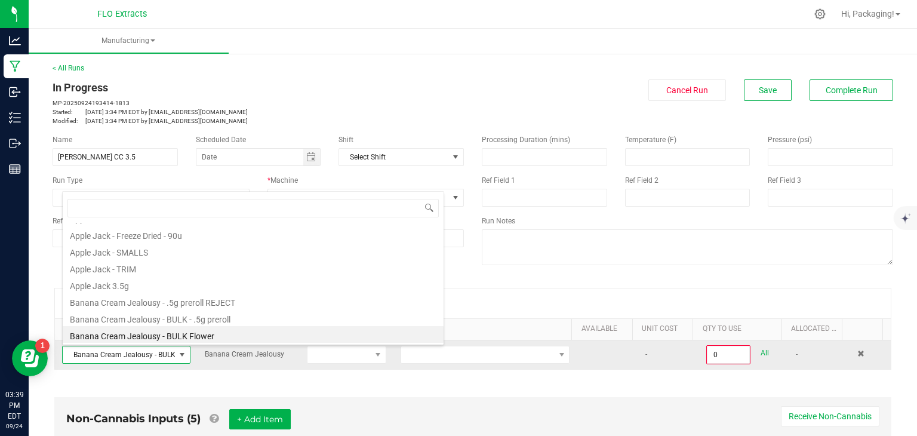
scroll to position [17, 124]
type input "COL"
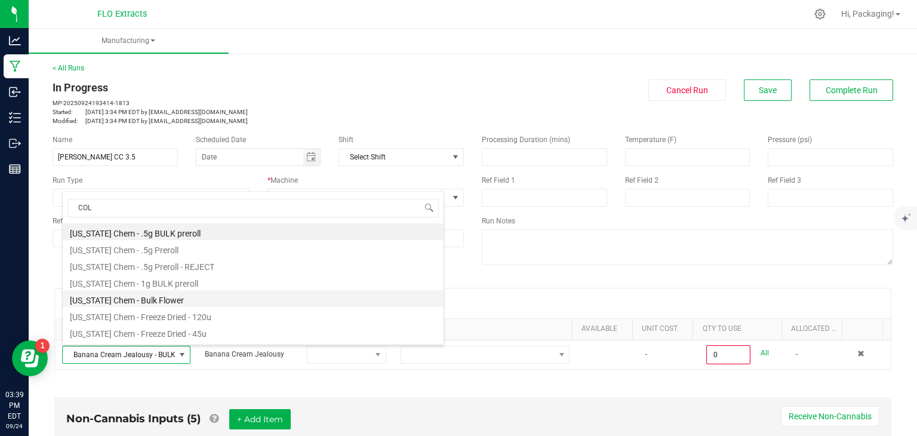
click at [122, 300] on li "[US_STATE] Chem - Bulk Flower" at bounding box center [253, 298] width 381 height 17
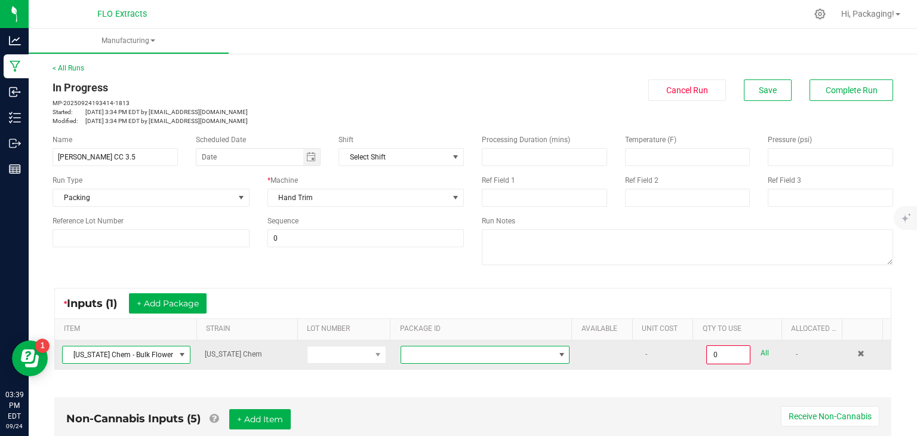
click at [557, 350] on span at bounding box center [562, 355] width 10 height 10
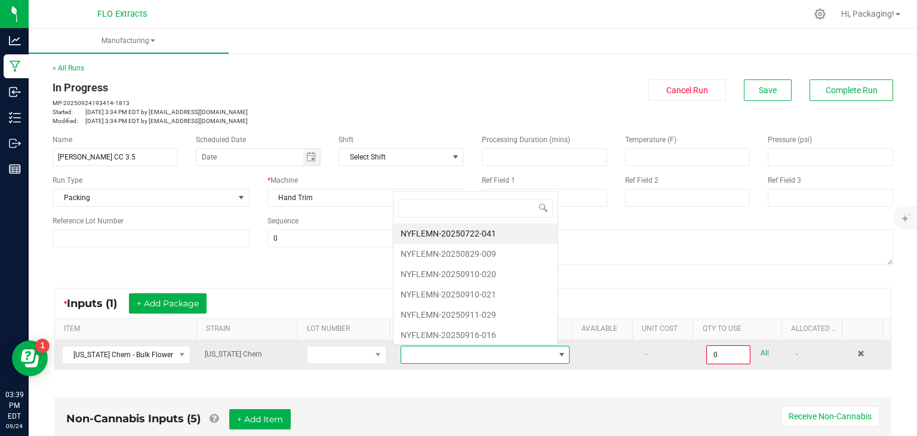
scroll to position [17, 162]
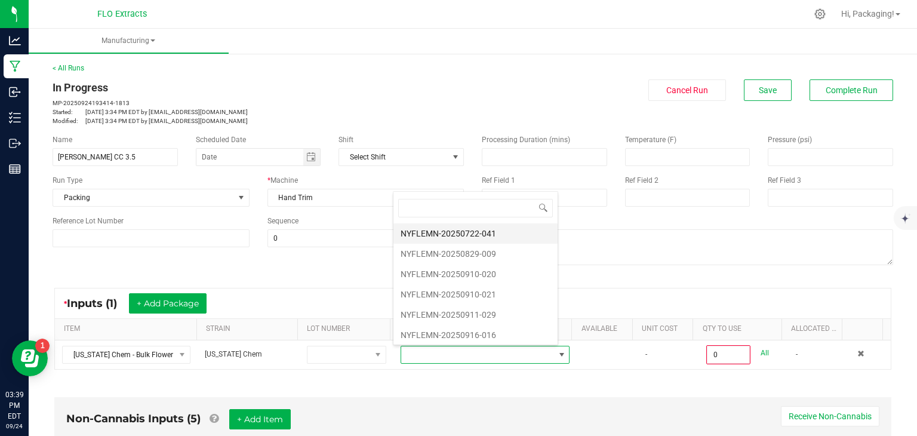
click at [472, 232] on li "NYFLEMN-20250722-041" at bounding box center [475, 233] width 164 height 20
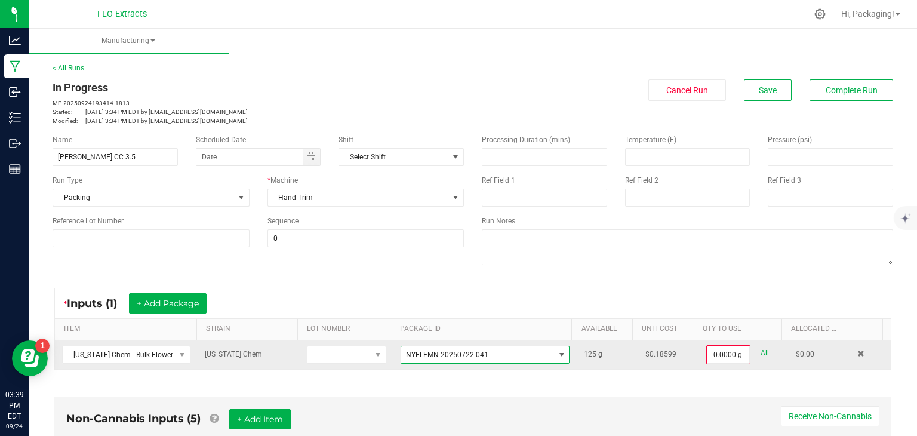
click at [761, 352] on link "All" at bounding box center [765, 353] width 8 height 16
type input "125.0000 g"
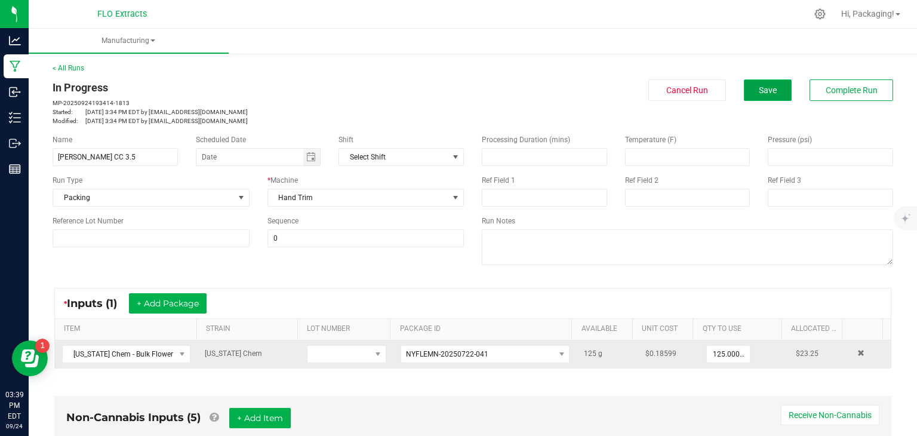
click at [756, 96] on button "Save" at bounding box center [768, 89] width 48 height 21
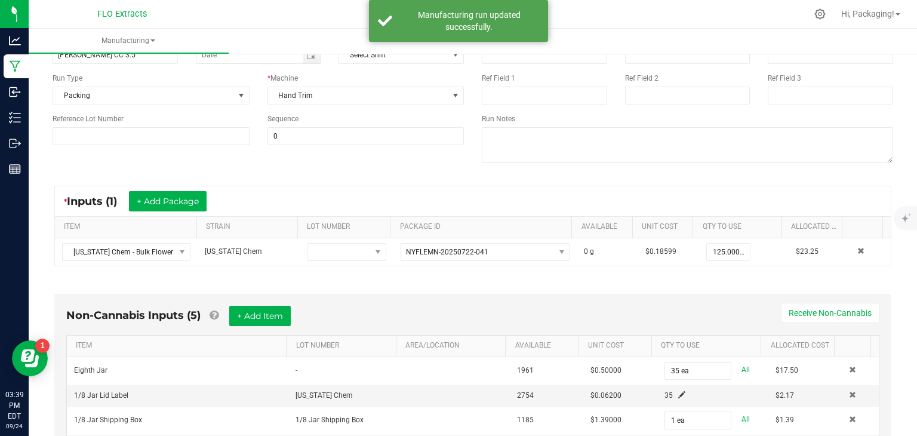
scroll to position [47, 0]
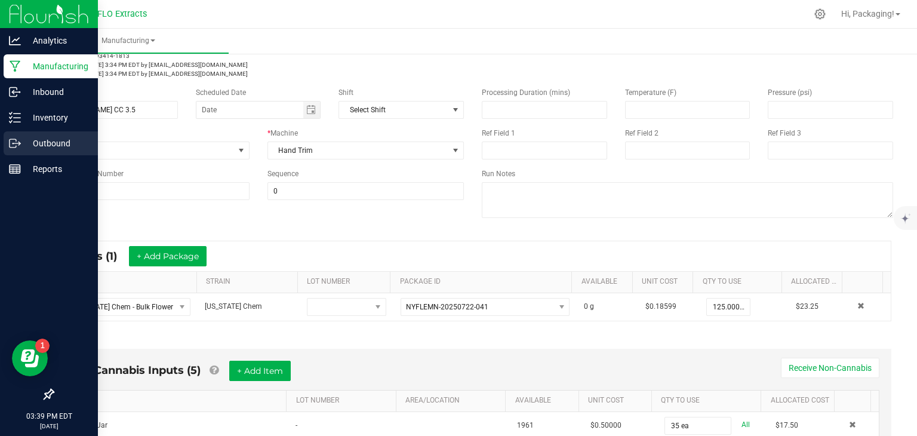
click at [52, 145] on p "Outbound" at bounding box center [57, 143] width 72 height 14
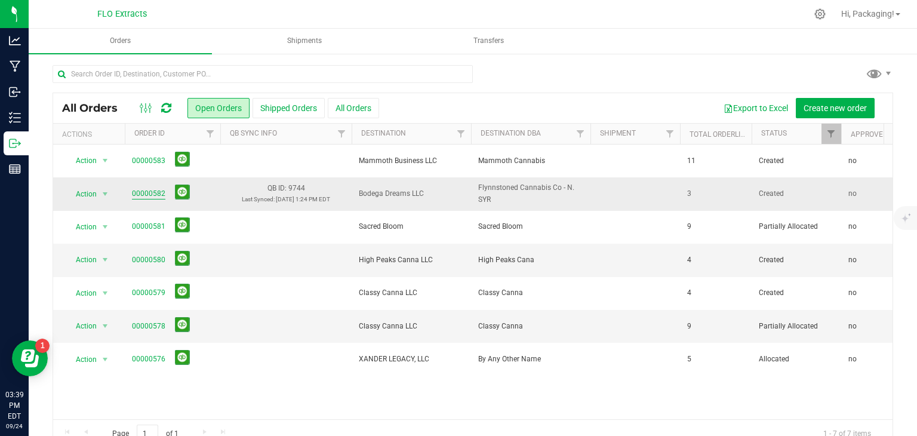
click at [147, 188] on link "00000582" at bounding box center [148, 193] width 33 height 11
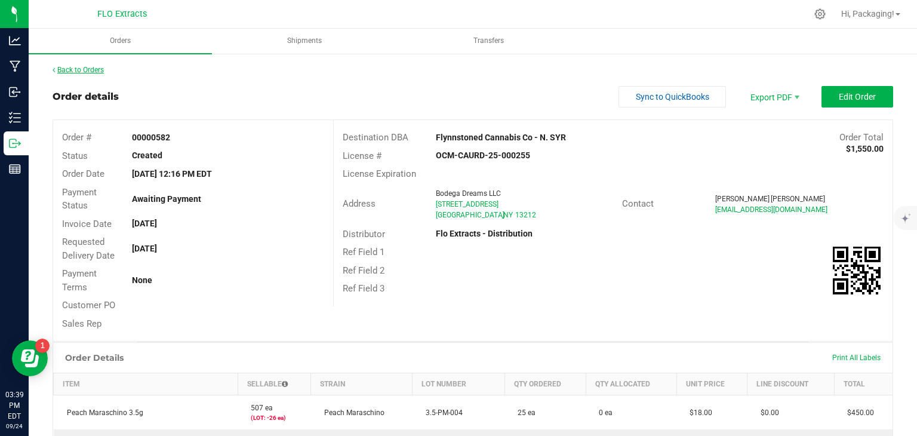
click at [86, 71] on link "Back to Orders" at bounding box center [78, 70] width 51 height 8
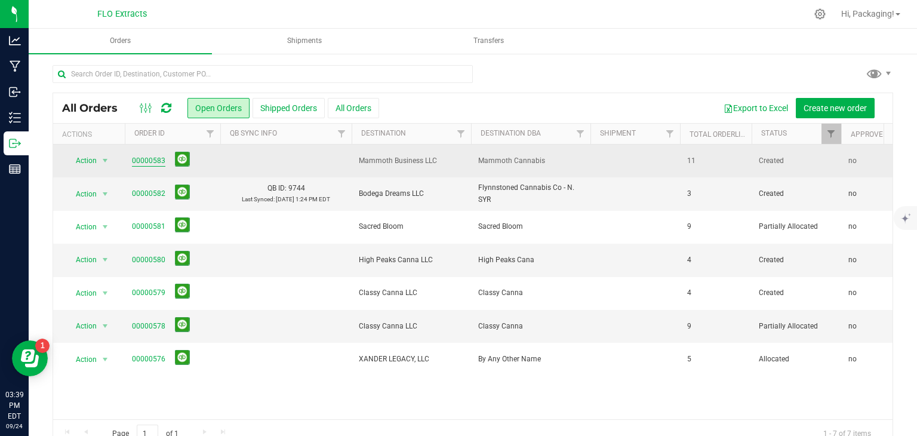
click at [137, 163] on link "00000583" at bounding box center [148, 160] width 33 height 11
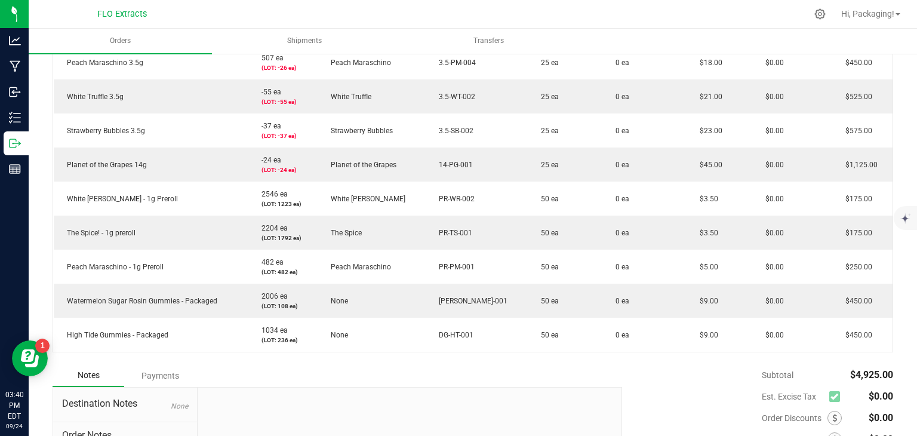
scroll to position [418, 0]
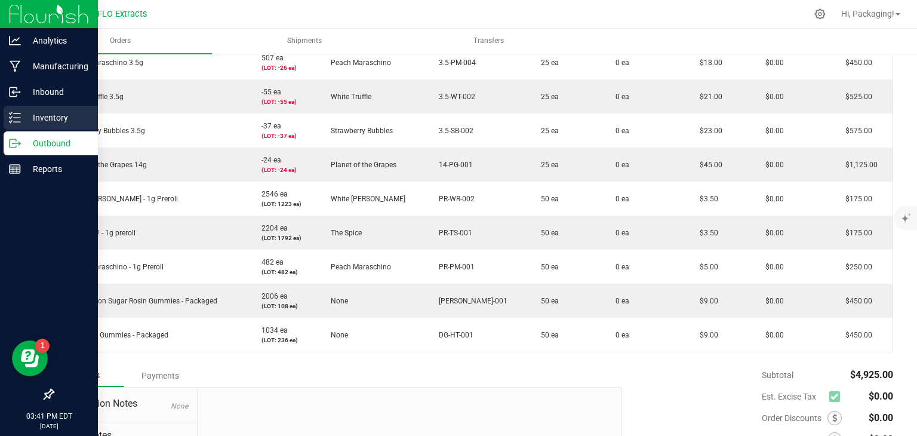
click at [44, 115] on p "Inventory" at bounding box center [57, 117] width 72 height 14
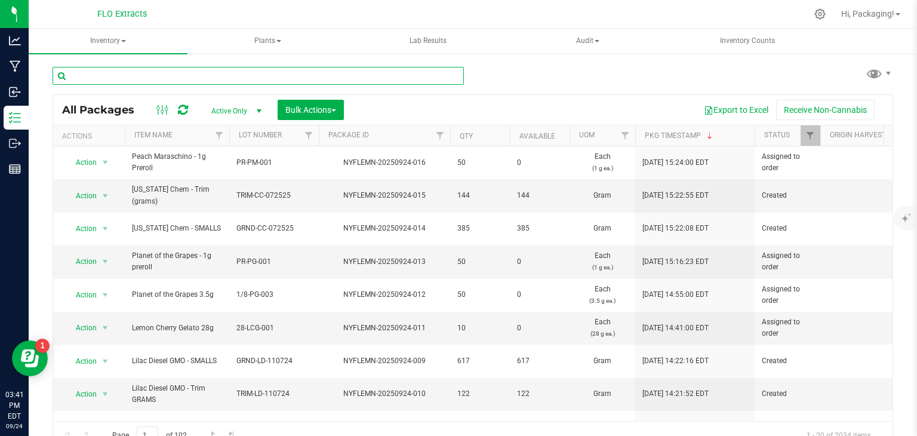
click at [167, 72] on input "text" at bounding box center [258, 76] width 411 height 18
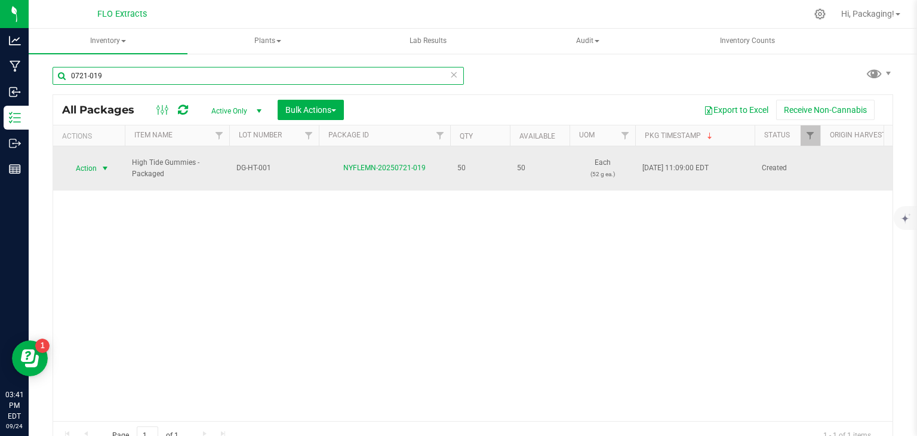
type input "0721-019"
click at [81, 162] on span "Action" at bounding box center [81, 168] width 32 height 17
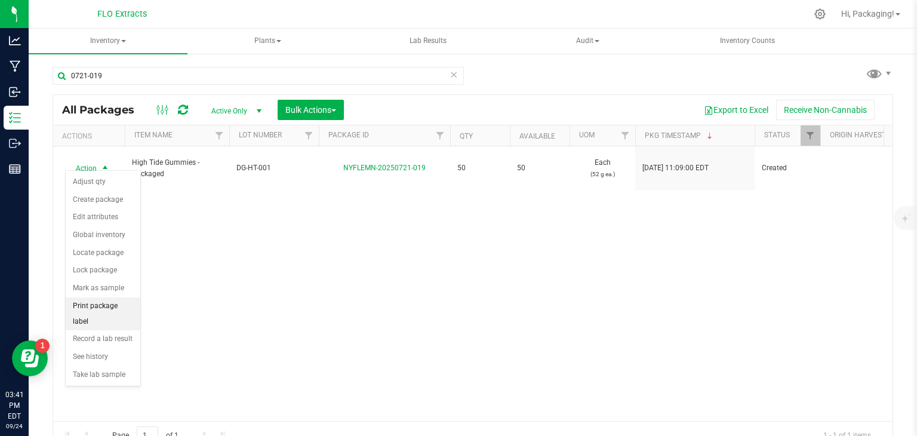
click at [122, 301] on li "Print package label" at bounding box center [103, 313] width 75 height 33
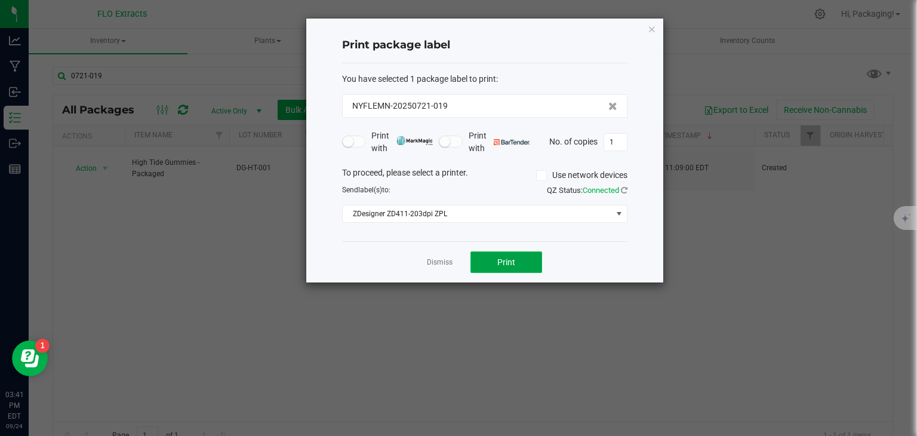
click at [490, 265] on button "Print" at bounding box center [506, 261] width 72 height 21
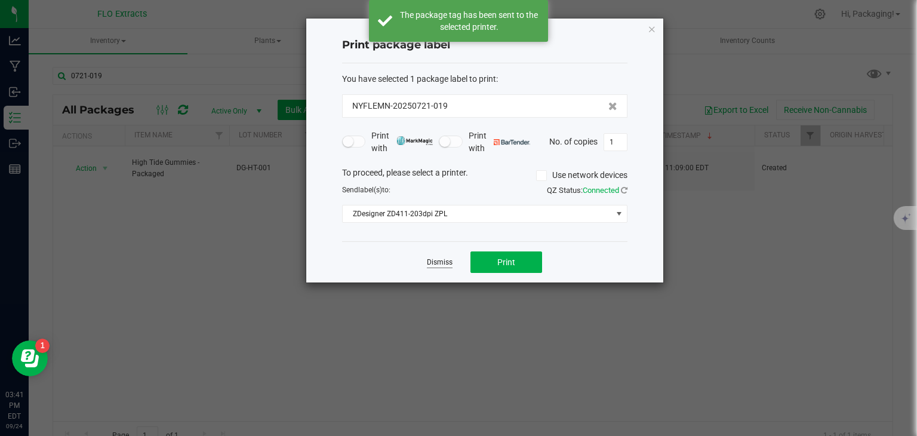
click at [446, 263] on link "Dismiss" at bounding box center [440, 262] width 26 height 10
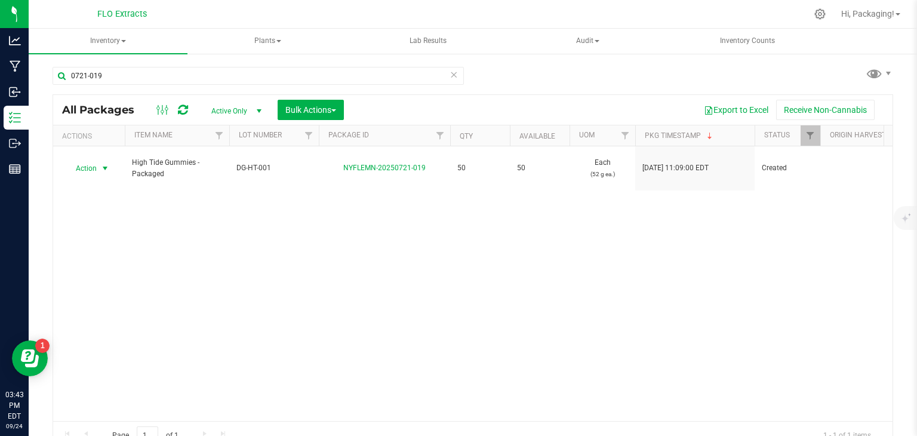
click at [450, 77] on icon at bounding box center [454, 74] width 8 height 14
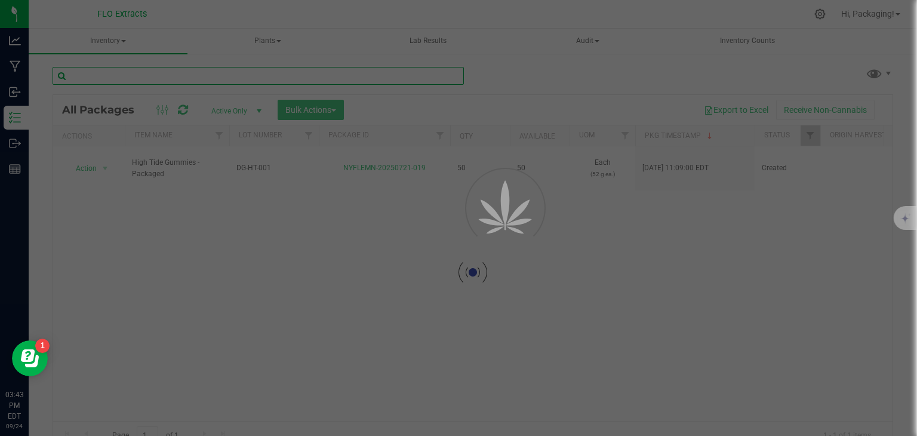
click at [158, 72] on input "text" at bounding box center [258, 76] width 411 height 18
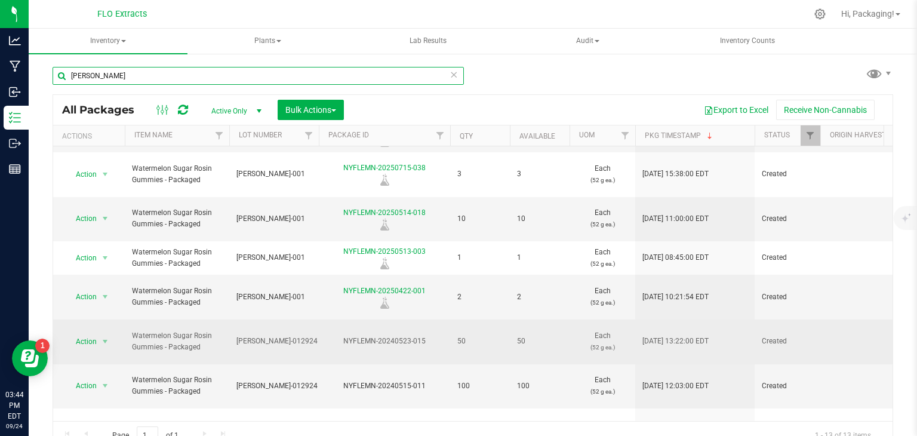
scroll to position [177, 0]
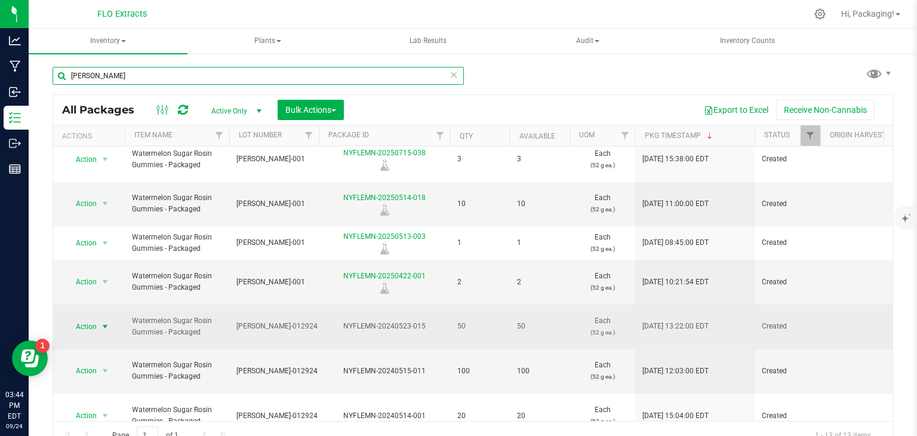
type input "RG-WS"
click at [90, 318] on span "Action" at bounding box center [81, 326] width 32 height 17
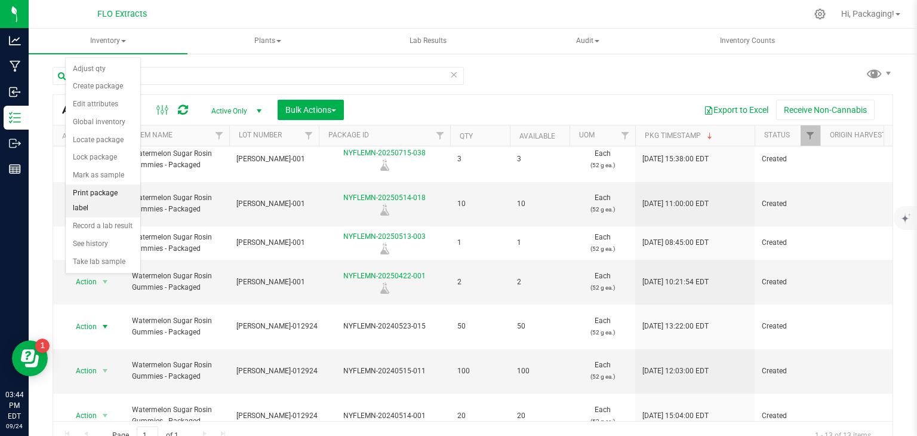
click at [122, 192] on li "Print package label" at bounding box center [103, 200] width 75 height 33
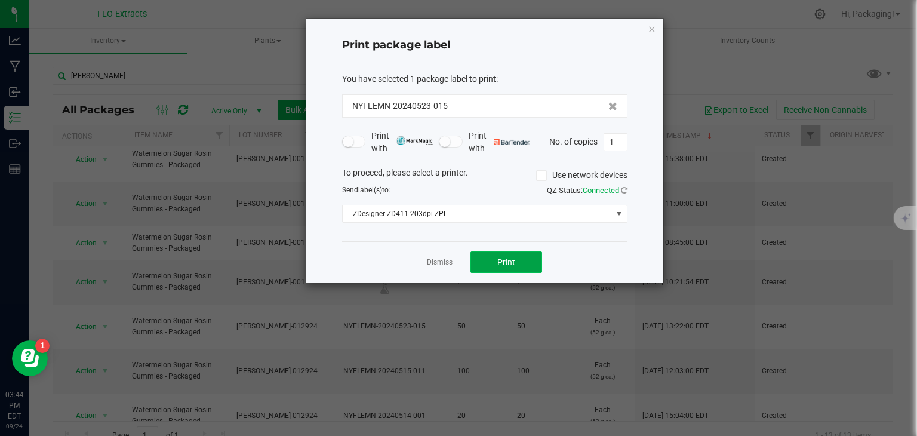
click at [491, 261] on button "Print" at bounding box center [506, 261] width 72 height 21
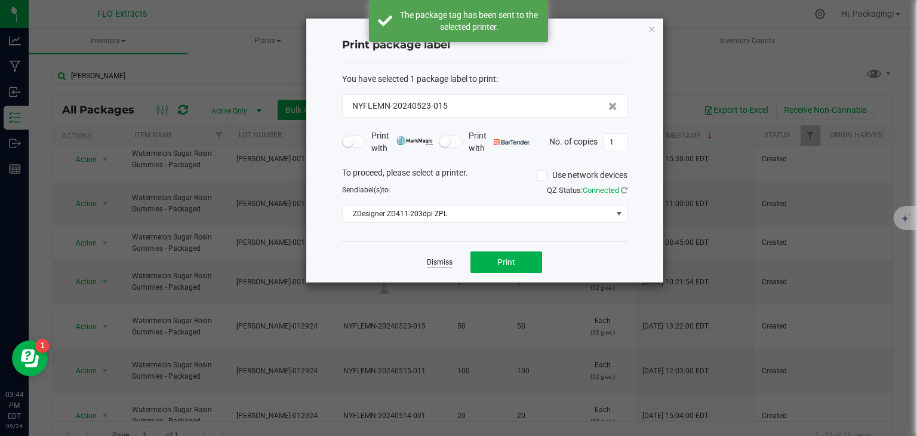
click at [440, 263] on link "Dismiss" at bounding box center [440, 262] width 26 height 10
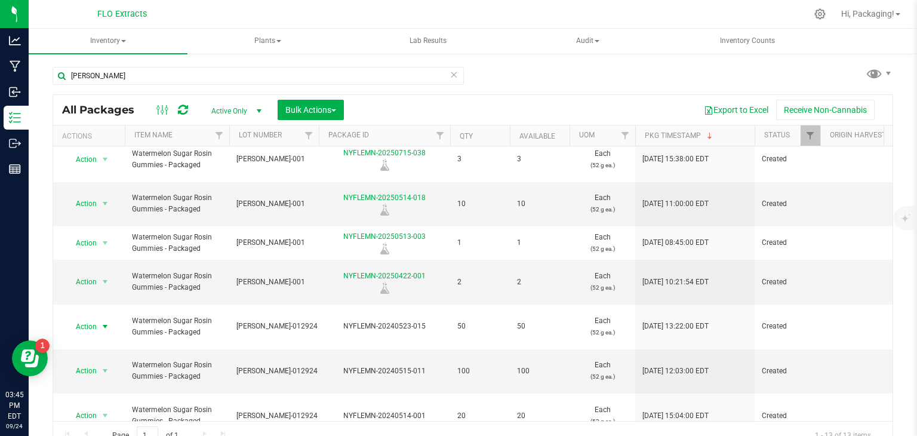
click at [450, 77] on icon at bounding box center [454, 74] width 8 height 14
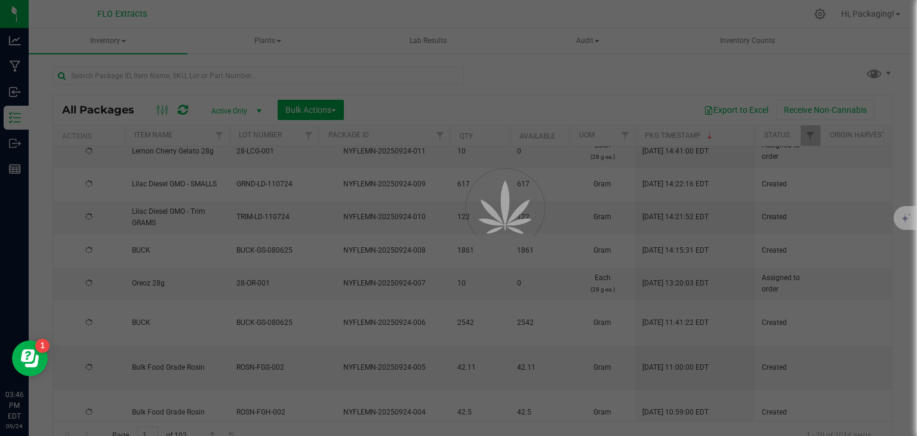
click at [248, 75] on div at bounding box center [458, 218] width 917 height 436
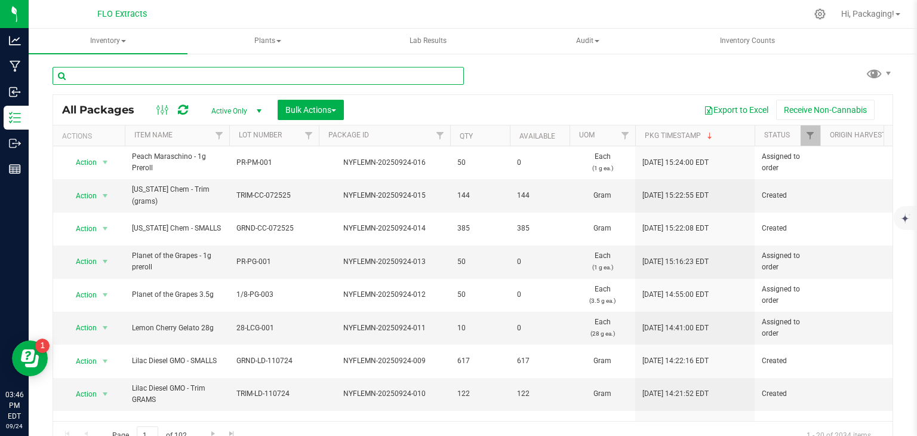
click at [248, 75] on input "text" at bounding box center [258, 76] width 411 height 18
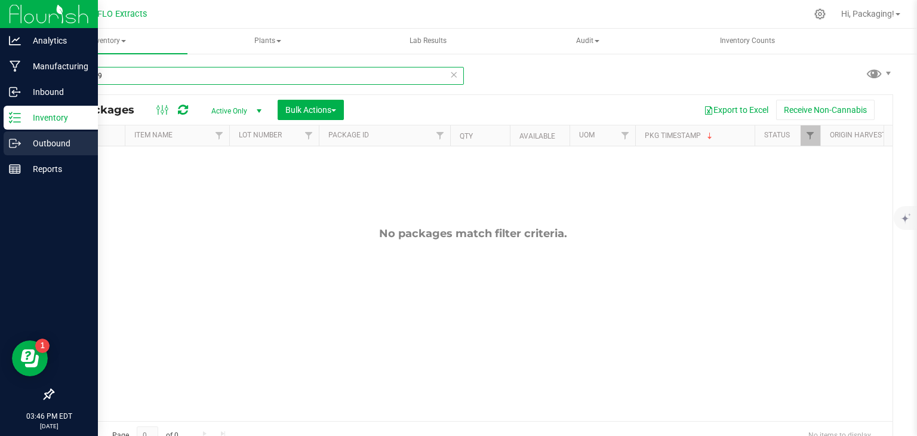
type input "0822-029"
click at [40, 144] on p "Outbound" at bounding box center [57, 143] width 72 height 14
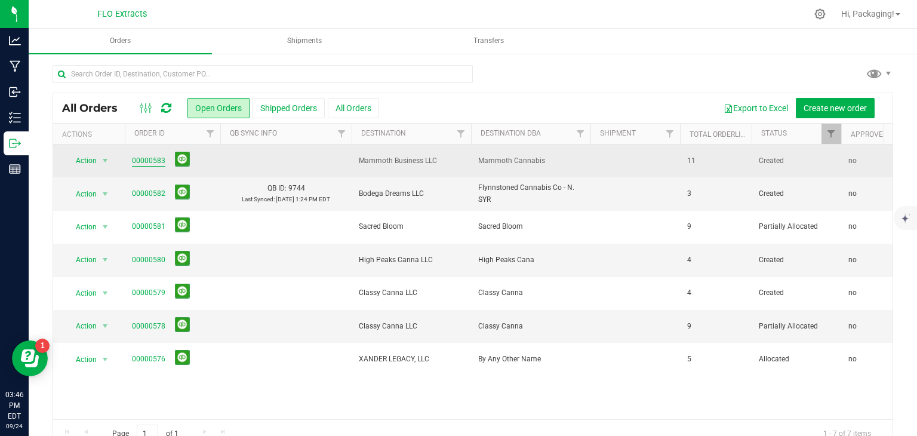
click at [148, 159] on link "00000583" at bounding box center [148, 160] width 33 height 11
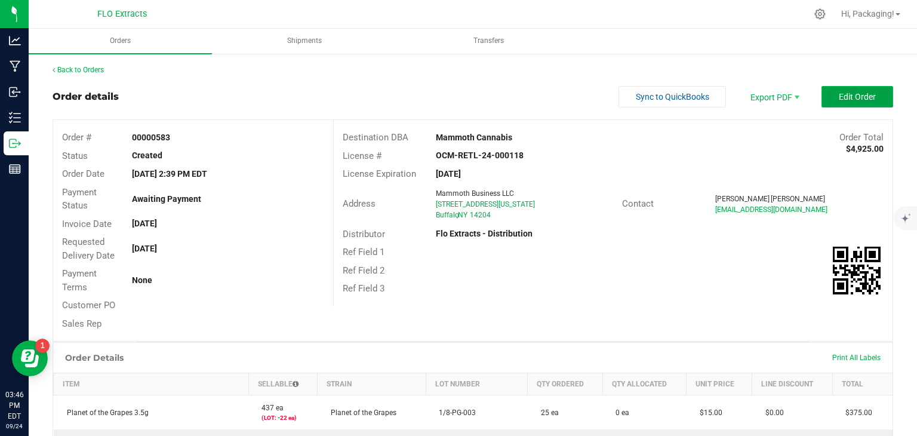
click at [839, 100] on span "Edit Order" at bounding box center [857, 97] width 37 height 10
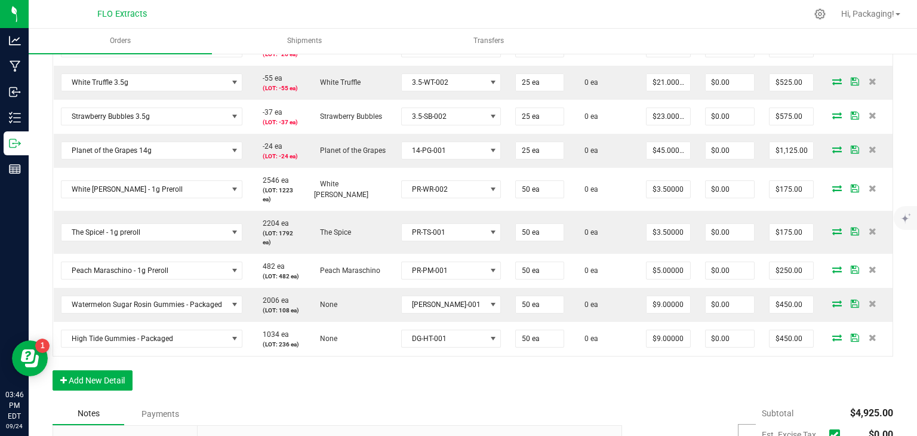
scroll to position [466, 0]
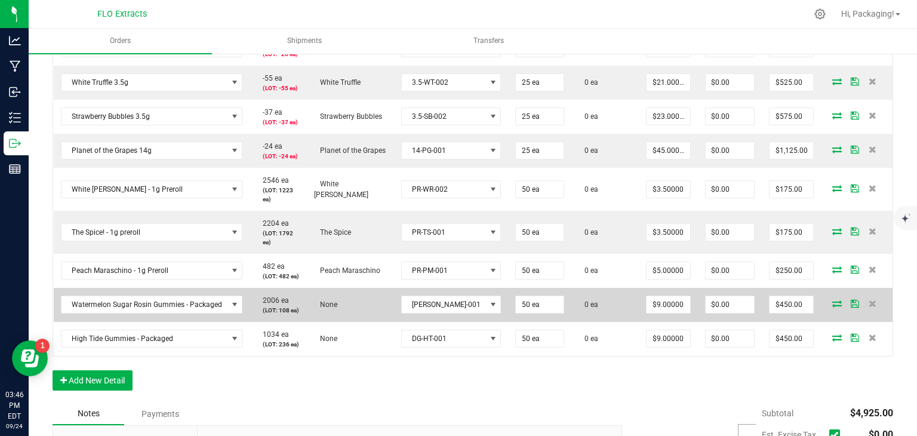
click at [846, 302] on span at bounding box center [855, 303] width 18 height 7
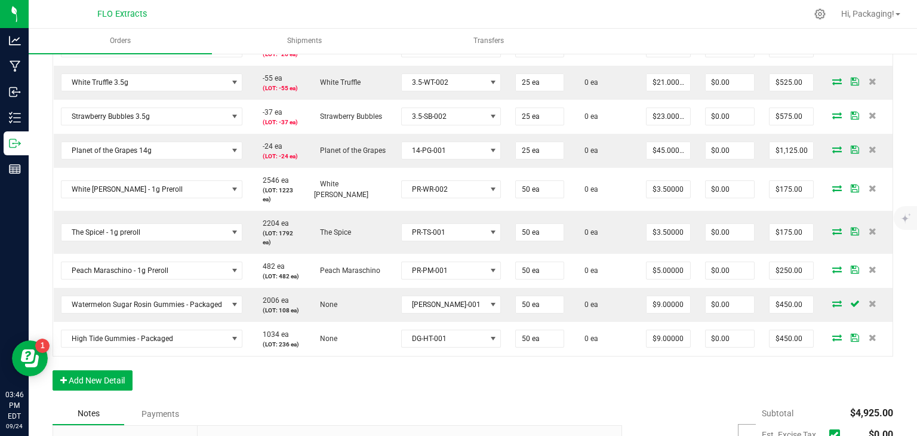
click at [832, 306] on icon at bounding box center [837, 303] width 10 height 7
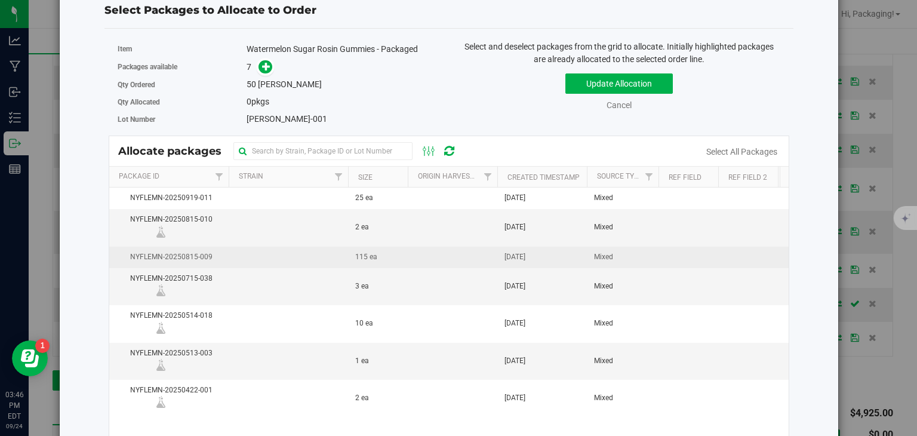
scroll to position [103, 0]
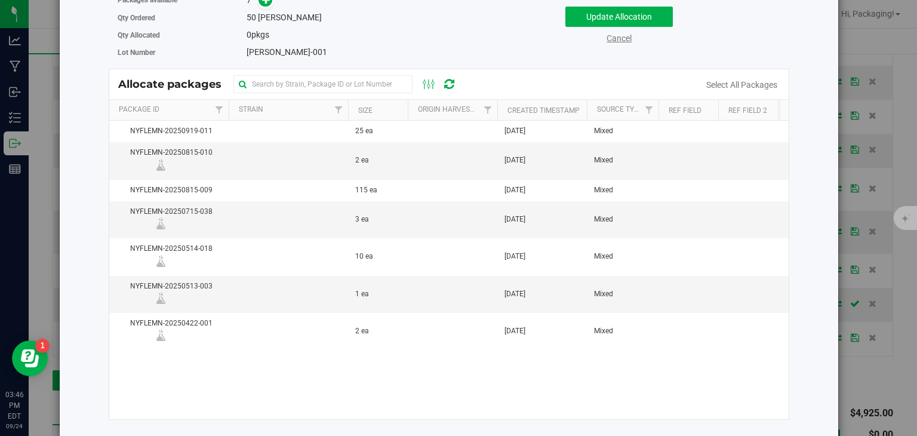
click at [616, 39] on link "Cancel" at bounding box center [619, 38] width 25 height 10
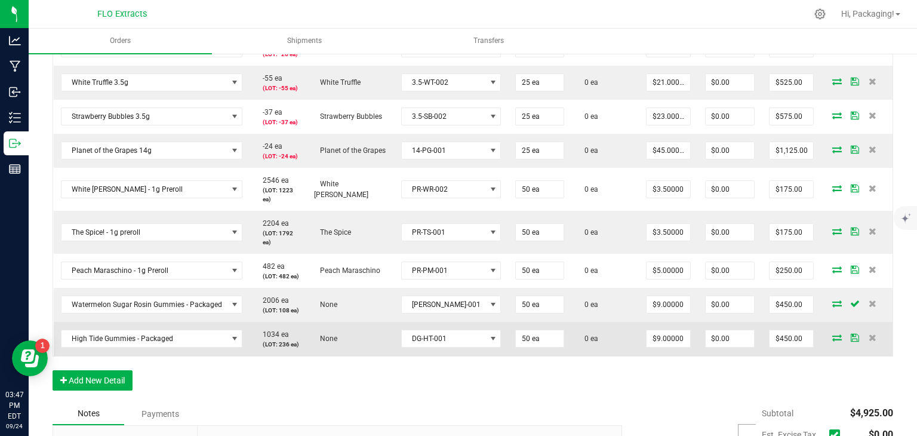
click at [832, 337] on icon at bounding box center [837, 337] width 10 height 7
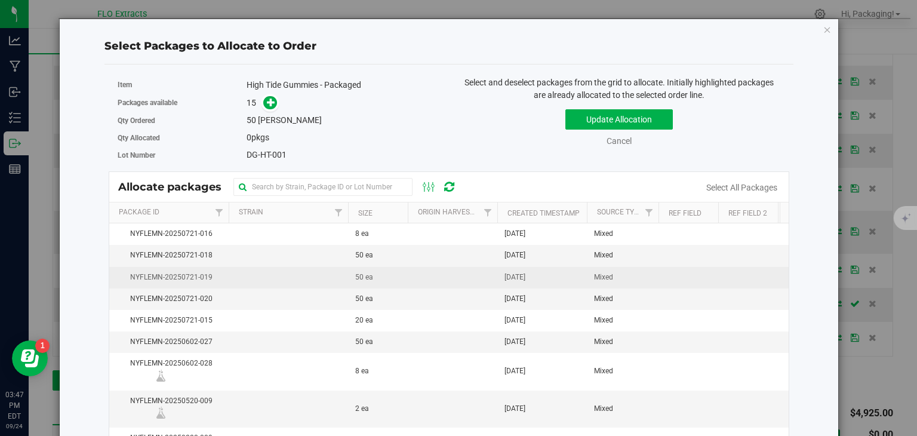
click at [371, 279] on span "50 ea" at bounding box center [364, 277] width 18 height 11
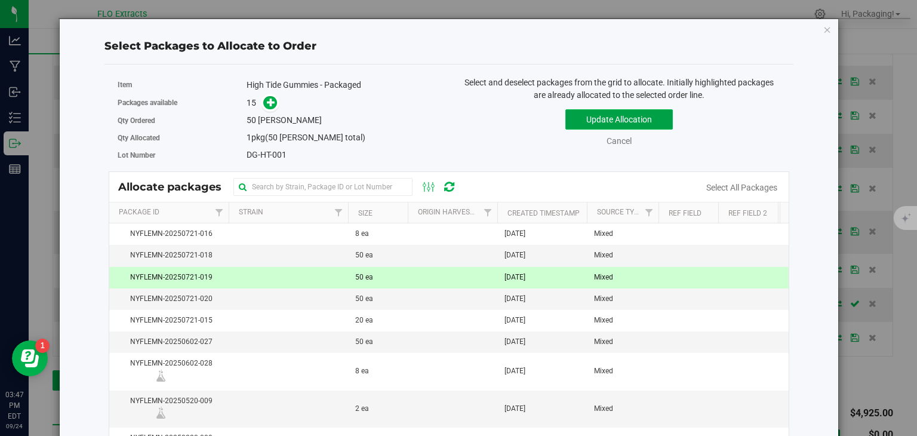
click at [616, 122] on button "Update Allocation" at bounding box center [618, 119] width 107 height 20
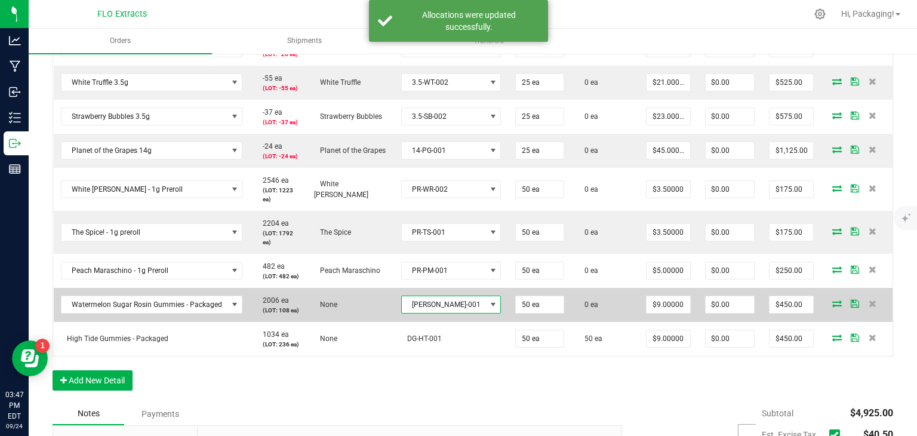
click at [488, 306] on span at bounding box center [493, 305] width 10 height 10
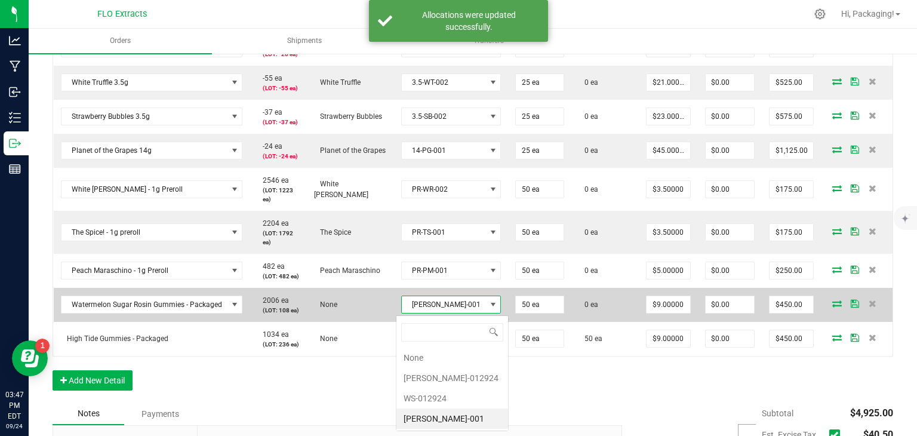
scroll to position [17, 67]
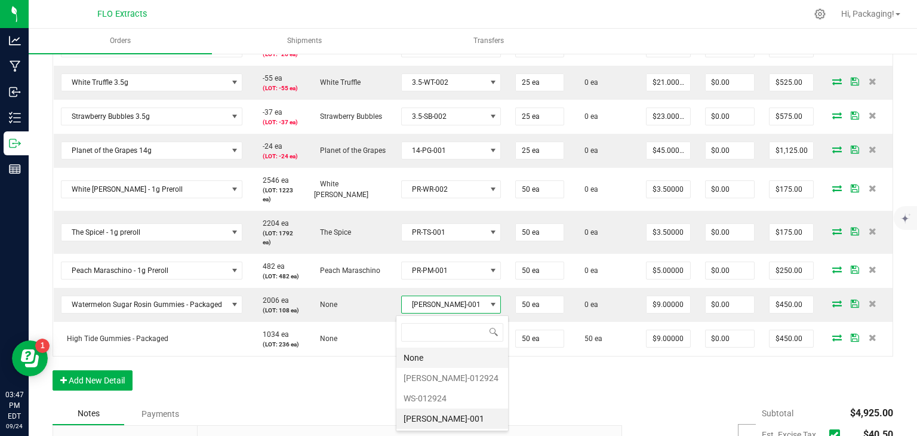
click at [419, 359] on li "None" at bounding box center [452, 357] width 112 height 20
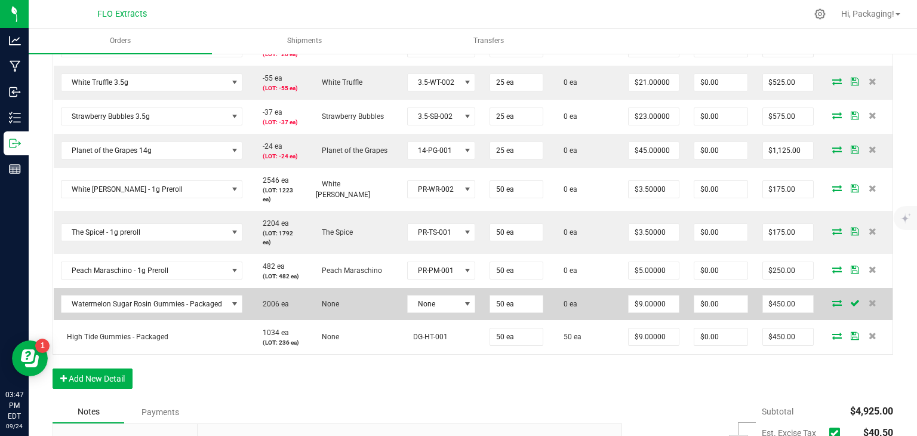
click at [832, 306] on icon at bounding box center [837, 302] width 10 height 7
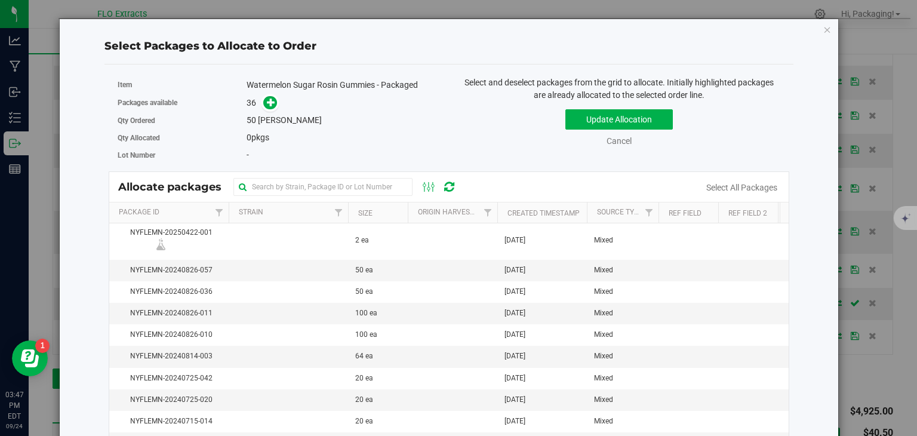
scroll to position [193, 0]
click at [614, 139] on link "Cancel" at bounding box center [619, 141] width 25 height 10
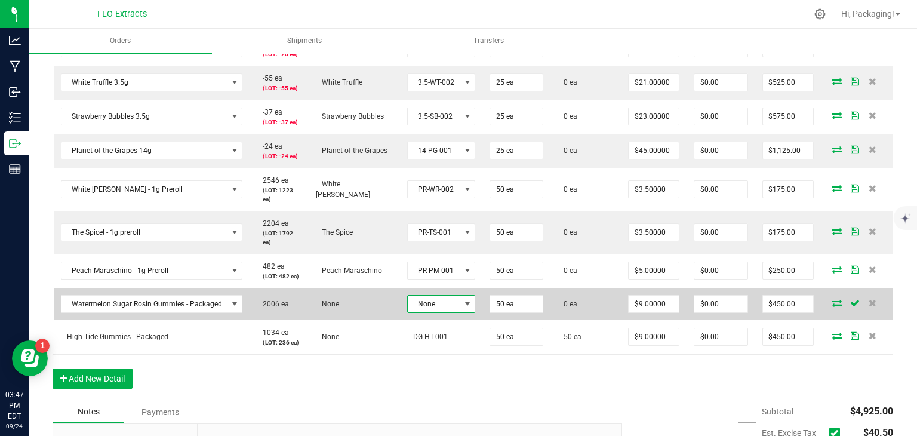
click at [463, 309] on span at bounding box center [468, 304] width 10 height 10
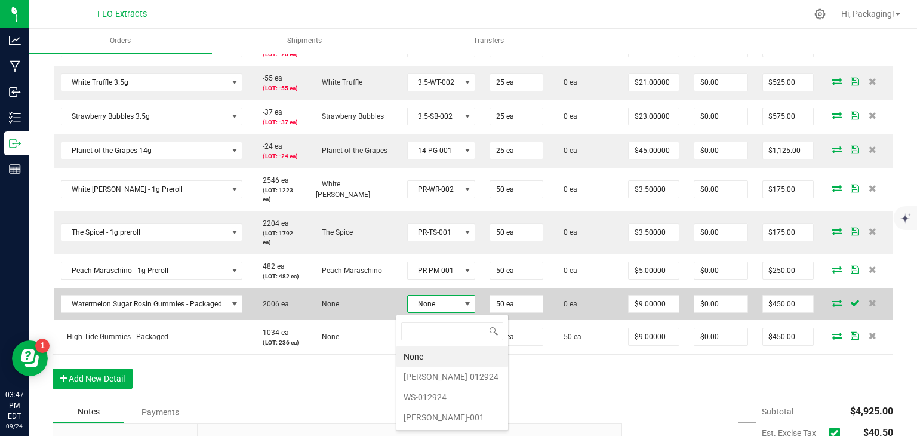
scroll to position [17, 67]
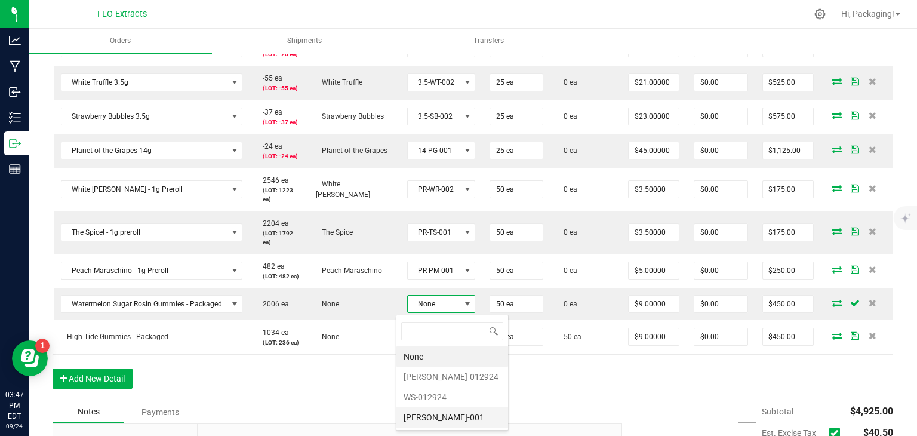
click at [448, 415] on li "[PERSON_NAME]-001" at bounding box center [452, 417] width 112 height 20
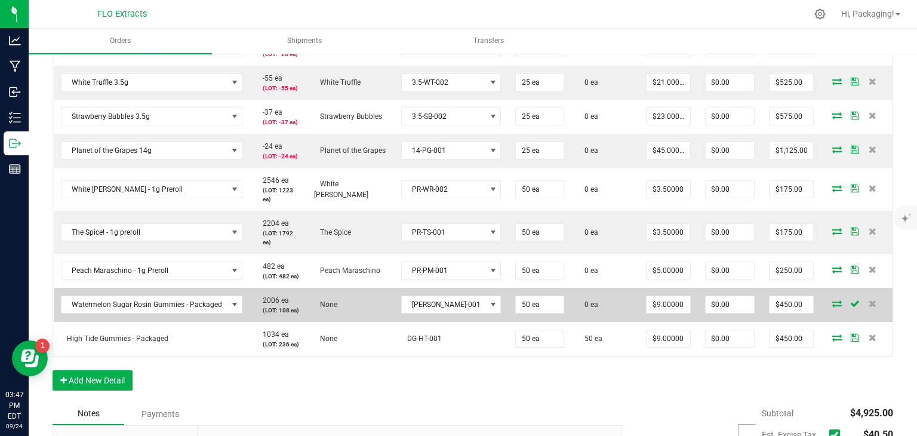
click at [832, 304] on icon at bounding box center [837, 303] width 10 height 7
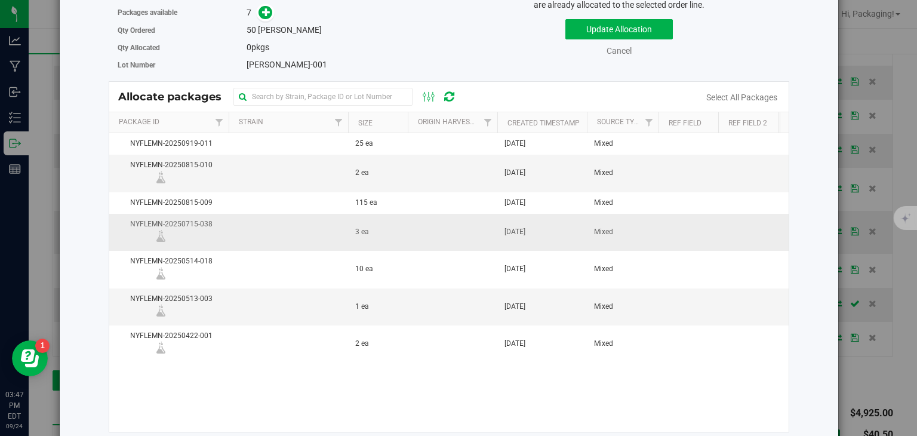
scroll to position [103, 0]
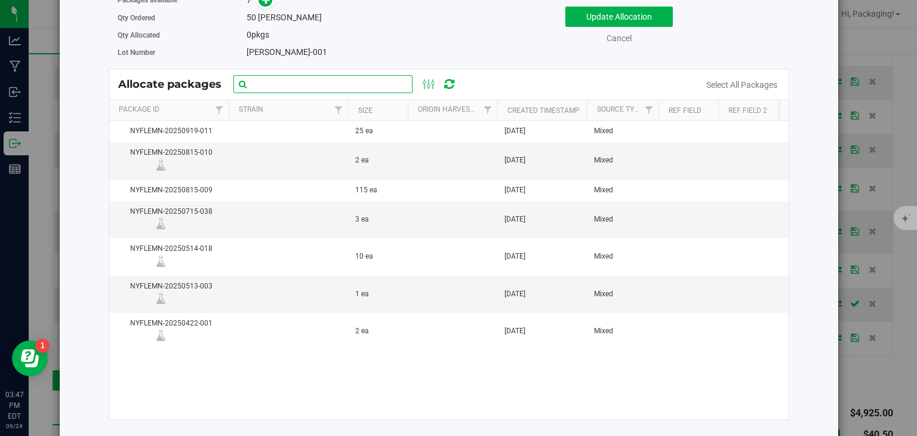
click at [305, 80] on input "text" at bounding box center [322, 84] width 179 height 18
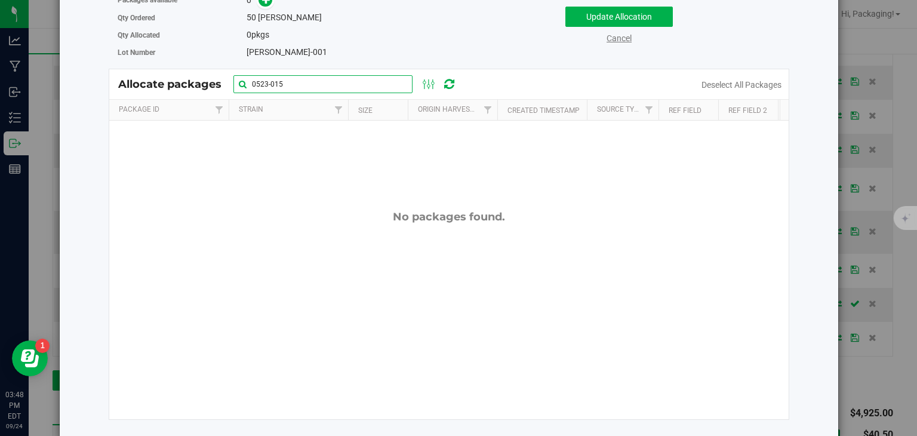
type input "0523-015"
click at [613, 37] on link "Cancel" at bounding box center [619, 38] width 25 height 10
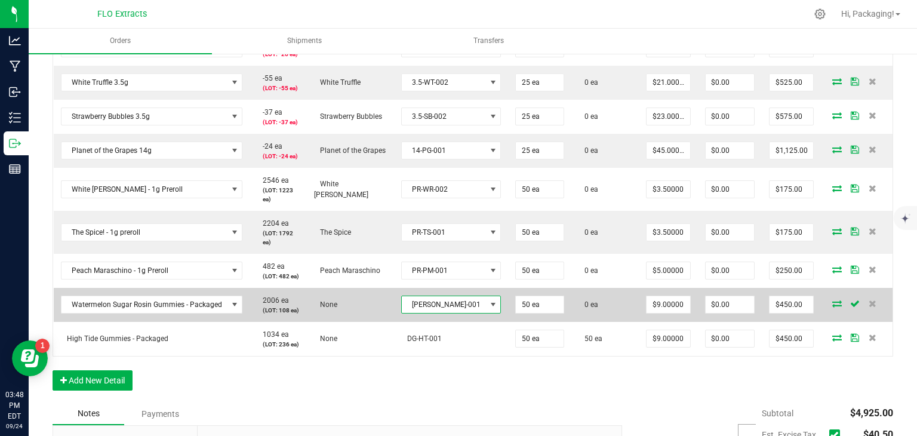
click at [488, 303] on span at bounding box center [493, 305] width 10 height 10
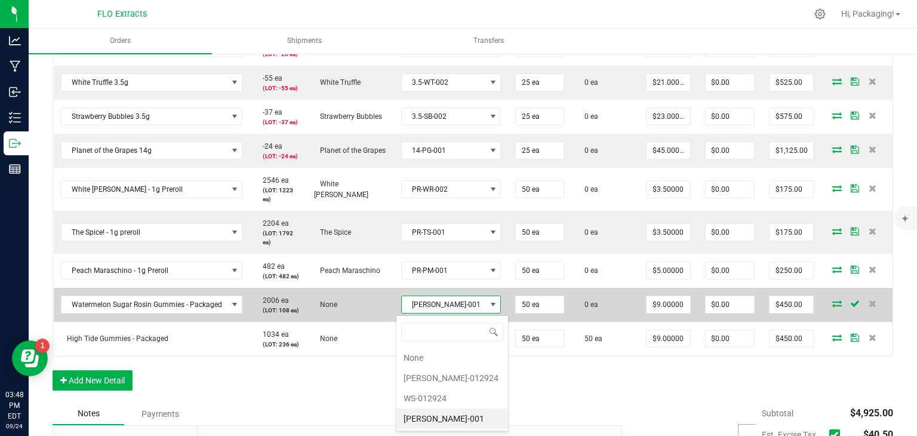
scroll to position [17, 67]
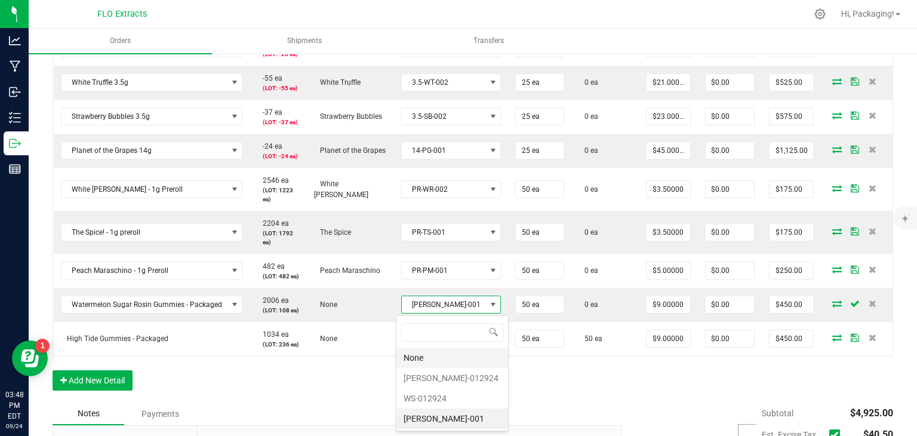
click at [422, 352] on li "None" at bounding box center [452, 357] width 112 height 20
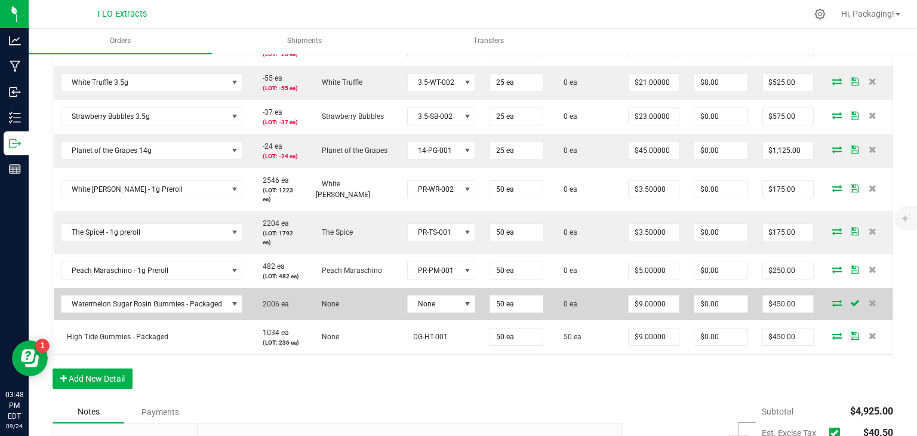
click at [832, 305] on icon at bounding box center [837, 302] width 10 height 7
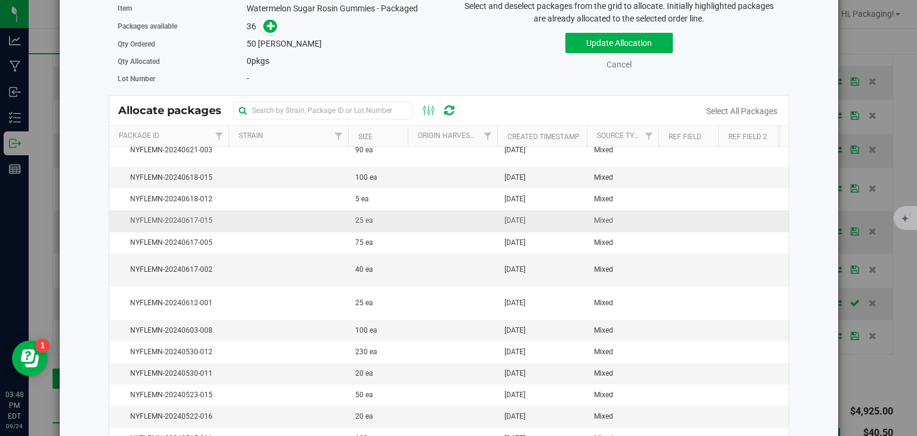
scroll to position [547, 0]
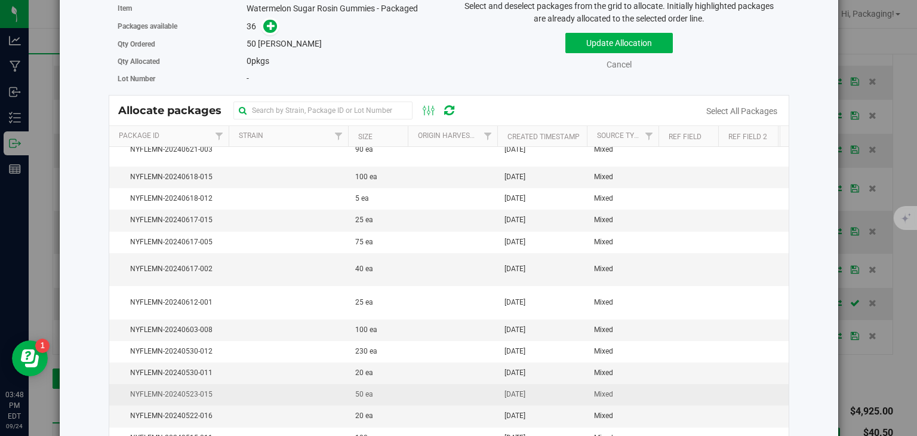
click at [373, 392] on td "50 ea" at bounding box center [378, 394] width 60 height 21
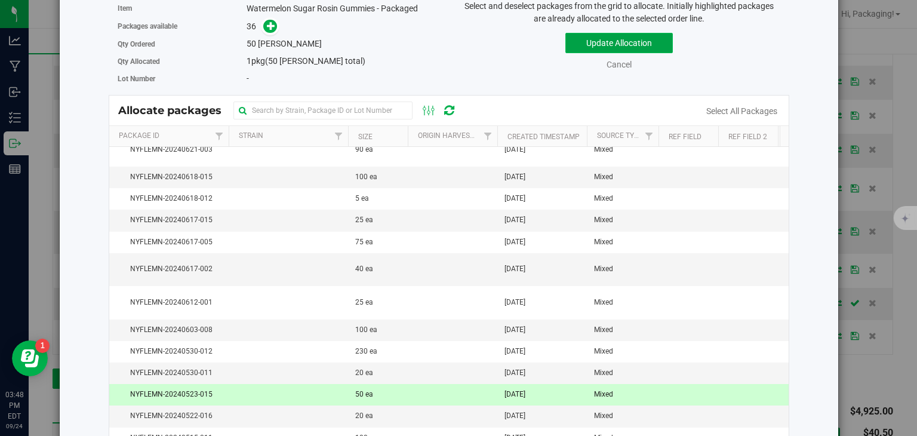
click at [643, 44] on button "Update Allocation" at bounding box center [618, 43] width 107 height 20
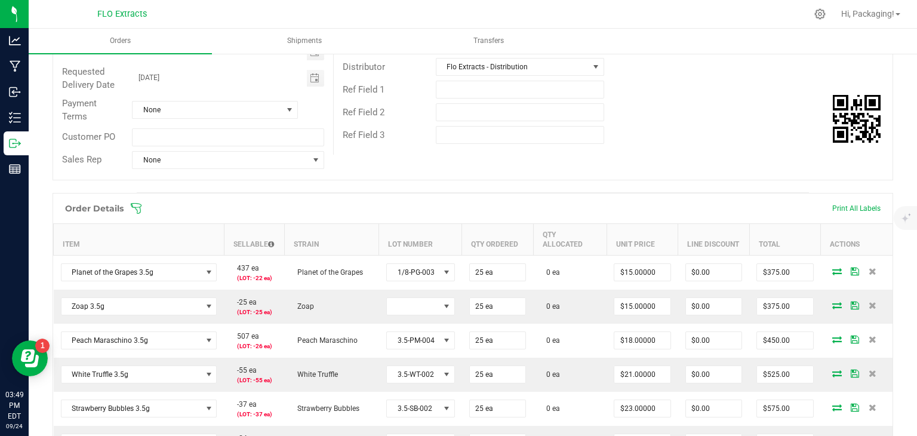
scroll to position [0, 0]
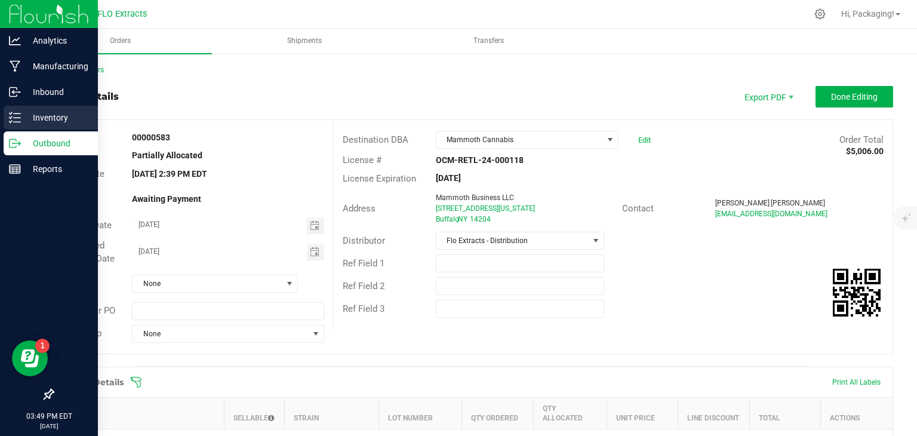
click at [48, 118] on p "Inventory" at bounding box center [57, 117] width 72 height 14
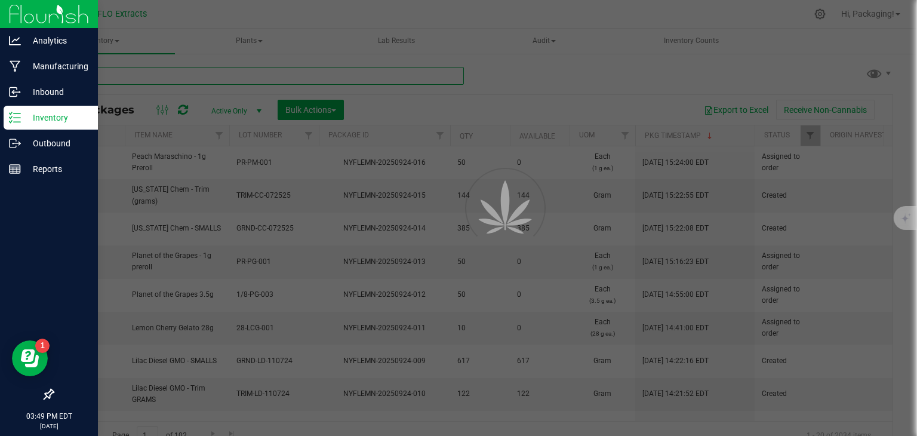
click at [177, 76] on input "text" at bounding box center [258, 76] width 411 height 18
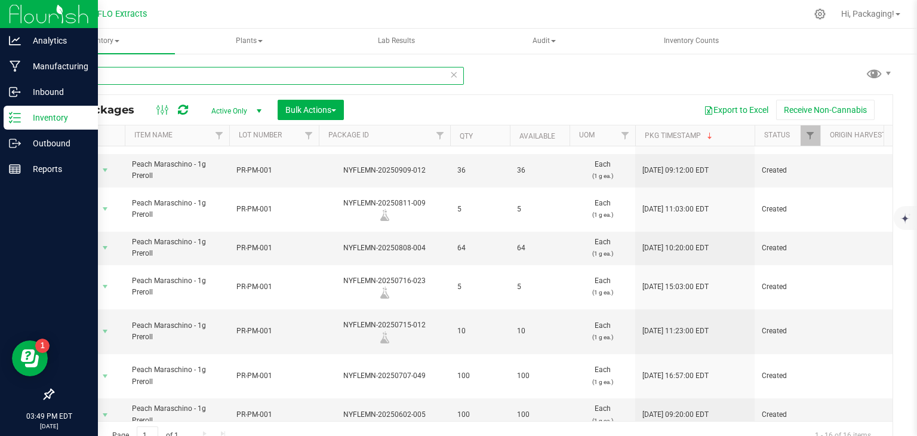
scroll to position [85, 0]
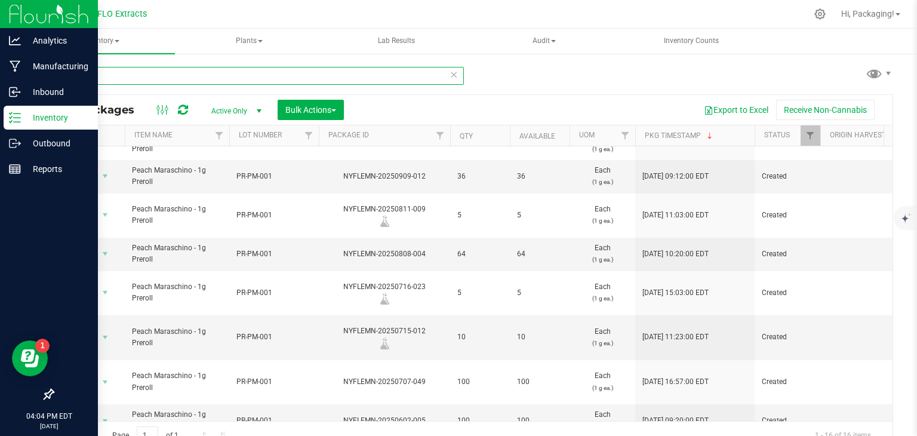
type input "PR-PM"
